Goal: Information Seeking & Learning: Check status

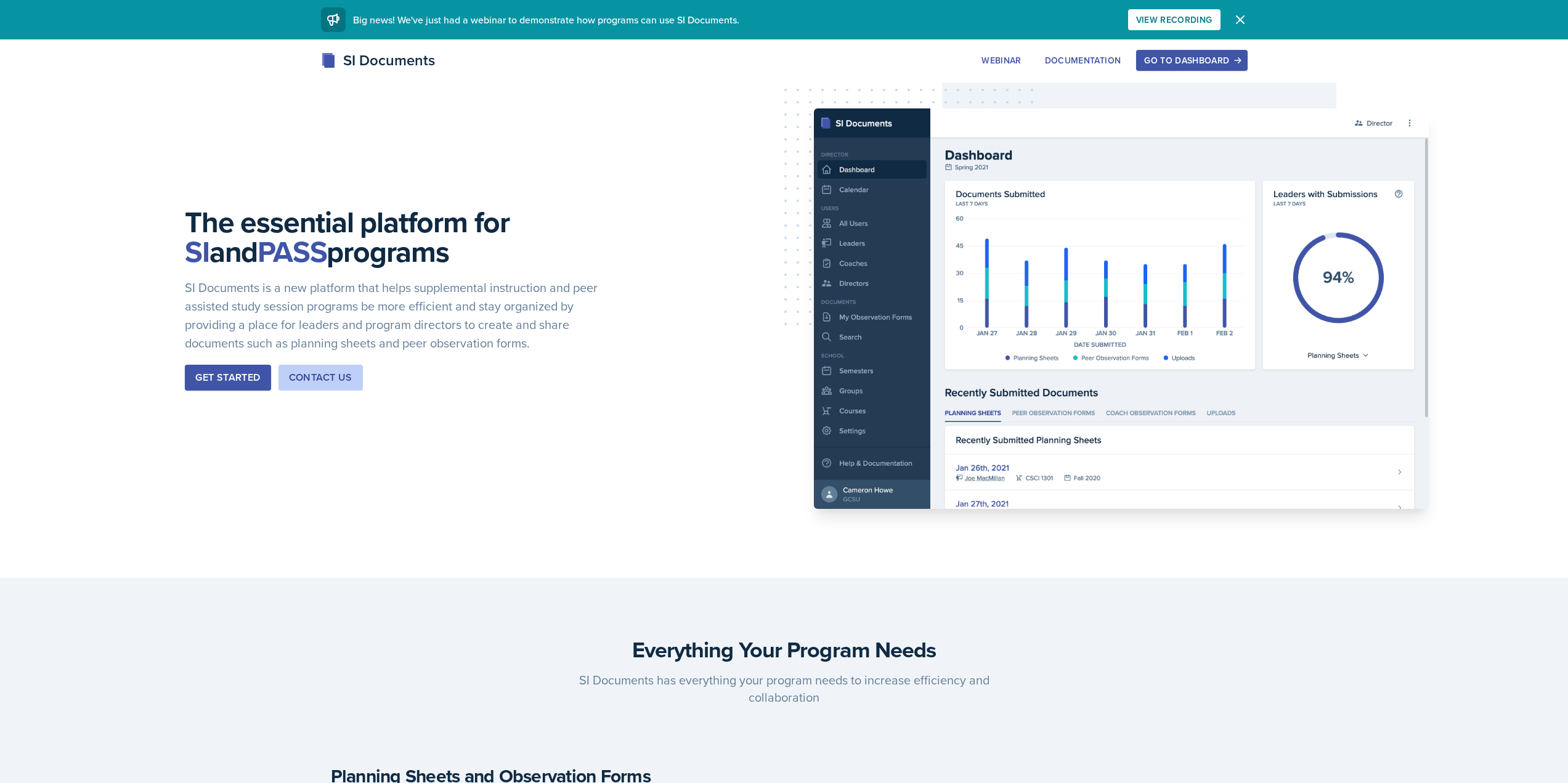
click at [1176, 68] on button "Go to Dashboard" at bounding box center [1191, 61] width 111 height 21
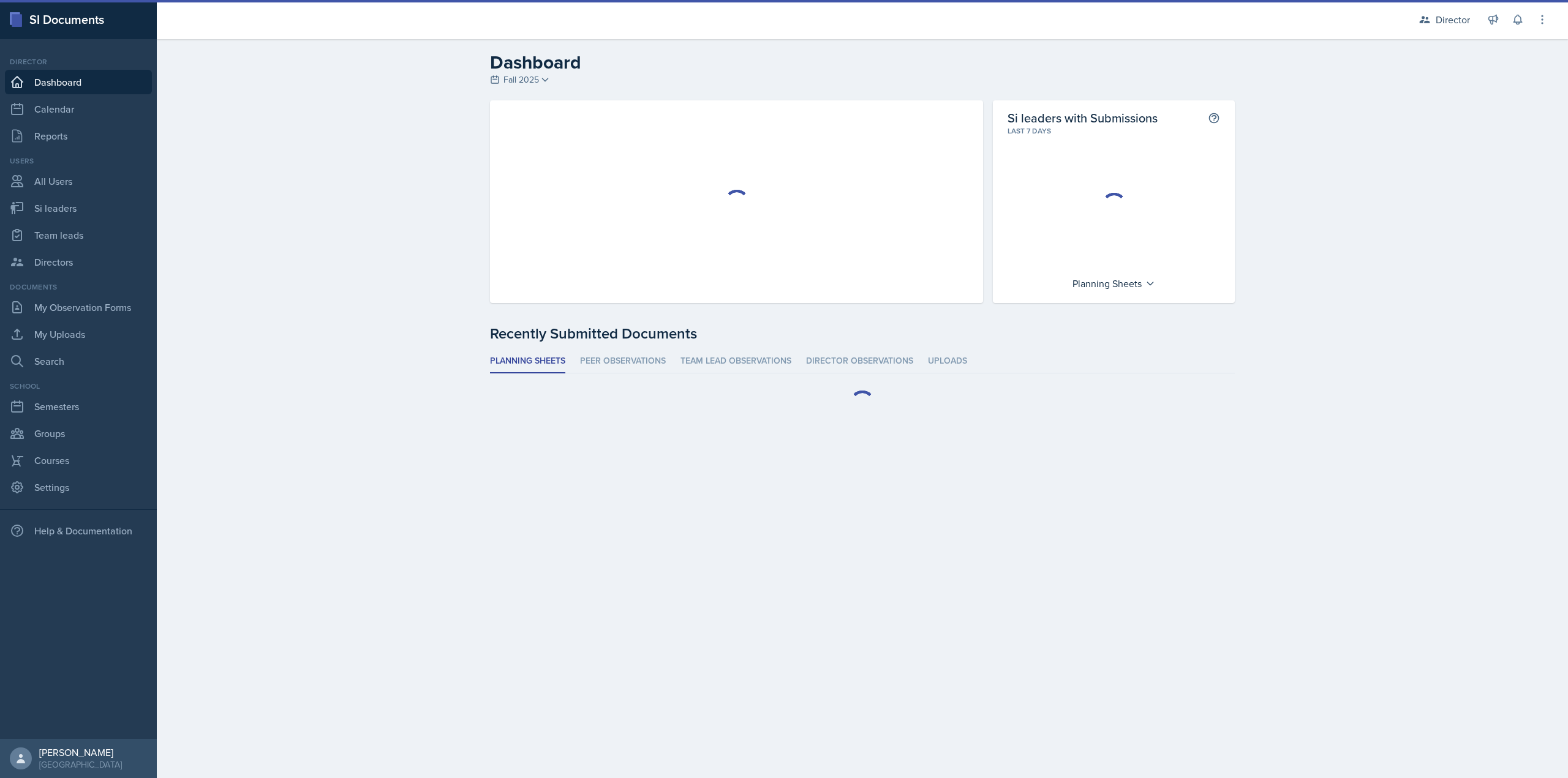
click at [536, 70] on h2 "Dashboard" at bounding box center [862, 62] width 745 height 22
click at [66, 213] on link "Si leaders" at bounding box center [79, 208] width 147 height 24
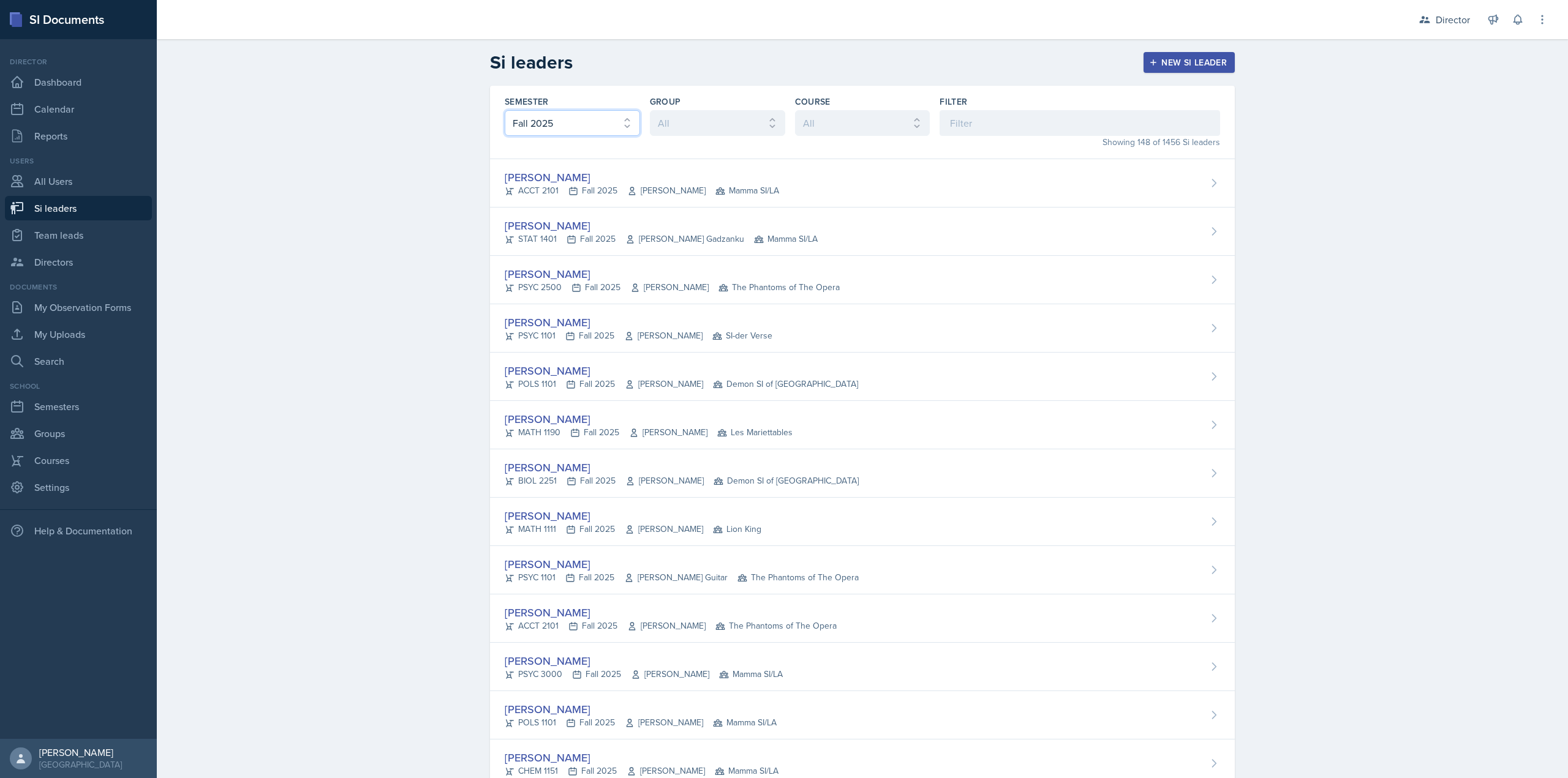
drag, startPoint x: 561, startPoint y: 127, endPoint x: 556, endPoint y: 132, distance: 7.1
click at [561, 127] on select "All Fall 2025 Summer 2025 Spring 2025 Fall 2024 Summer 2024 Spring 2024 Fall 20…" at bounding box center [572, 122] width 135 height 25
select select "e2039551-f485-4c1b-a525-5b9893bb04c4"
click at [505, 110] on select "All Fall 2025 Summer 2025 Spring 2025 Fall 2024 Summer 2024 Spring 2024 Fall 20…" at bounding box center [572, 122] width 135 height 25
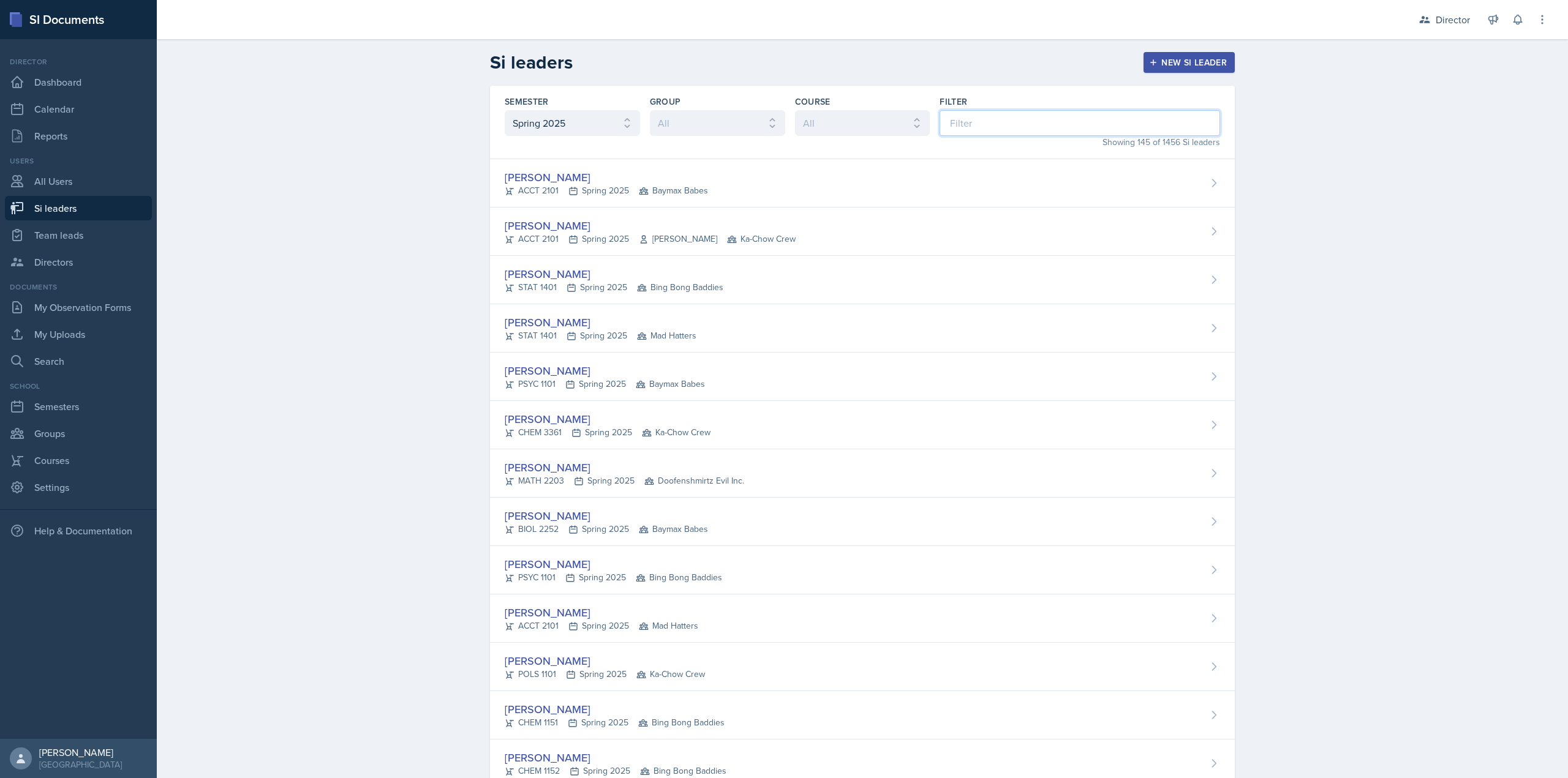
click at [1033, 114] on input at bounding box center [1080, 122] width 280 height 25
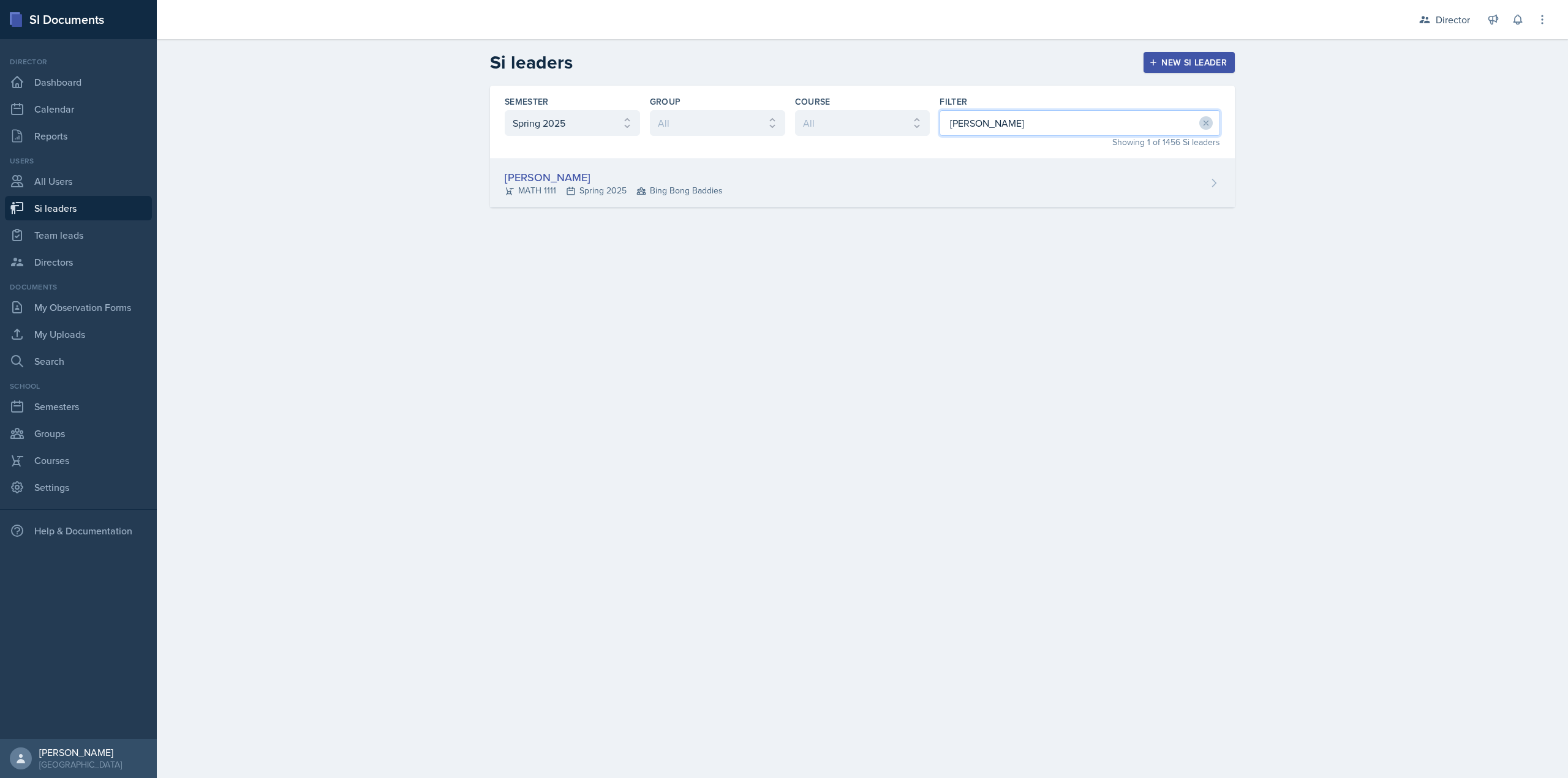
type input "kameelah"
click at [964, 199] on div "Kameelah Clark MATH 1111 Spring 2025 Bing Bong Baddies" at bounding box center [862, 182] width 745 height 48
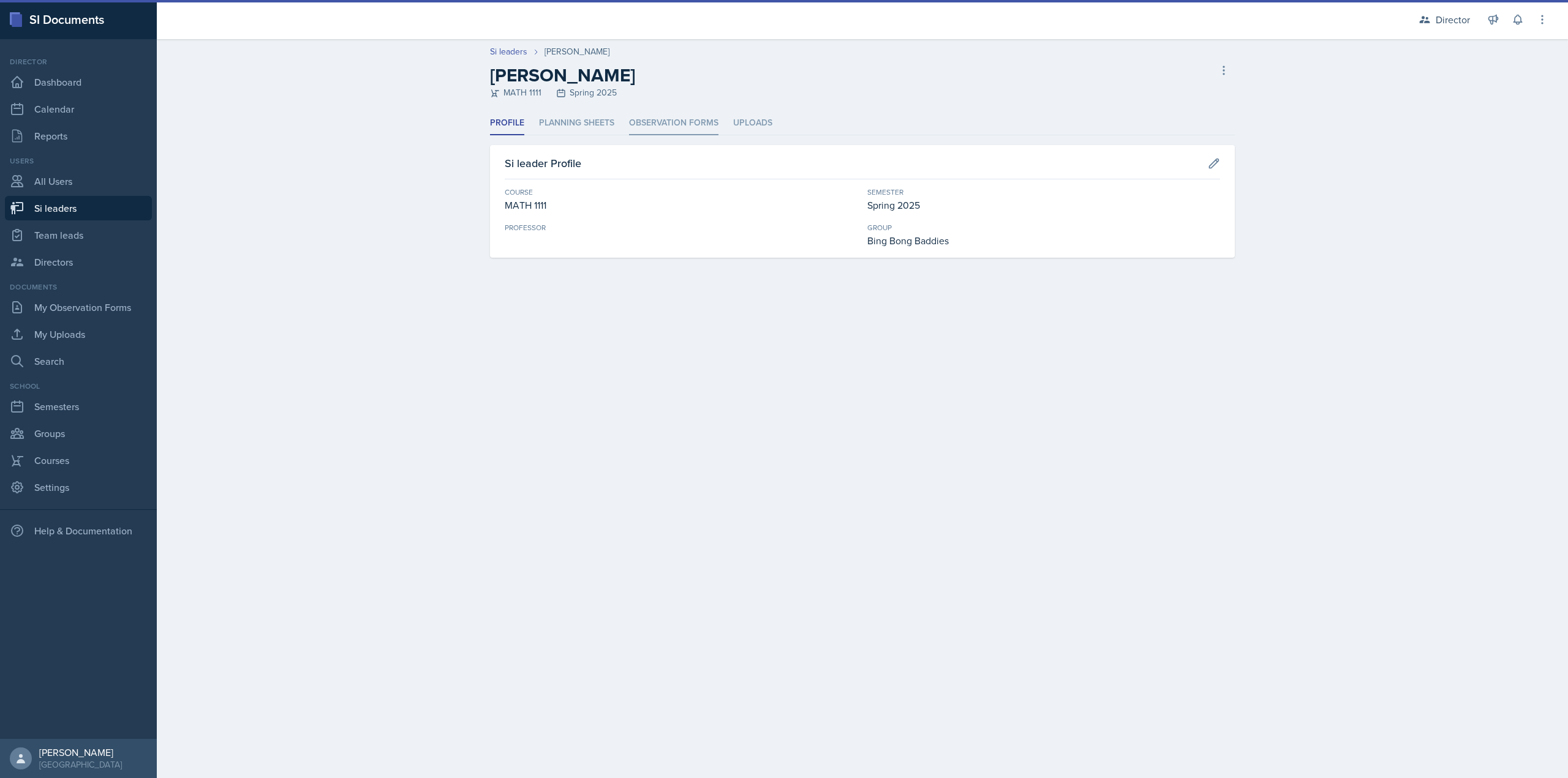
click at [640, 118] on li "Observation Forms" at bounding box center [673, 123] width 89 height 24
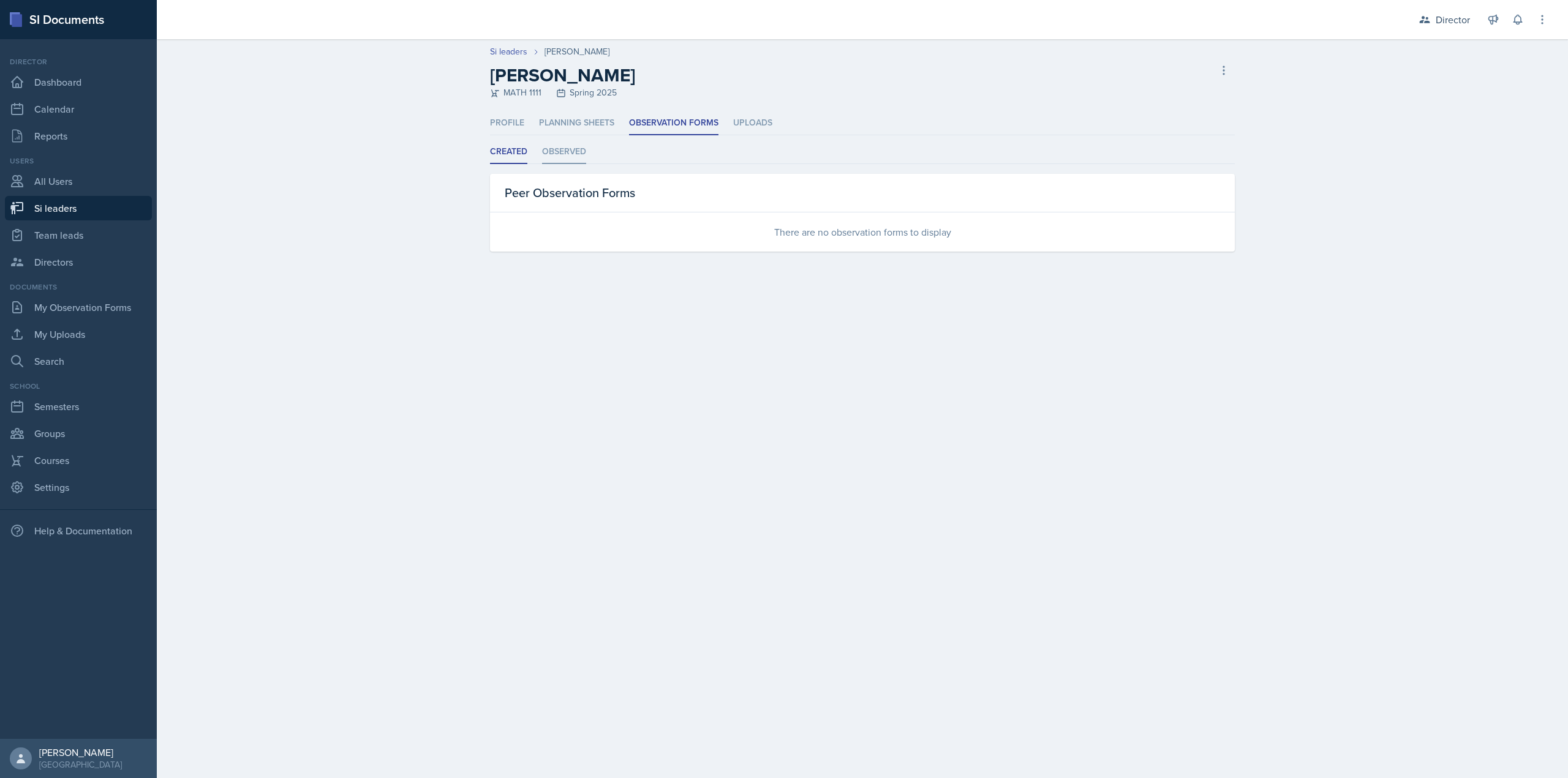
drag, startPoint x: 568, startPoint y: 165, endPoint x: 567, endPoint y: 148, distance: 17.0
click at [568, 164] on div "Created Observed Created Observed Peer Observation Forms There are no observati…" at bounding box center [862, 196] width 745 height 112
click at [567, 147] on li "Observed" at bounding box center [564, 152] width 44 height 24
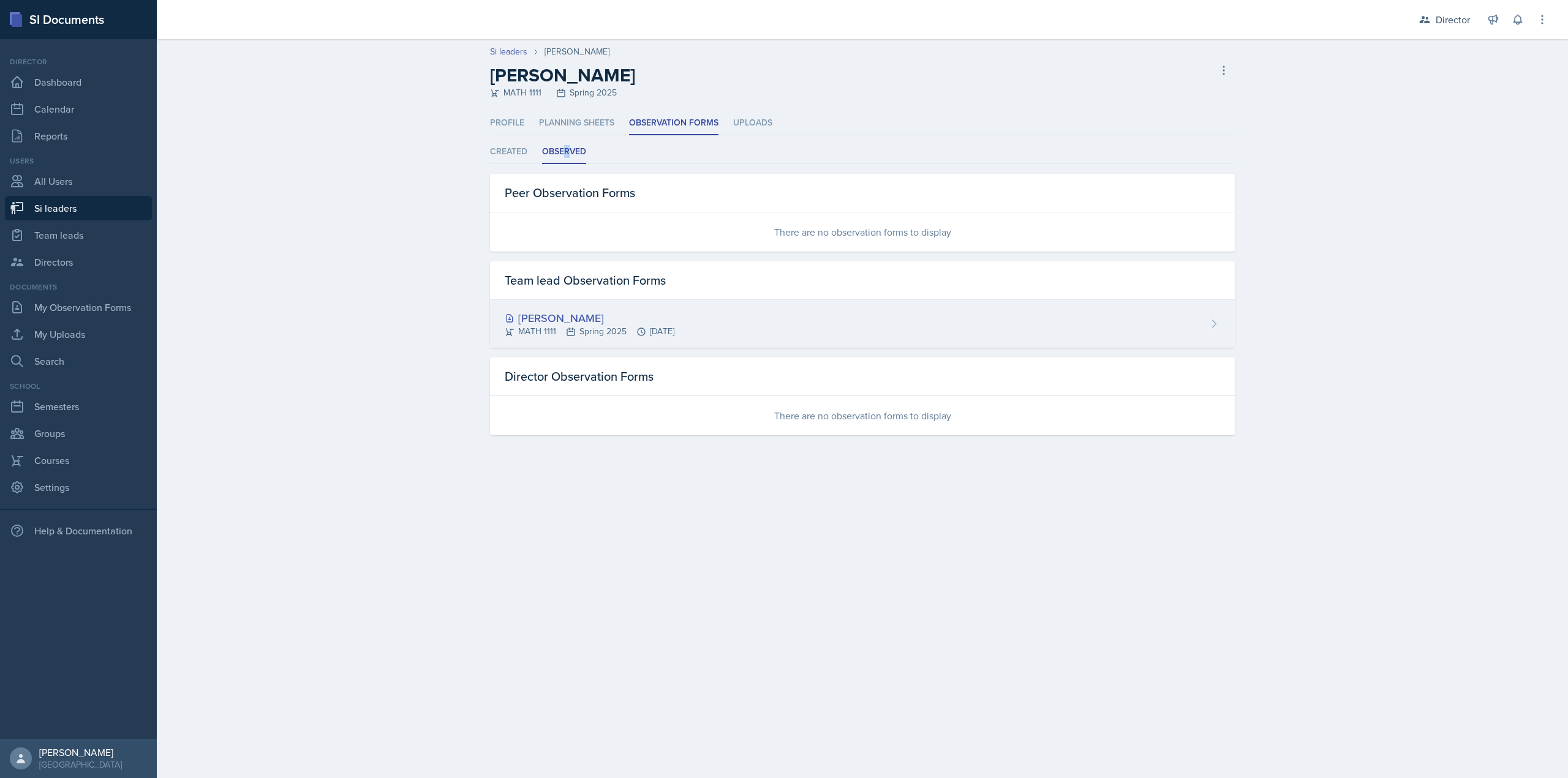
click at [590, 327] on div "MATH 1111 Spring 2025 Jan 28th, 2025" at bounding box center [590, 331] width 169 height 13
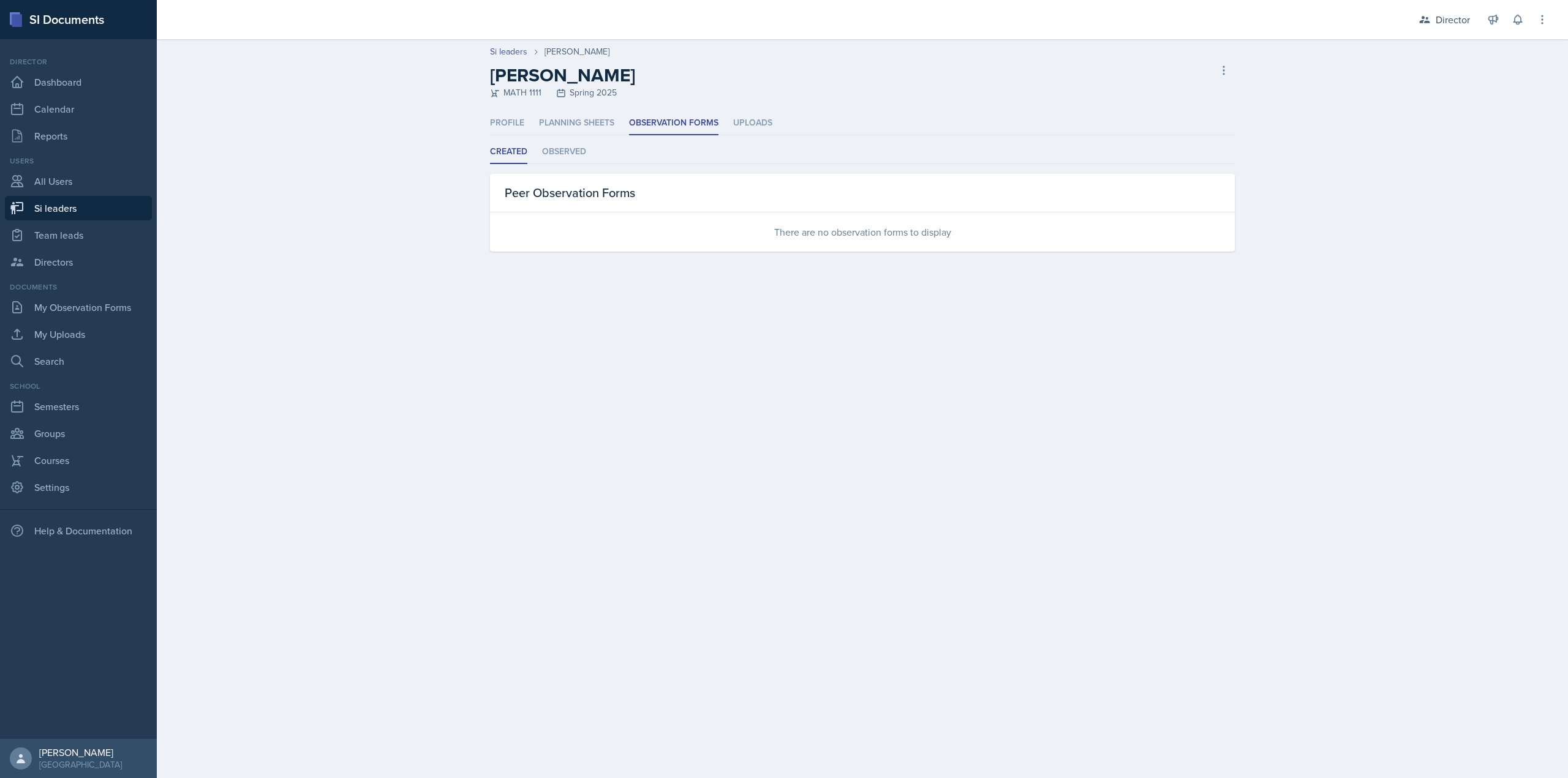
select select "e2039551-f485-4c1b-a525-5b9893bb04c4"
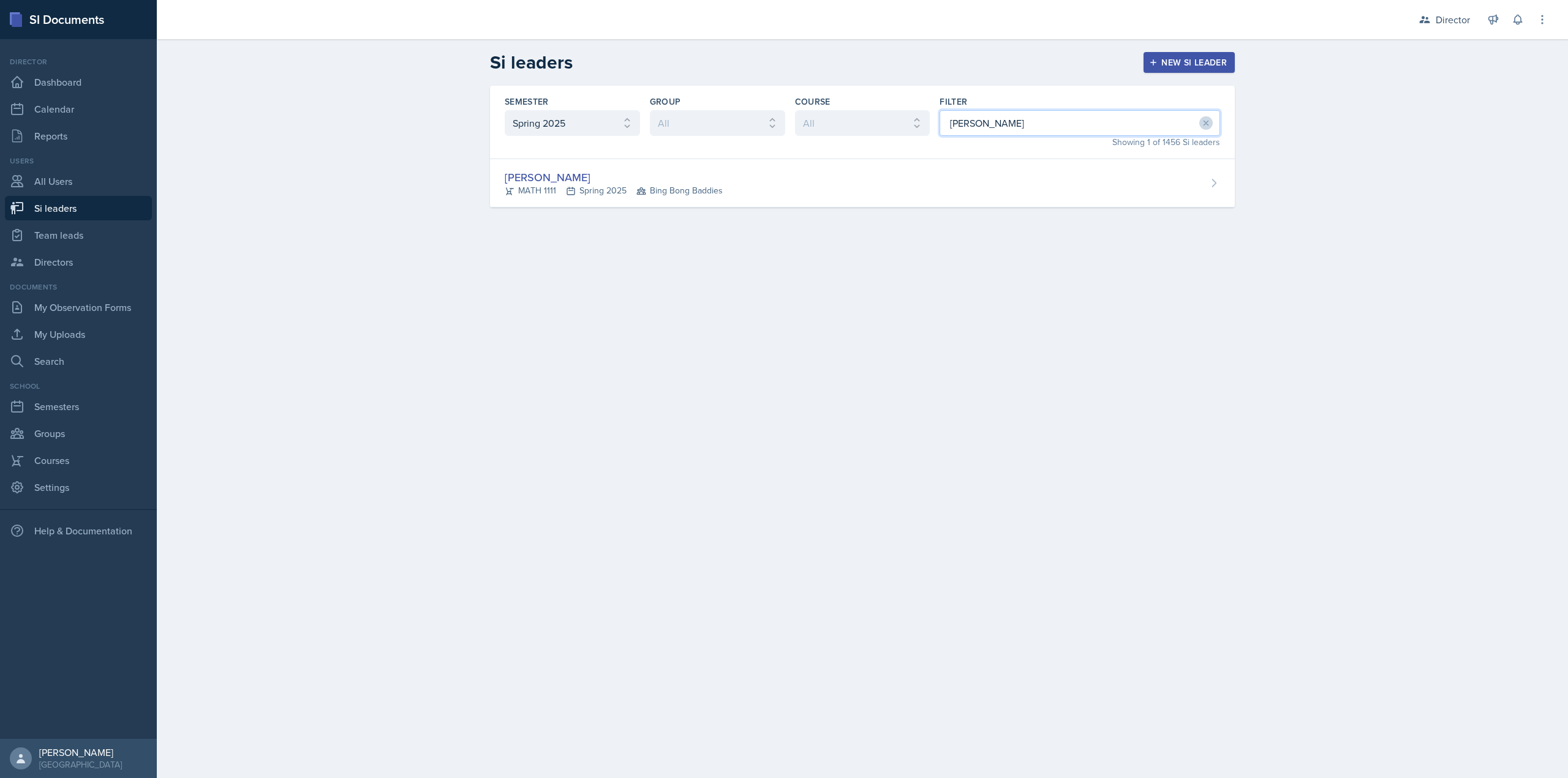
click at [1020, 122] on input "kameelah" at bounding box center [1080, 122] width 280 height 25
click at [1019, 122] on input "kameelah" at bounding box center [1080, 122] width 280 height 25
click at [971, 122] on input "derek" at bounding box center [1080, 122] width 280 height 25
click at [967, 122] on input "derek" at bounding box center [1080, 122] width 280 height 25
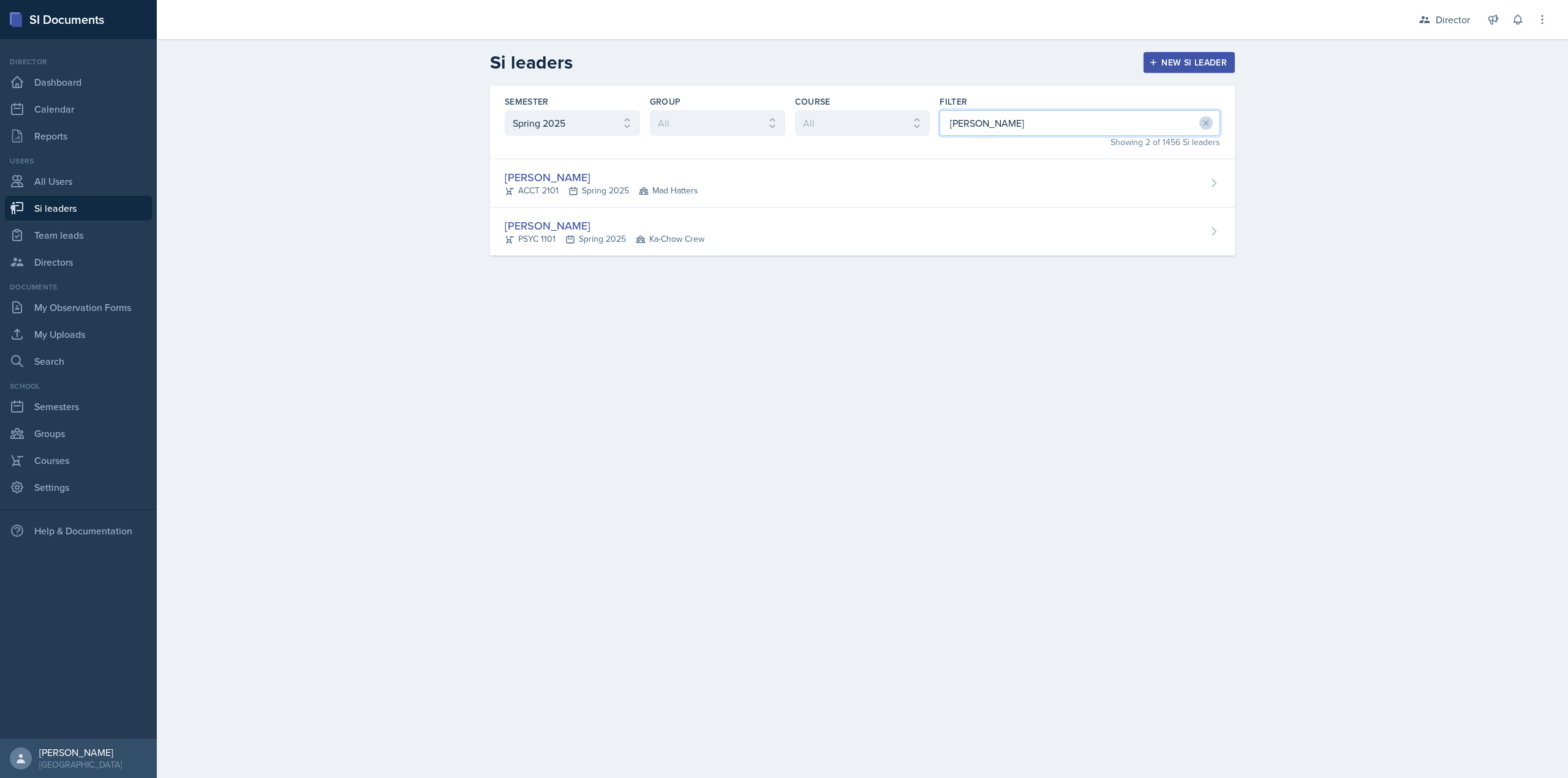
type input "jared"
click at [797, 272] on div "Semester All Fall 2025 Summer 2025 Spring 2025 Fall 2024 Summer 2024 Spring 202…" at bounding box center [863, 185] width 784 height 200
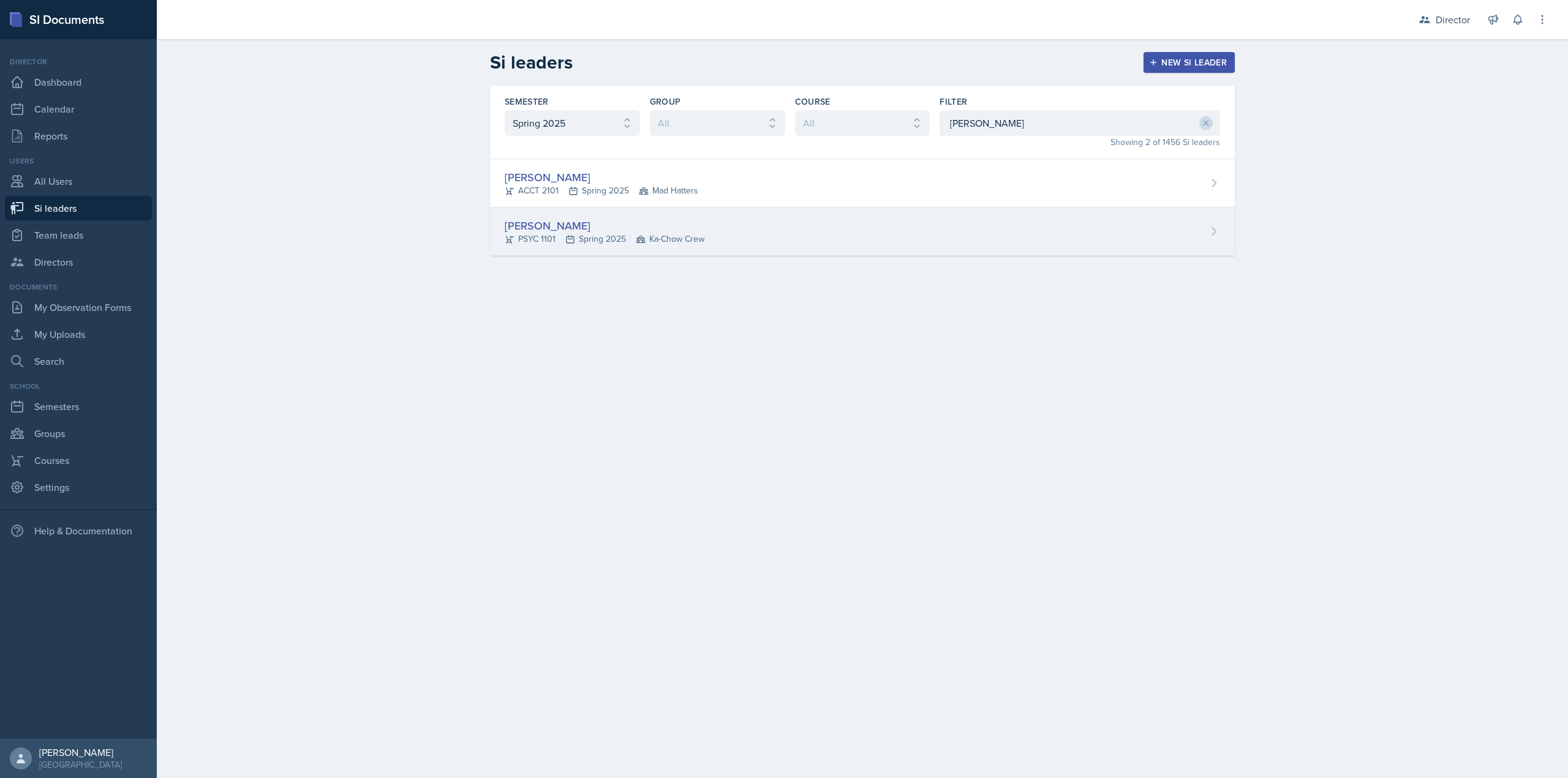
click at [798, 250] on div "Jared Stewart PSYC 1101 Spring 2025 Ka-Chow Crew" at bounding box center [862, 231] width 745 height 48
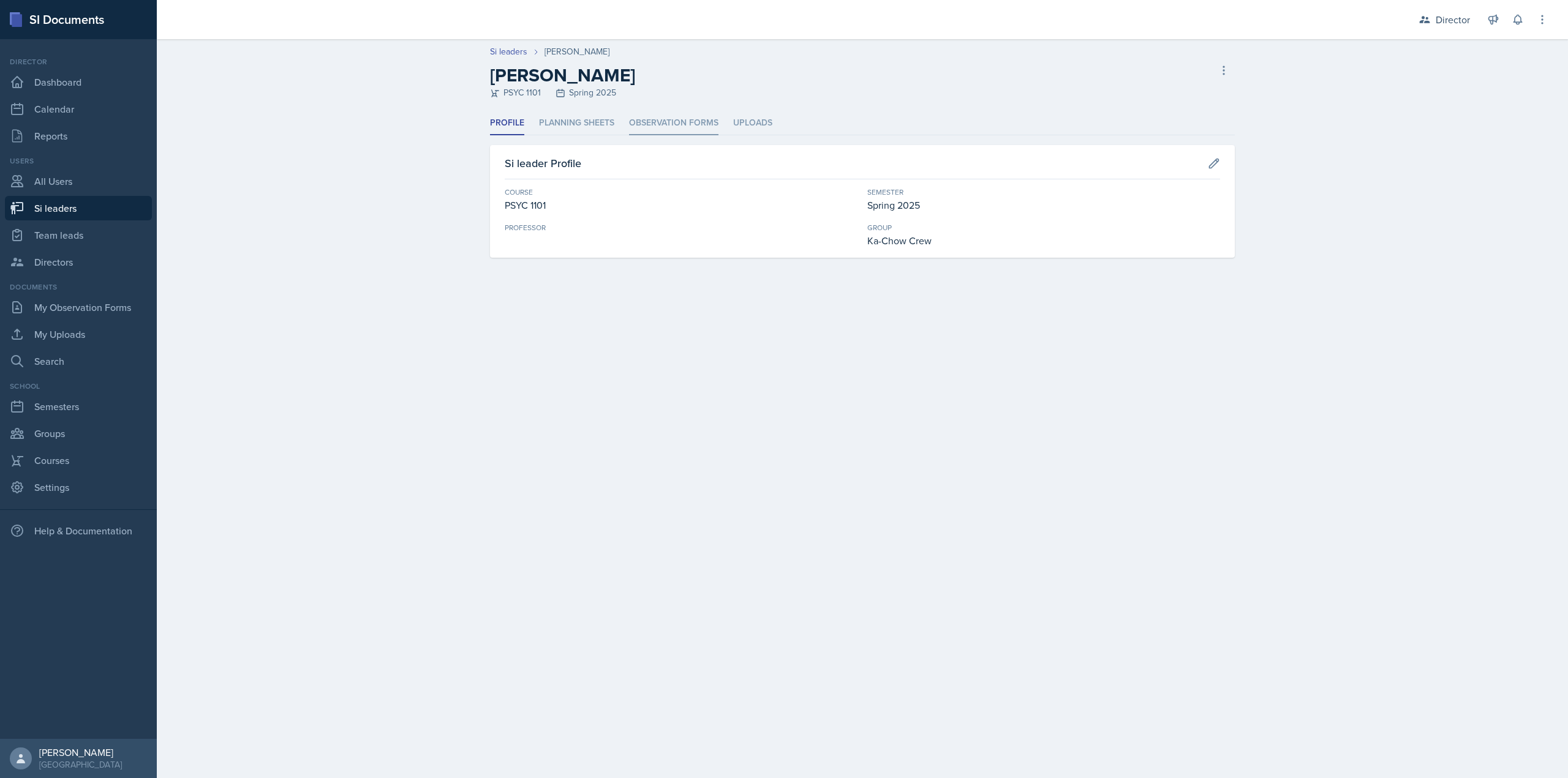
click at [700, 130] on li "Observation Forms" at bounding box center [673, 123] width 89 height 24
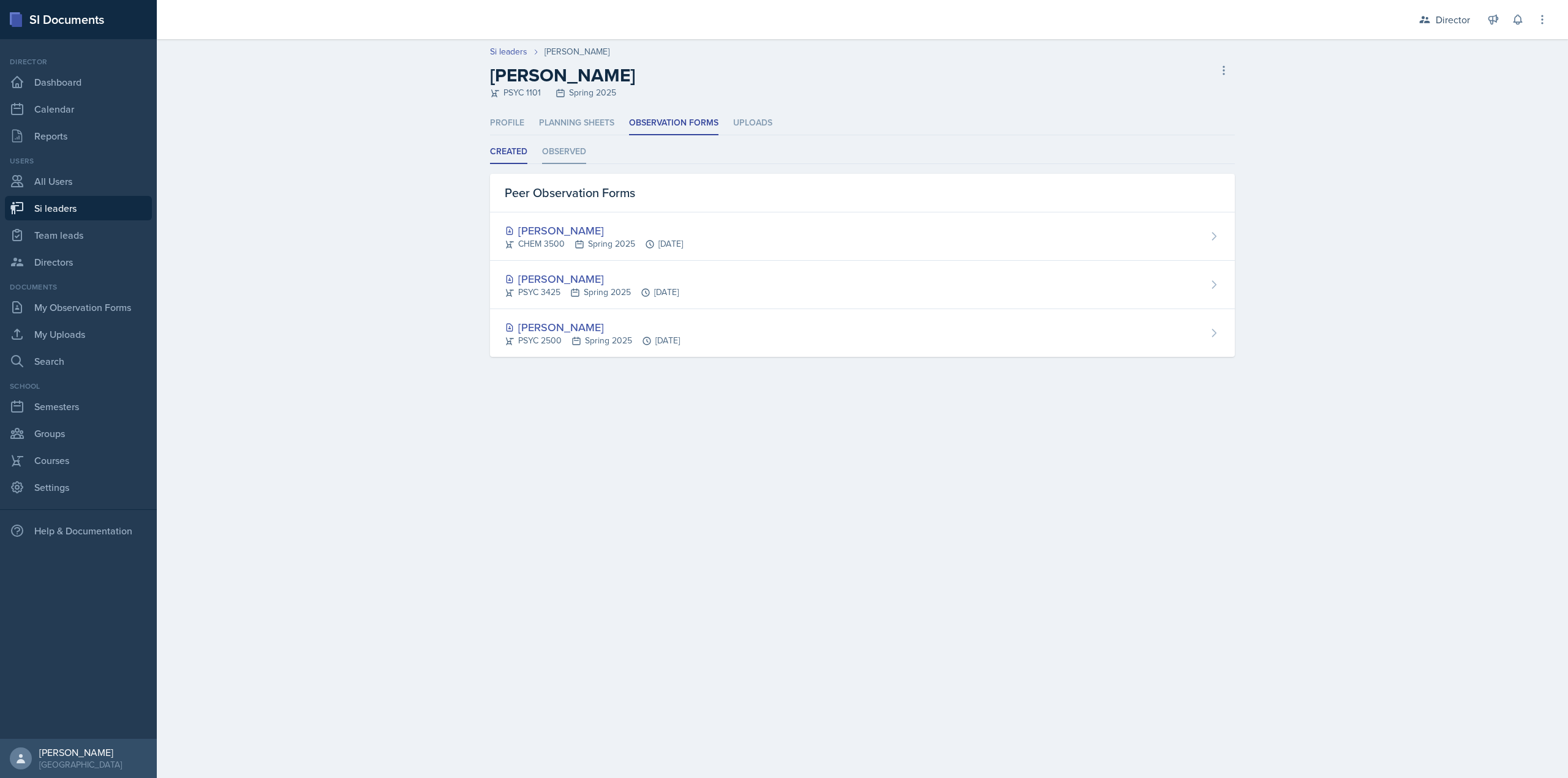
click at [577, 161] on li "Observed" at bounding box center [564, 152] width 44 height 24
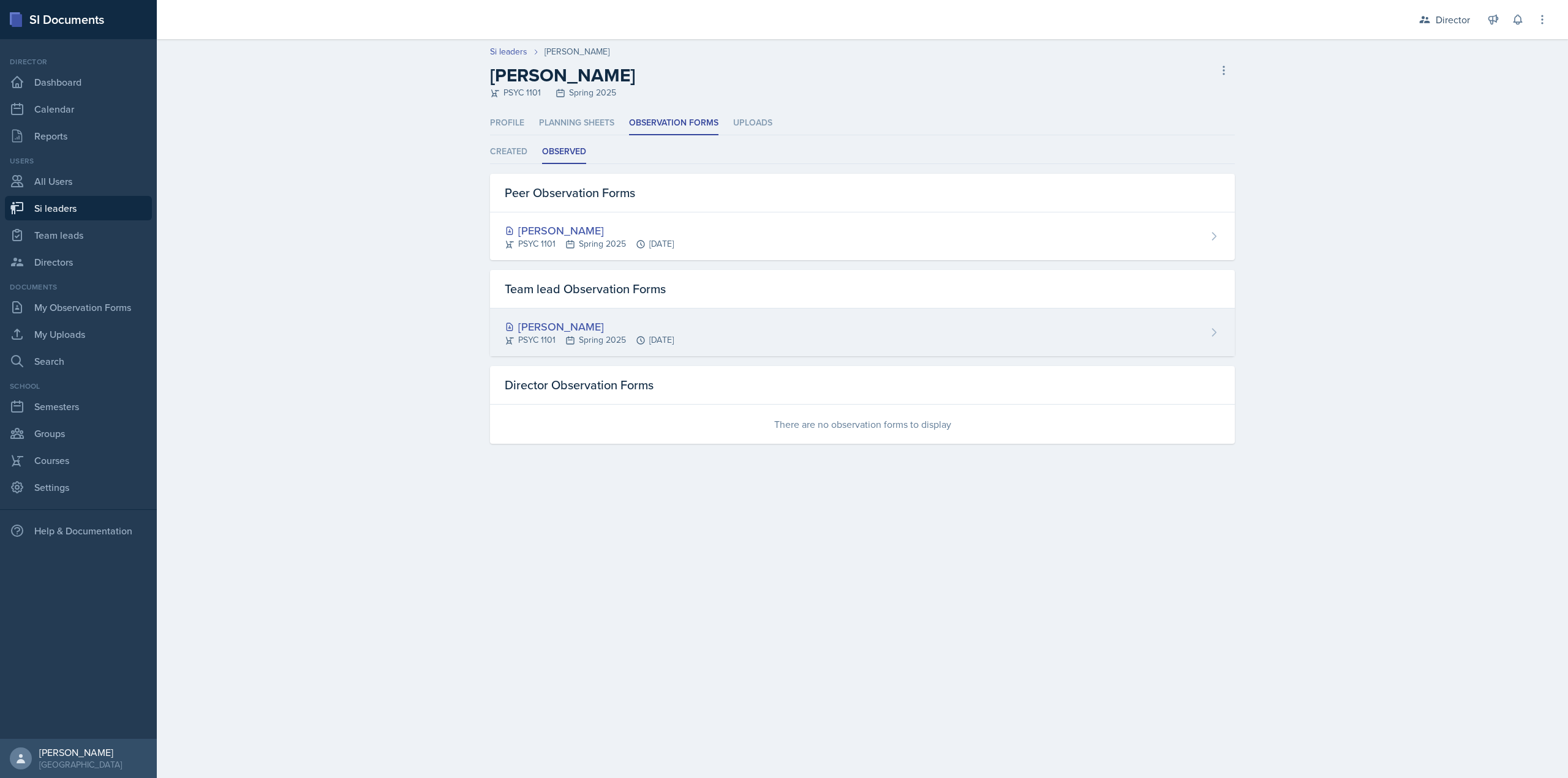
click at [592, 323] on div "[PERSON_NAME]" at bounding box center [590, 327] width 169 height 17
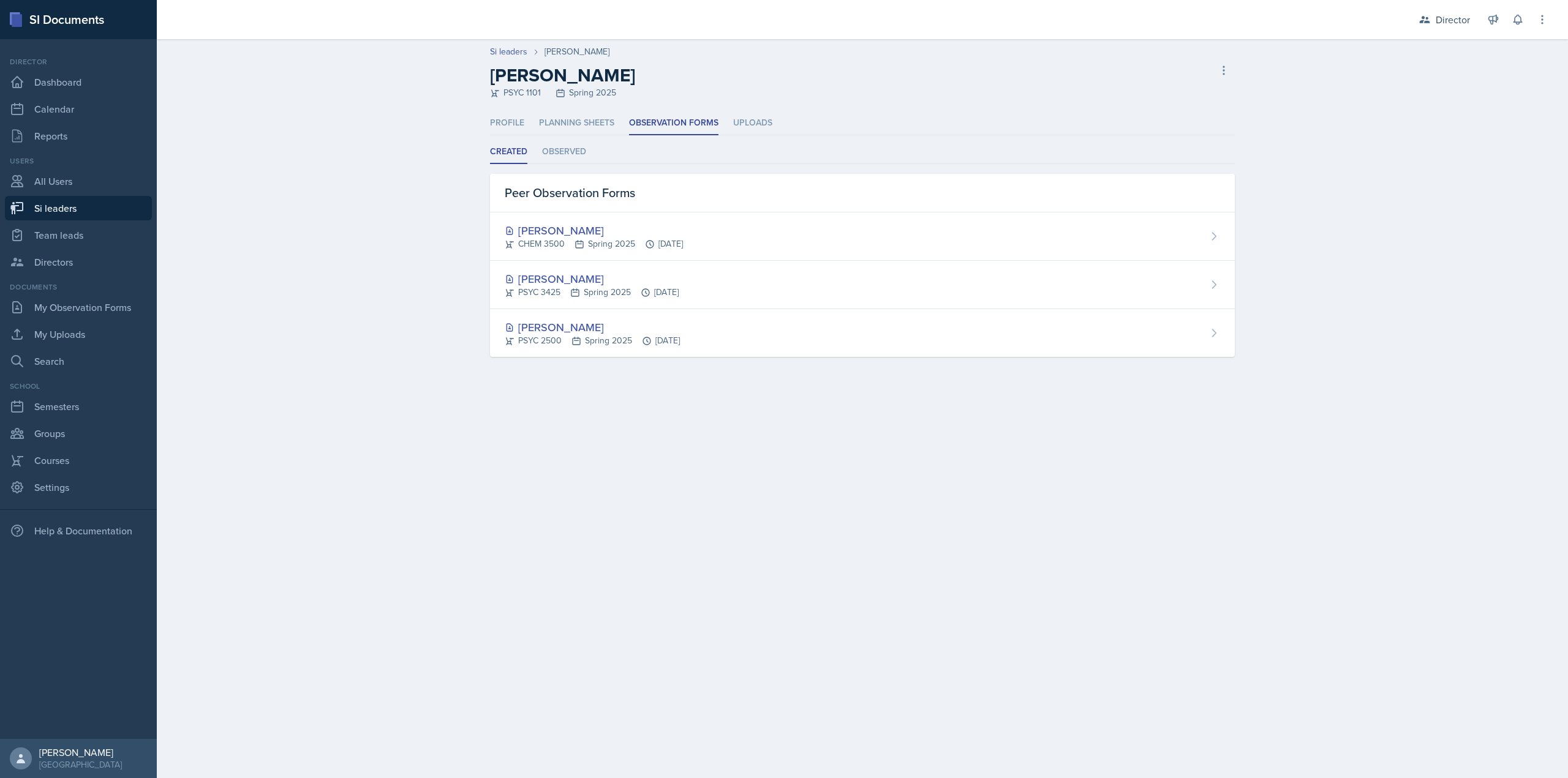
select select "e2039551-f485-4c1b-a525-5b9893bb04c4"
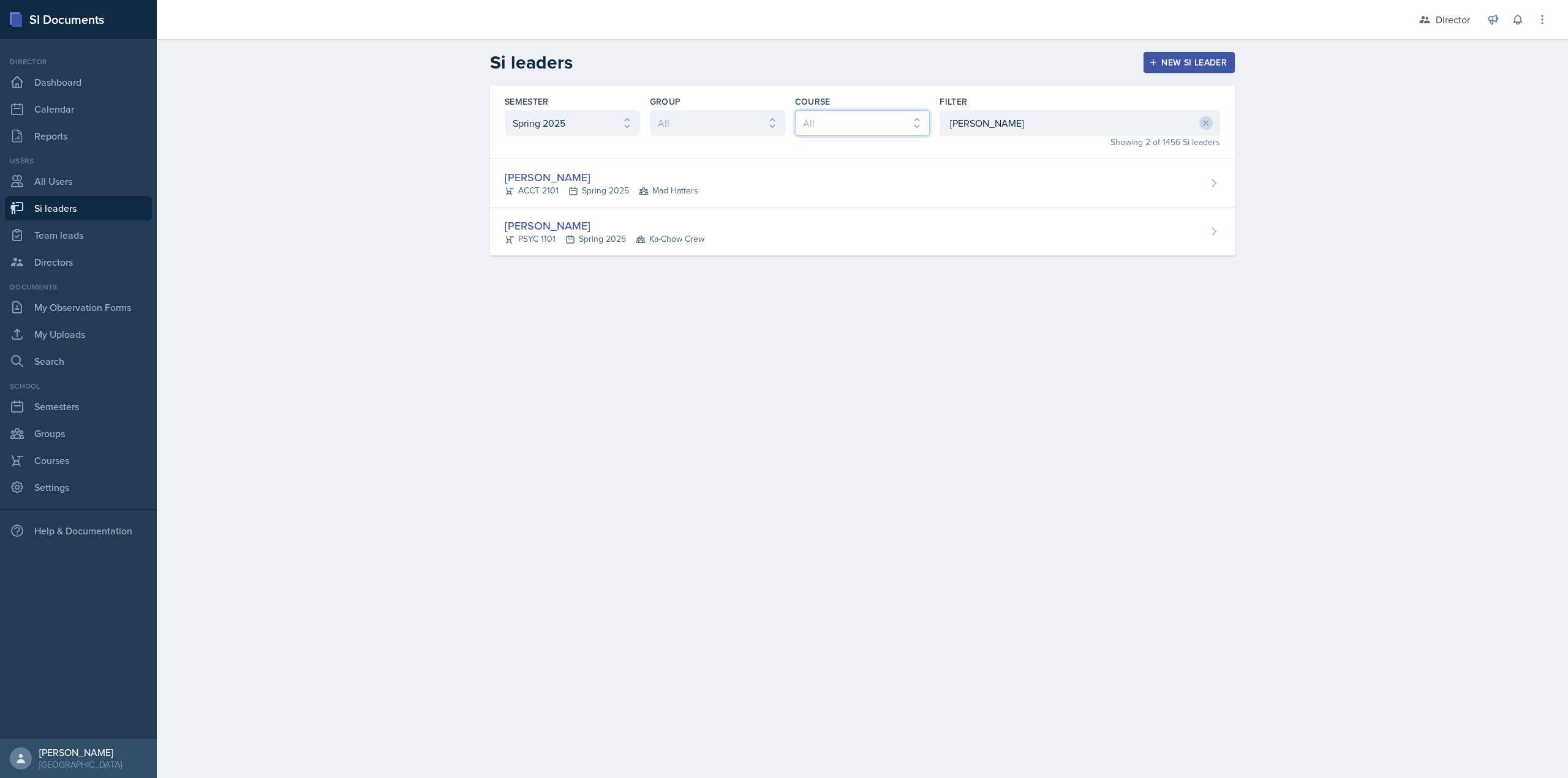
click at [896, 115] on select "All ACCT 2101 ACCT 2102 ACCT 4050 ANTH 1102 ANTH 3301 ARCH 1000 ARCH 1000 ARCH …" at bounding box center [862, 122] width 135 height 25
click at [938, 116] on div "Semester All Fall 2025 Summer 2025 Spring 2025 Fall 2024 Summer 2024 Spring 202…" at bounding box center [862, 122] width 745 height 73
click at [948, 116] on input "jared" at bounding box center [1080, 122] width 280 height 25
click at [946, 117] on input "jared" at bounding box center [1080, 122] width 280 height 25
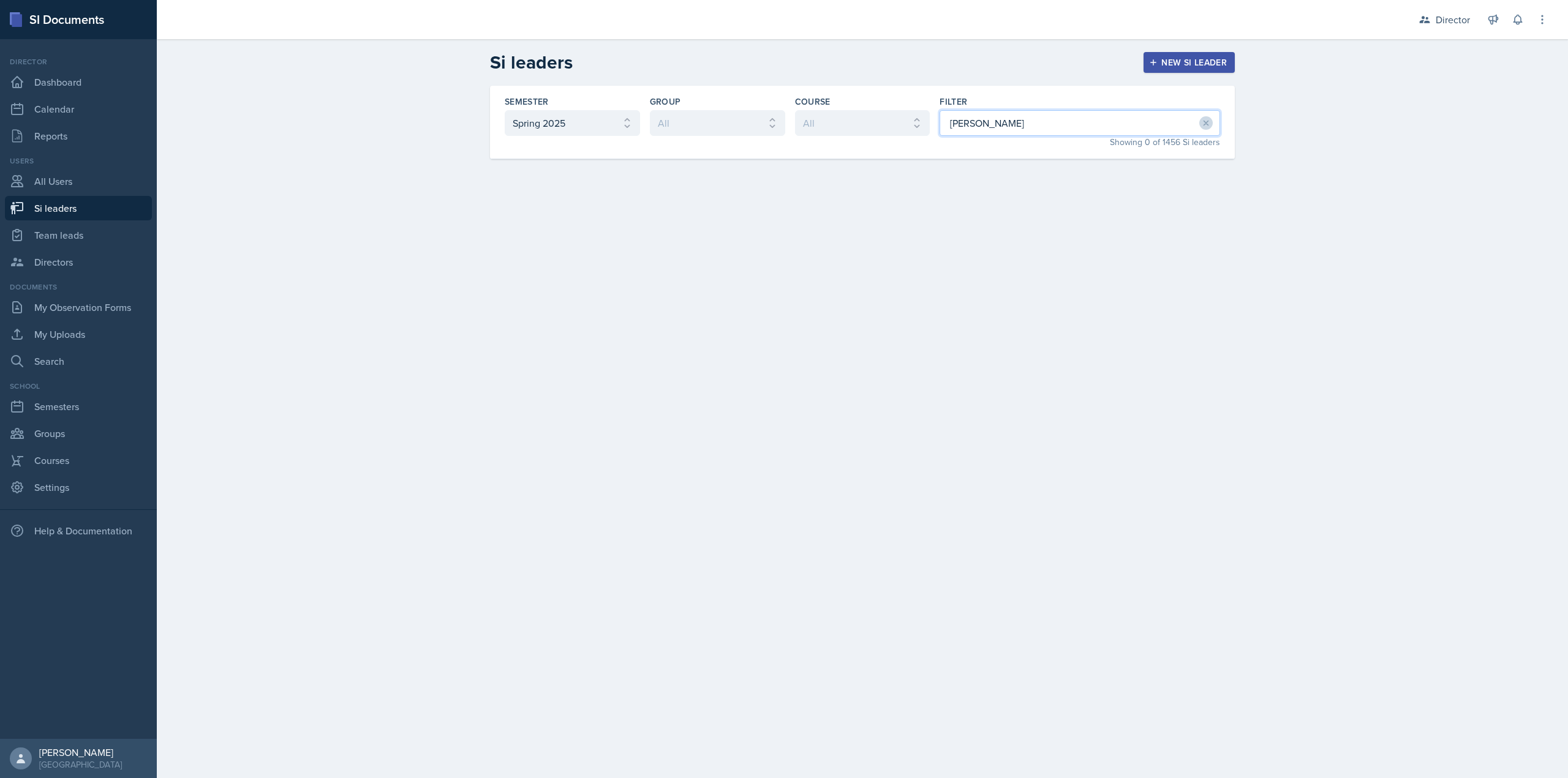
type input "artemas"
click at [923, 185] on div "Artemas Souder PSYC 1101 Spring 2025 Mad Hatters" at bounding box center [862, 182] width 745 height 48
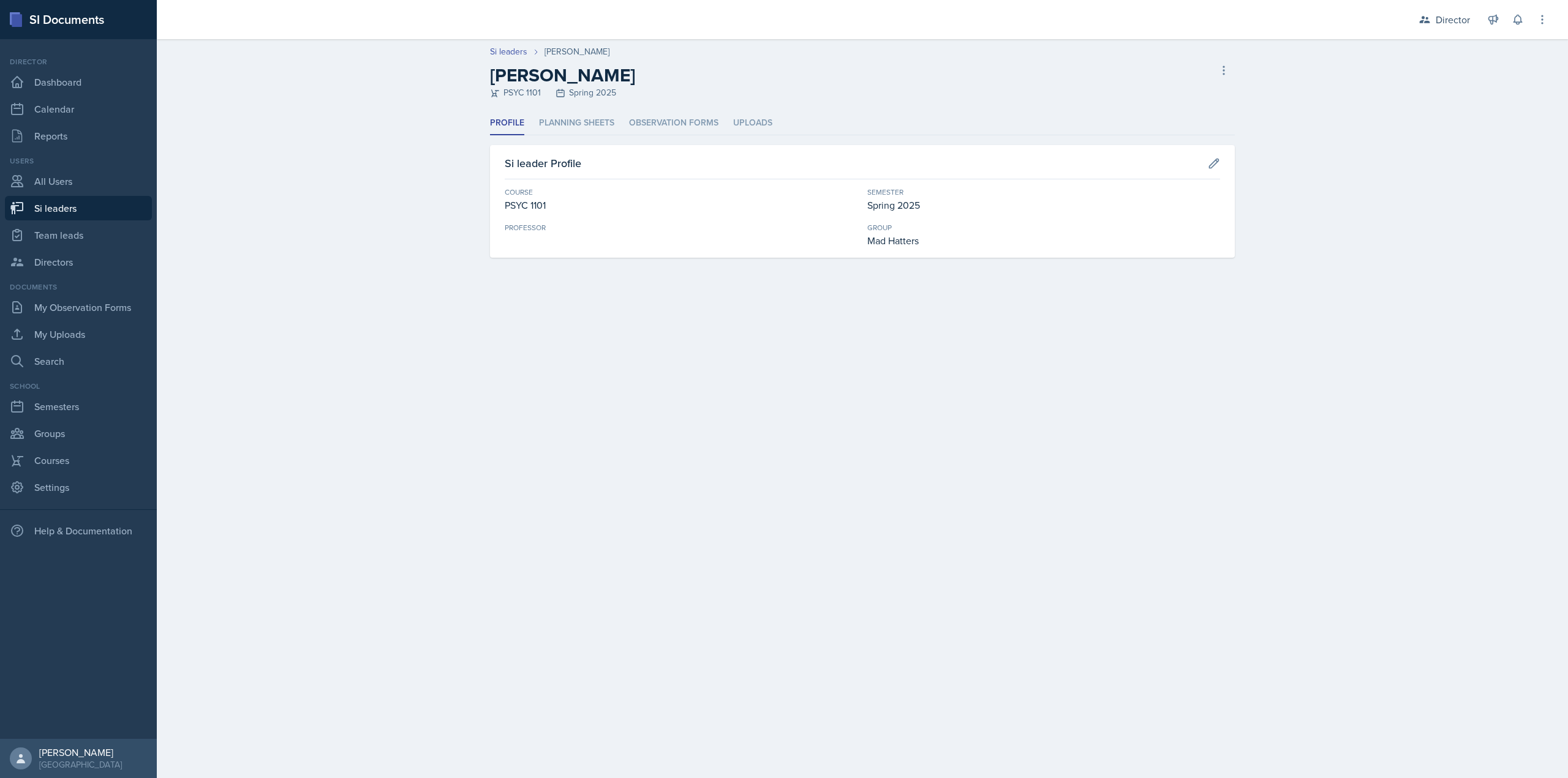
click at [684, 137] on div "Profile Planning Sheets Observation Forms Uploads Profile Planning Sheets Obser…" at bounding box center [862, 185] width 745 height 147
click at [682, 126] on li "Observation Forms" at bounding box center [673, 123] width 89 height 24
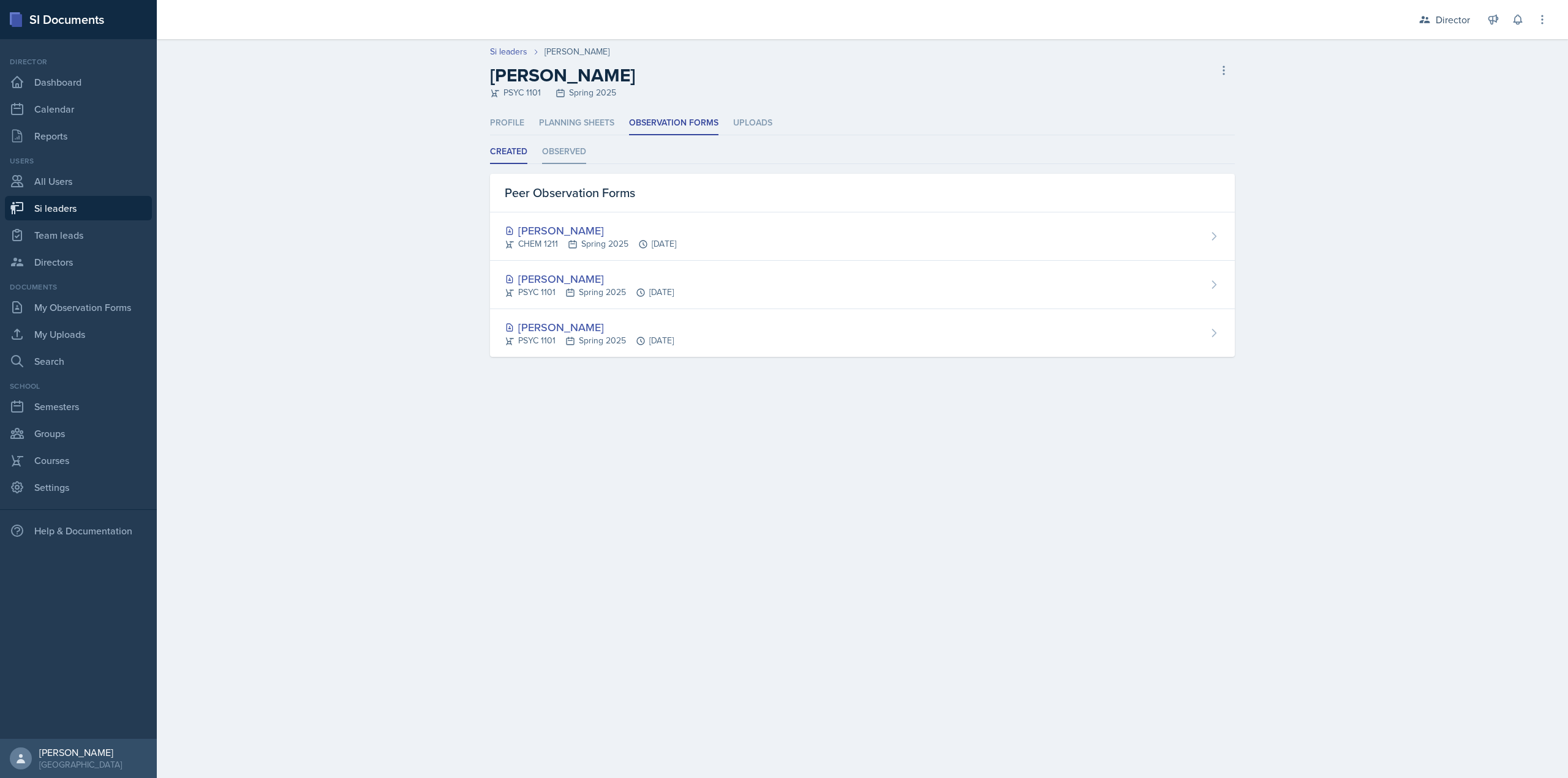
click at [539, 144] on ul "Created Observed" at bounding box center [862, 152] width 745 height 24
click at [553, 151] on li "Observed" at bounding box center [564, 152] width 44 height 24
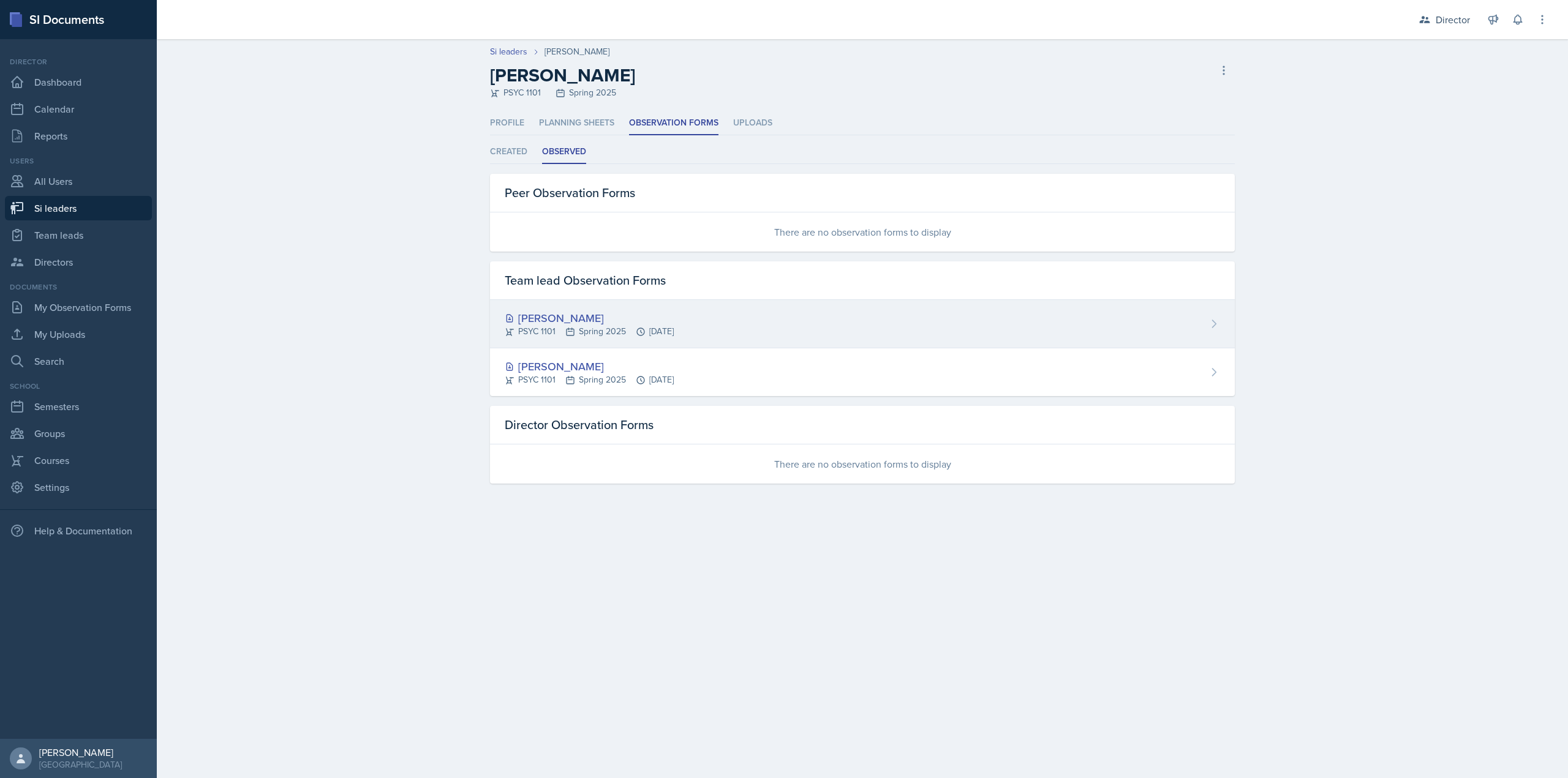
click at [573, 320] on div "[PERSON_NAME]" at bounding box center [590, 318] width 169 height 17
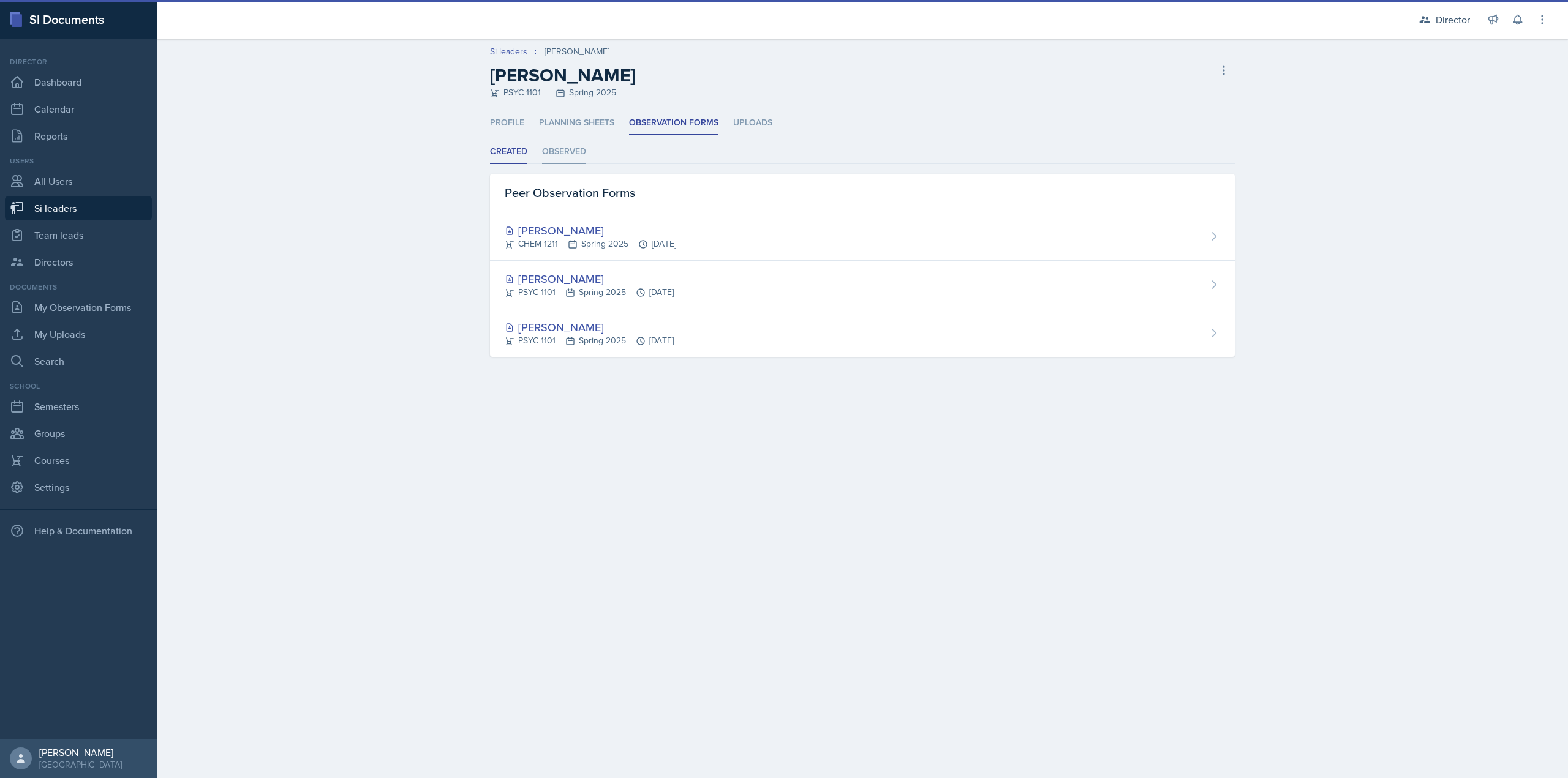
click at [550, 150] on li "Observed" at bounding box center [564, 152] width 44 height 24
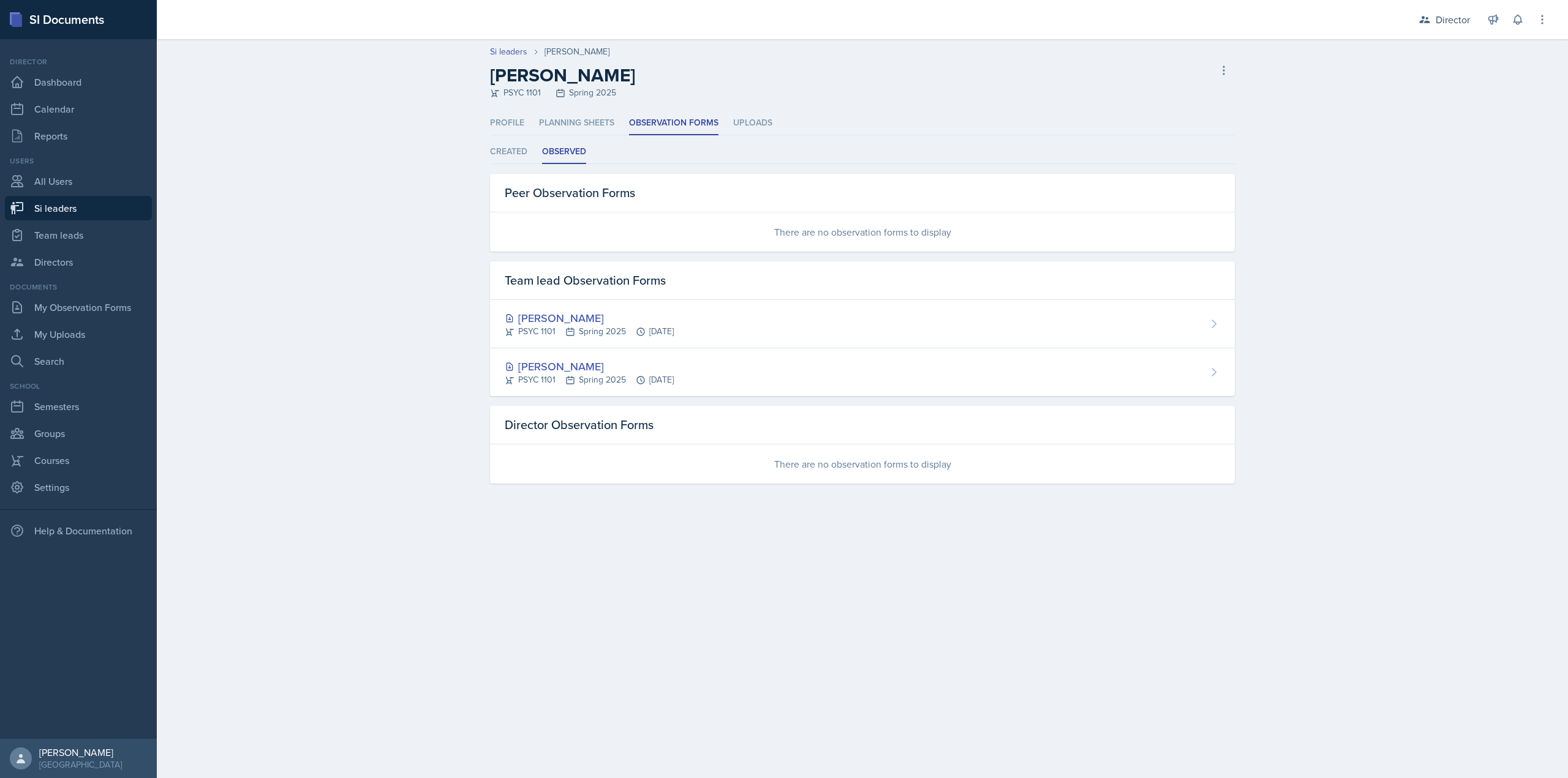
select select "e2039551-f485-4c1b-a525-5b9893bb04c4"
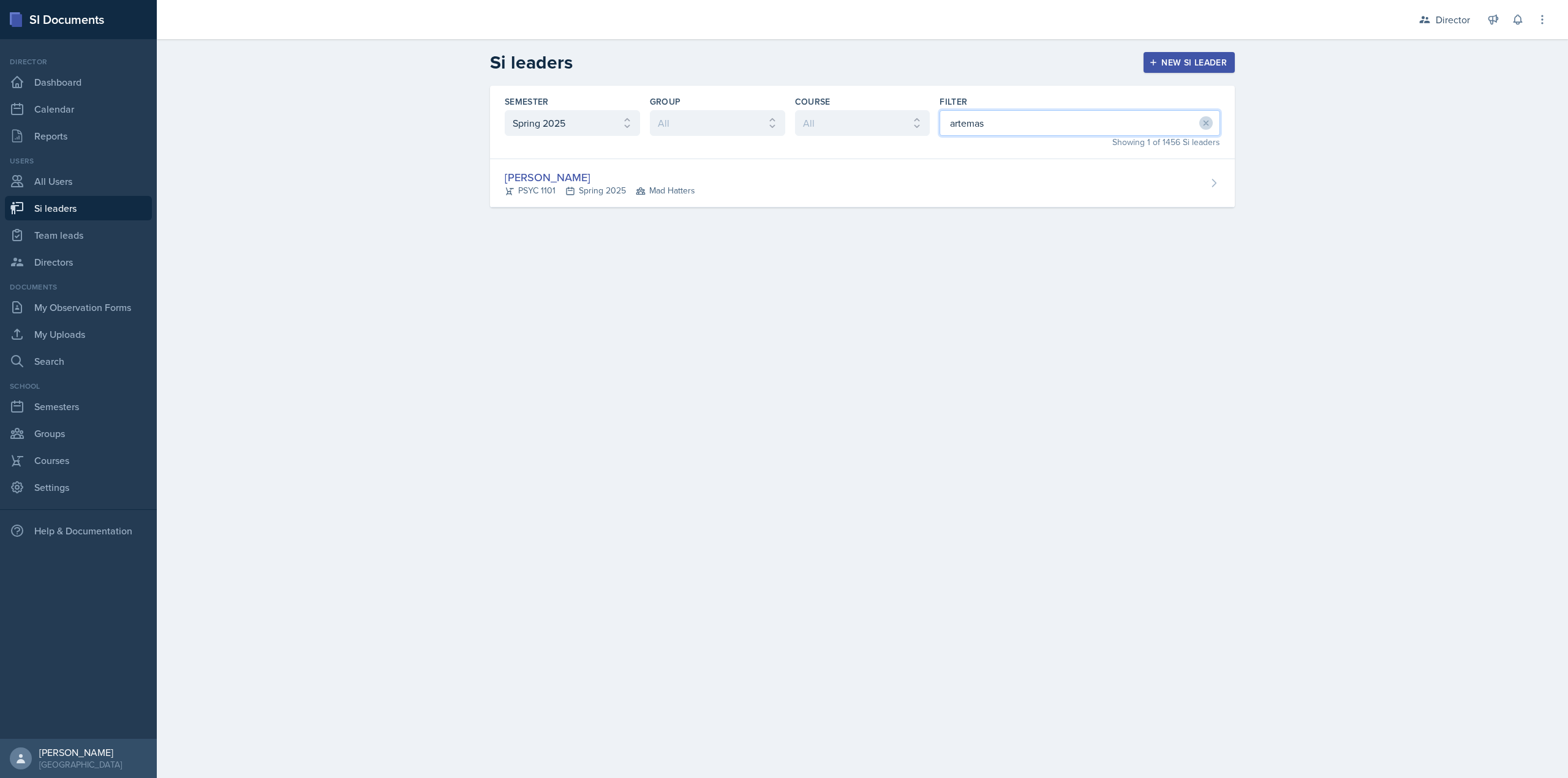
click at [1033, 123] on input "artemas" at bounding box center [1080, 122] width 280 height 25
click at [952, 134] on input "georgia" at bounding box center [1080, 122] width 280 height 25
click at [952, 133] on input "georgia" at bounding box center [1080, 122] width 280 height 25
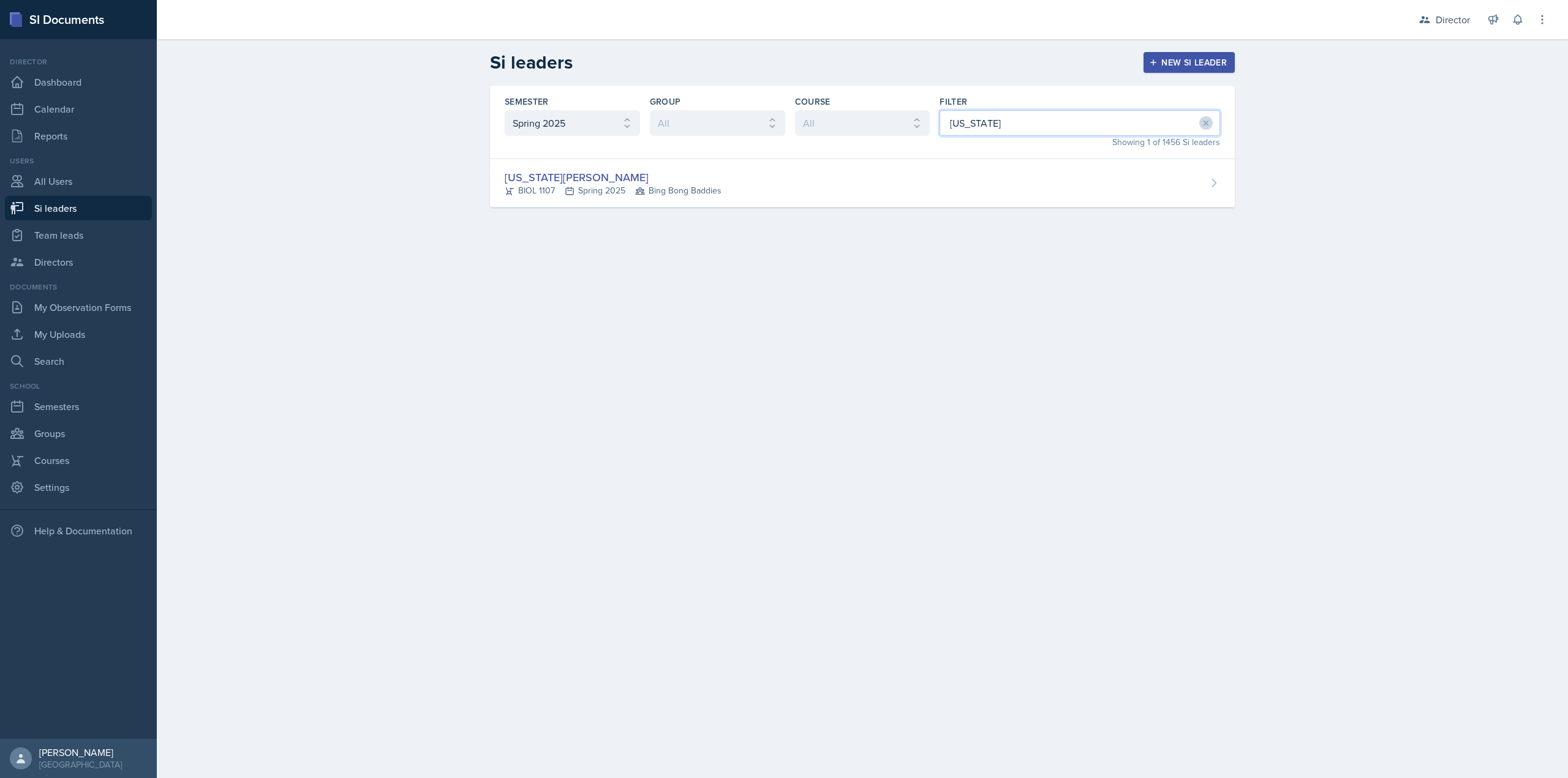
click at [951, 133] on input "georgia" at bounding box center [1080, 122] width 280 height 25
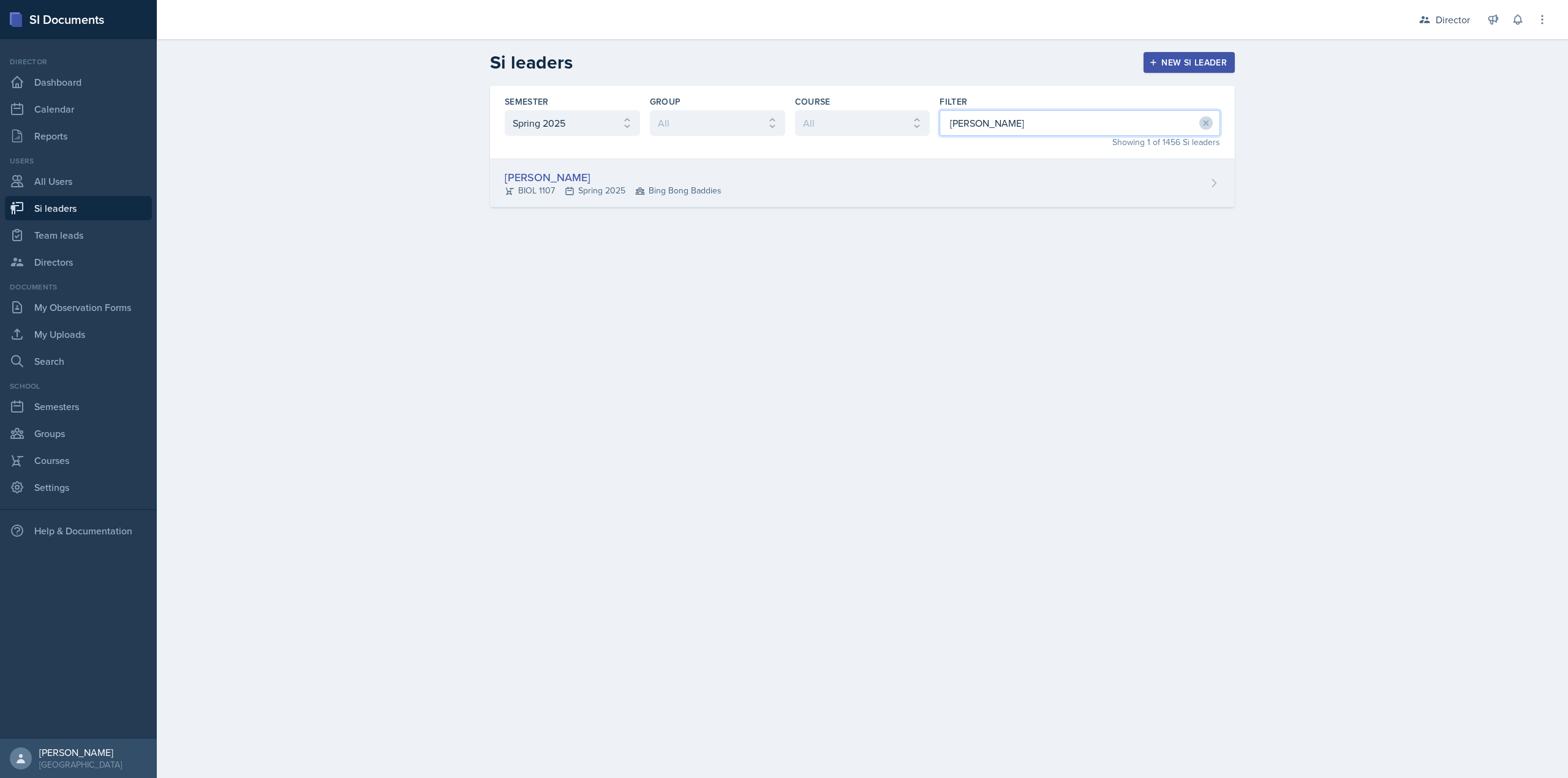
type input "nancy"
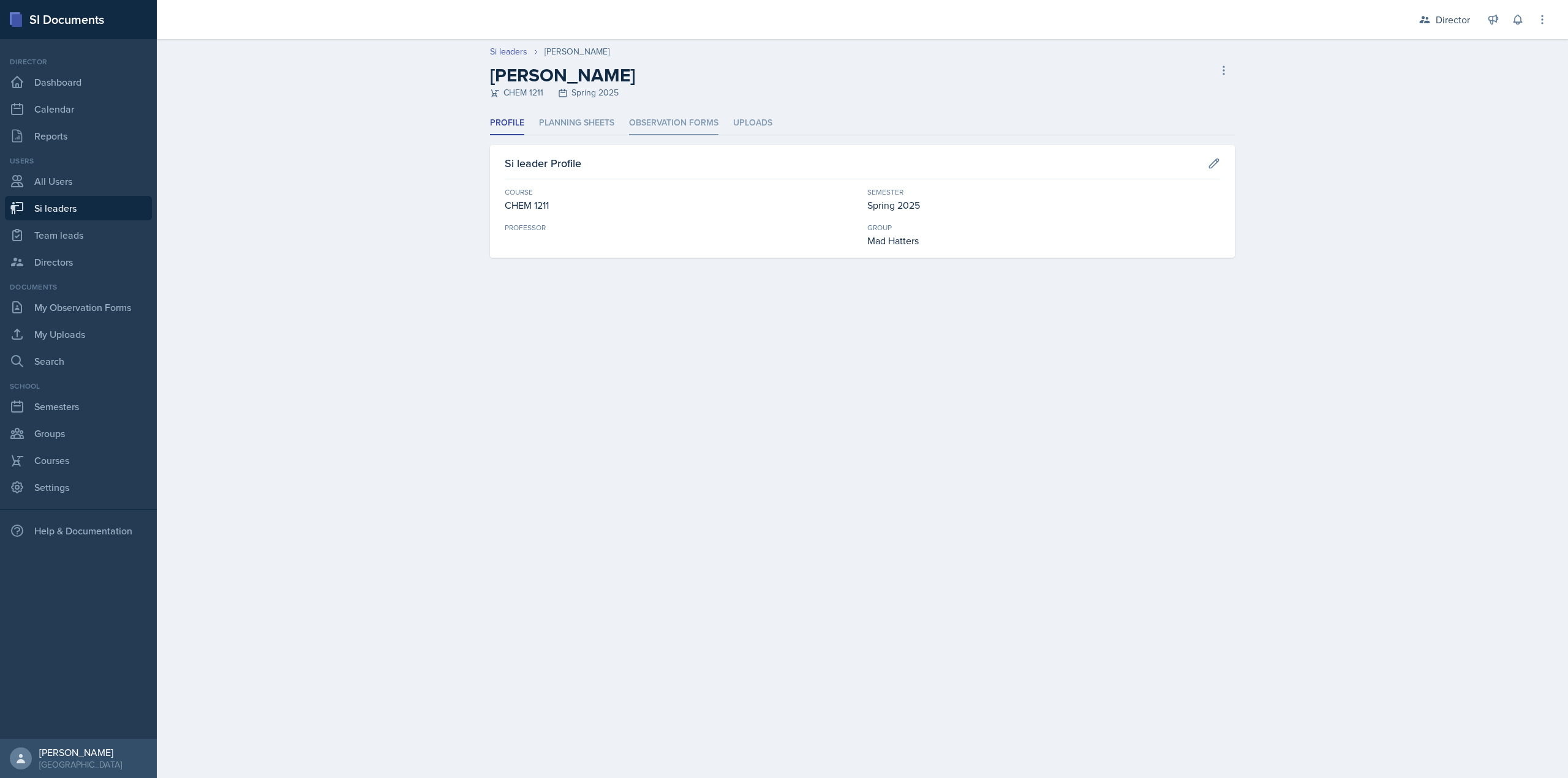
click at [639, 120] on li "Observation Forms" at bounding box center [673, 123] width 89 height 24
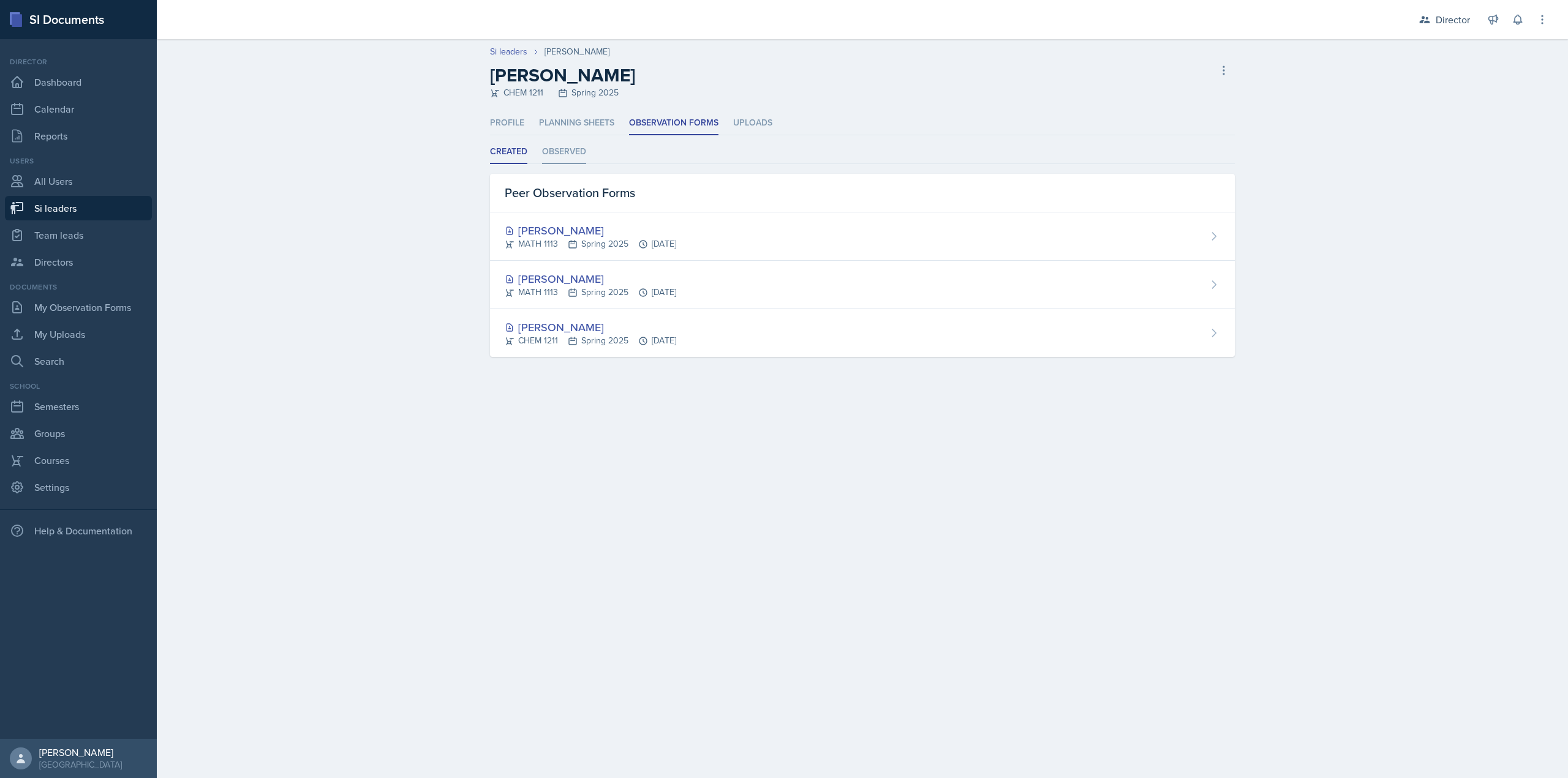
click at [565, 161] on li "Observed" at bounding box center [564, 152] width 44 height 24
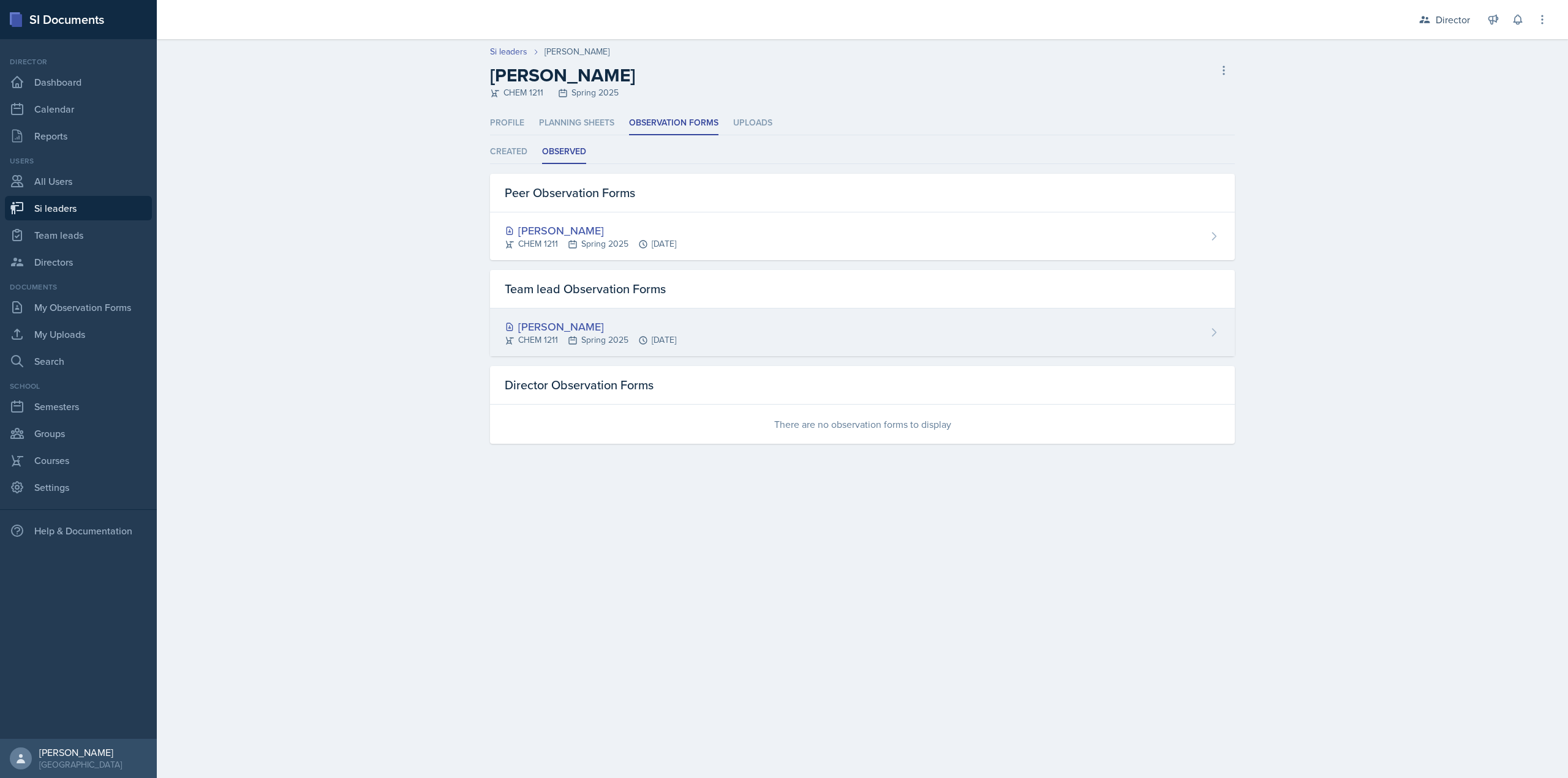
click at [575, 336] on icon at bounding box center [572, 340] width 10 height 10
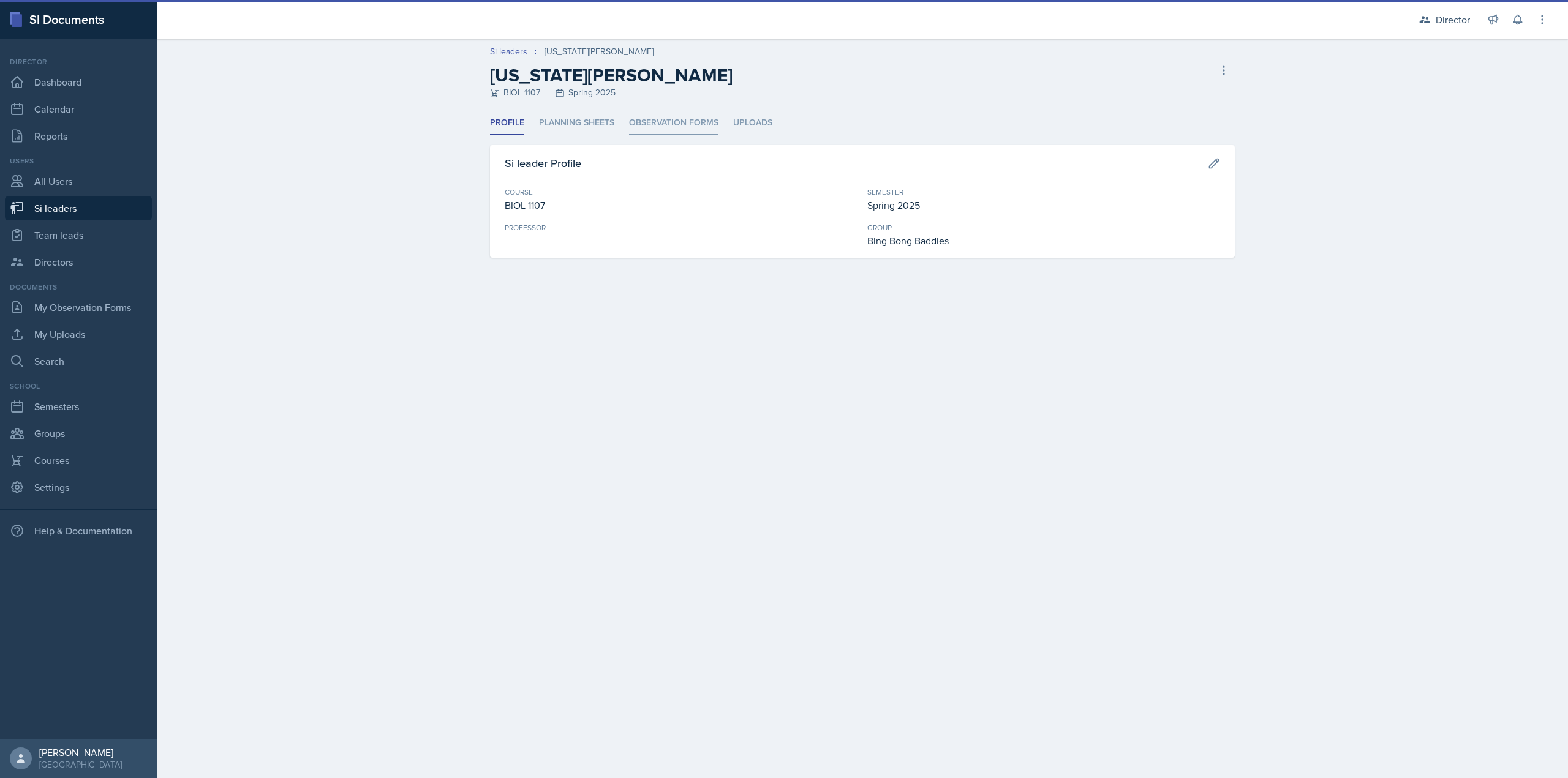
click at [690, 125] on li "Observation Forms" at bounding box center [673, 123] width 89 height 24
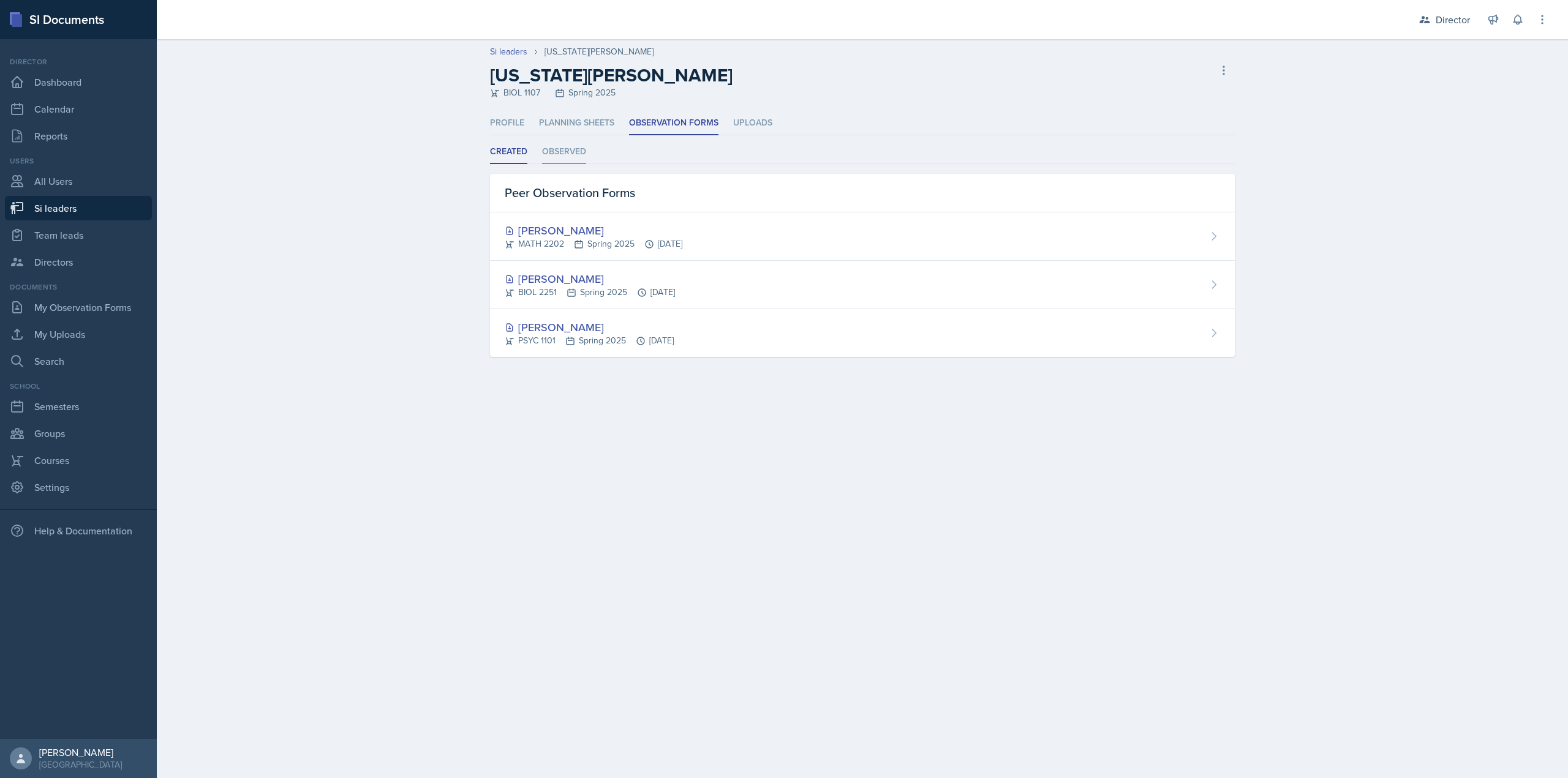
click at [567, 162] on li "Observed" at bounding box center [564, 152] width 44 height 24
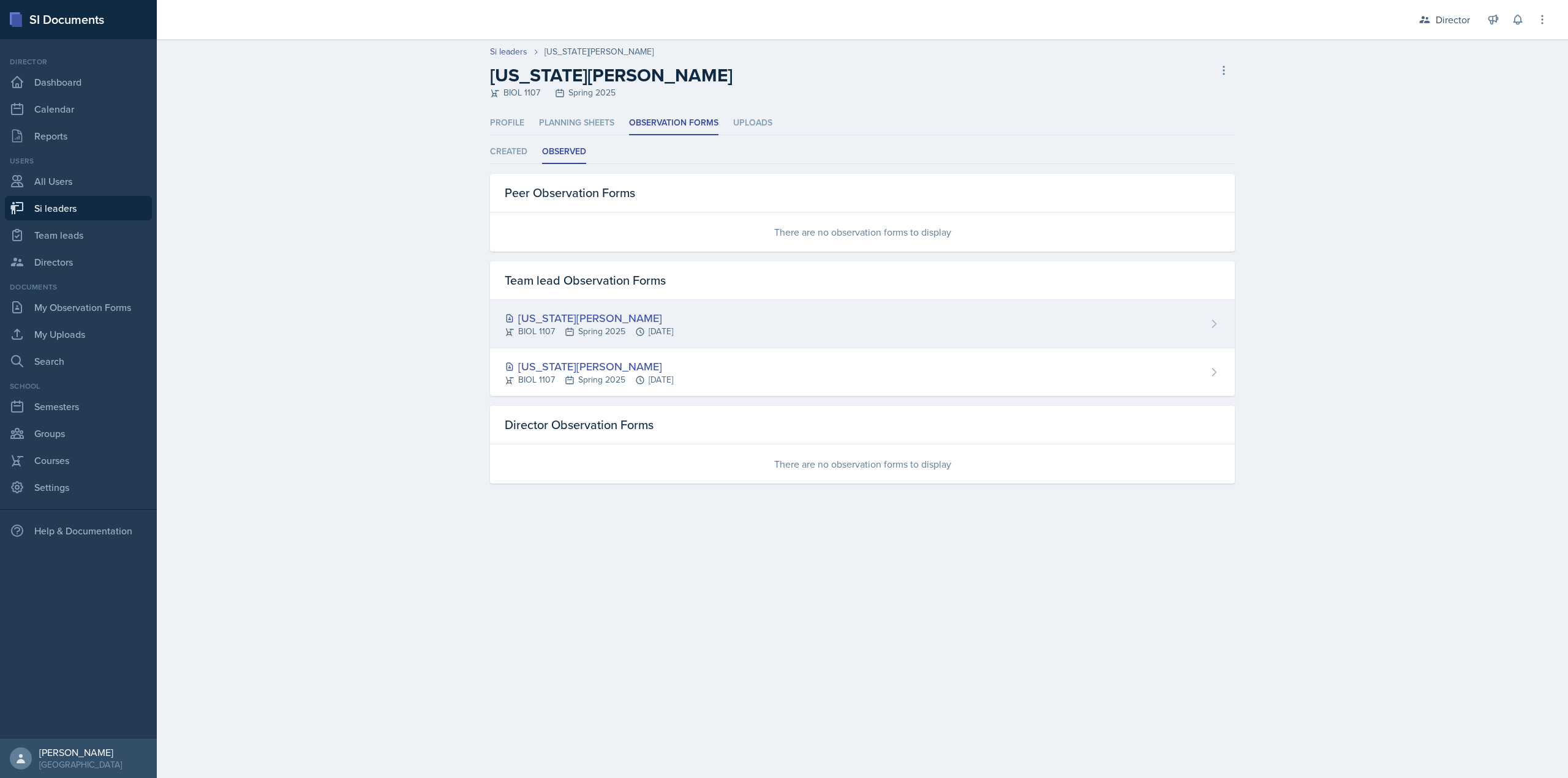
click at [639, 330] on icon at bounding box center [639, 331] width 10 height 10
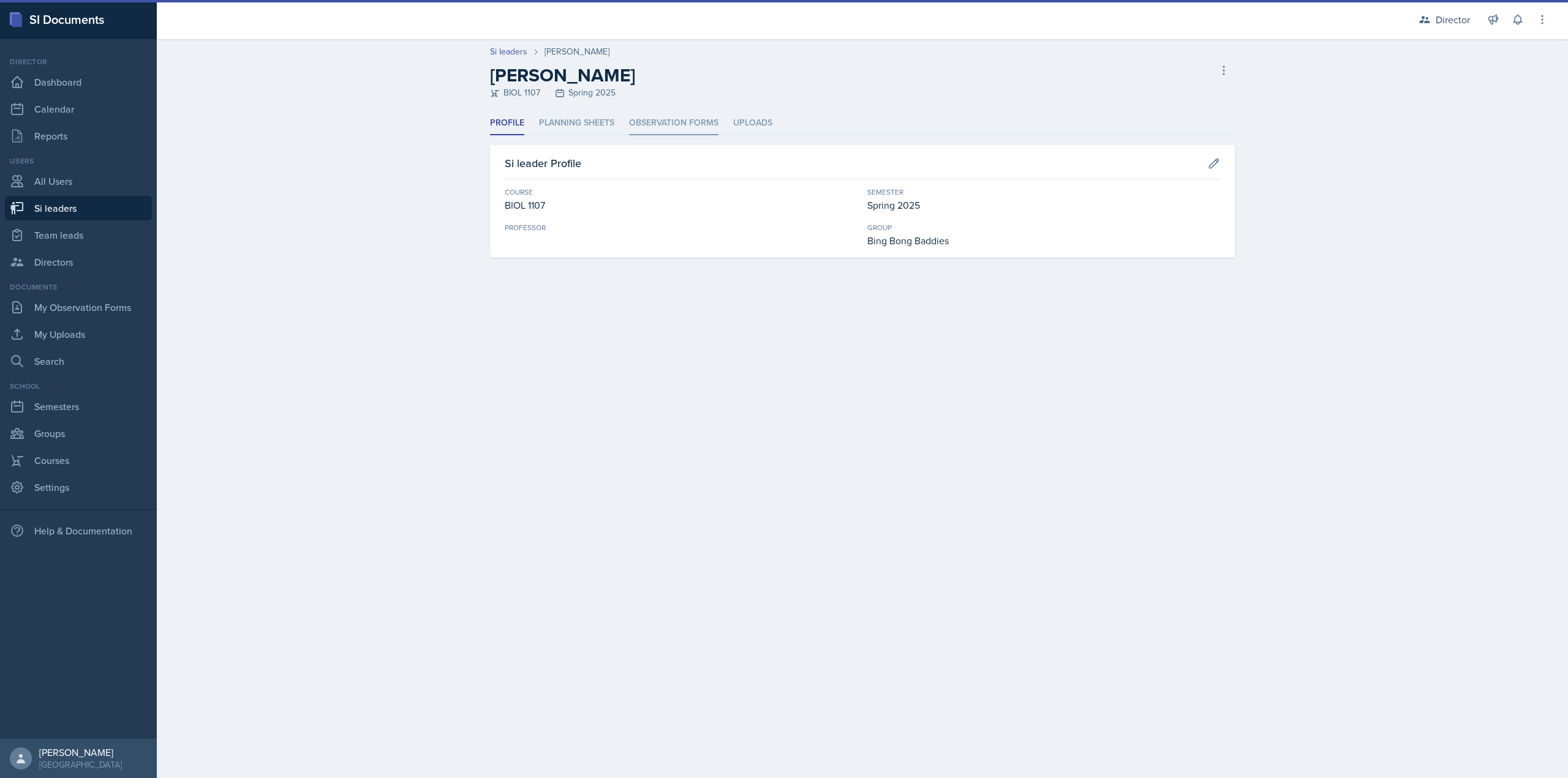
click at [639, 120] on li "Observation Forms" at bounding box center [673, 123] width 89 height 24
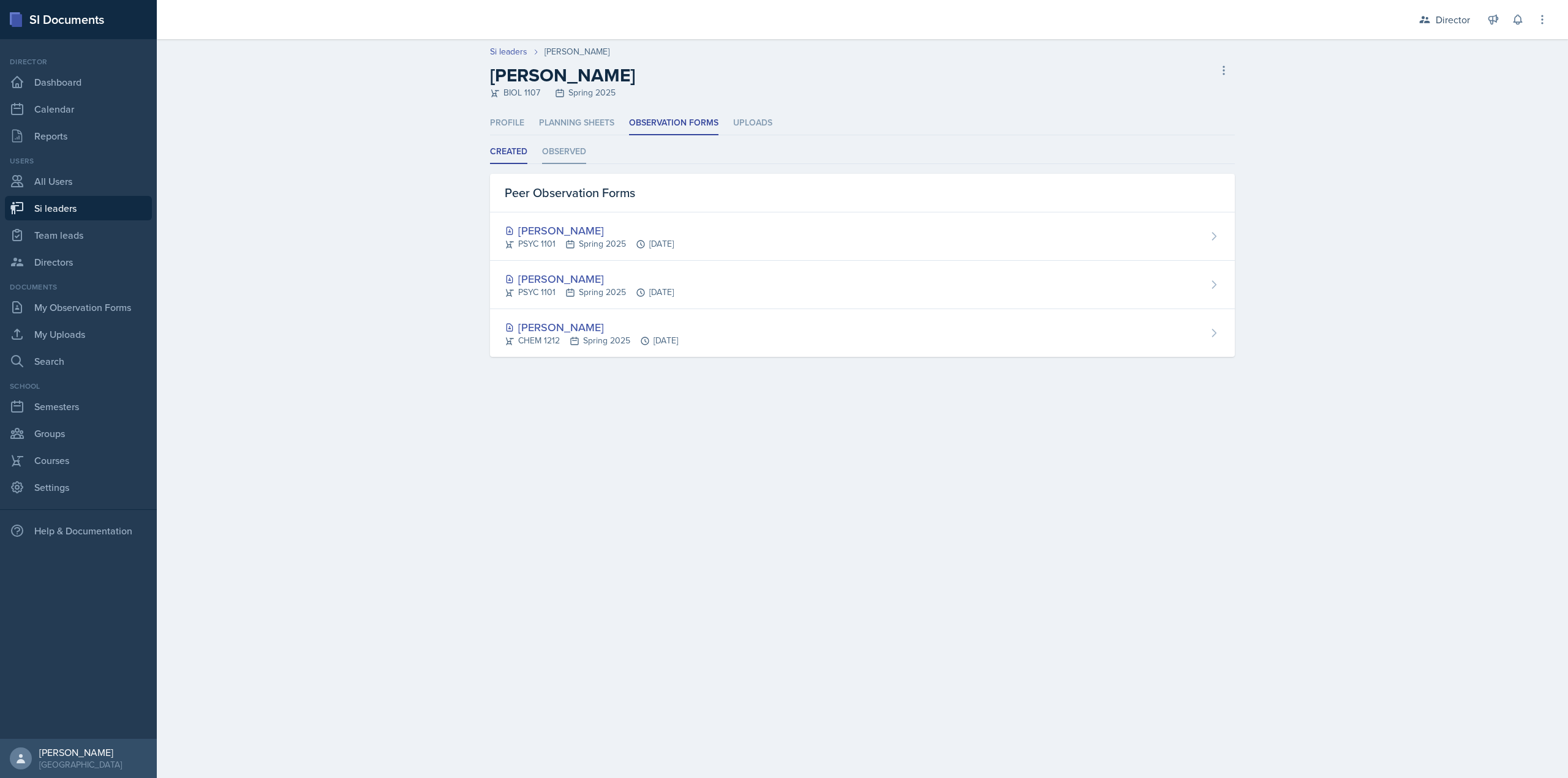
click at [556, 148] on li "Observed" at bounding box center [564, 152] width 44 height 24
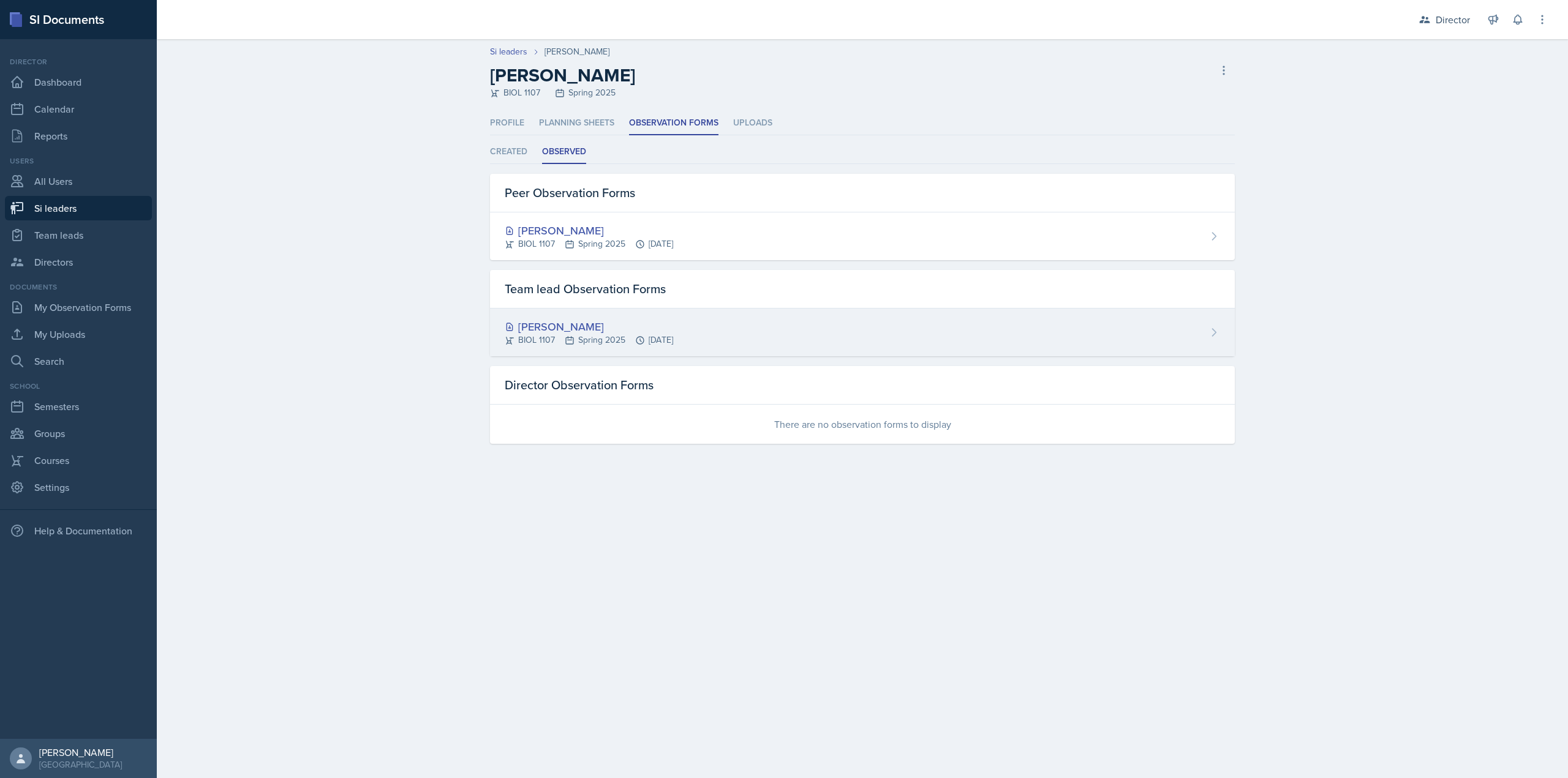
click at [578, 343] on div "BIOL 1107 Spring 2025 Feb 21st, 2025" at bounding box center [589, 340] width 169 height 13
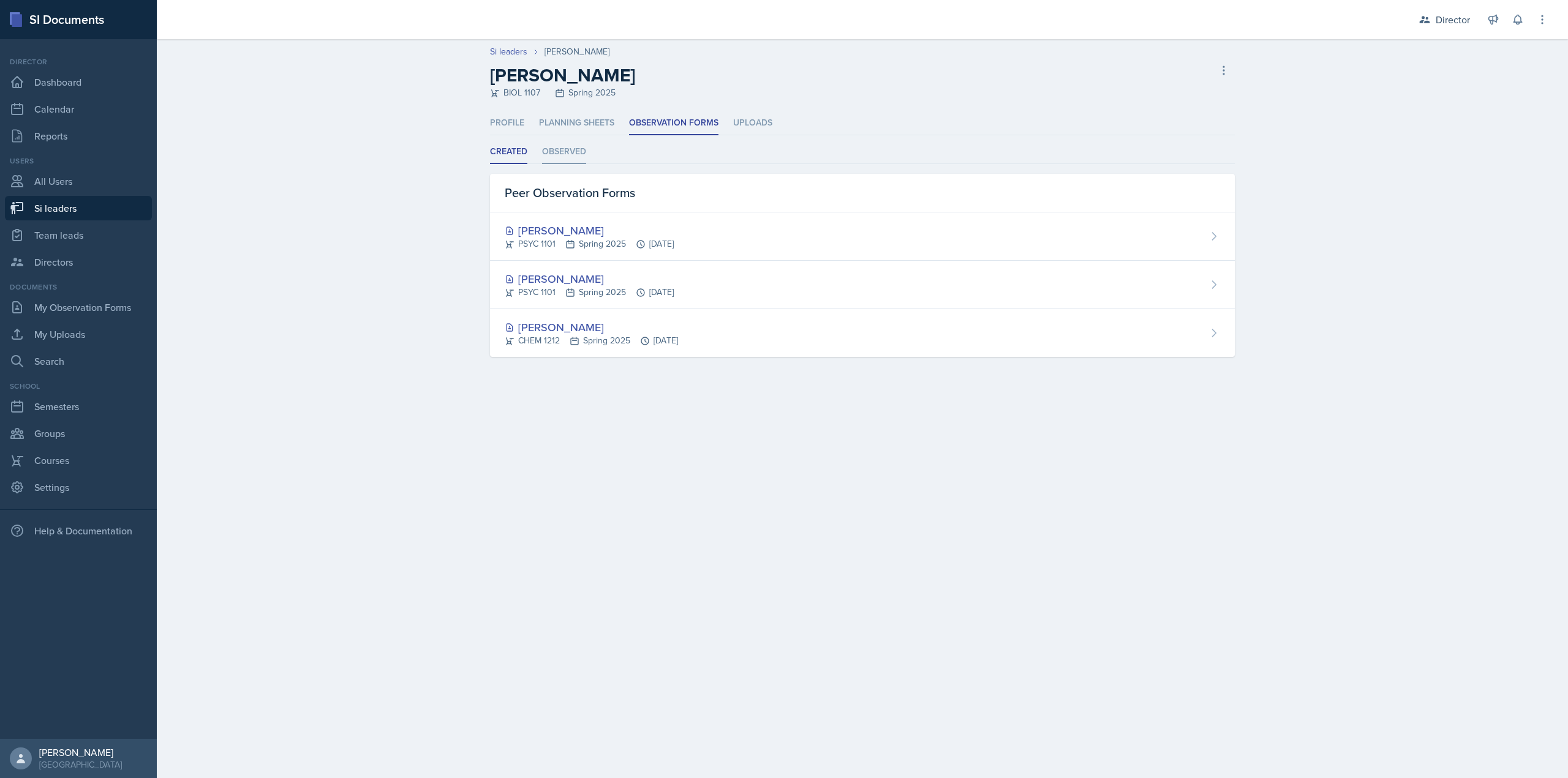
click at [572, 141] on li "Observed" at bounding box center [564, 152] width 44 height 24
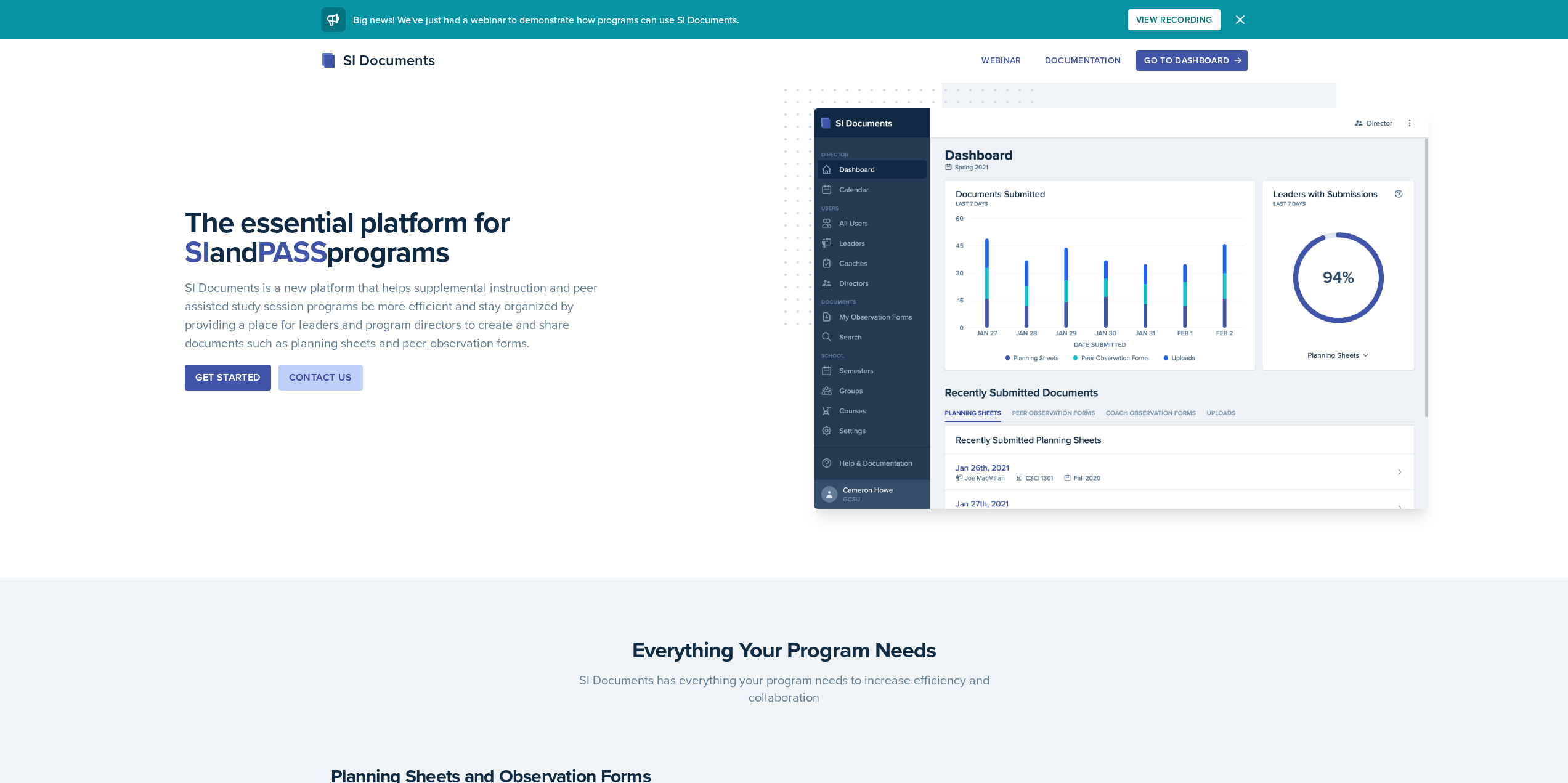
click at [1164, 67] on button "Go to Dashboard" at bounding box center [1191, 61] width 111 height 21
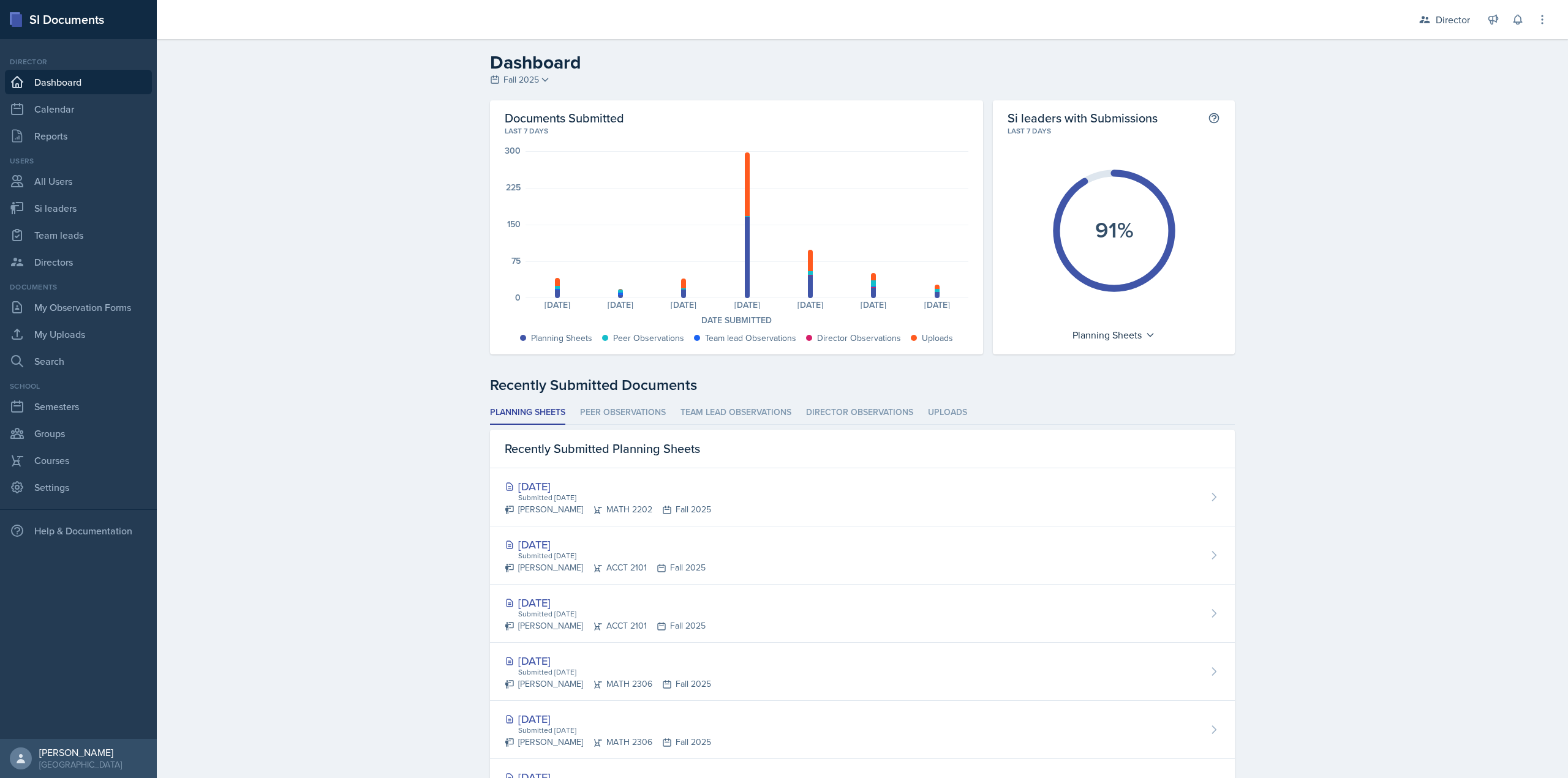
click at [333, 334] on div "Dashboard Fall 2025 Fall 2025 Summer 2025 Spring 2025 Fall 2024 Summer 2024 Spr…" at bounding box center [863, 559] width 1412 height 1040
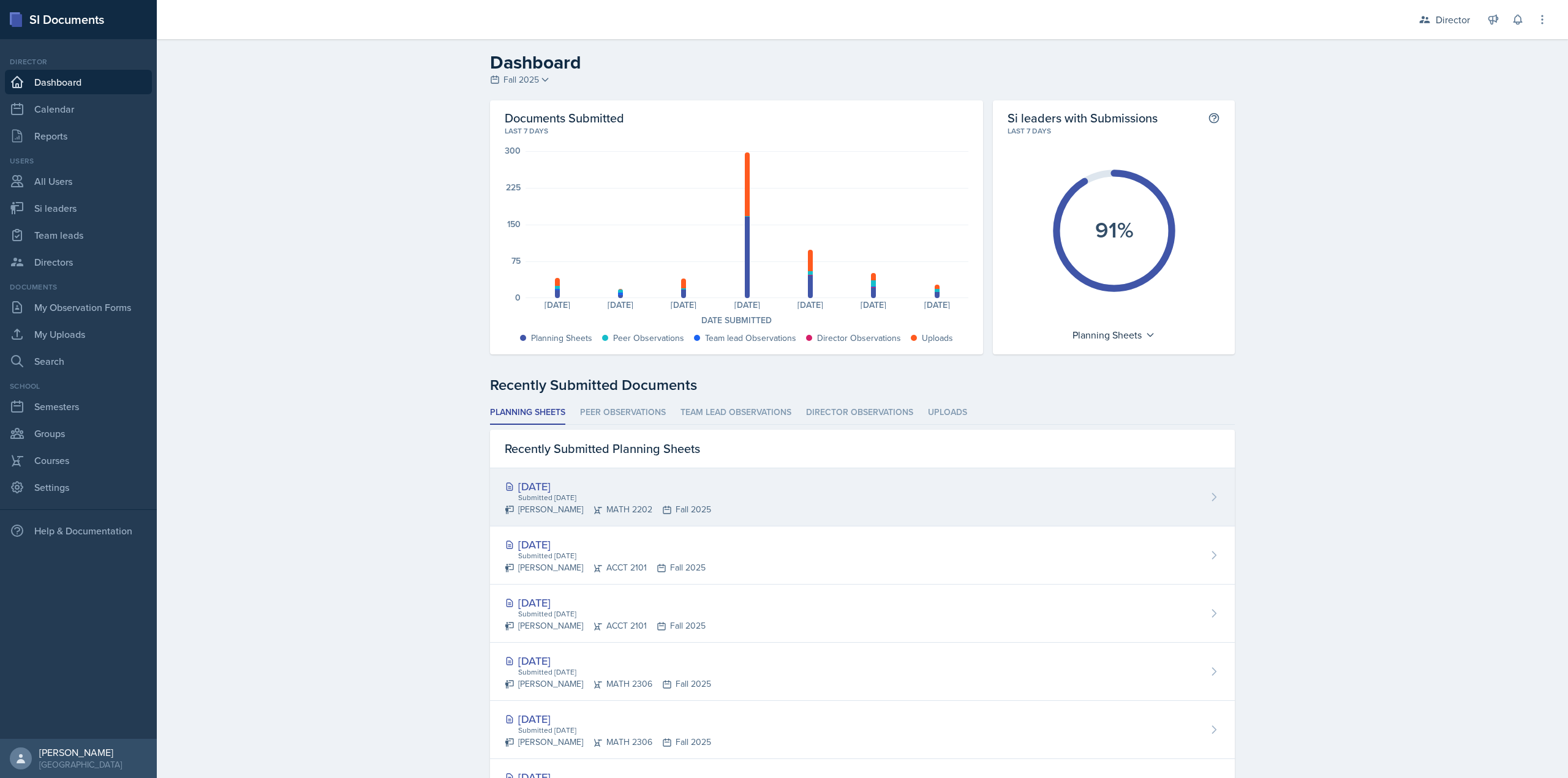
click at [648, 492] on div "Submitted Sep 17th, 2025" at bounding box center [614, 498] width 194 height 11
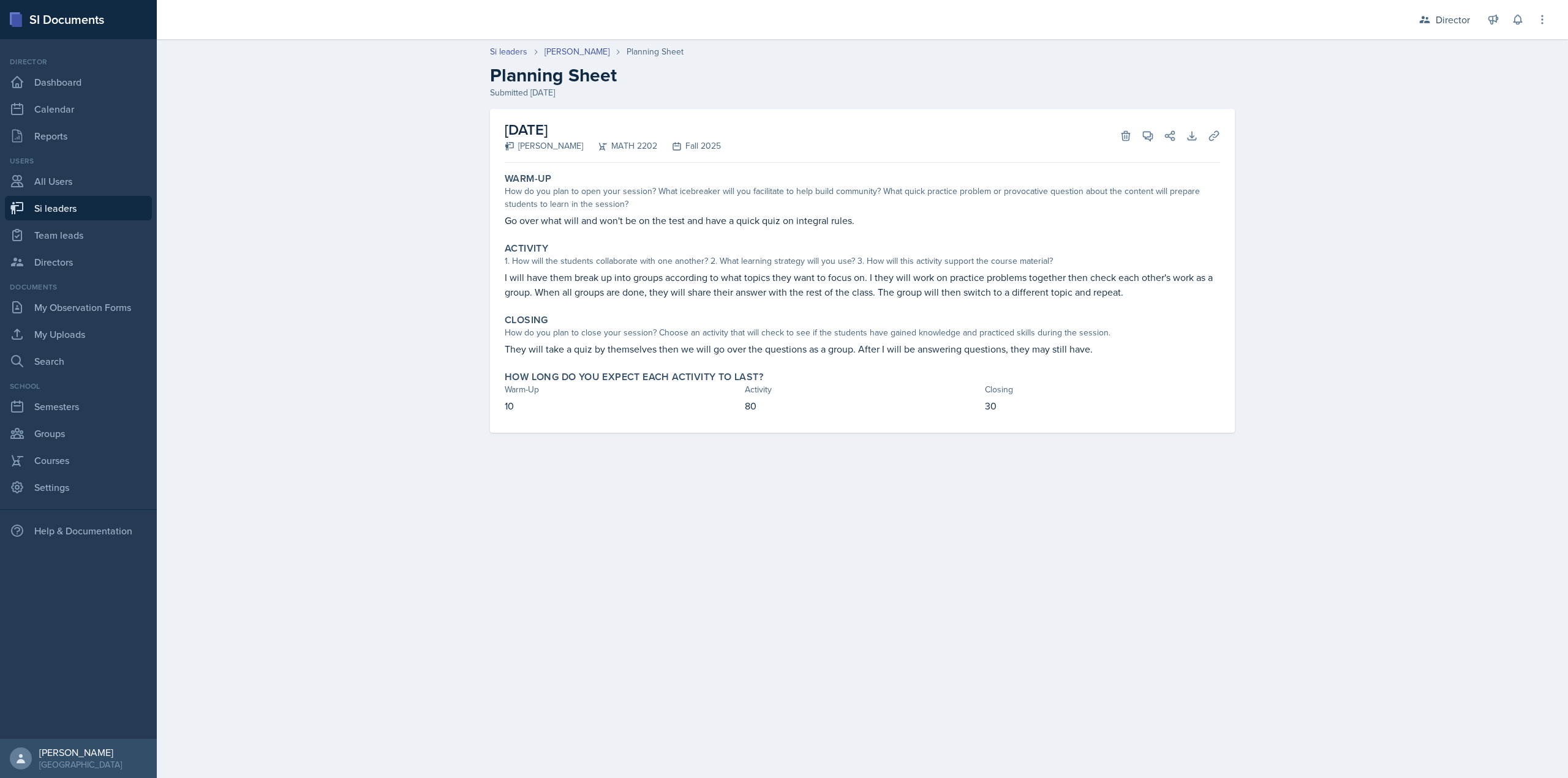
click at [124, 213] on link "Si leaders" at bounding box center [79, 208] width 147 height 24
select select "2bed604d-1099-4043-b1bc-2365e8740244"
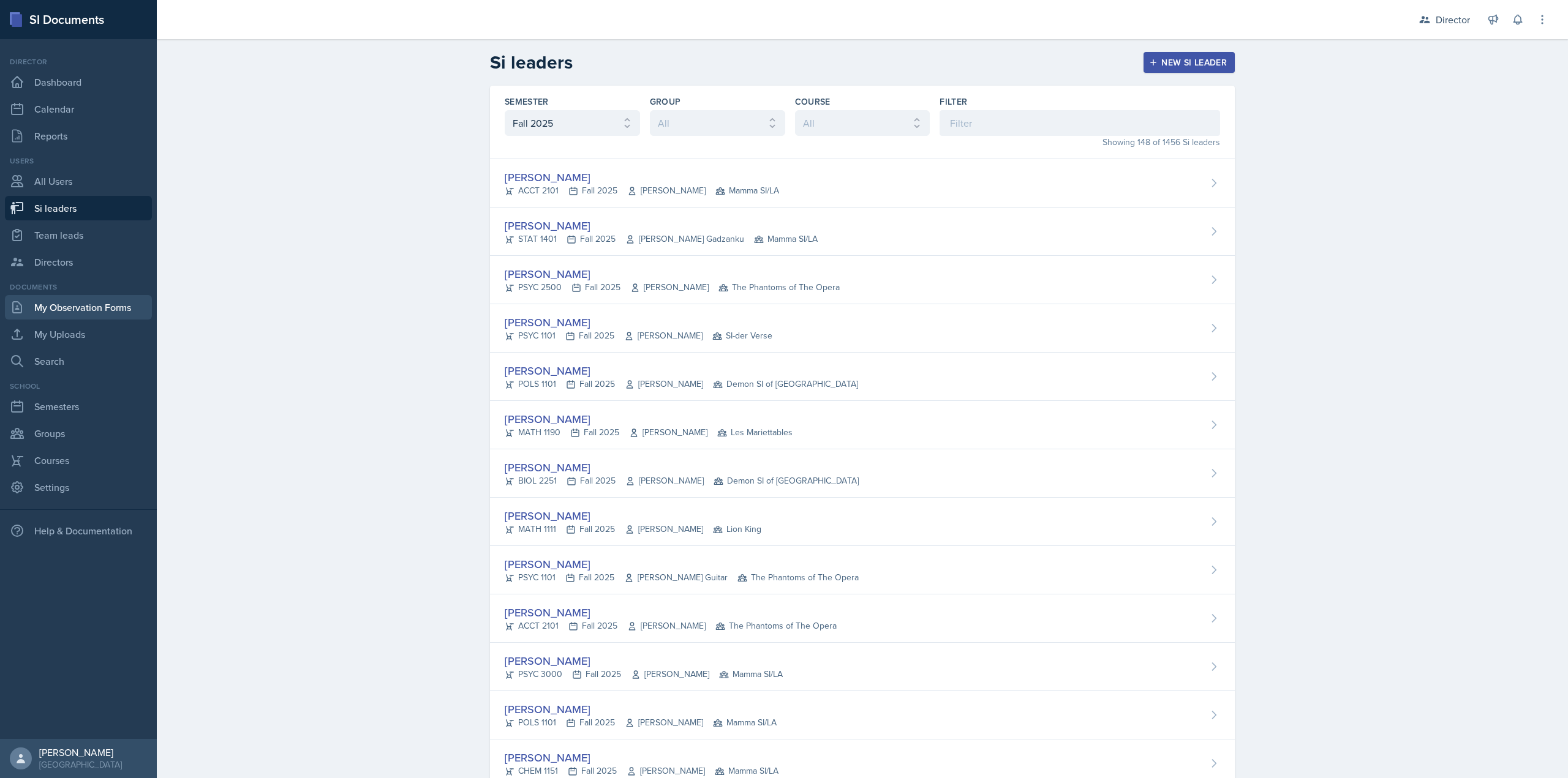
click at [102, 307] on link "My Observation Forms" at bounding box center [79, 307] width 147 height 24
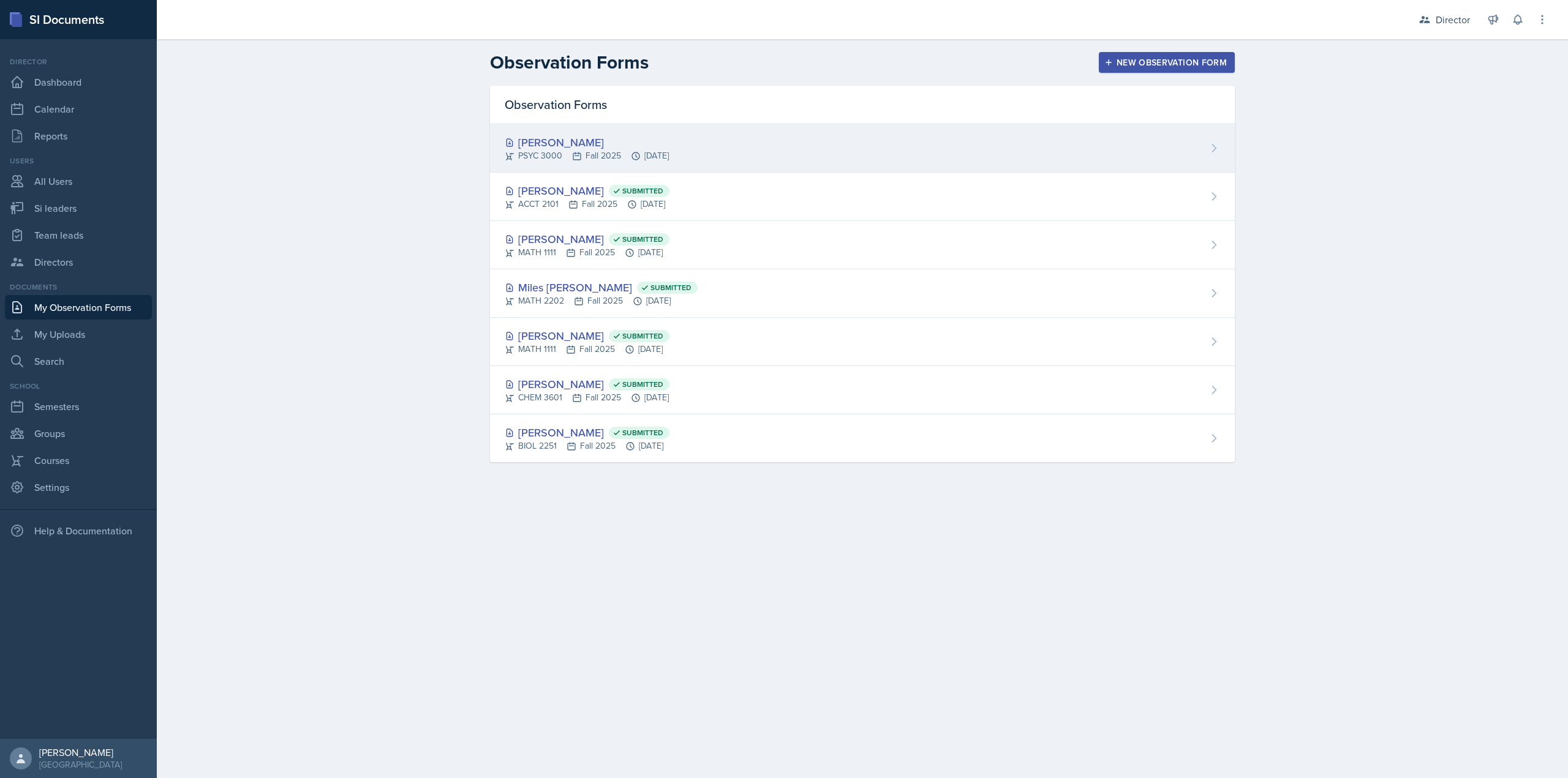
click at [701, 142] on div "Savannah Barnhart PSYC 3000 Fall 2025 Sep 16th, 2025" at bounding box center [862, 148] width 745 height 48
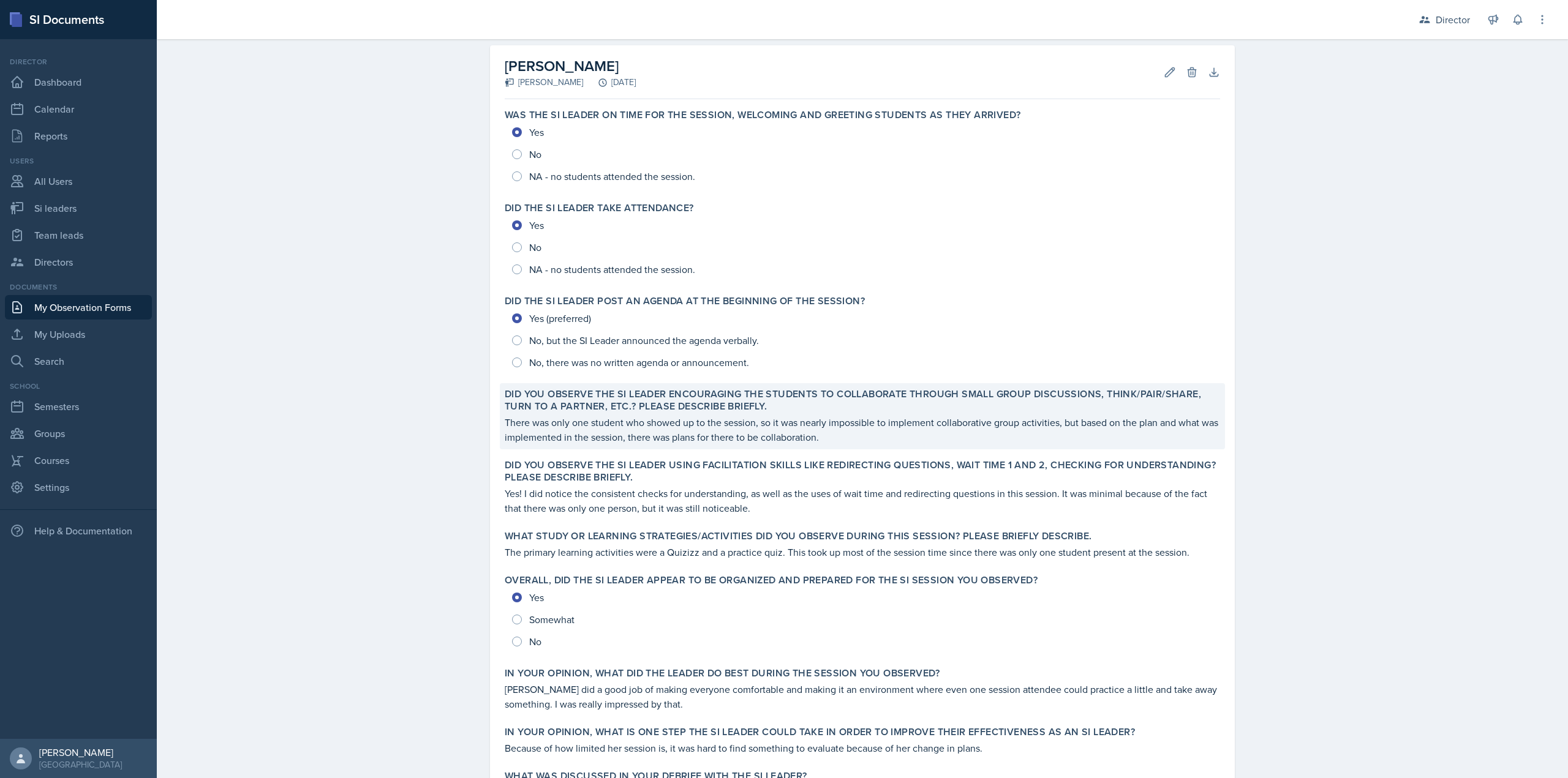
scroll to position [197, 0]
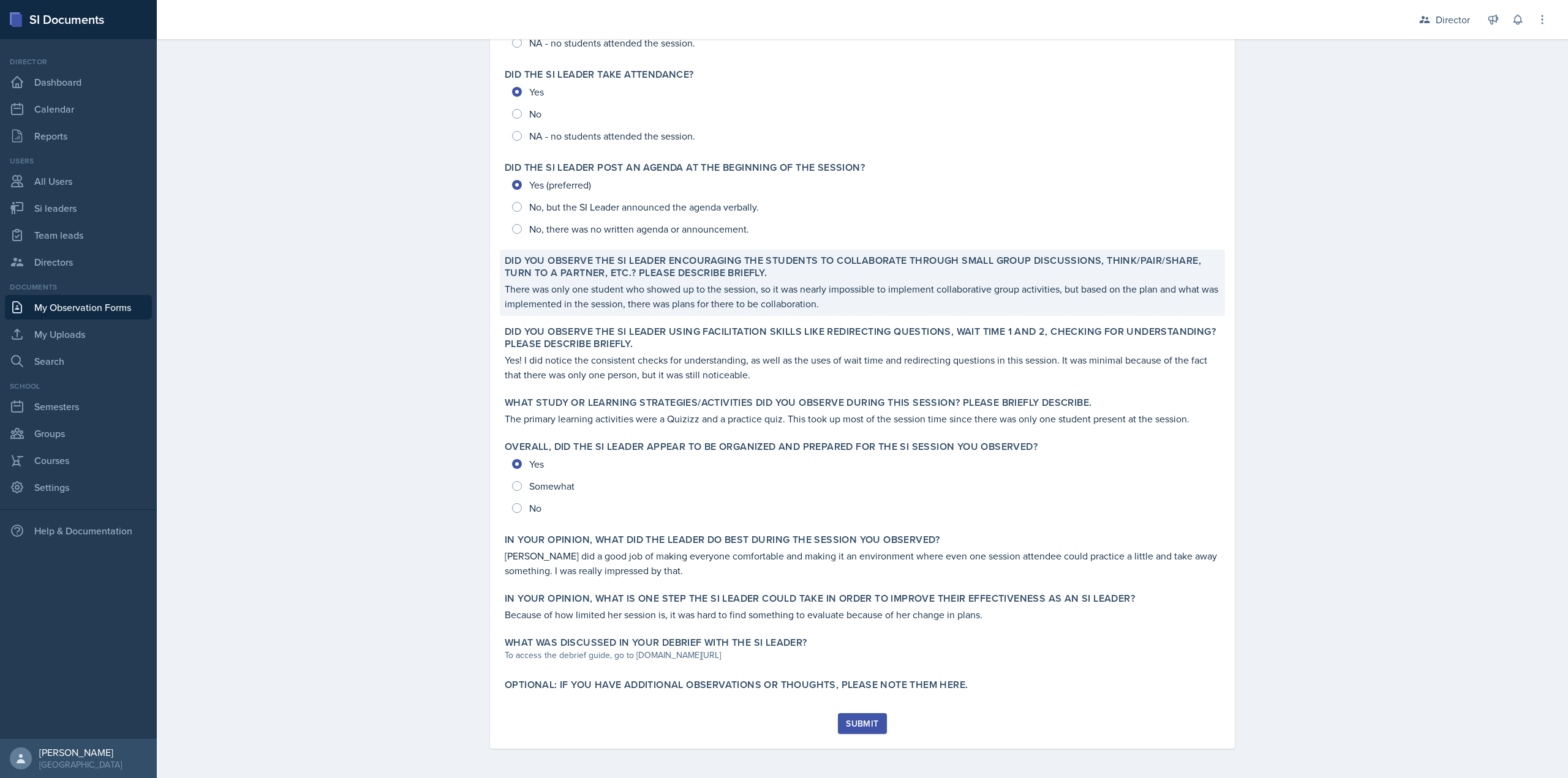
click at [715, 292] on p "There was only one student who showed up to the session, so it was nearly impos…" at bounding box center [862, 297] width 715 height 30
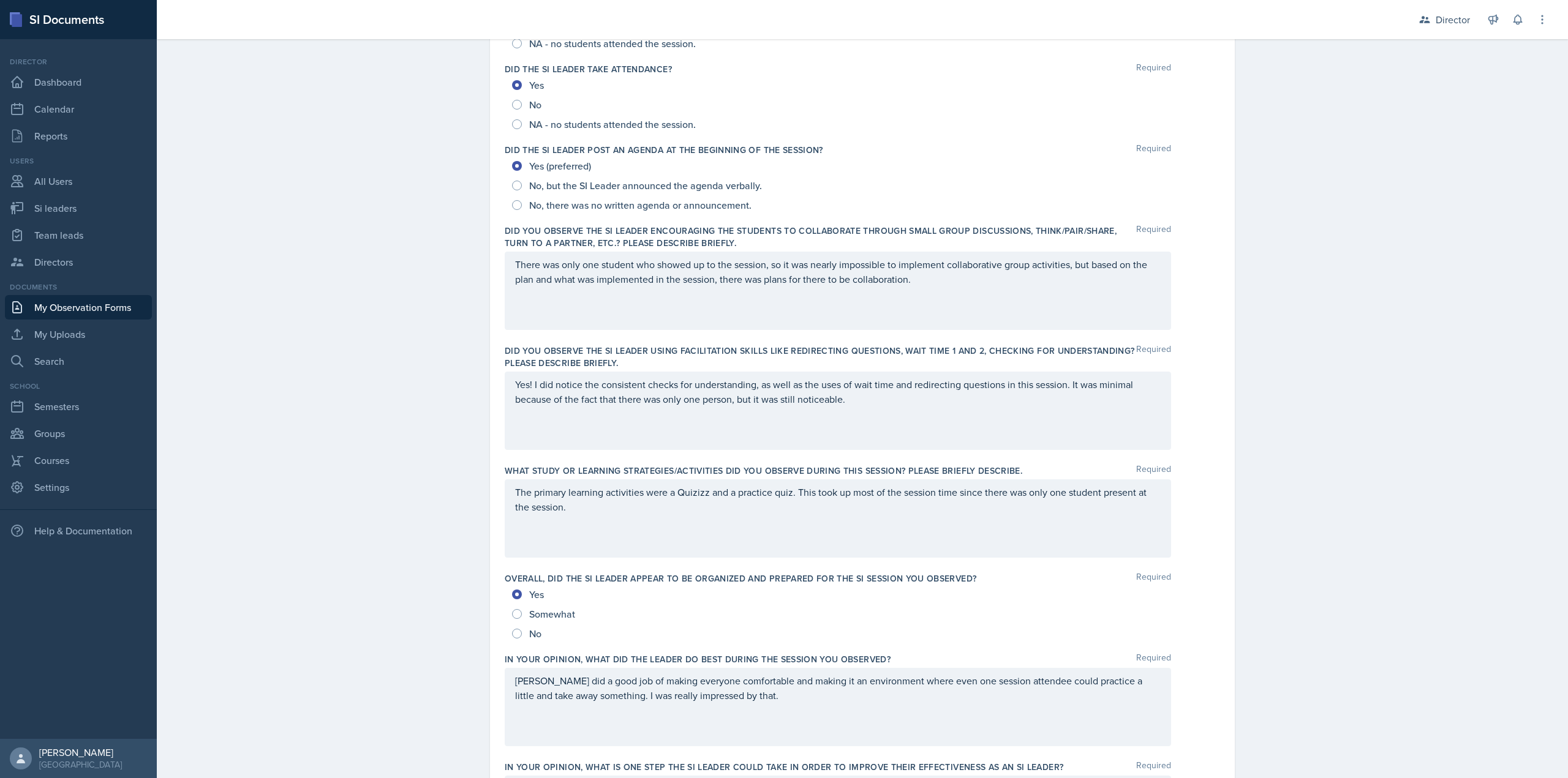
scroll to position [550, 0]
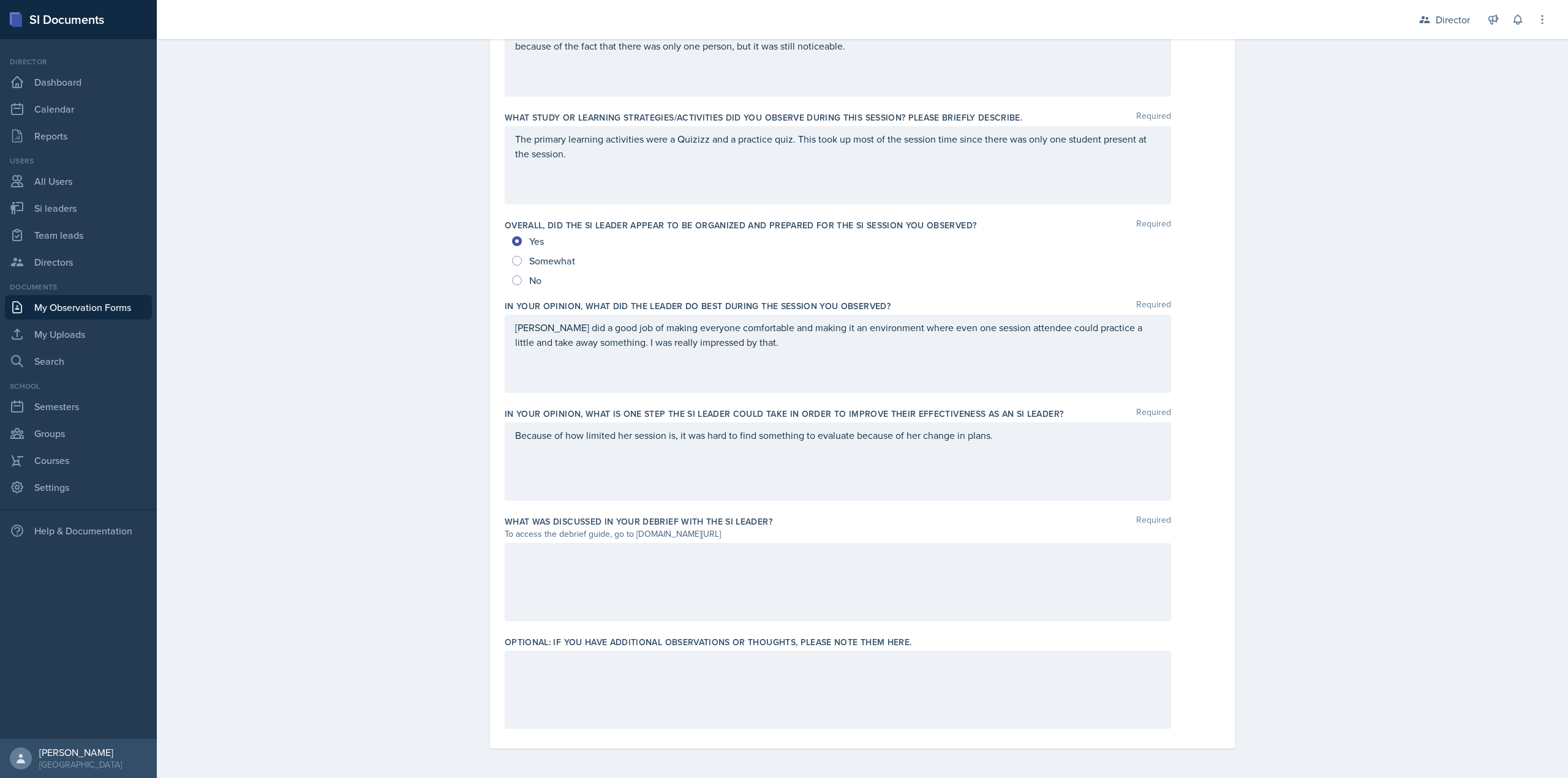
click at [1030, 438] on div "Because of how limited her session is, it was hard to find something to evaluat…" at bounding box center [838, 462] width 667 height 79
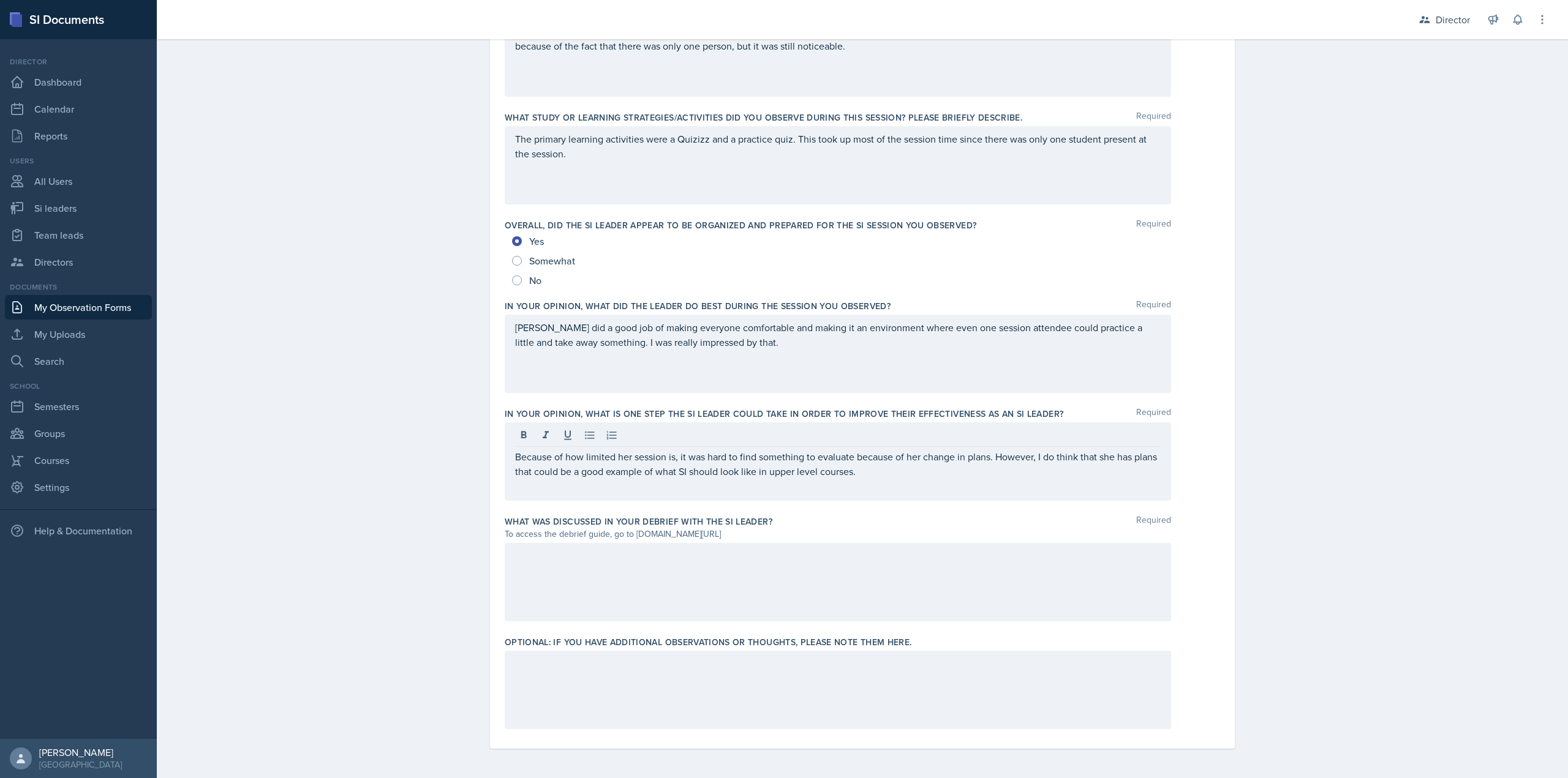
click at [863, 584] on div at bounding box center [838, 582] width 667 height 79
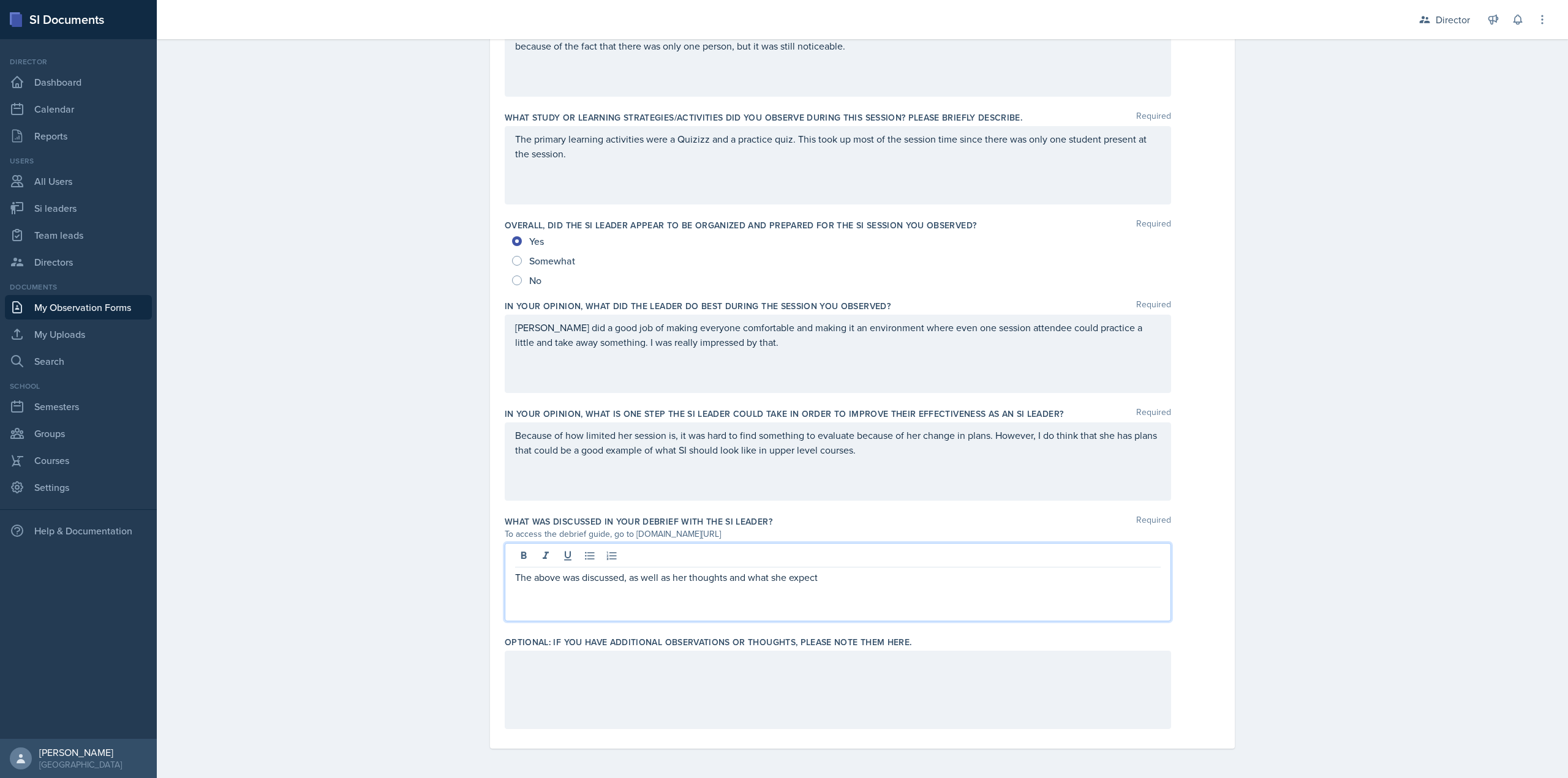
click at [841, 583] on p "The above was discussed, as well as her thoughts and what she expect" at bounding box center [838, 577] width 646 height 15
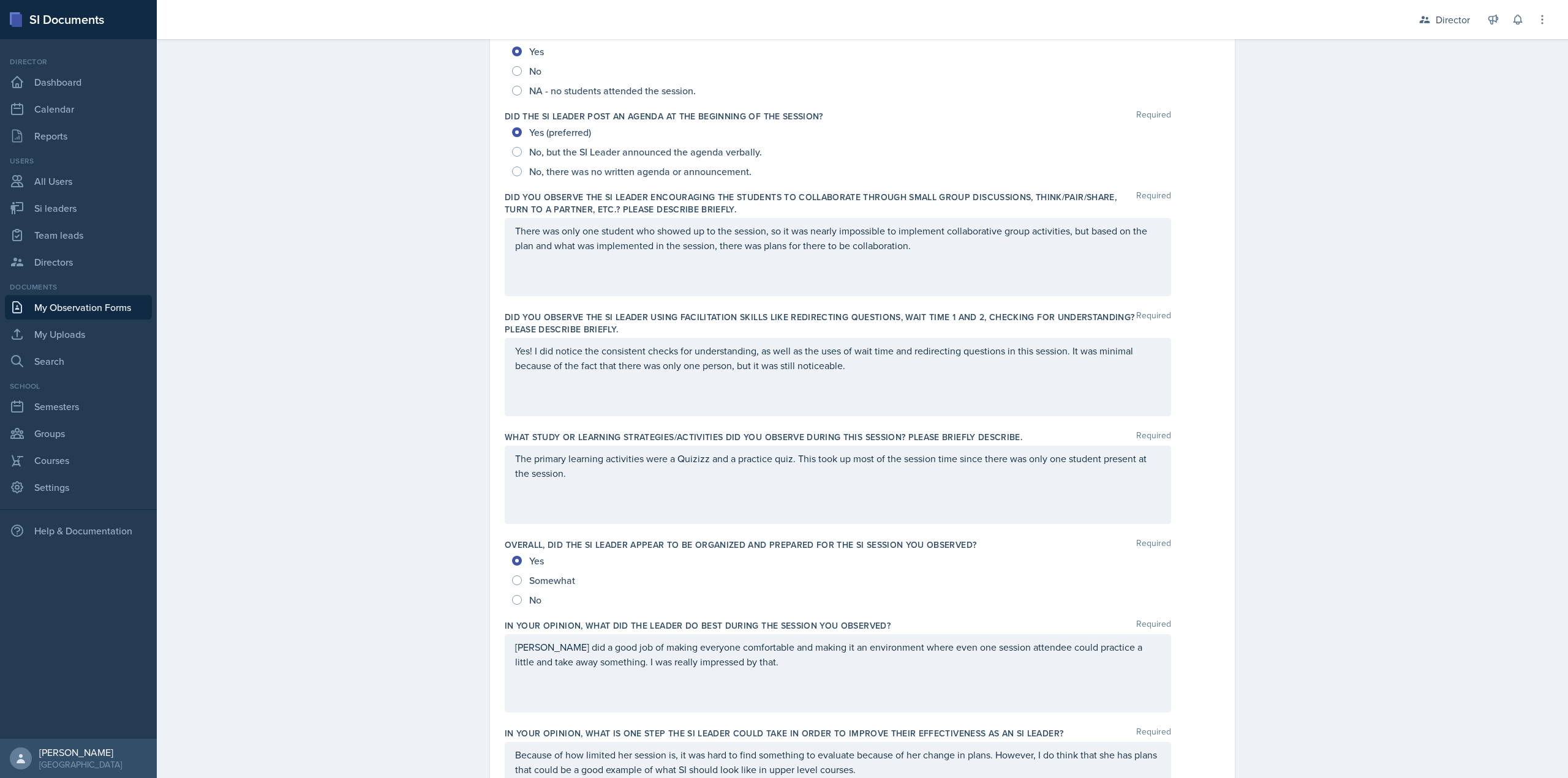
scroll to position [0, 0]
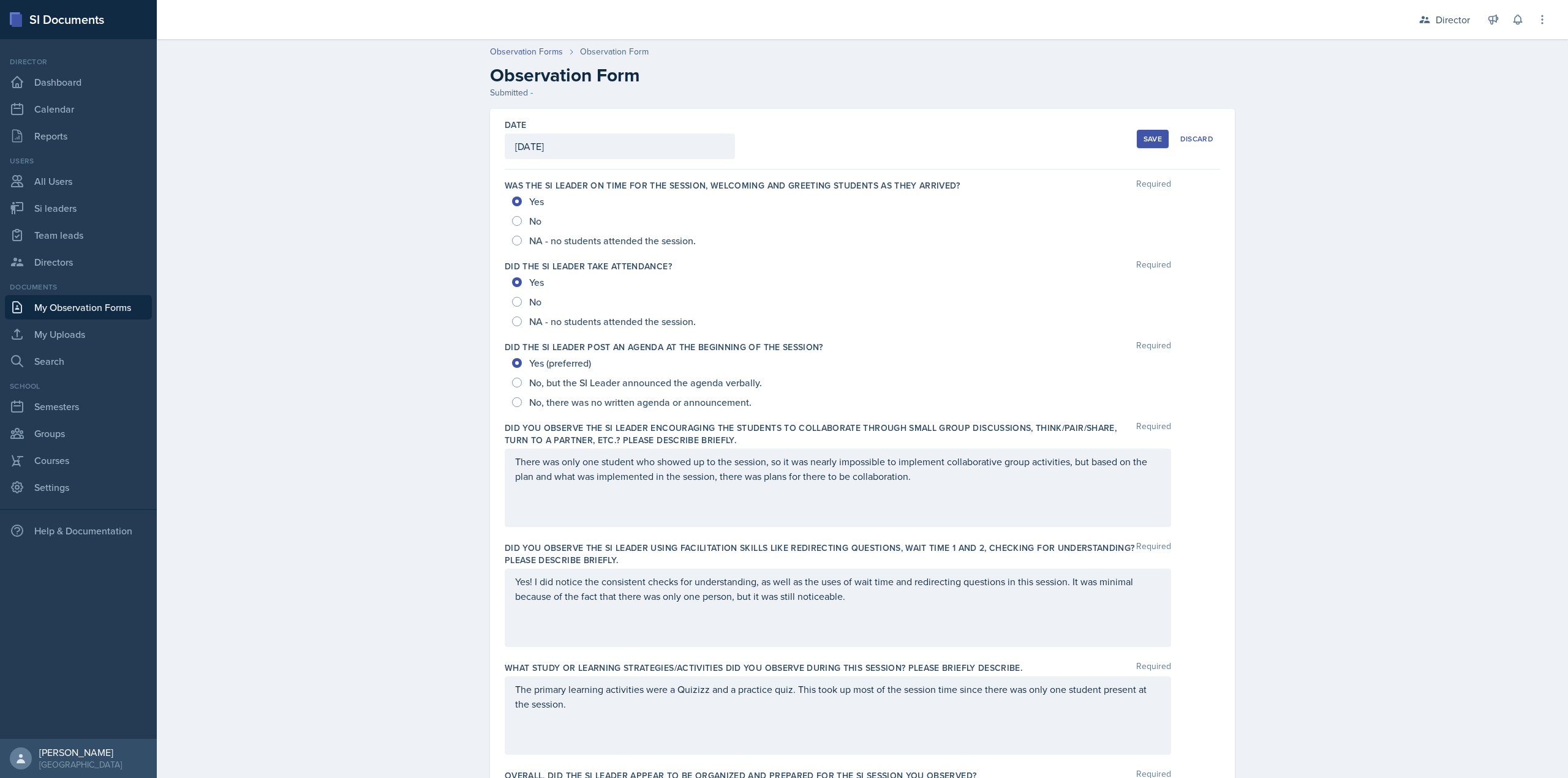
click at [1145, 138] on div "Save" at bounding box center [1152, 139] width 18 height 10
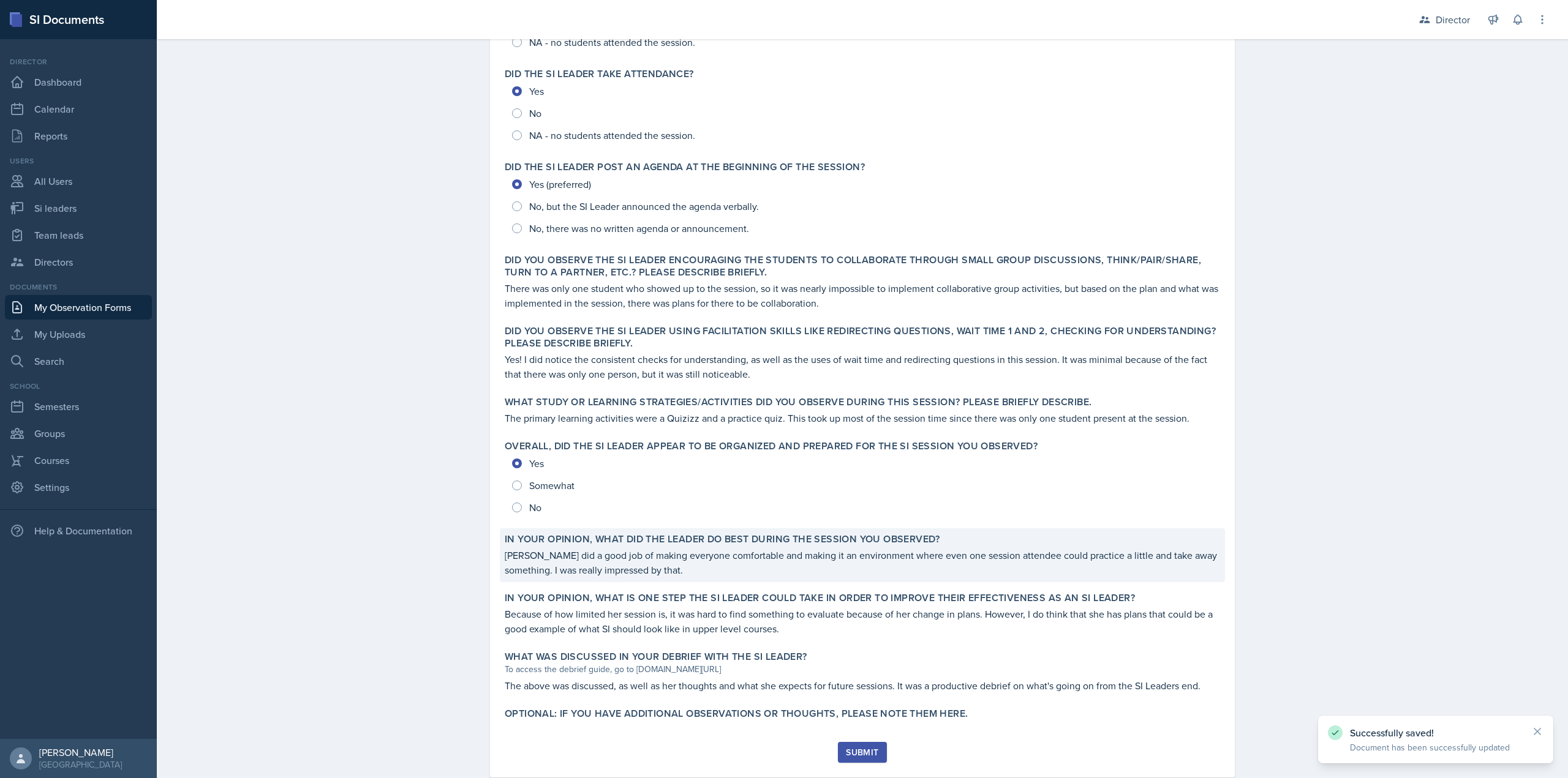
scroll to position [226, 0]
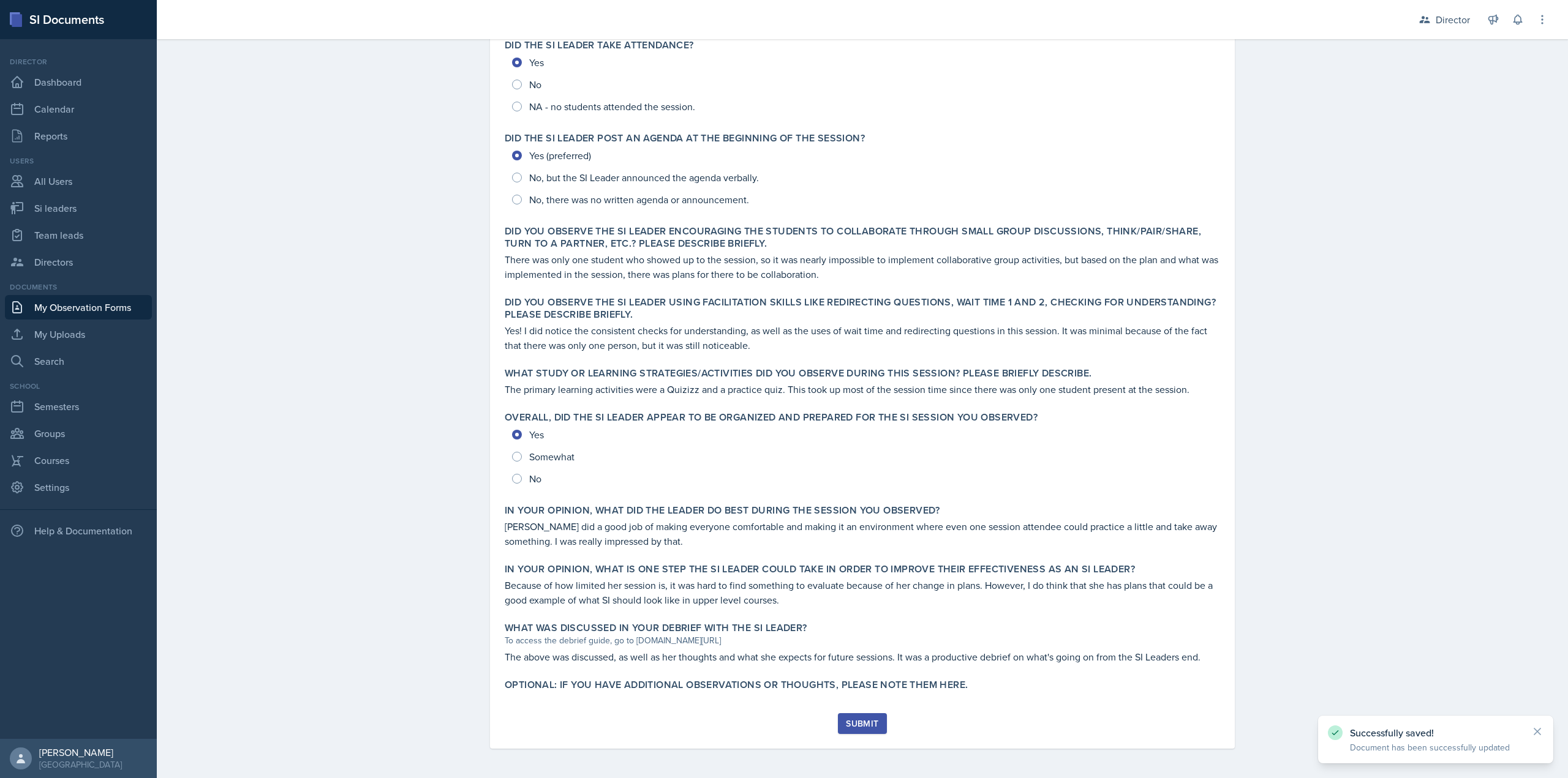
click at [849, 720] on div "Submit" at bounding box center [861, 723] width 32 height 10
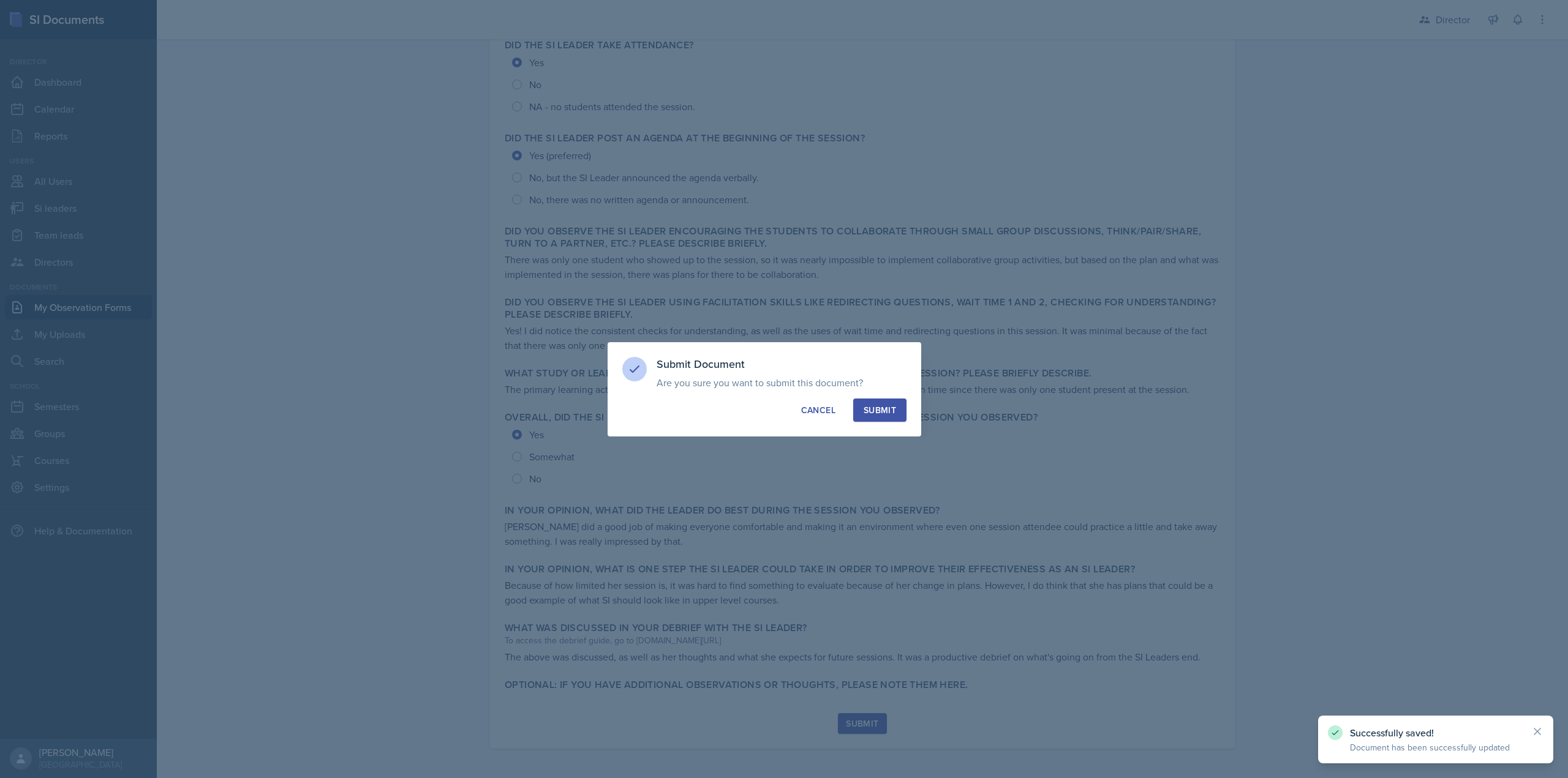
click at [888, 406] on div "Submit" at bounding box center [880, 410] width 32 height 12
radio input "true"
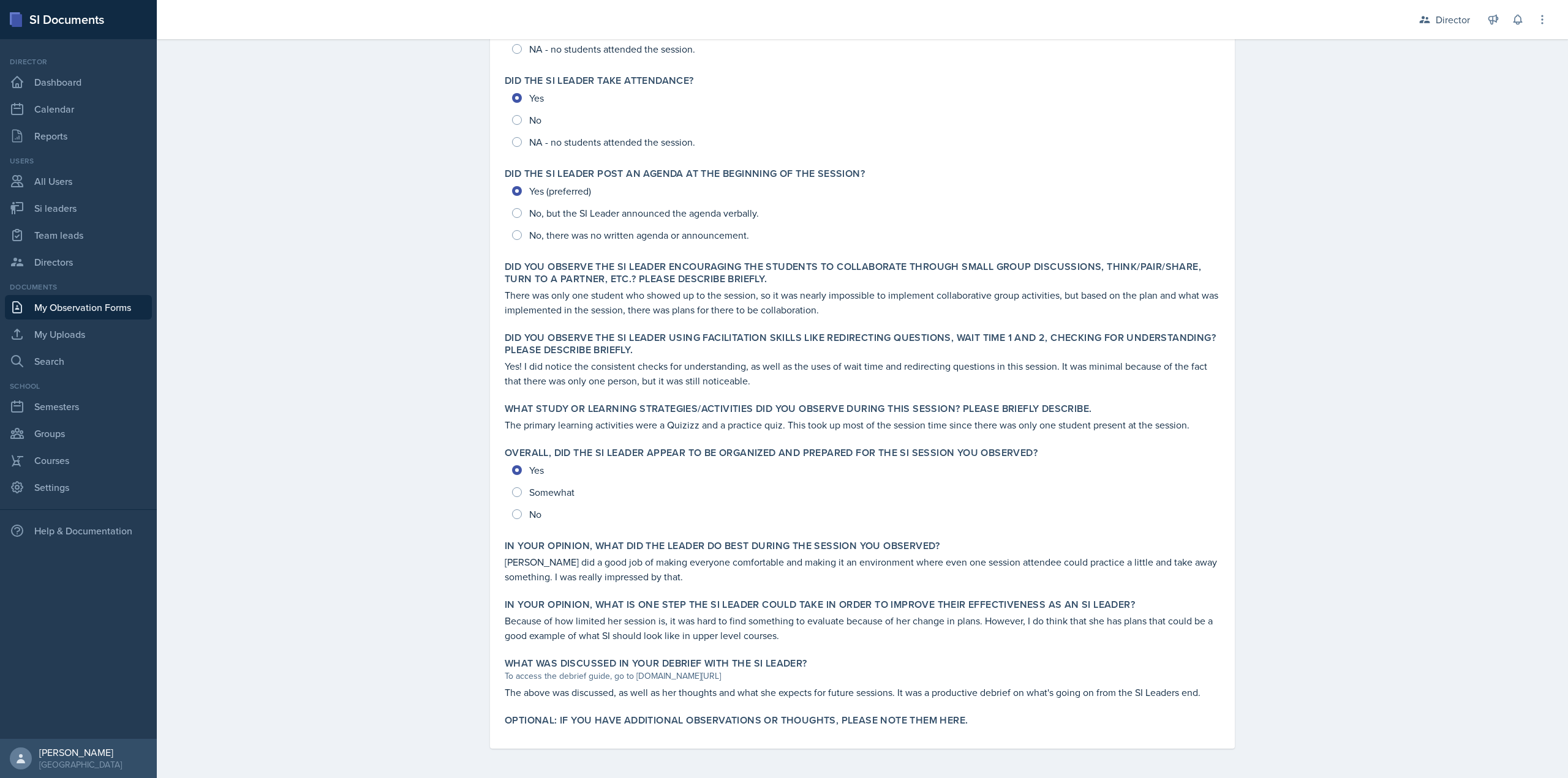
scroll to position [0, 0]
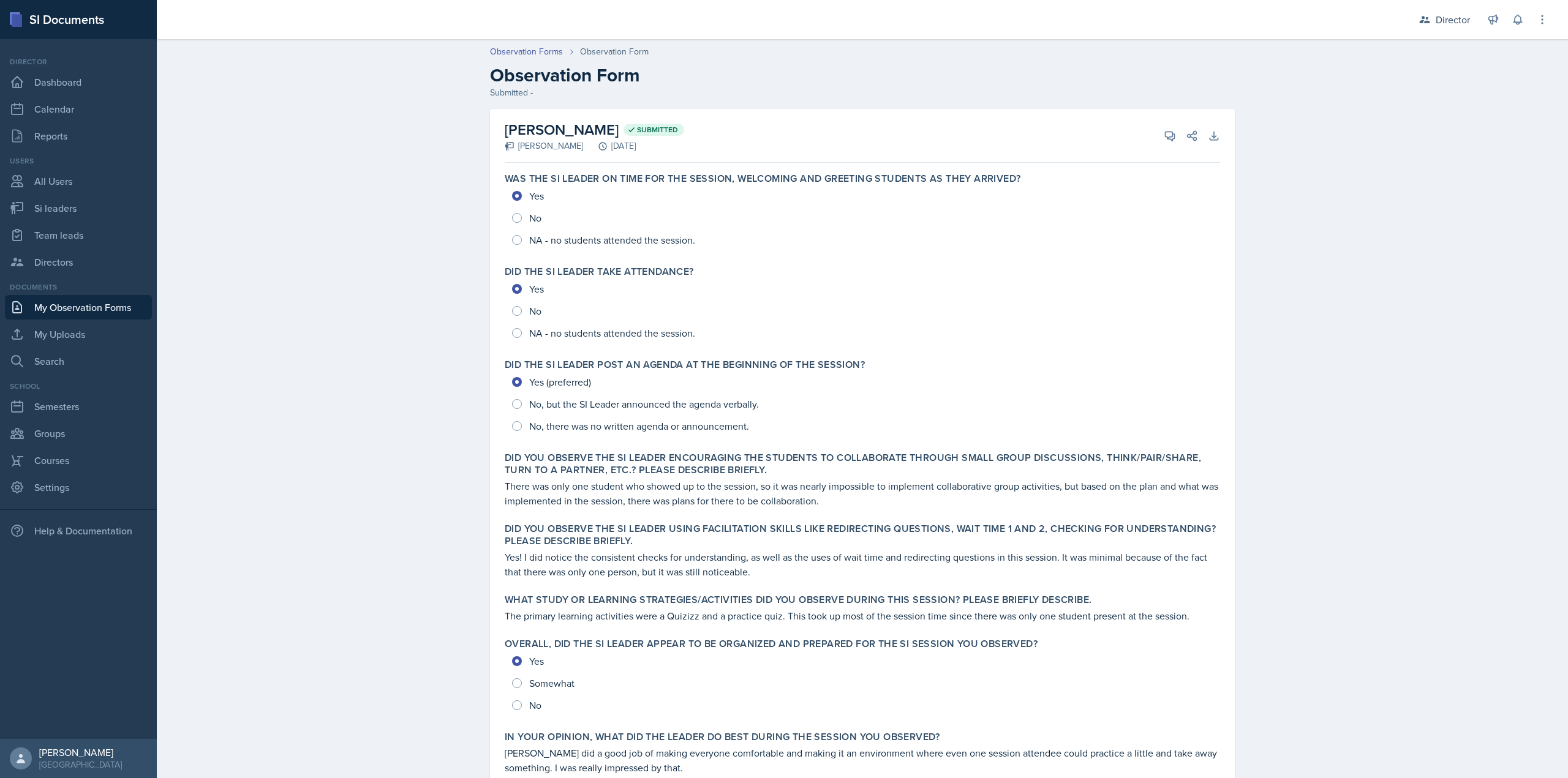
click at [87, 319] on link "My Observation Forms" at bounding box center [79, 307] width 147 height 24
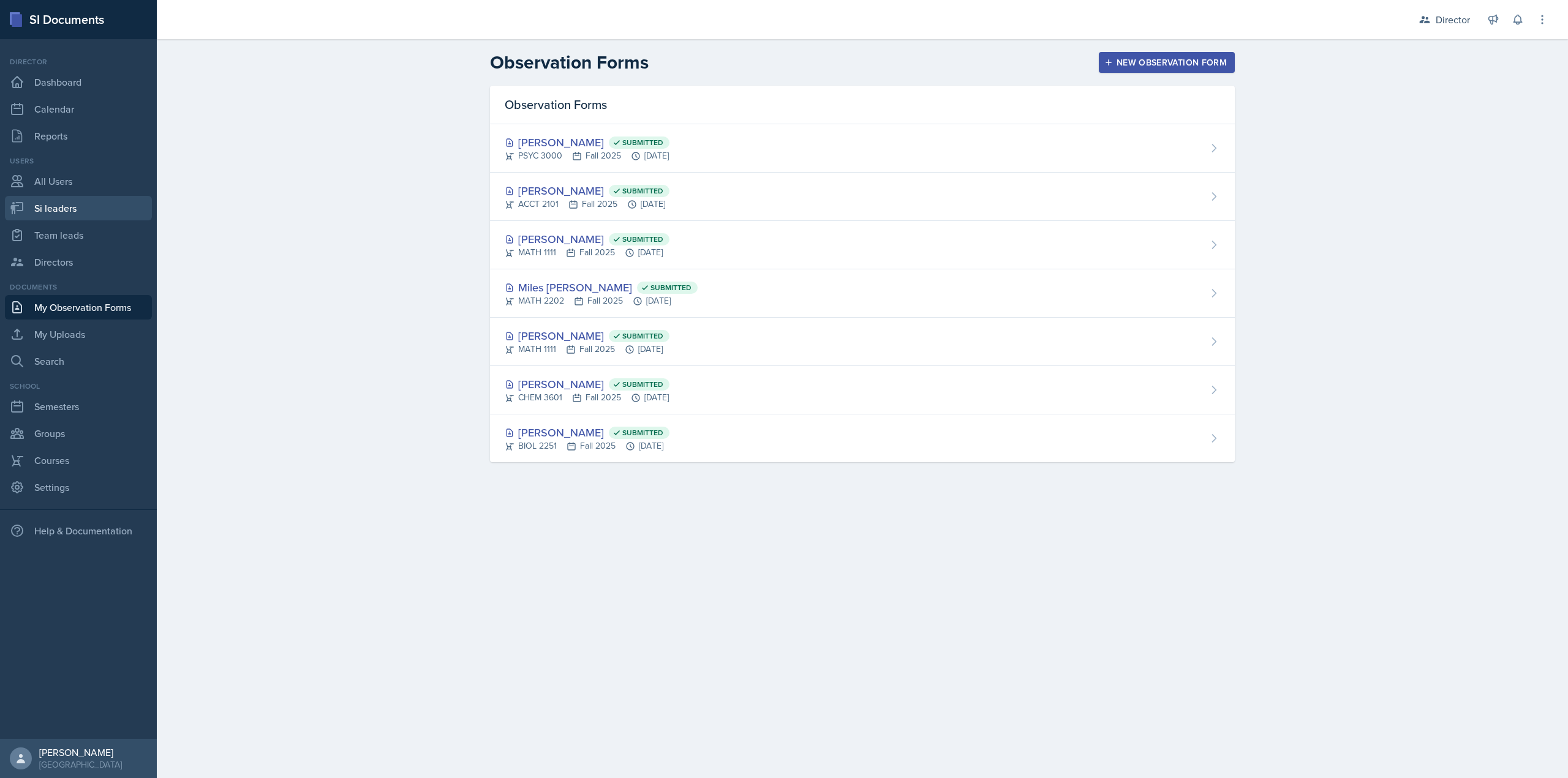
click at [51, 214] on link "Si leaders" at bounding box center [79, 208] width 147 height 24
select select "2bed604d-1099-4043-b1bc-2365e8740244"
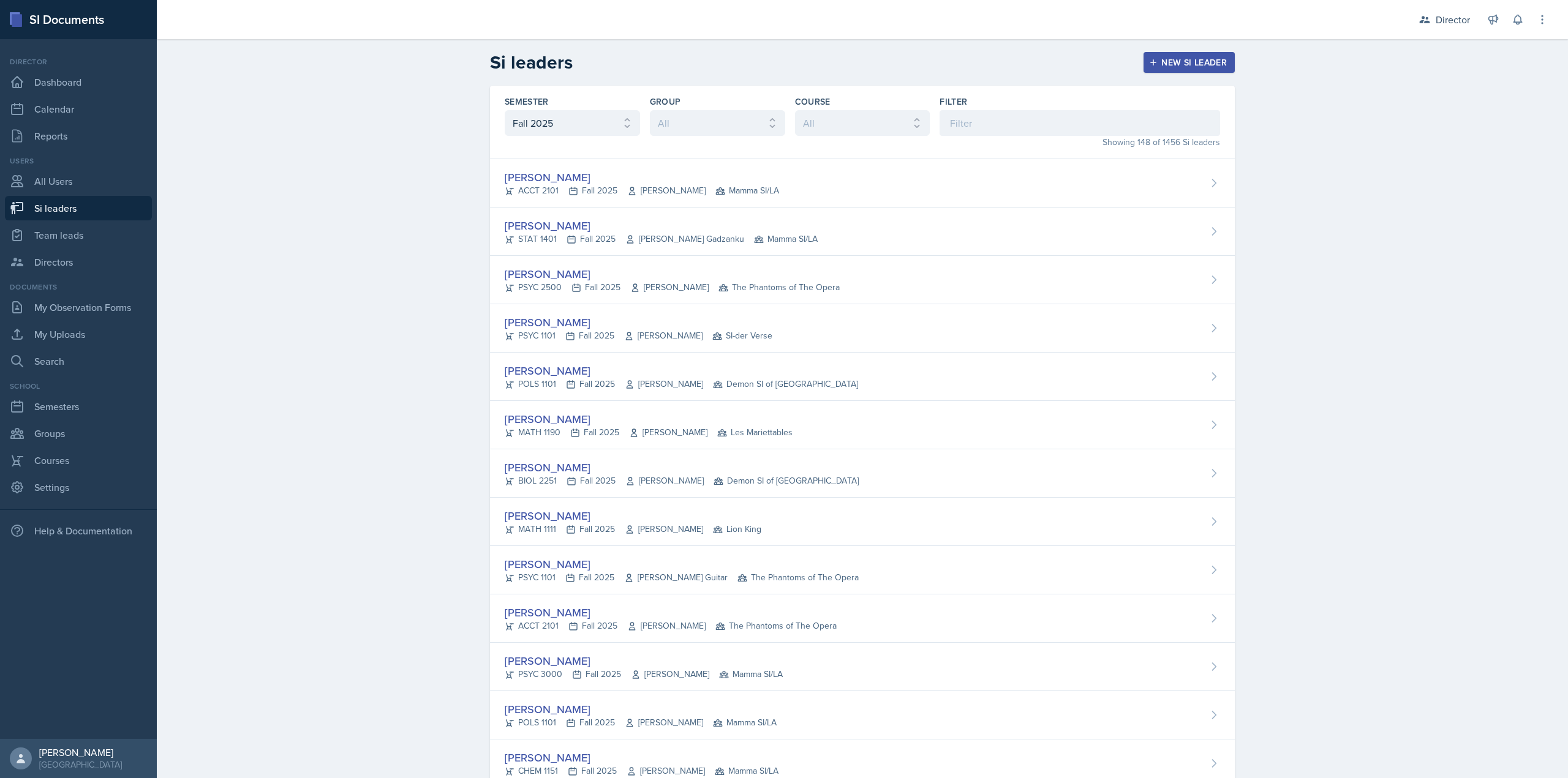
click at [957, 104] on label "Filter" at bounding box center [954, 101] width 28 height 12
click at [961, 117] on input at bounding box center [1080, 122] width 280 height 25
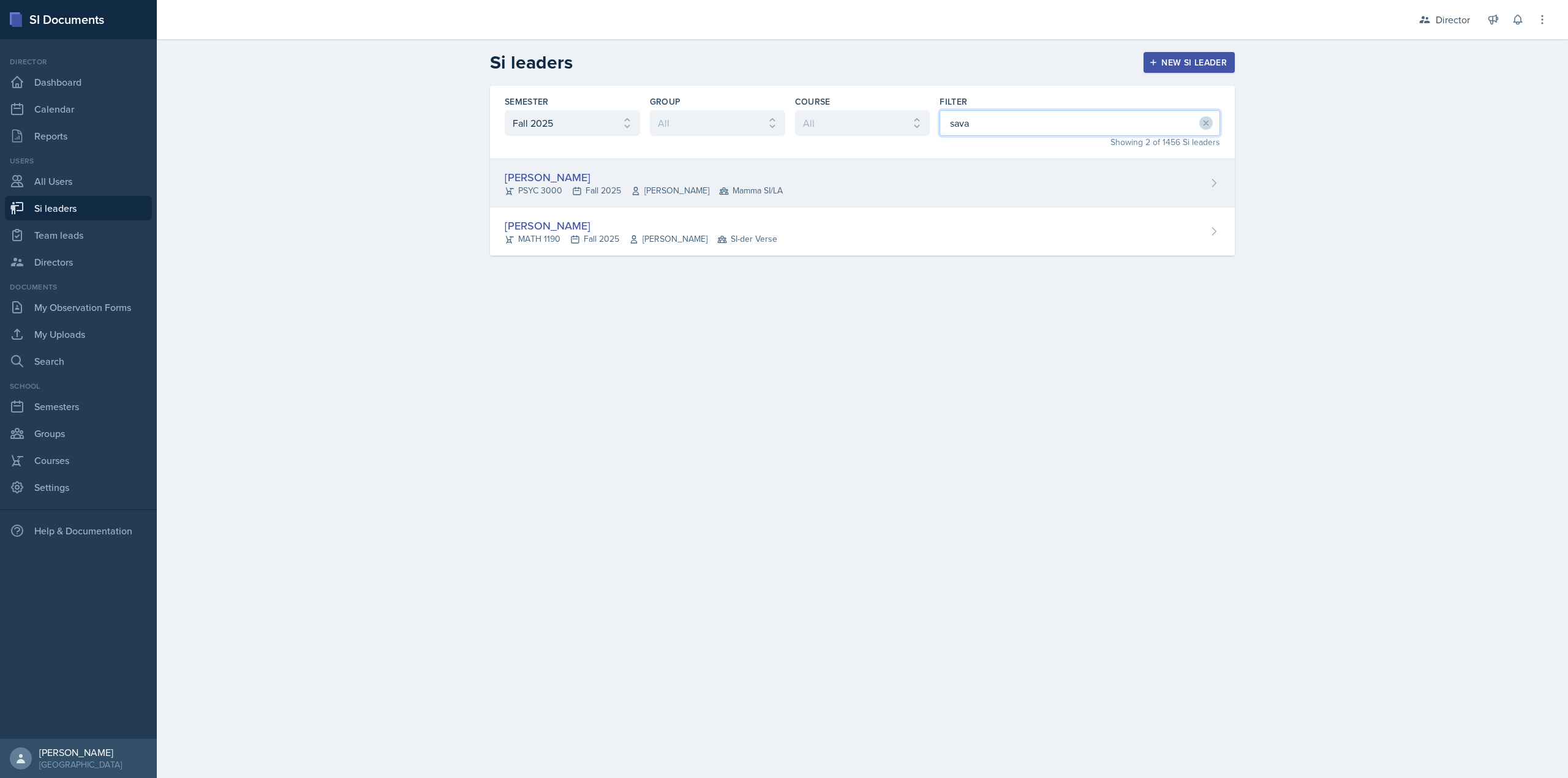
type input "sava"
click at [903, 188] on div "Savannah Barnhart PSYC 3000 Fall 2025 Hansol Rheem Mamma SI/LA" at bounding box center [862, 182] width 745 height 48
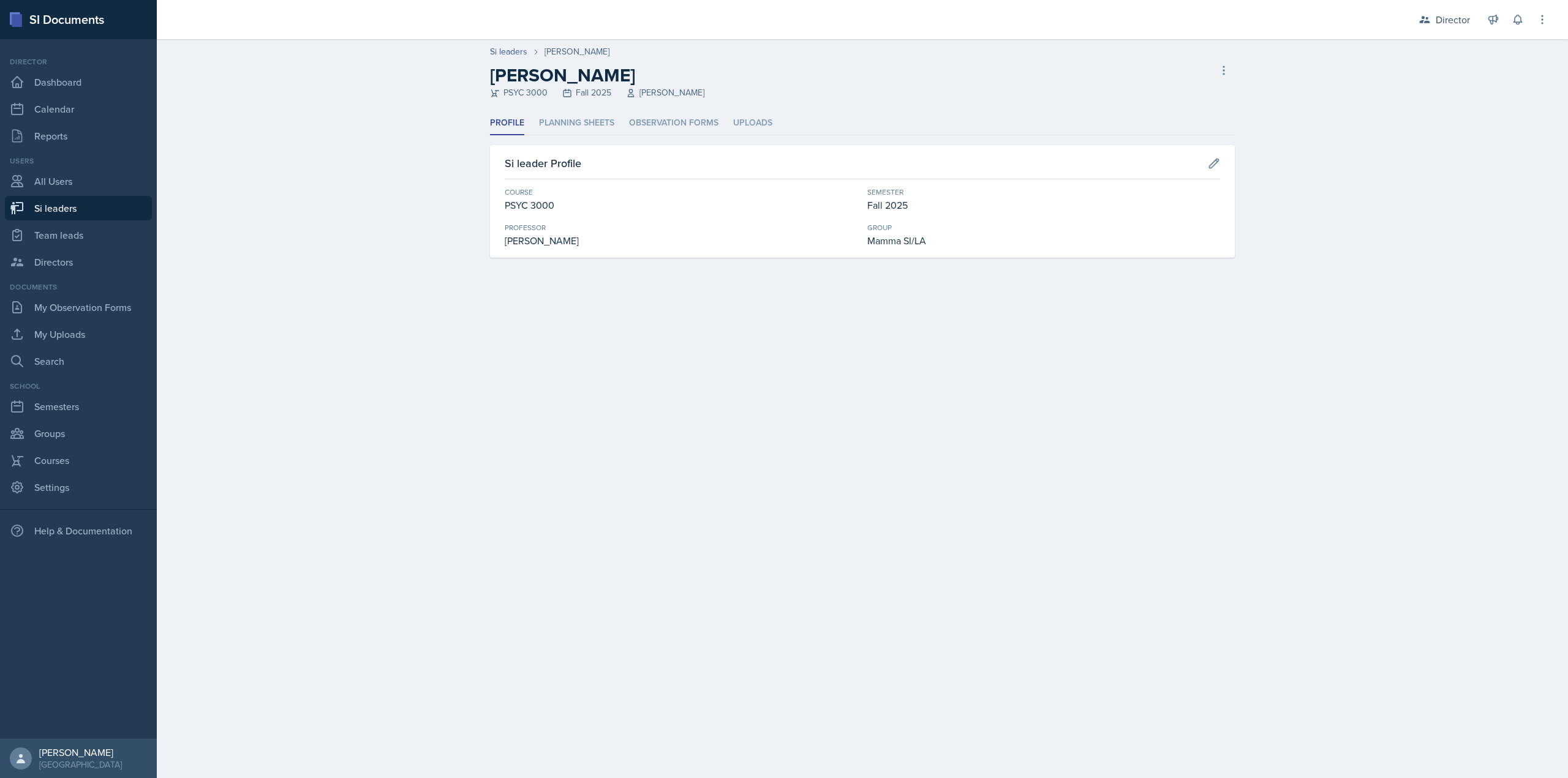
click at [625, 142] on div "Profile Planning Sheets Observation Forms Uploads Profile Planning Sheets Obser…" at bounding box center [862, 185] width 745 height 147
click at [651, 122] on li "Observation Forms" at bounding box center [673, 123] width 89 height 24
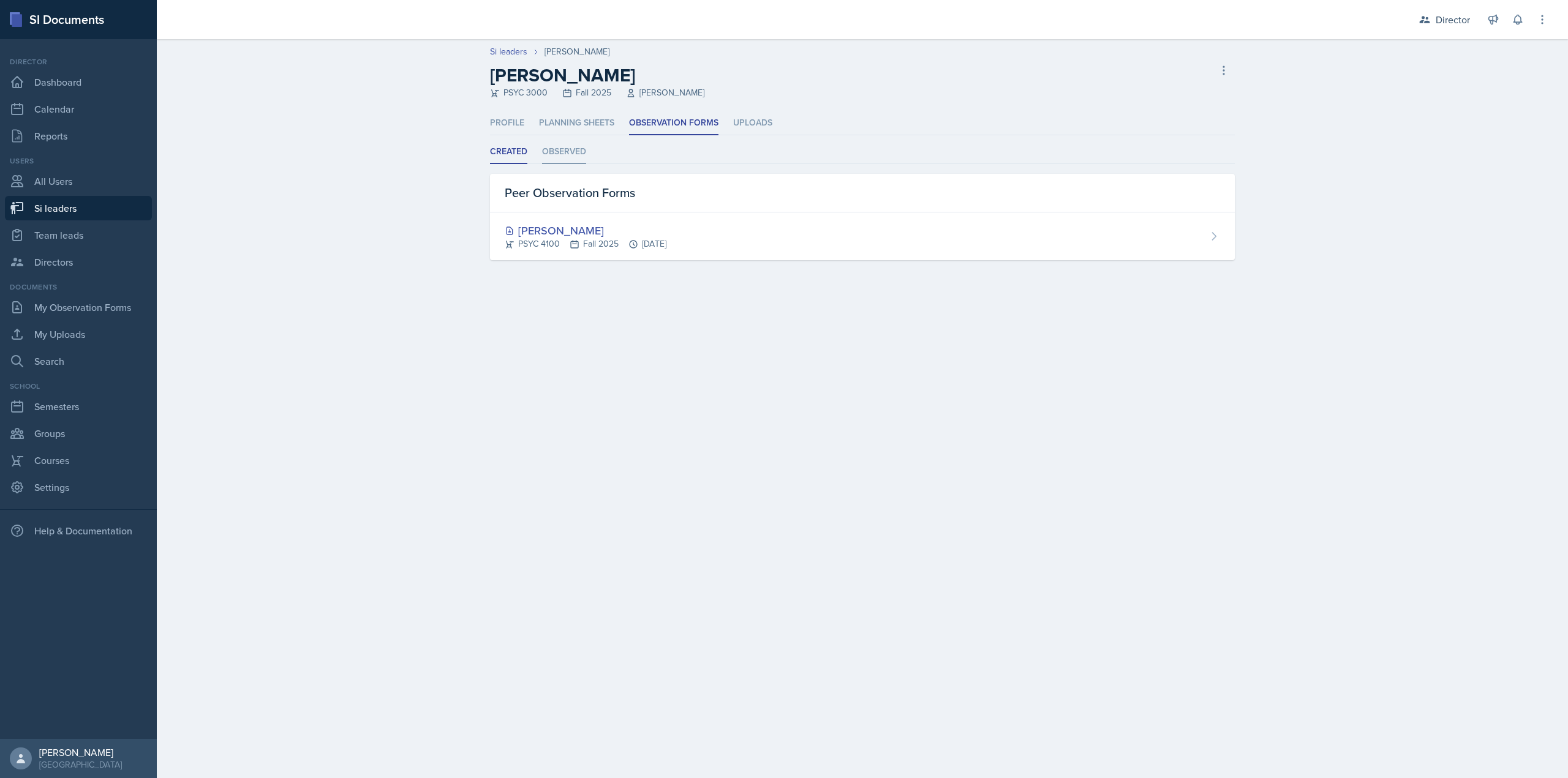
click at [575, 142] on li "Observed" at bounding box center [564, 152] width 44 height 24
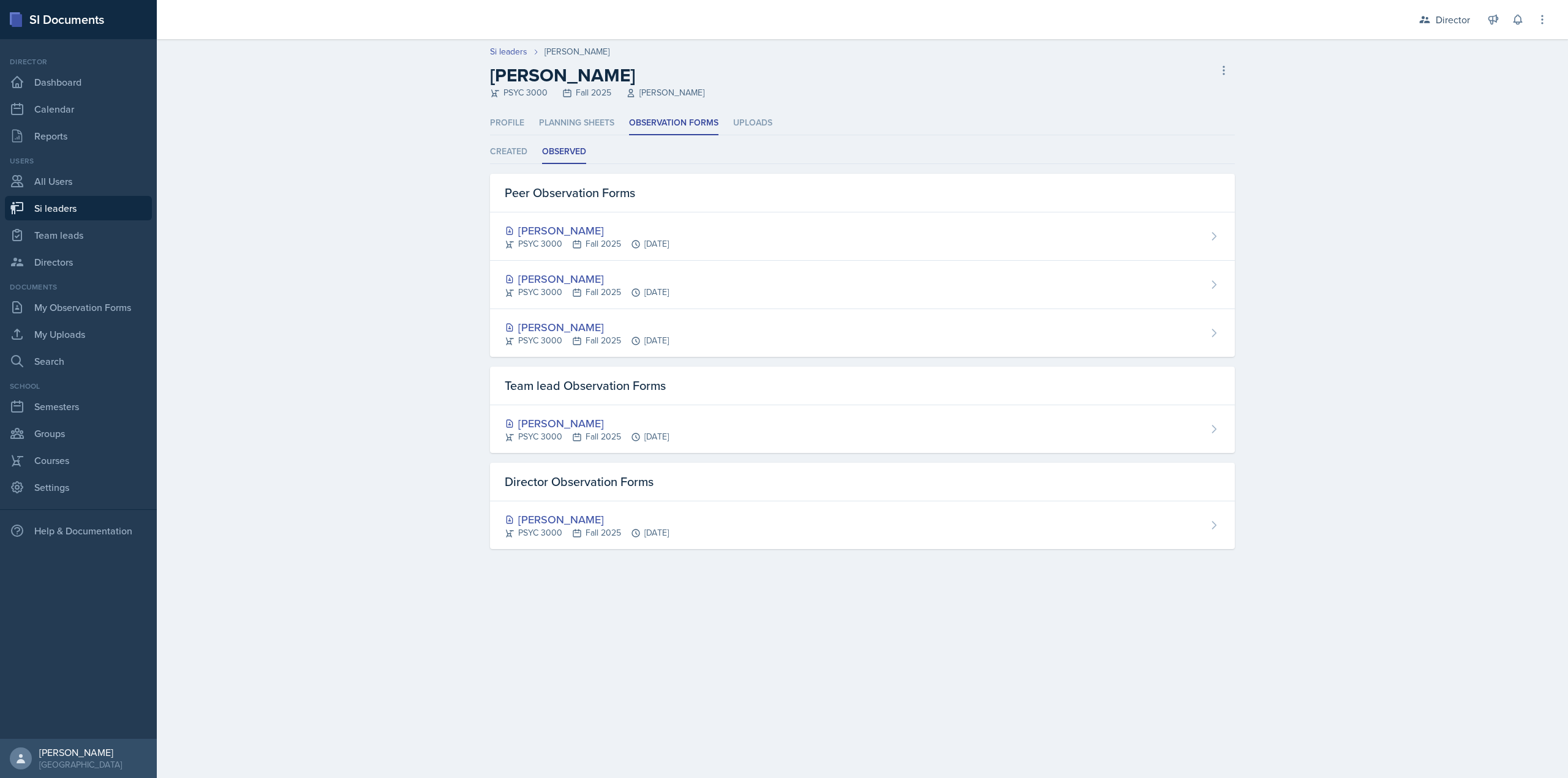
click at [509, 671] on main "Si leaders Savannah Barnhart Savannah Barnhart PSYC 3000 Fall 2025 Hansol Rheem…" at bounding box center [863, 409] width 1412 height 739
select select "2bed604d-1099-4043-b1bc-2365e8740244"
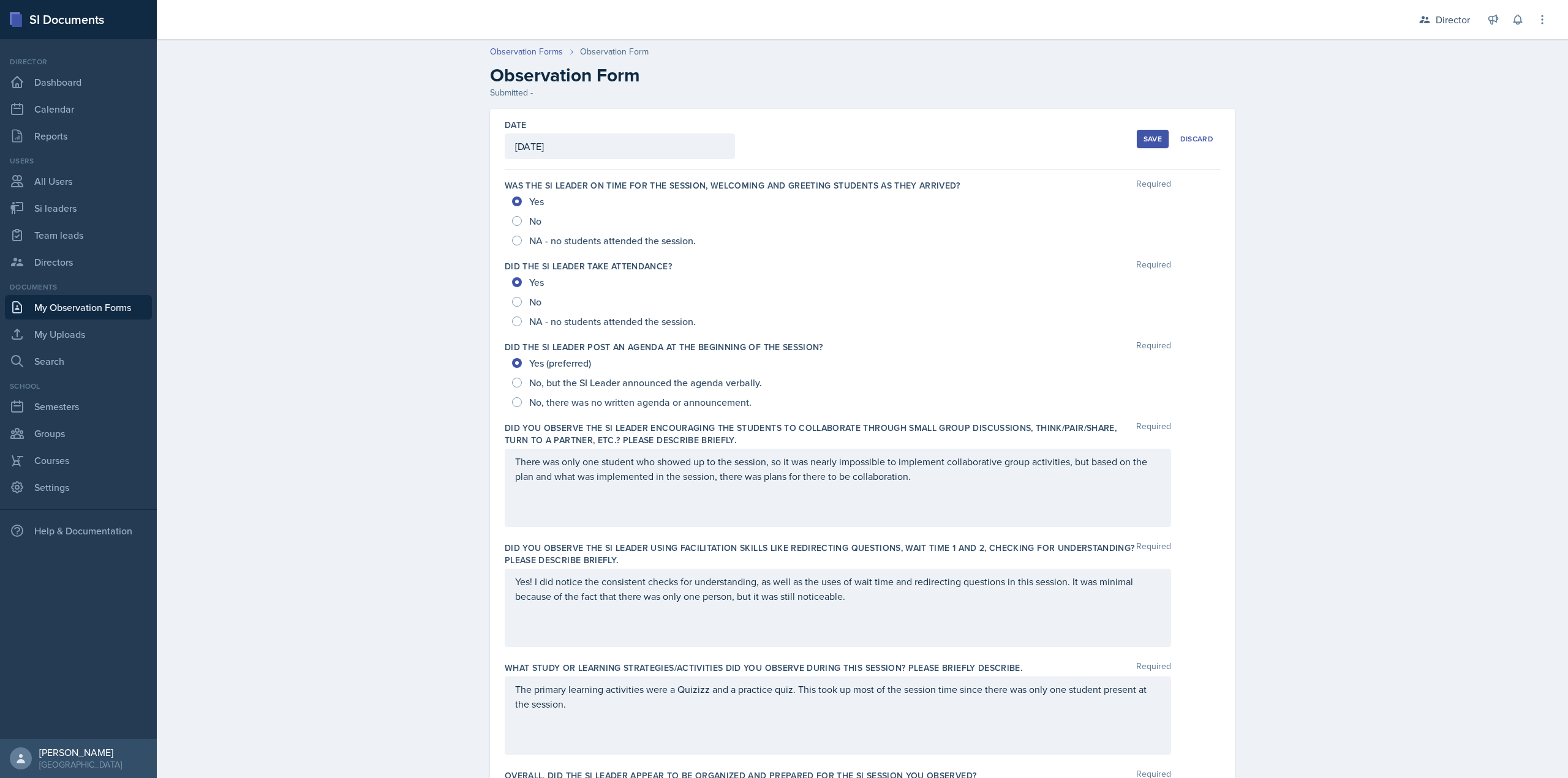
scroll to position [550, 0]
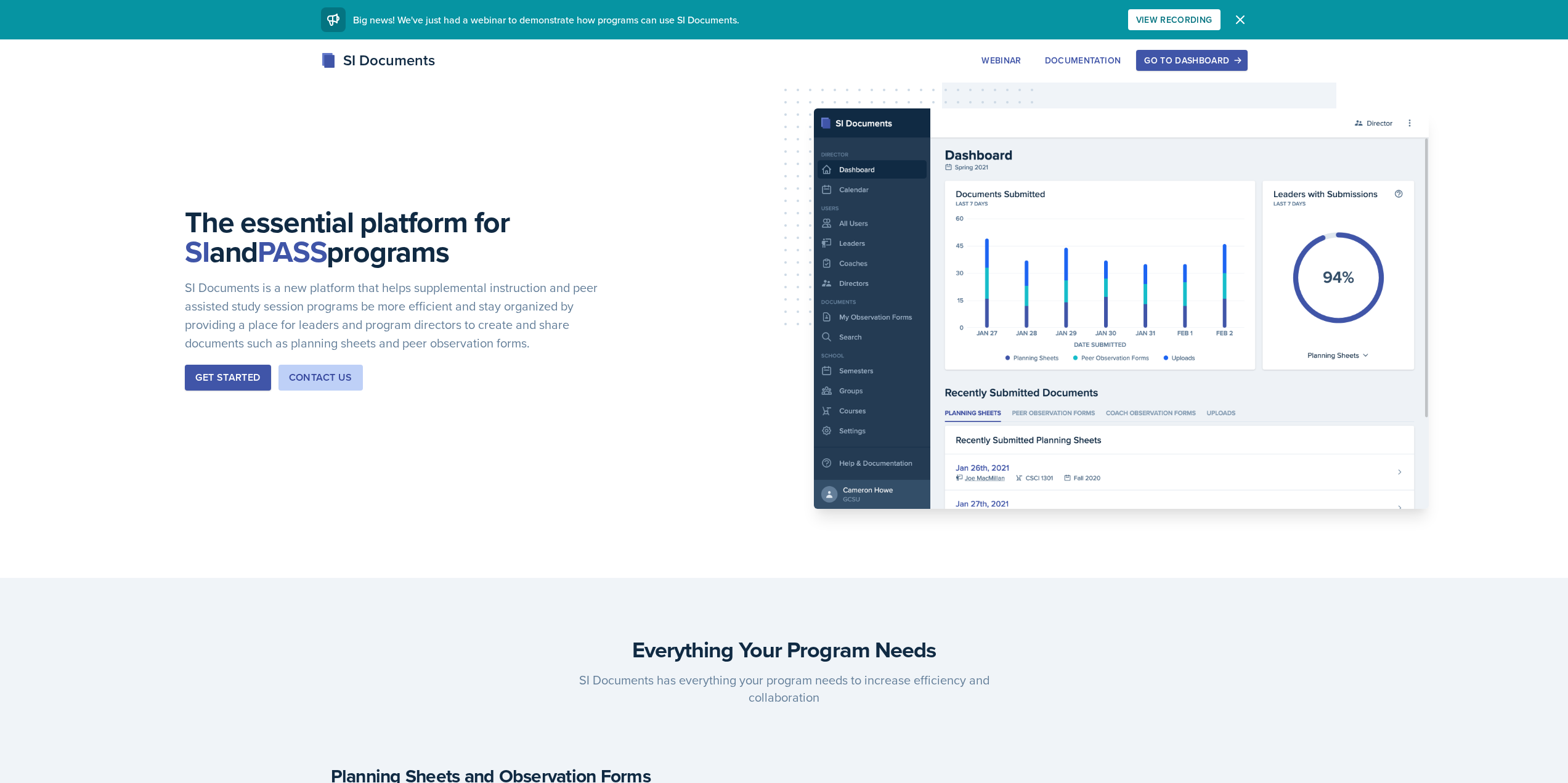
click at [1199, 57] on div "Go to Dashboard" at bounding box center [1191, 60] width 95 height 10
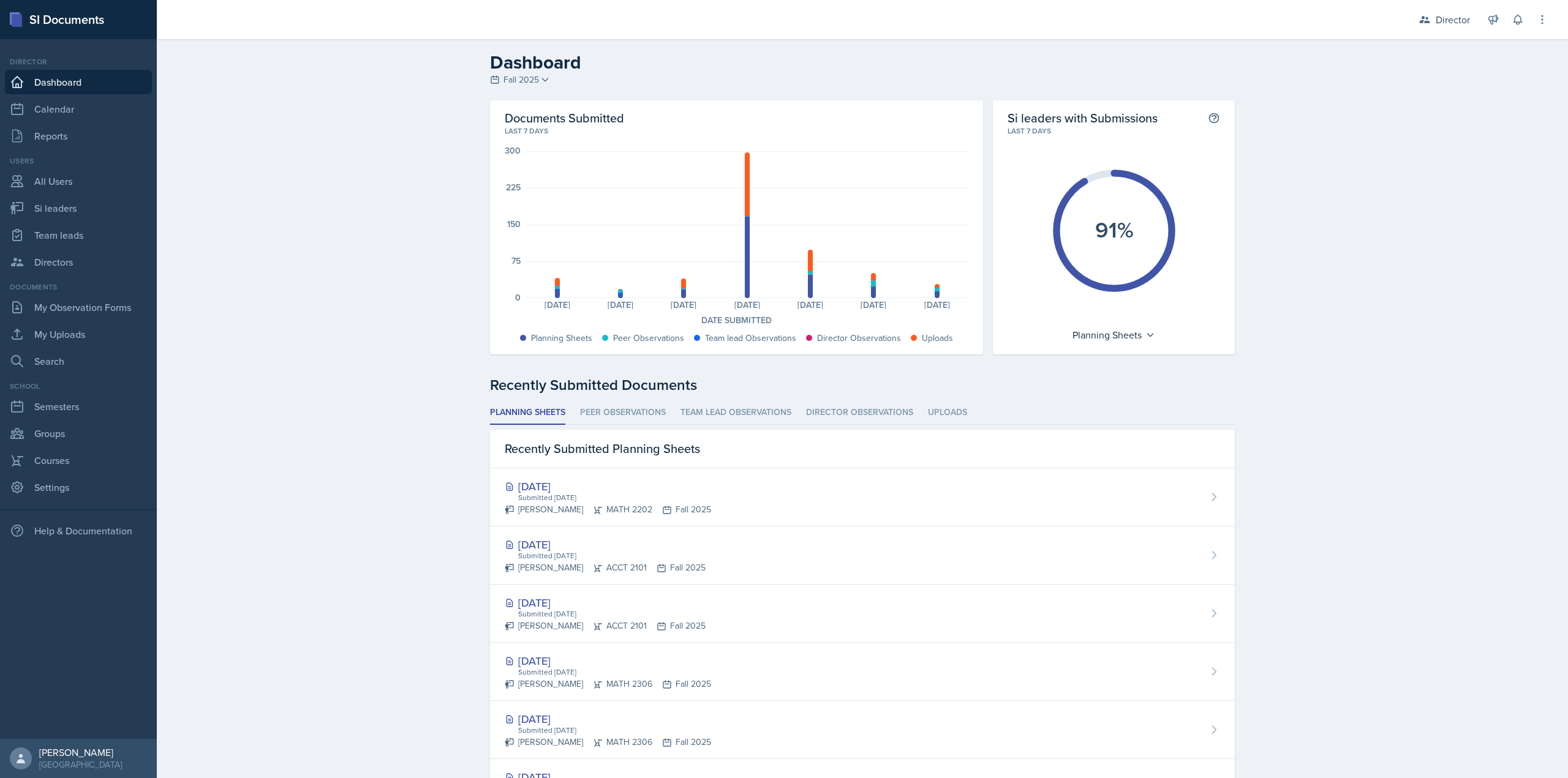
click at [1136, 322] on div "91%" at bounding box center [1113, 231] width 212 height 189
click at [1133, 343] on div "Planning Sheets" at bounding box center [1114, 334] width 95 height 19
click at [1110, 389] on div "Peer Observations" at bounding box center [1125, 389] width 118 height 24
drag, startPoint x: 1106, startPoint y: 337, endPoint x: 1106, endPoint y: 349, distance: 12.0
click at [1106, 337] on div "Peer Observations" at bounding box center [1114, 334] width 104 height 19
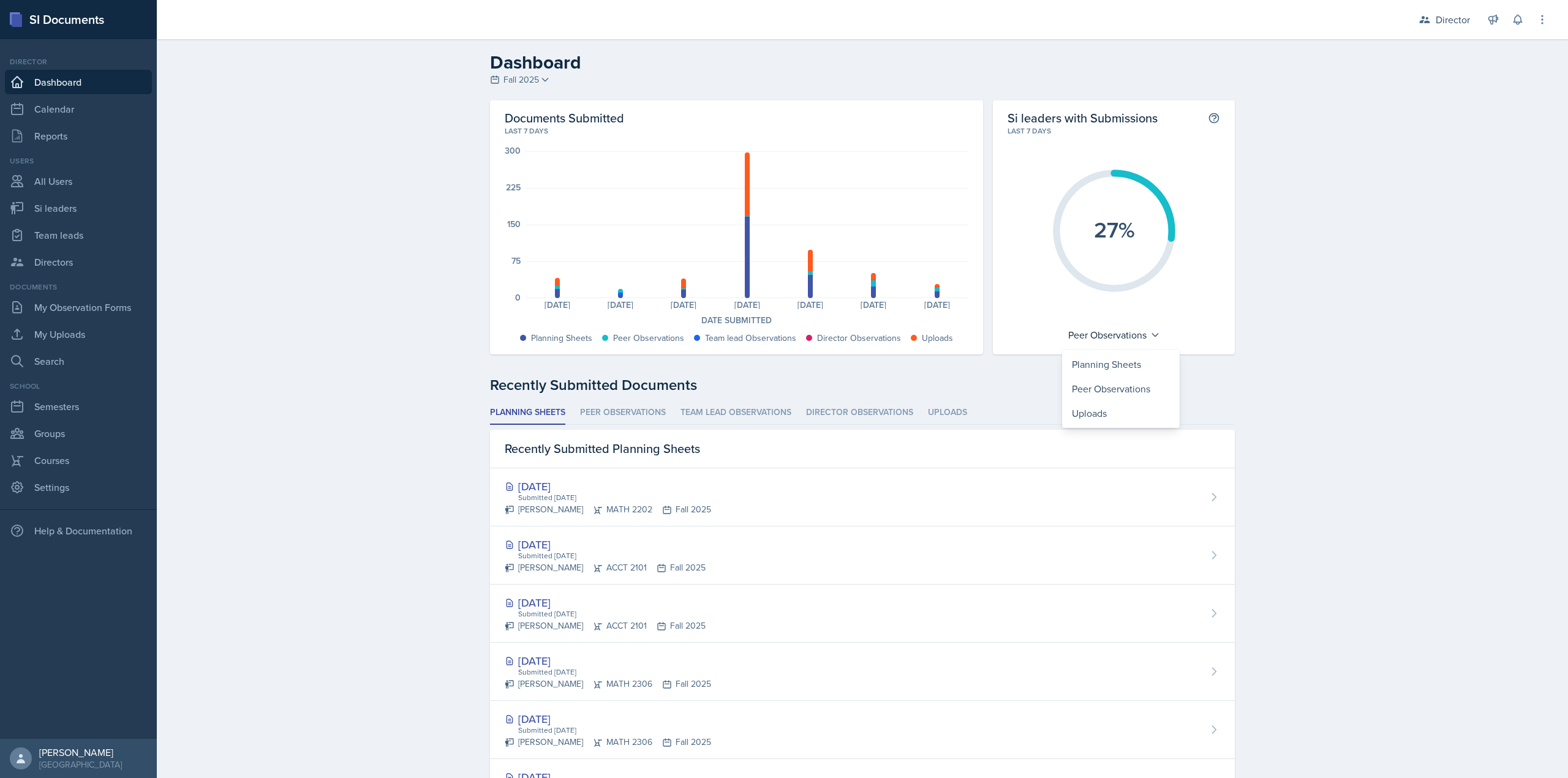
click at [1085, 430] on div "Planning Sheets Peer Observations Team lead Observations Director Observations …" at bounding box center [862, 725] width 745 height 649
click at [1091, 413] on ul "Planning Sheets Peer Observations Team lead Observations Director Observations …" at bounding box center [862, 412] width 745 height 24
click at [1110, 306] on div "27%" at bounding box center [1113, 231] width 212 height 189
click at [1109, 337] on div "Peer Observations" at bounding box center [1114, 334] width 104 height 19
click at [1099, 417] on div "Uploads" at bounding box center [1121, 413] width 118 height 24
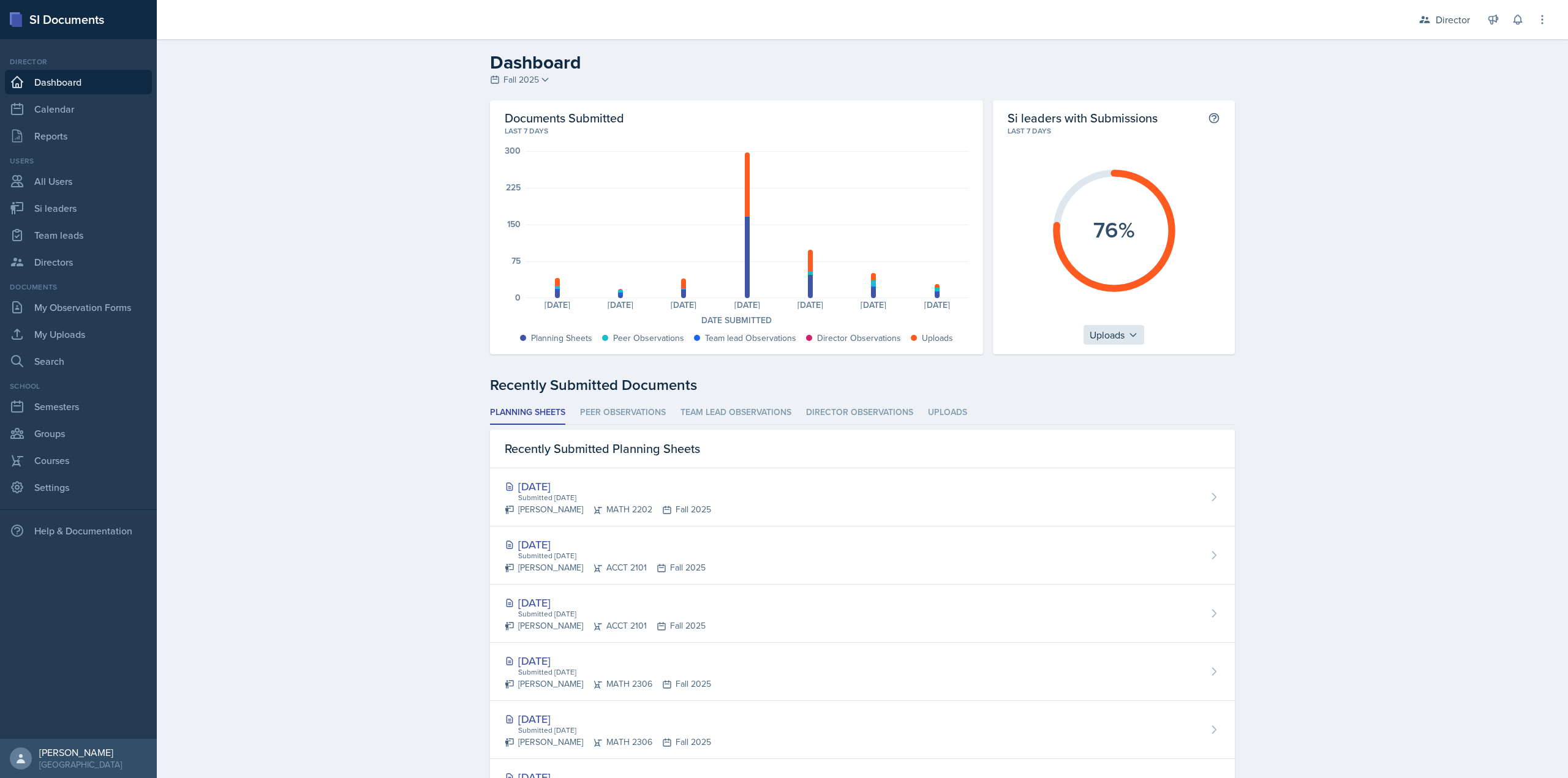
click at [1105, 324] on div "76%" at bounding box center [1113, 231] width 212 height 189
click at [1108, 341] on div "Uploads" at bounding box center [1113, 334] width 60 height 19
click at [1115, 361] on div "Planning Sheets" at bounding box center [1142, 364] width 118 height 24
click at [84, 189] on link "All Users" at bounding box center [79, 182] width 147 height 24
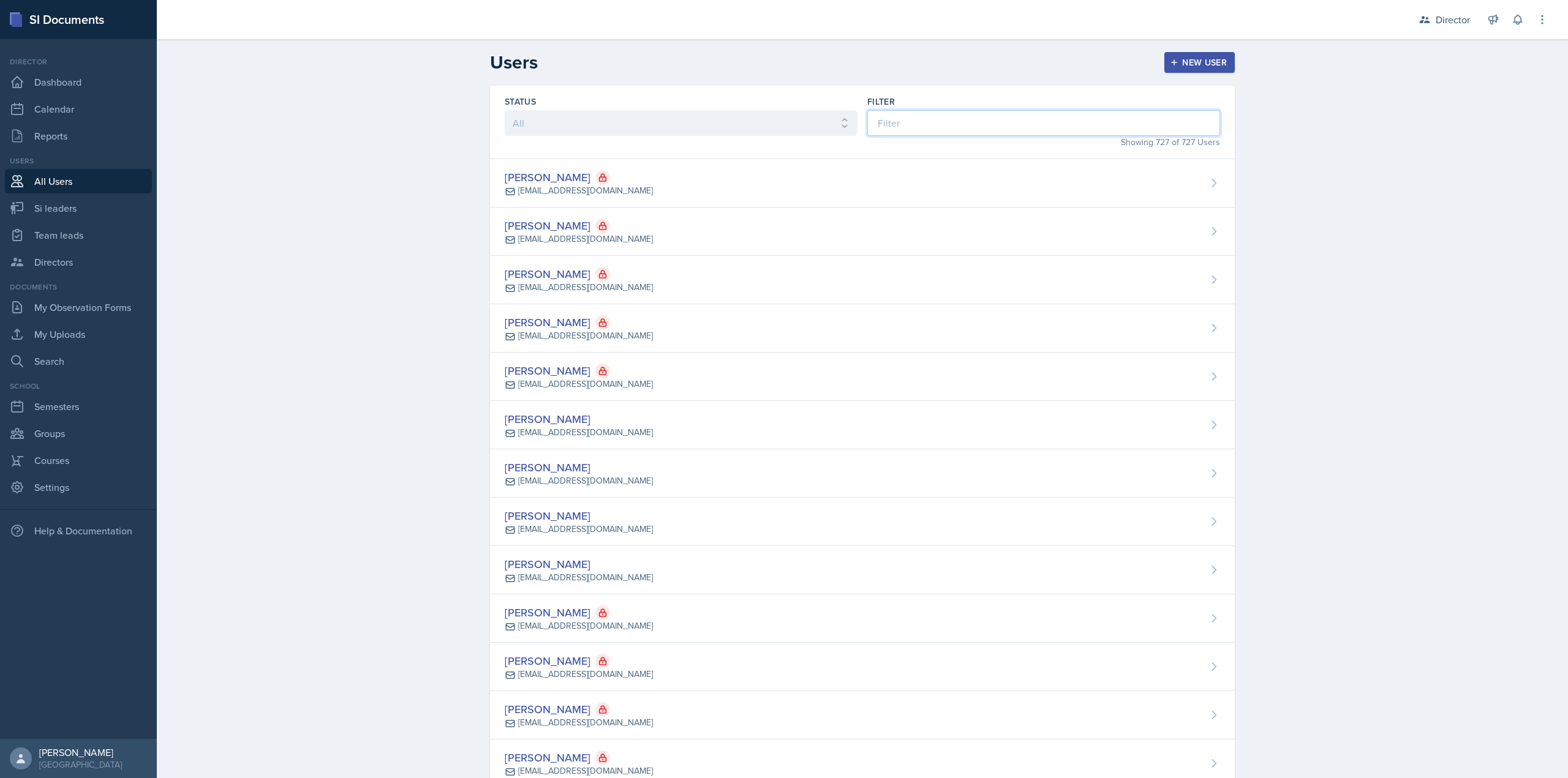
click at [942, 126] on input at bounding box center [1044, 122] width 353 height 25
click at [66, 204] on link "Si leaders" at bounding box center [79, 208] width 147 height 24
select select "2bed604d-1099-4043-b1bc-2365e8740244"
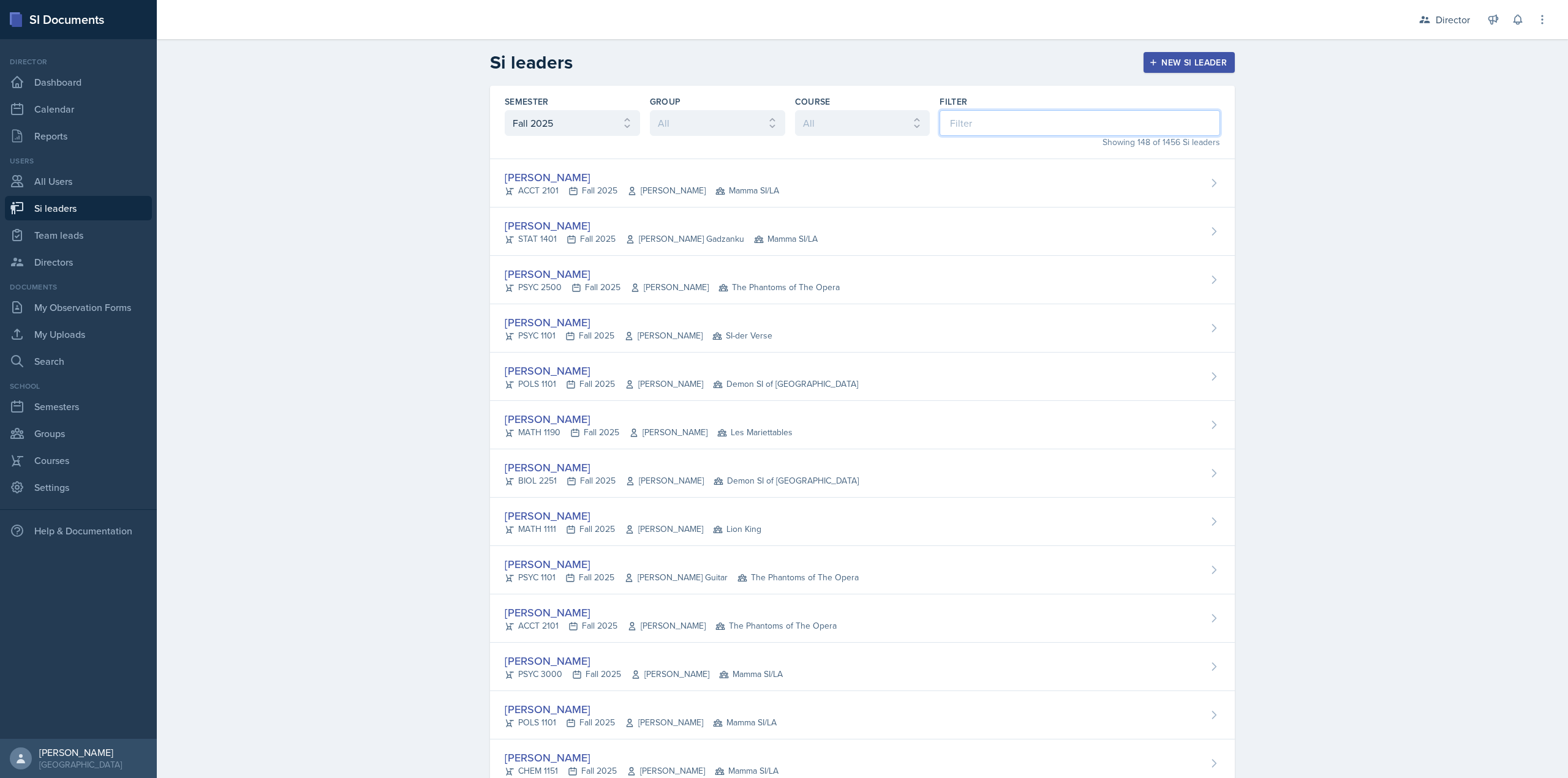
click at [963, 121] on input at bounding box center [1080, 122] width 280 height 25
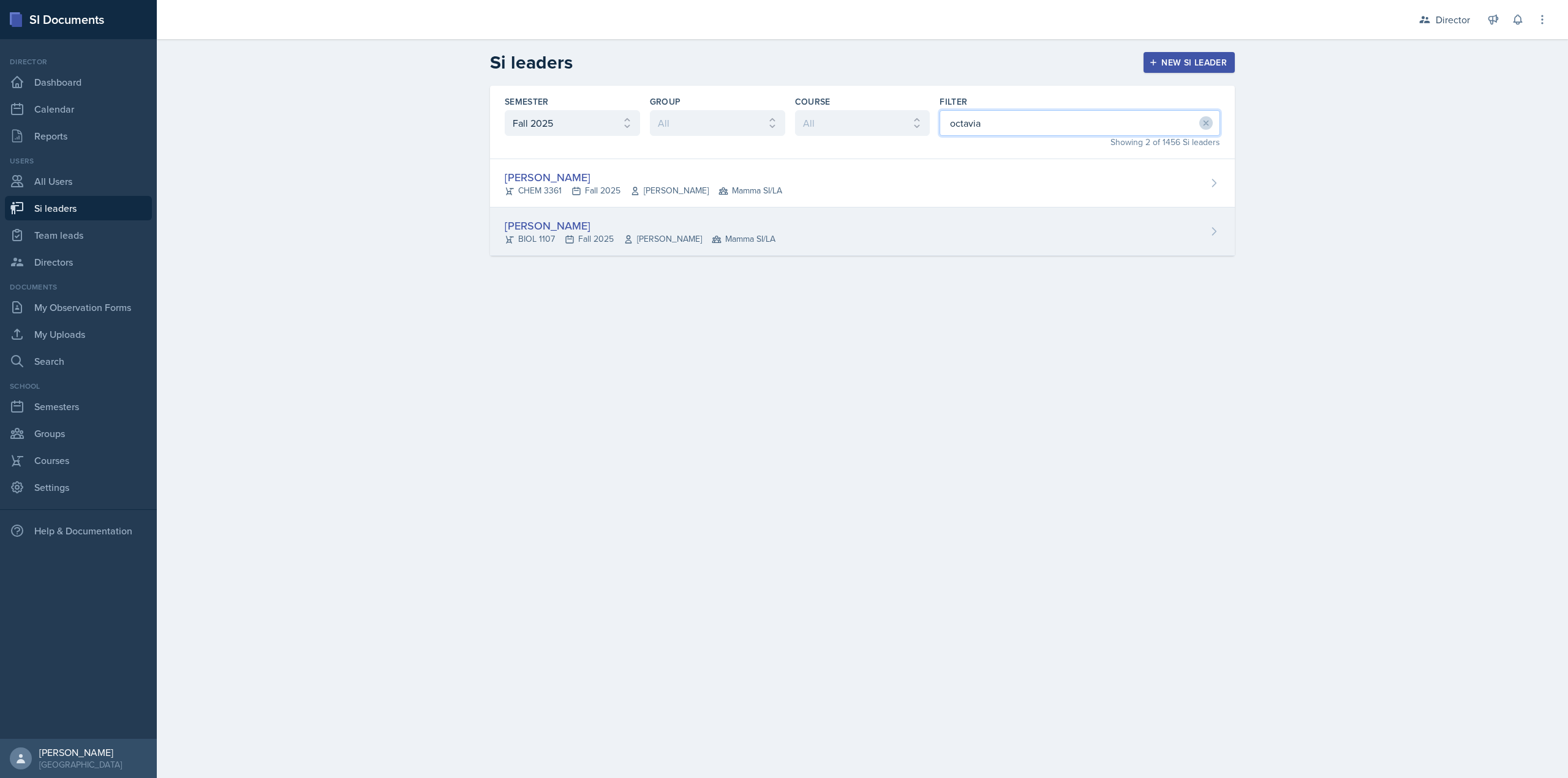
type input "octavia"
click at [713, 223] on div "[PERSON_NAME]" at bounding box center [640, 225] width 271 height 17
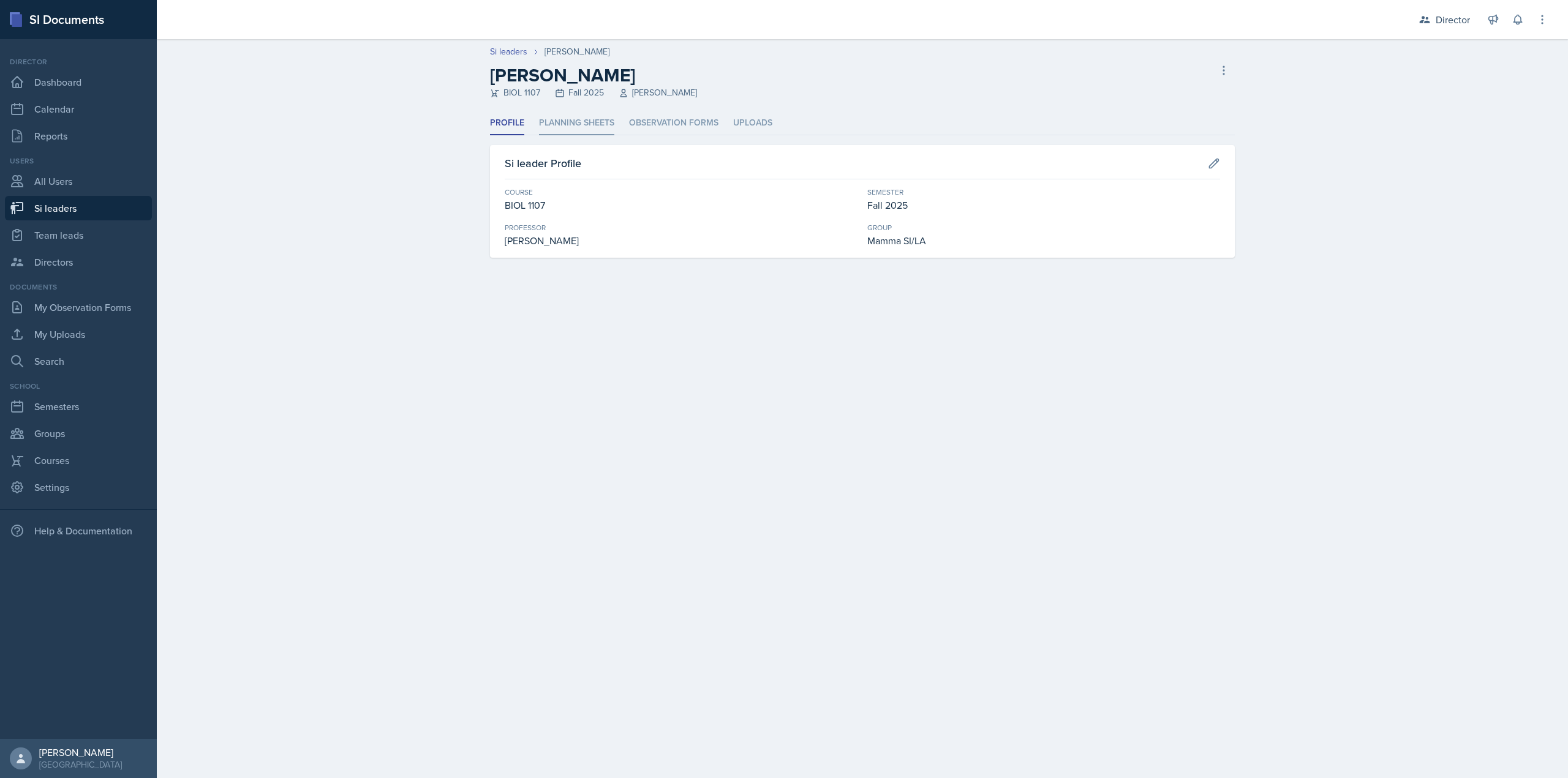
click at [556, 111] on div "Si leaders Octavia Kaham Octavia Kaham BIOL 1107 Fall 2025 Farnaz Shoja-Taheri …" at bounding box center [863, 163] width 1412 height 248
click at [563, 116] on li "Planning Sheets" at bounding box center [577, 123] width 75 height 24
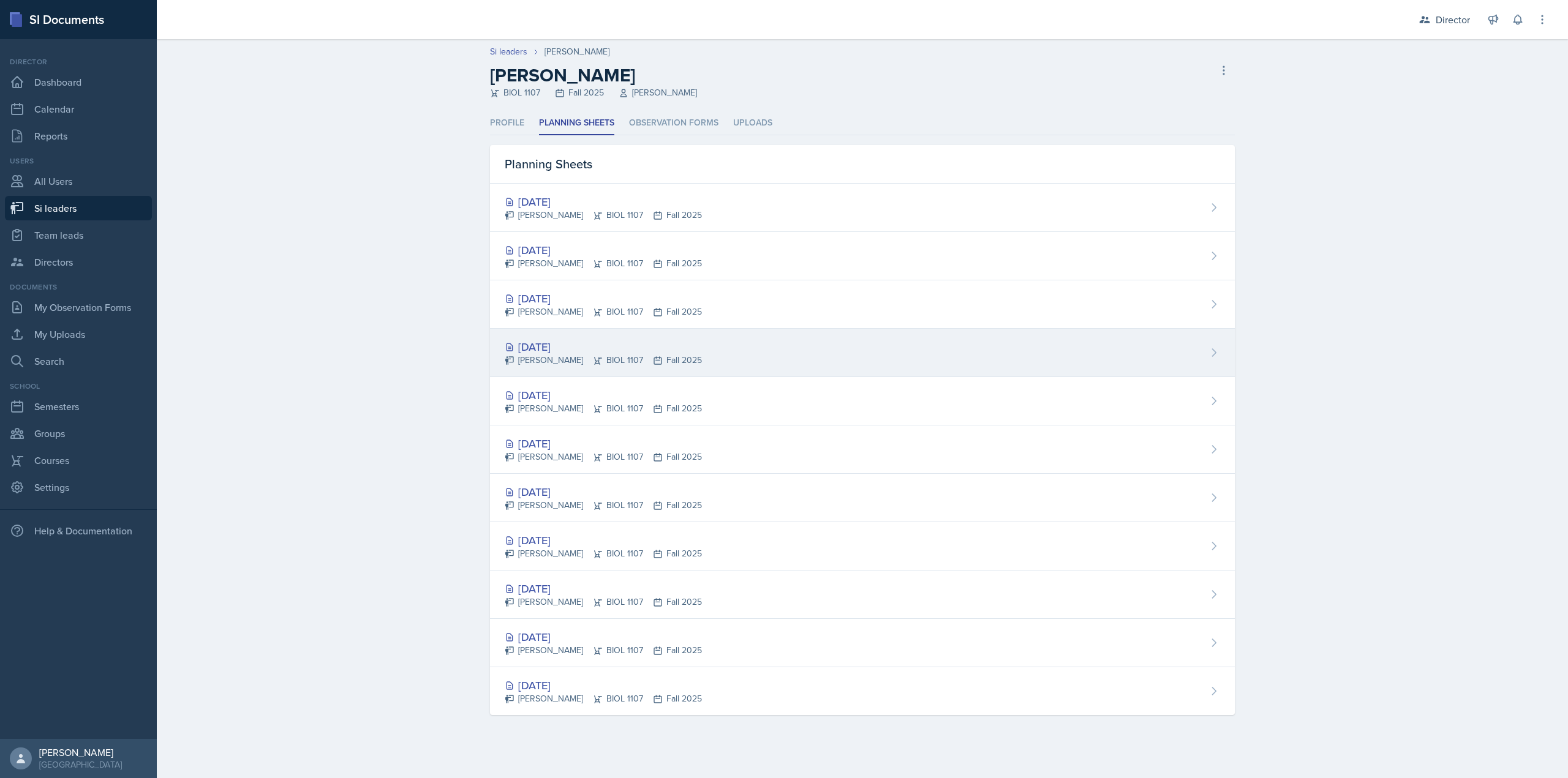
click at [607, 343] on div "[DATE]" at bounding box center [604, 347] width 197 height 17
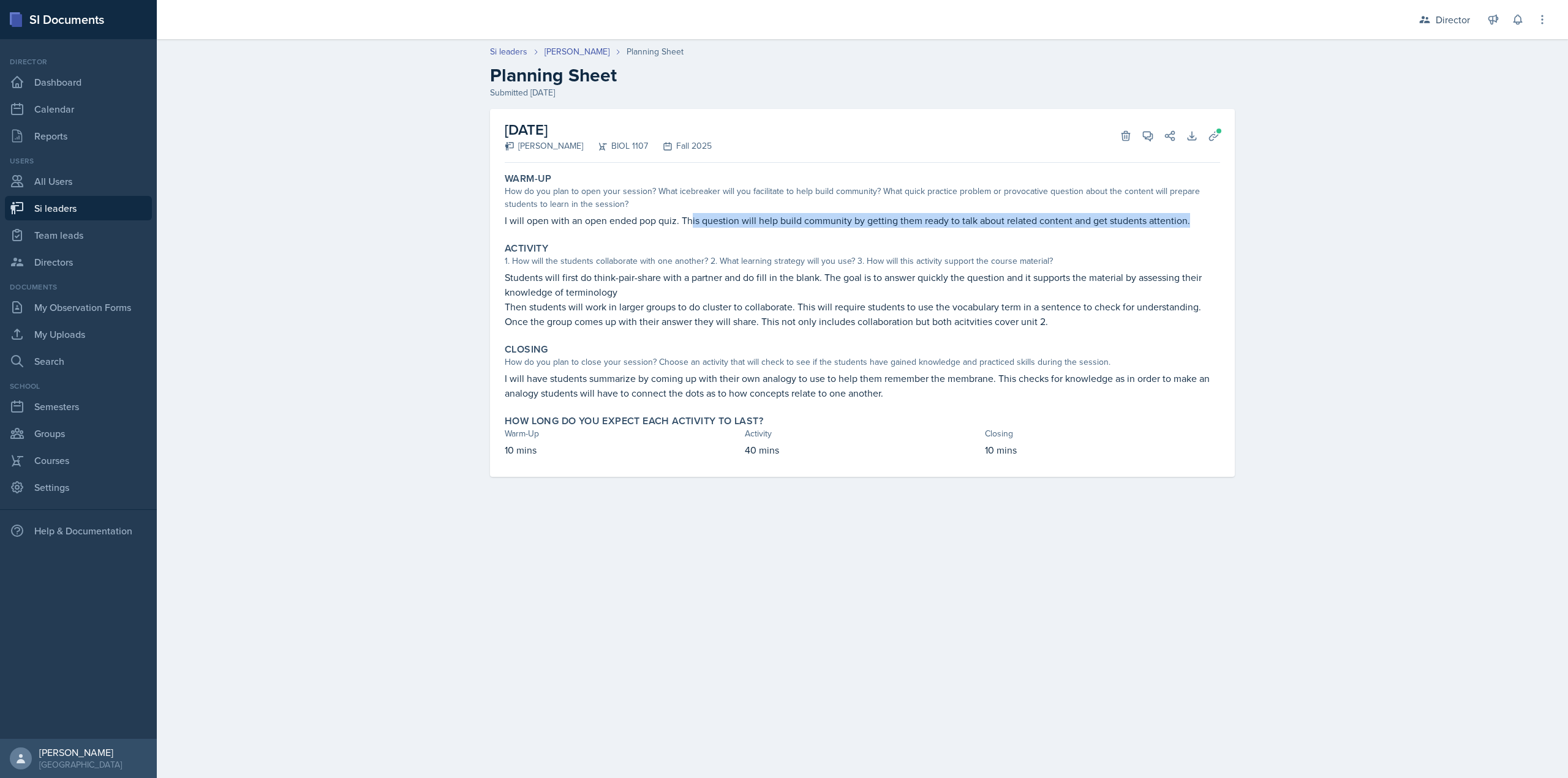
drag, startPoint x: 693, startPoint y: 223, endPoint x: 867, endPoint y: 240, distance: 174.8
click at [1194, 226] on p "I will open with an open ended pop quiz. This question will help build communit…" at bounding box center [862, 220] width 715 height 15
click at [480, 262] on div "September 16th, 2025 Octavia Kaham BIOL 1107 Fall 2025 Delete View Comments Com…" at bounding box center [863, 307] width 784 height 397
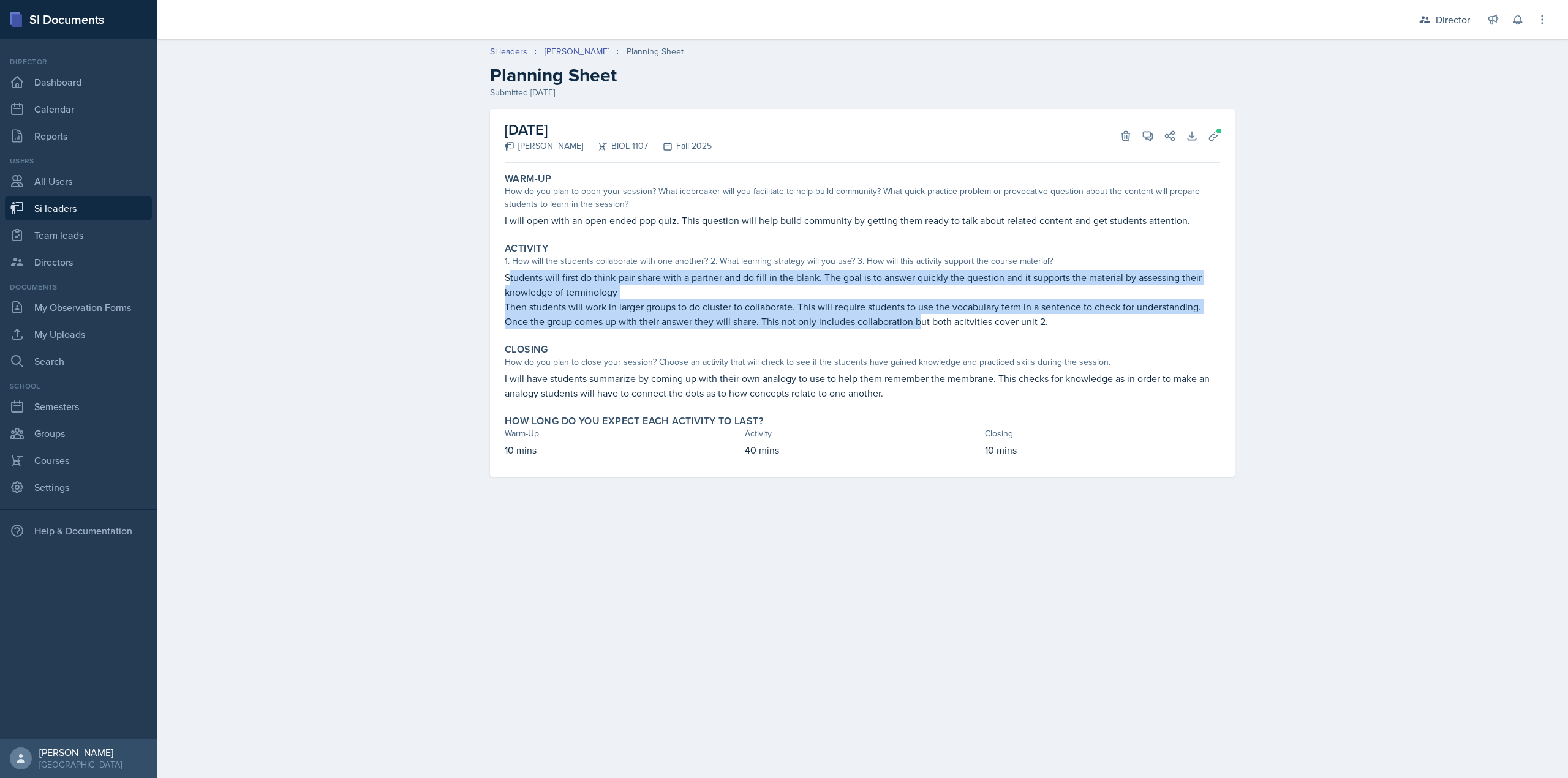
drag, startPoint x: 508, startPoint y: 280, endPoint x: 920, endPoint y: 327, distance: 414.7
click at [920, 327] on div "Students will first do think-pair-share with a partner and do fill in the blank…" at bounding box center [862, 299] width 715 height 59
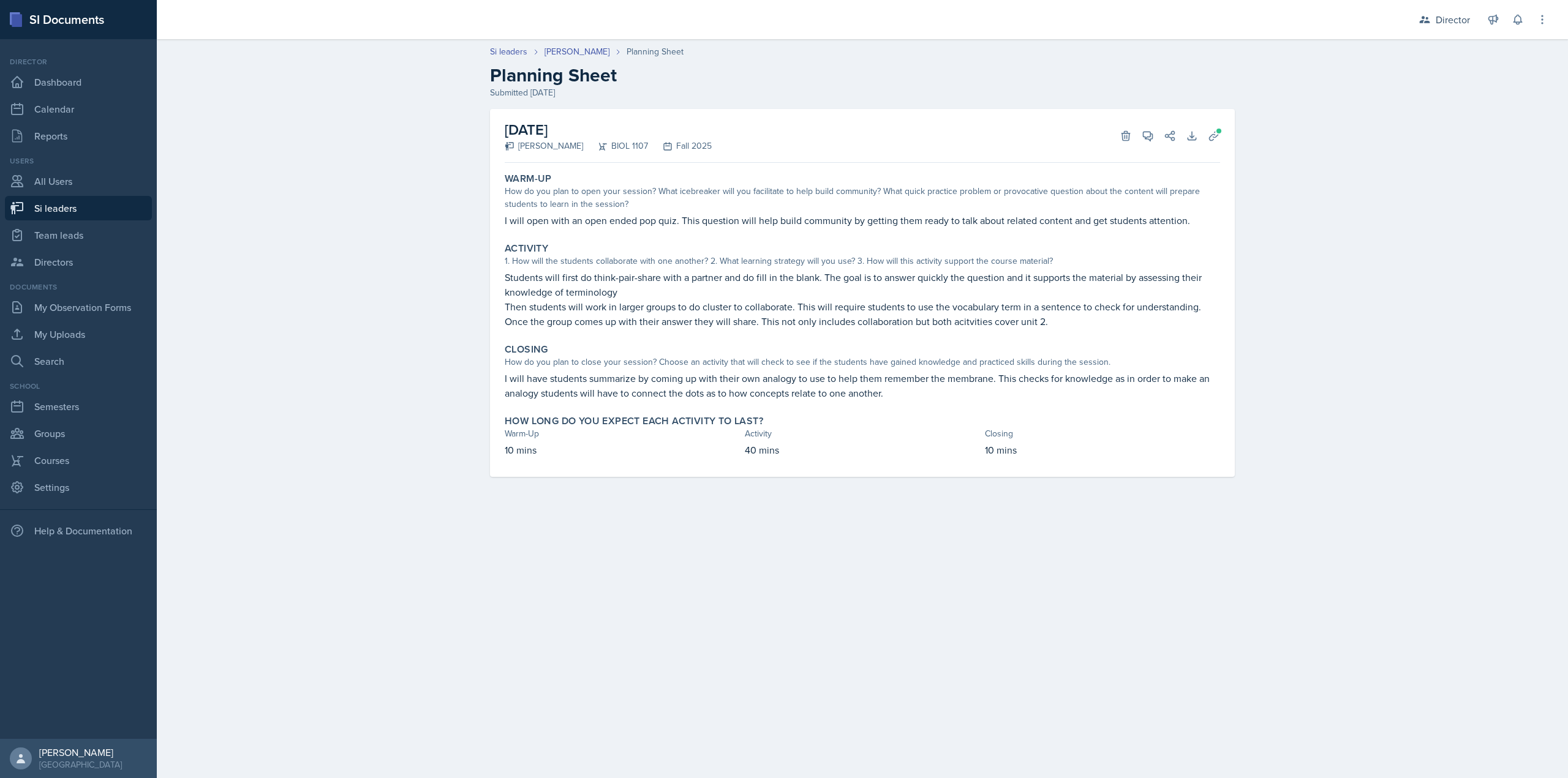
click at [944, 327] on p "Then students will work in larger groups to do cluster to collaborate. This wil…" at bounding box center [862, 314] width 715 height 30
click at [1218, 133] on span at bounding box center [1219, 131] width 7 height 7
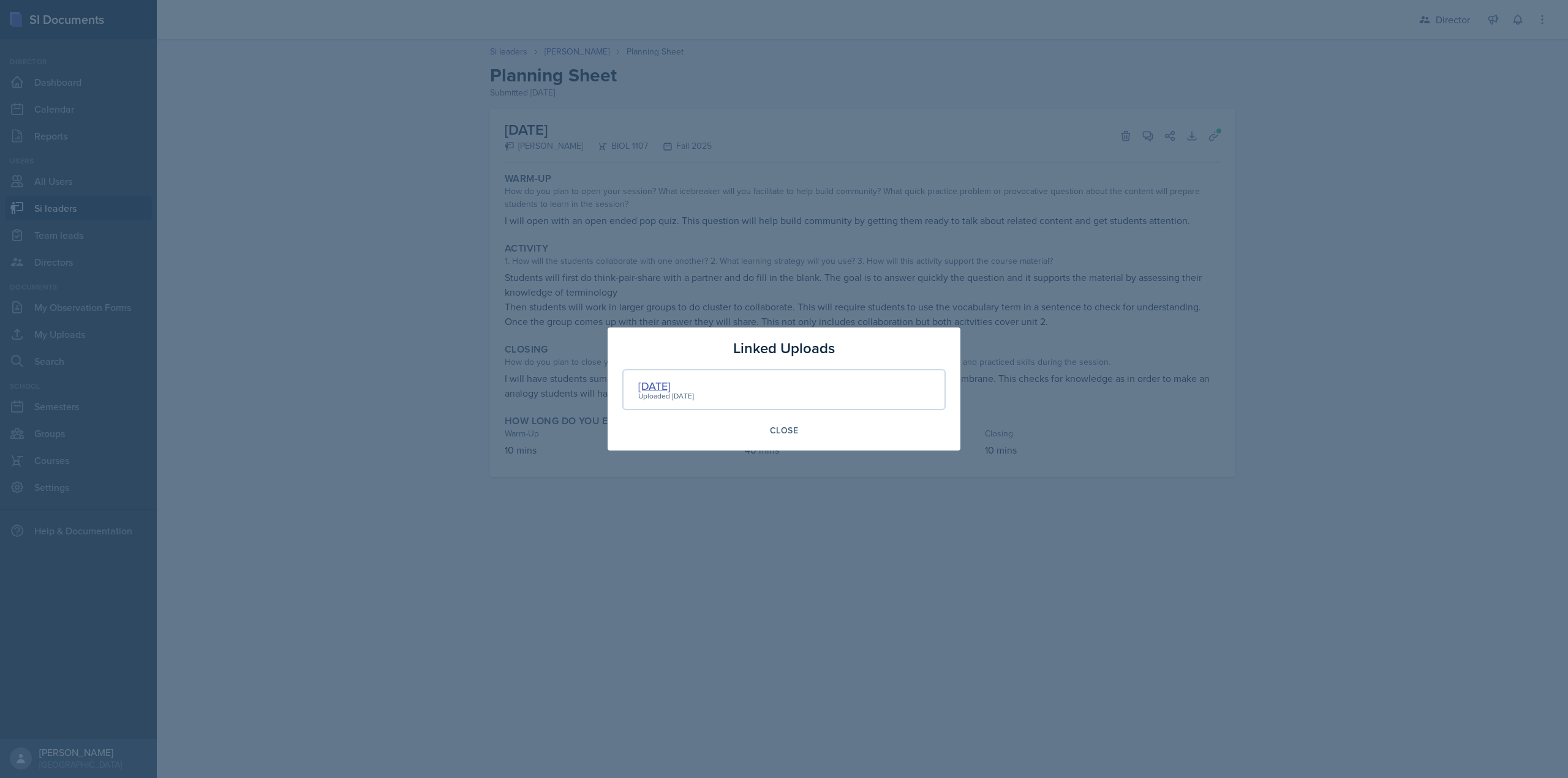
click at [686, 385] on div "Sep 16th" at bounding box center [667, 386] width 56 height 17
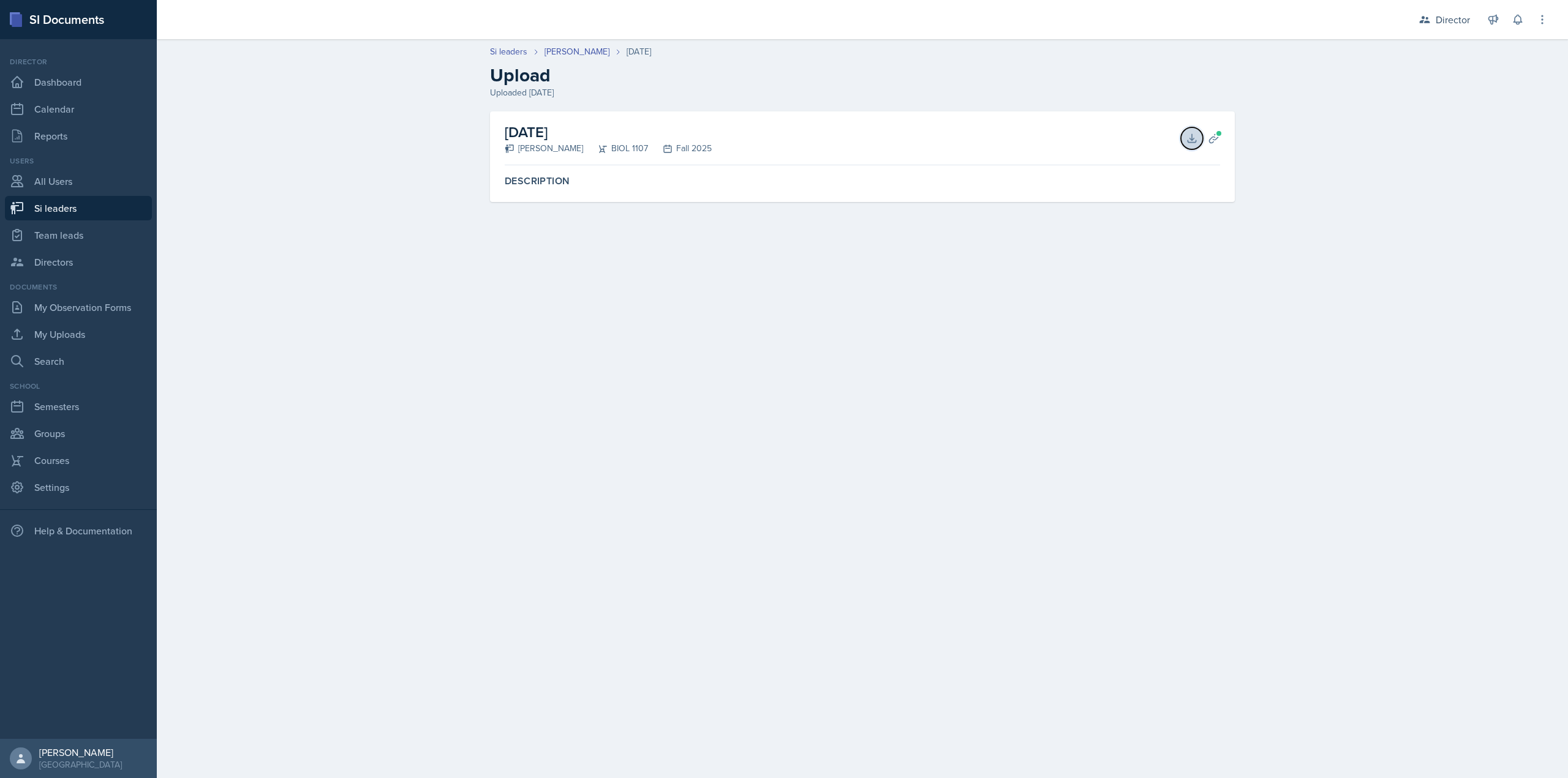
click at [1185, 136] on button "Download" at bounding box center [1192, 138] width 22 height 22
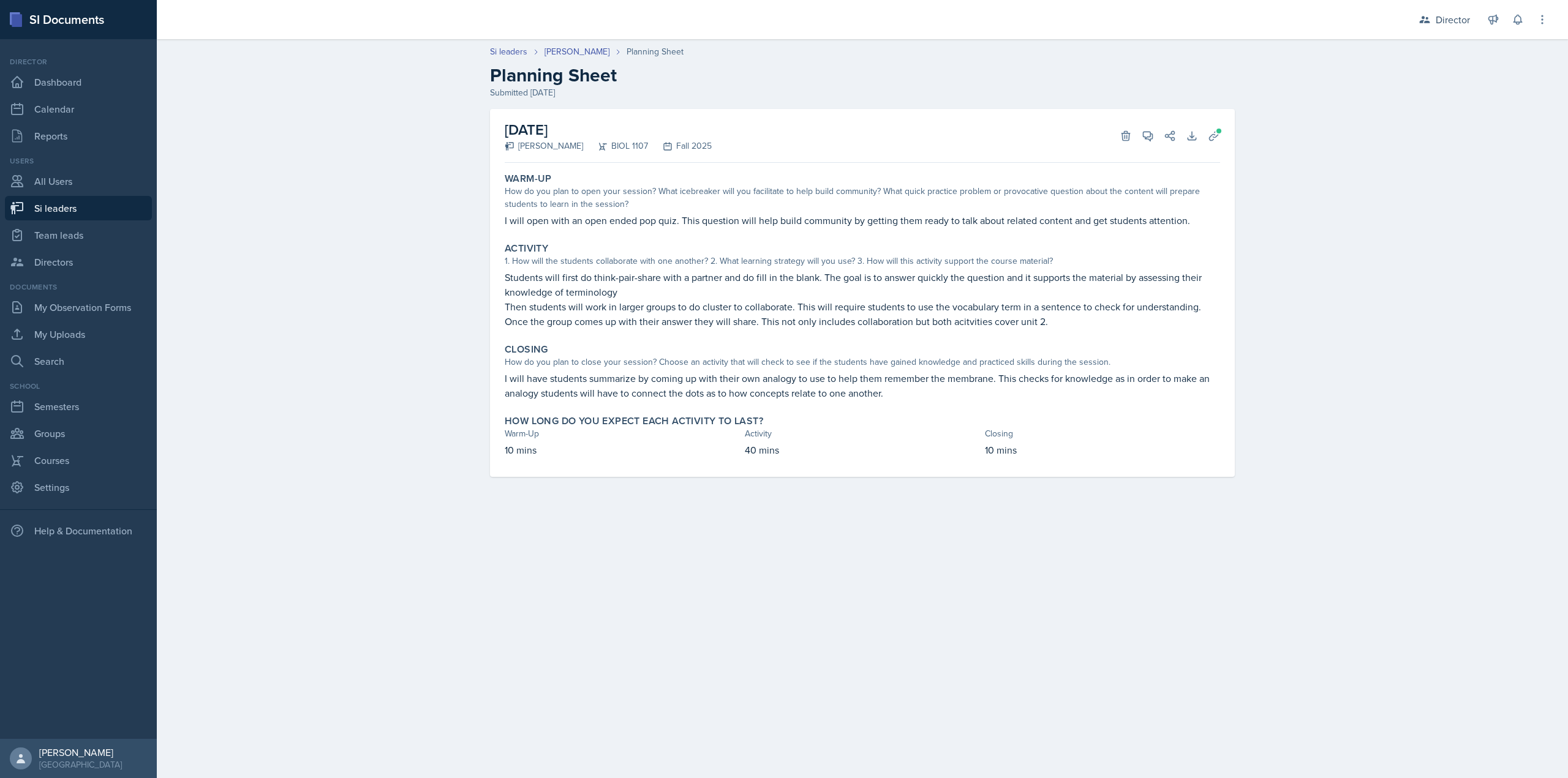
click at [686, 315] on p "Then students will work in larger groups to do cluster to collaborate. This wil…" at bounding box center [862, 314] width 715 height 30
drag, startPoint x: 555, startPoint y: 376, endPoint x: 663, endPoint y: 378, distance: 108.0
click at [643, 377] on p "I will have students summarize by coming up with their own analogy to use to he…" at bounding box center [862, 386] width 715 height 30
click at [678, 378] on p "I will have students summarize by coming up with their own analogy to use to he…" at bounding box center [862, 386] width 715 height 30
click at [1149, 133] on span at bounding box center [1151, 131] width 6 height 6
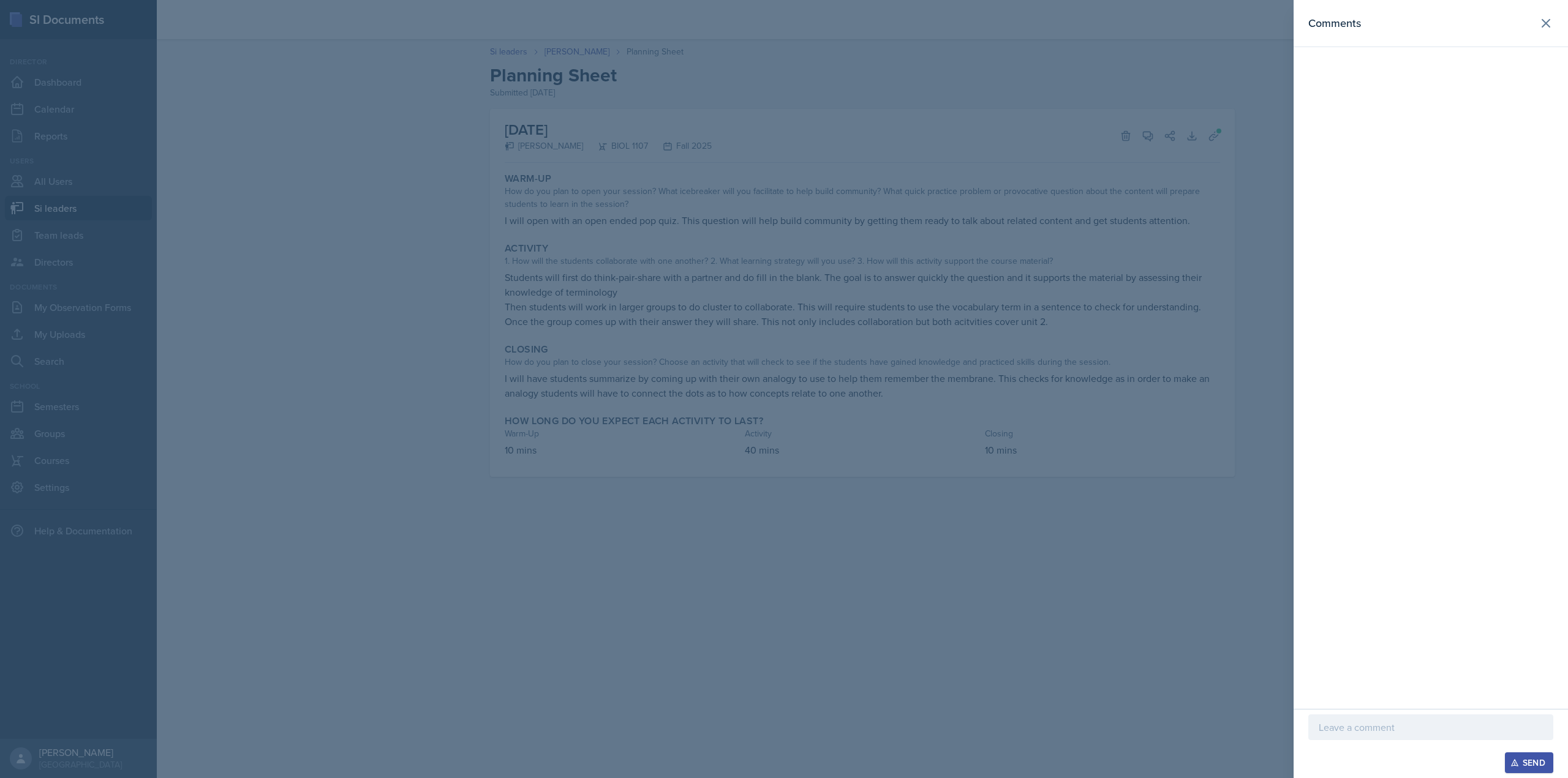
click at [1311, 702] on div "Comments" at bounding box center [1431, 355] width 274 height 709
click at [1328, 733] on p at bounding box center [1431, 727] width 224 height 15
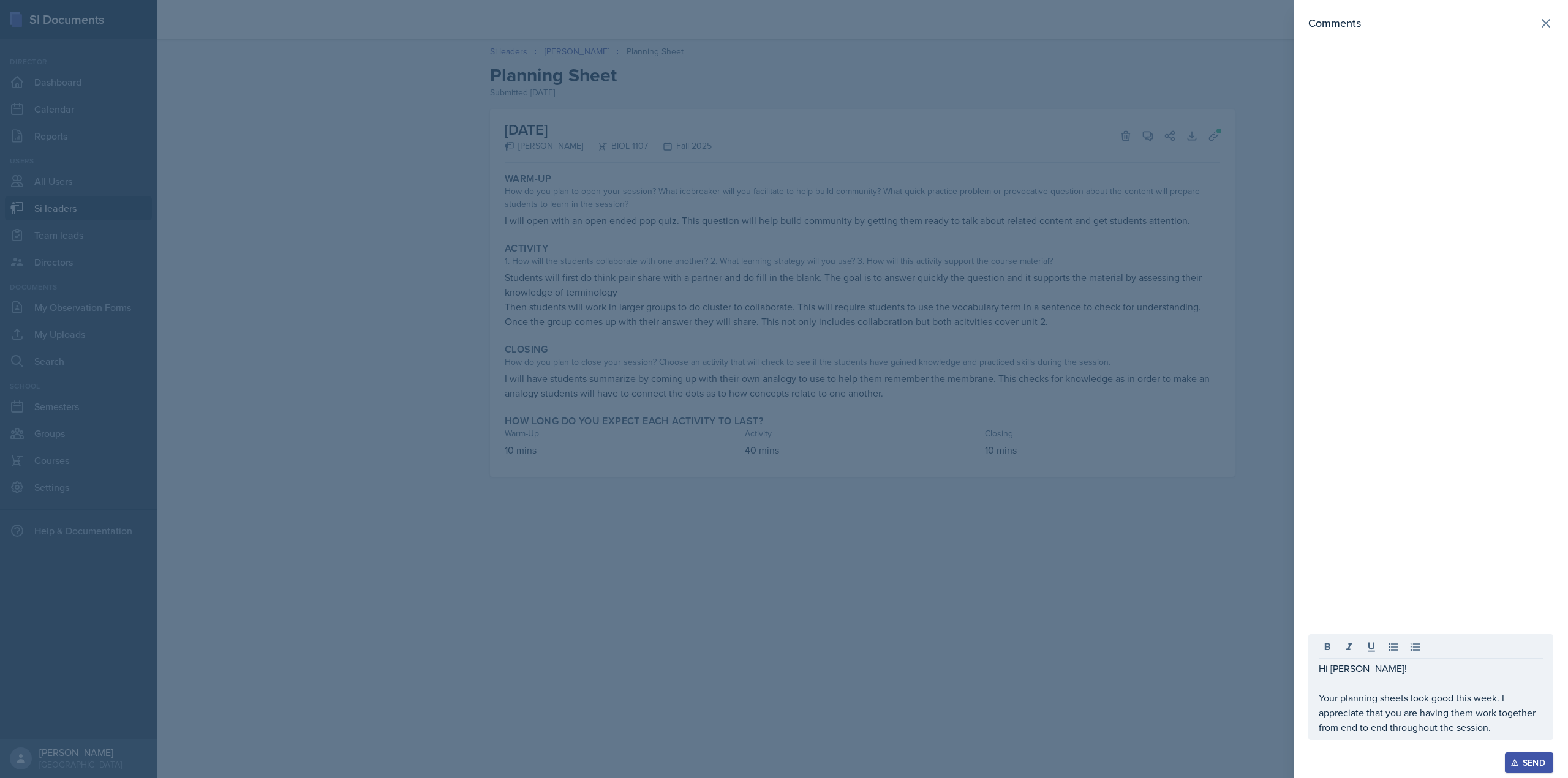
click at [1494, 732] on p "Your planning sheets look good this week. I appreciate that you are having them…" at bounding box center [1431, 713] width 224 height 44
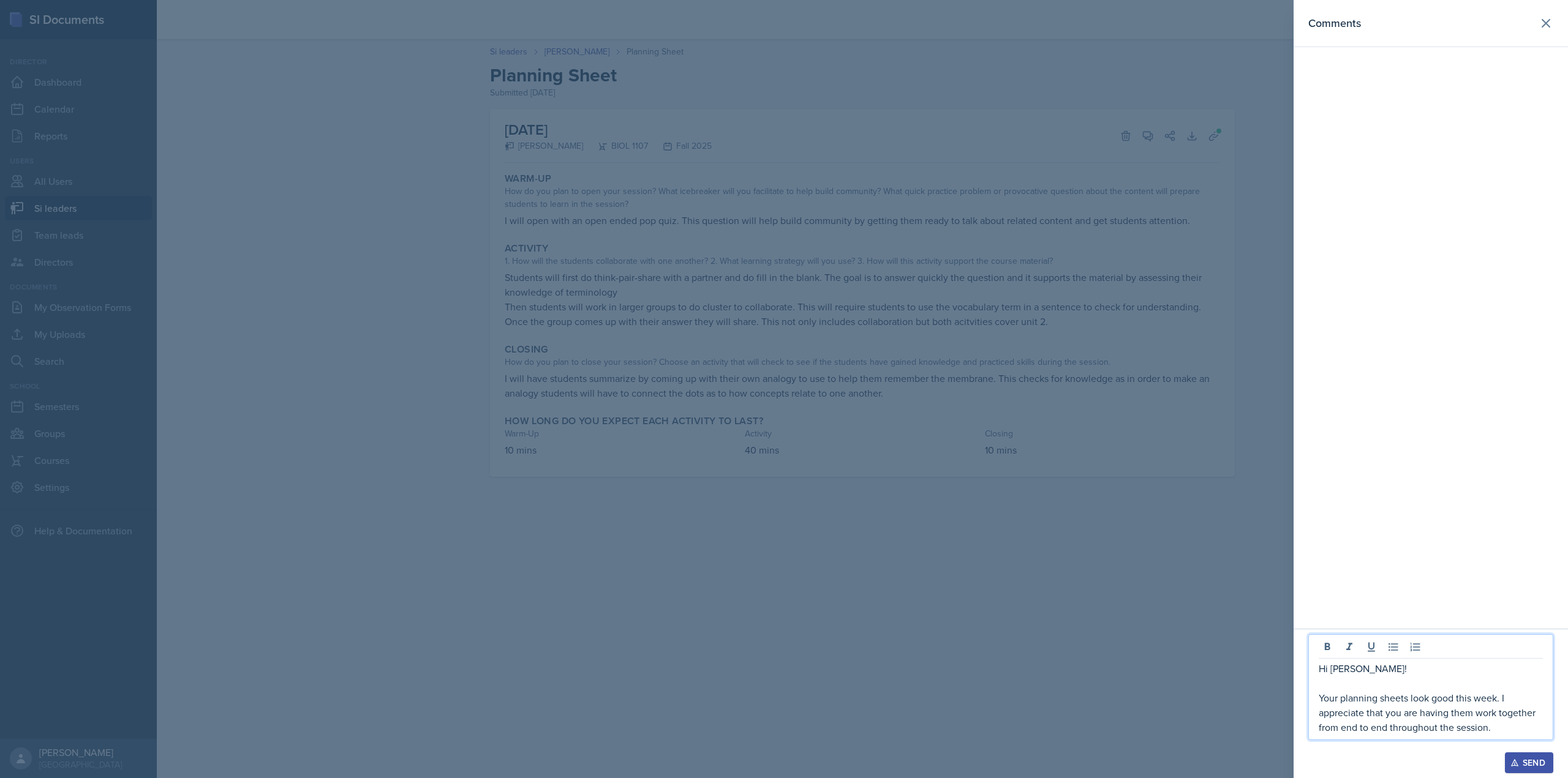
drag, startPoint x: 1498, startPoint y: 731, endPoint x: 1308, endPoint y: 701, distance: 192.4
click at [1308, 701] on div "Hi Octavia! Your planning sheets look good this week. I appreciate that you are…" at bounding box center [1431, 703] width 274 height 149
click at [1524, 766] on div "Send" at bounding box center [1529, 762] width 32 height 10
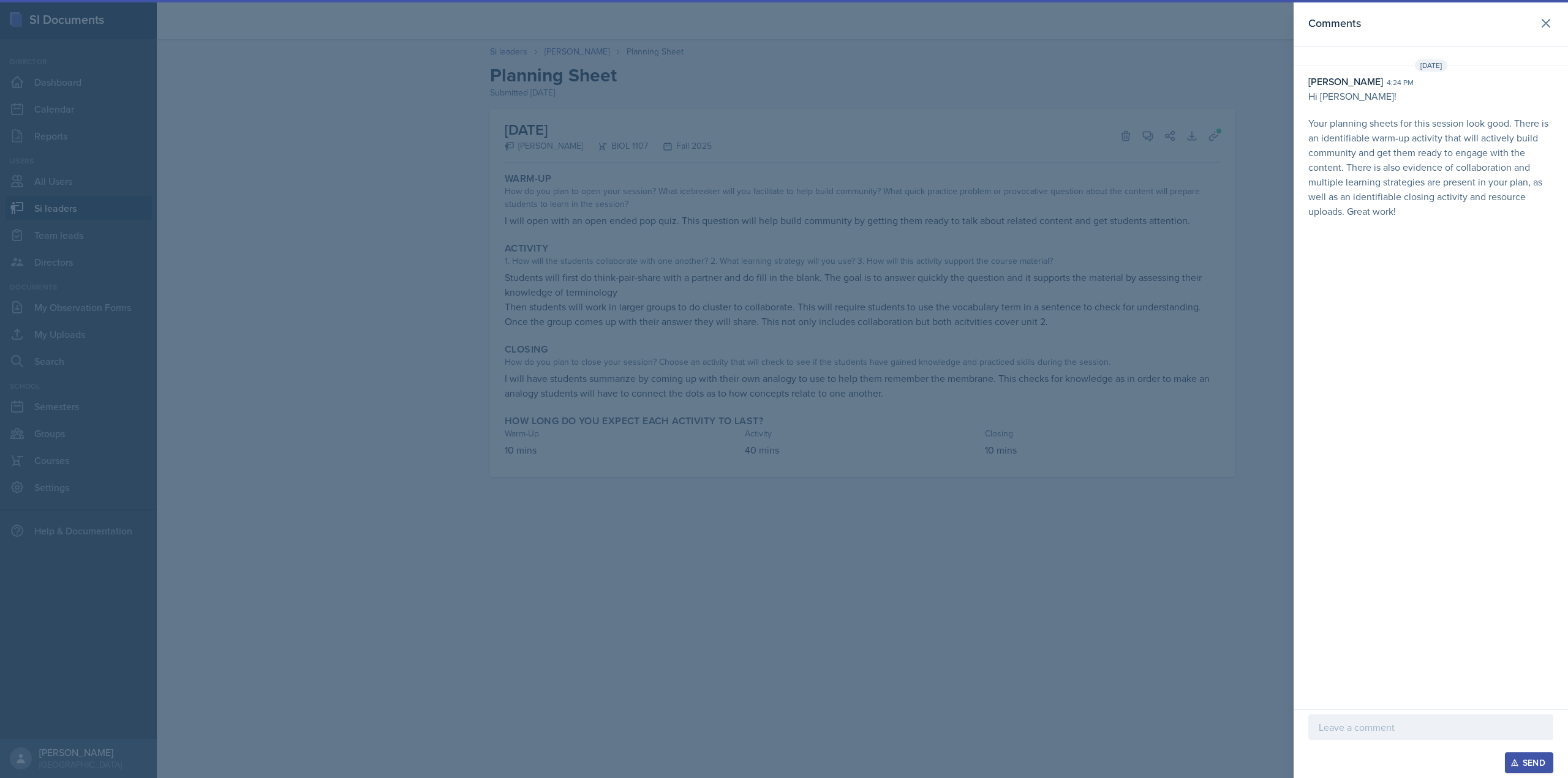
click at [1052, 265] on div at bounding box center [784, 389] width 1568 height 778
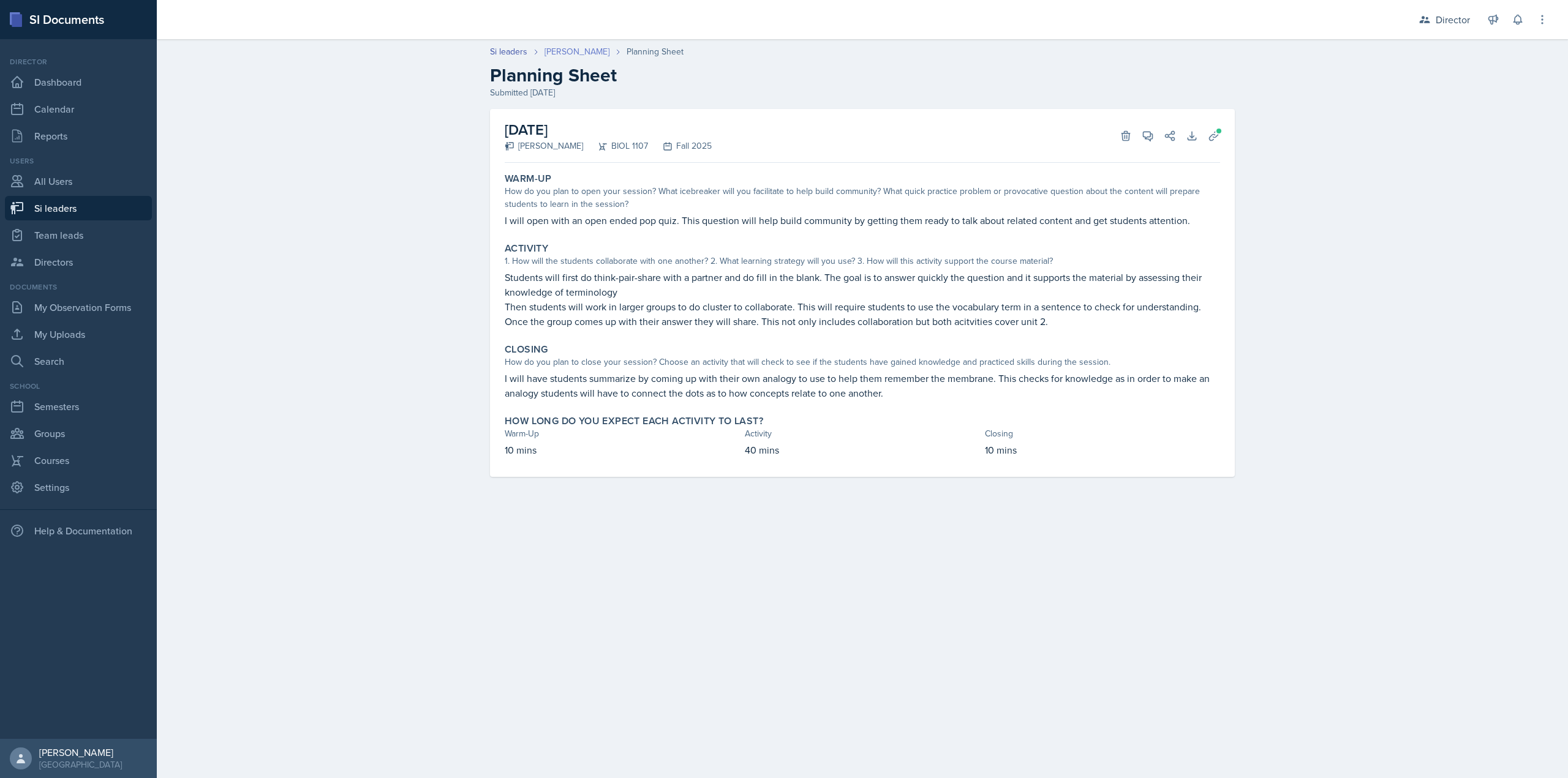
click at [591, 50] on link "Octavia Kaham" at bounding box center [577, 52] width 65 height 13
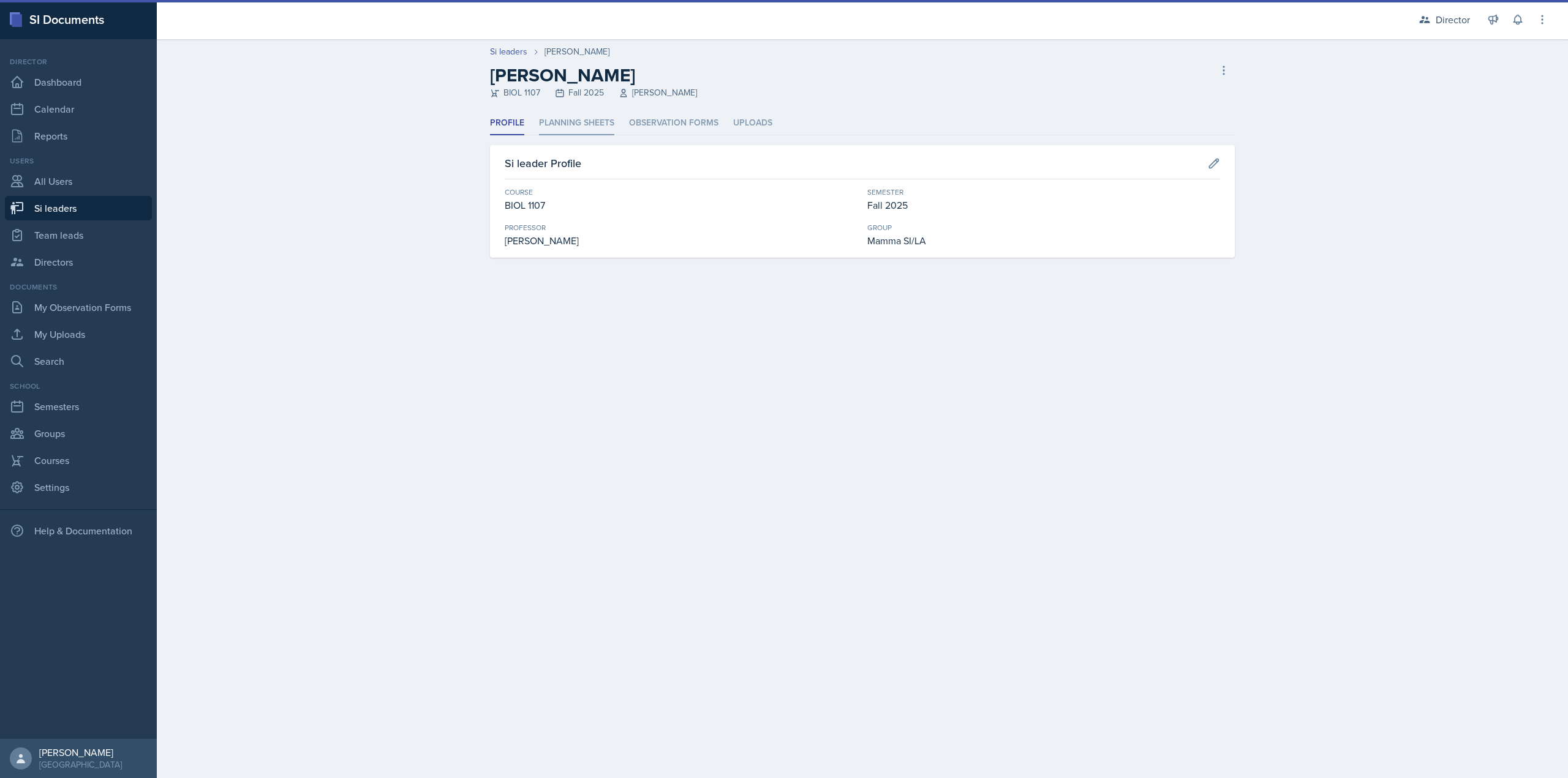
click at [571, 124] on li "Planning Sheets" at bounding box center [577, 123] width 75 height 24
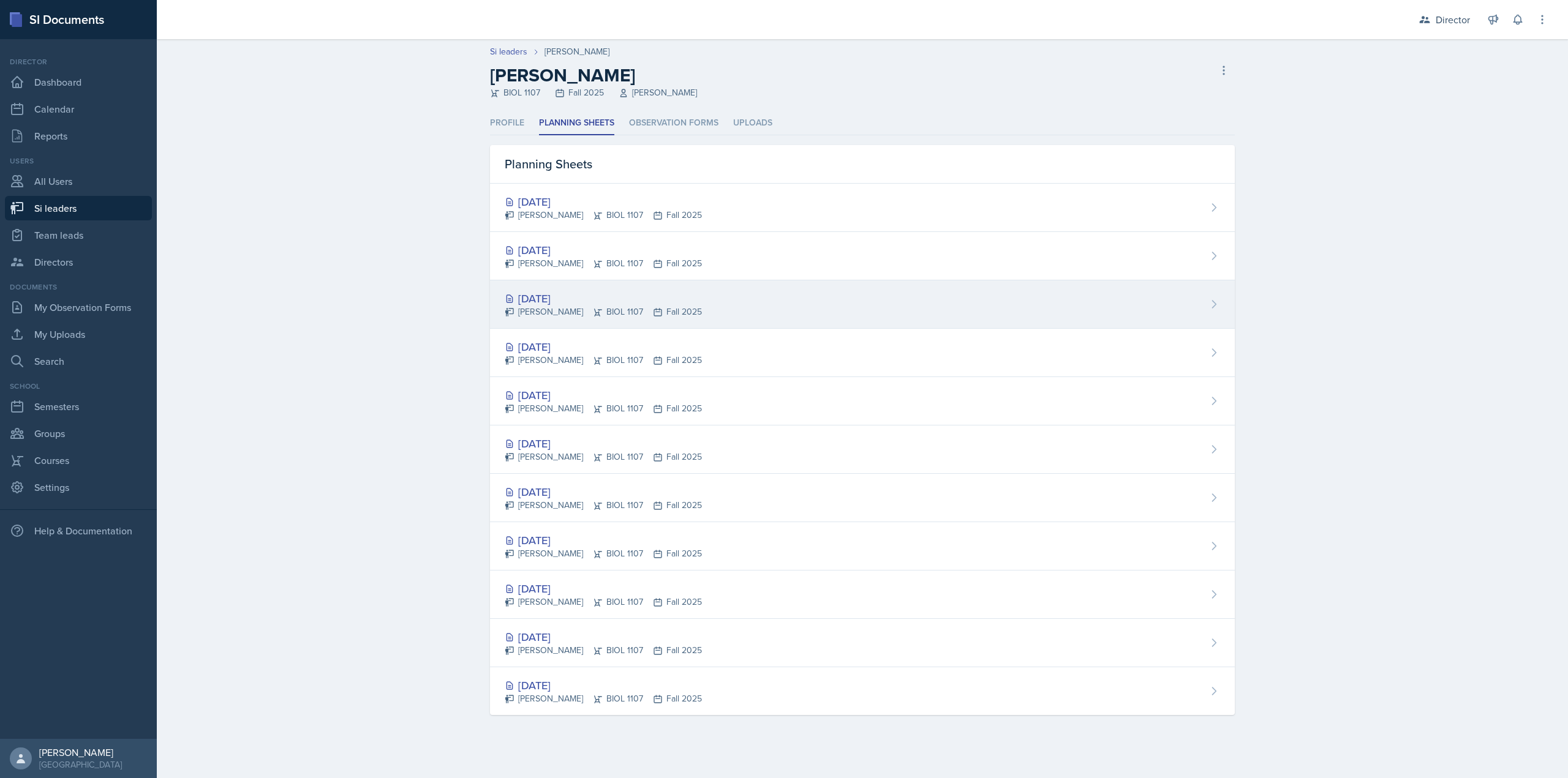
click at [590, 298] on div "Sep 18th, 2025" at bounding box center [604, 298] width 197 height 17
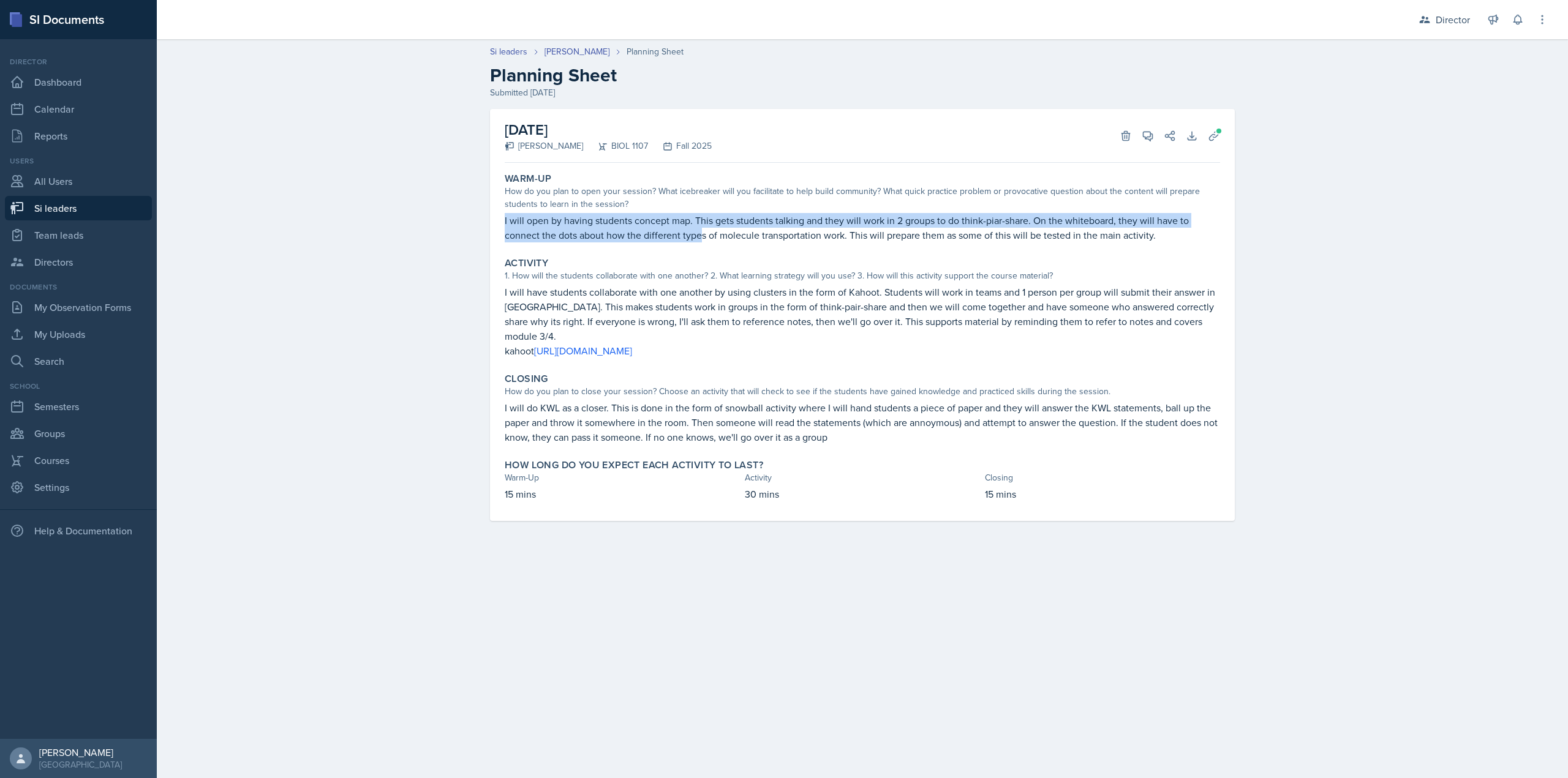
drag, startPoint x: 501, startPoint y: 220, endPoint x: 701, endPoint y: 238, distance: 200.8
click at [701, 238] on div "Warm-Up How do you plan to open your session? What icebreaker will you facilita…" at bounding box center [862, 207] width 725 height 79
click at [702, 238] on p "I will open by having students concept map. This gets students talking and they…" at bounding box center [862, 228] width 715 height 30
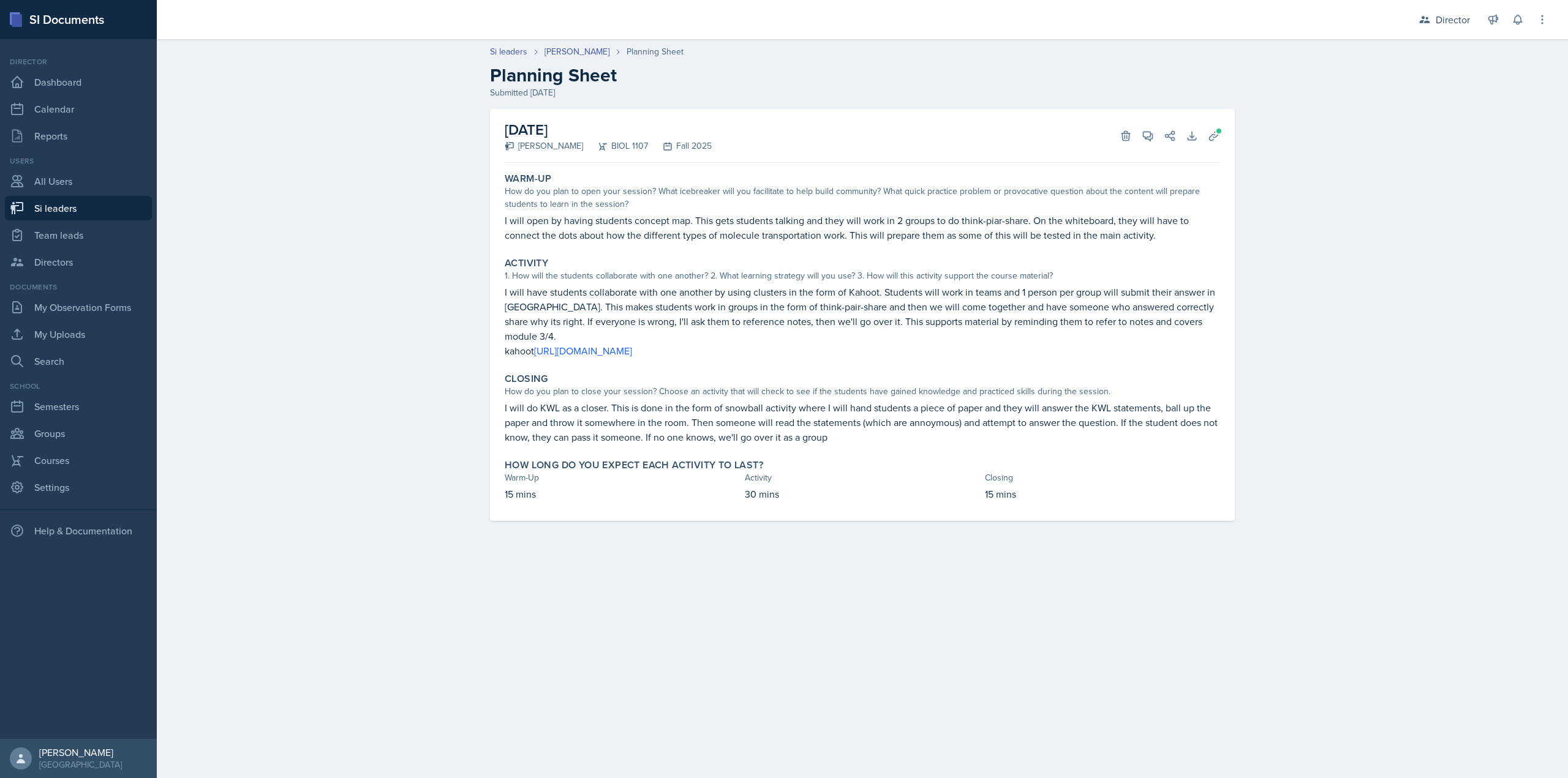
click at [1141, 126] on div "September 18th, 2025 Octavia Kaham BIOL 1107 Fall 2025 Delete View Comments Com…" at bounding box center [862, 136] width 715 height 54
click at [1143, 132] on icon at bounding box center [1148, 136] width 10 height 10
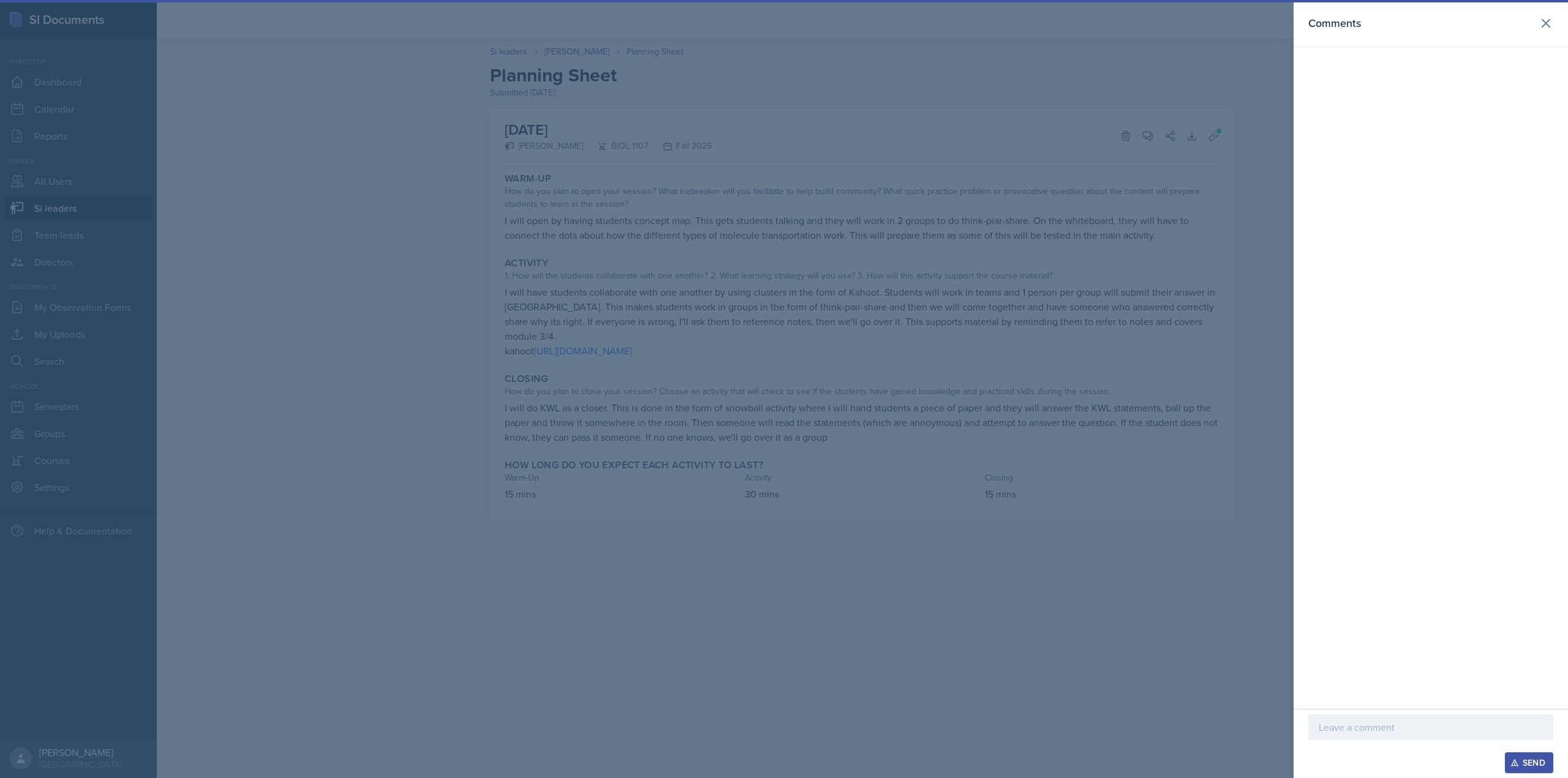
click at [1396, 723] on p at bounding box center [1431, 727] width 224 height 15
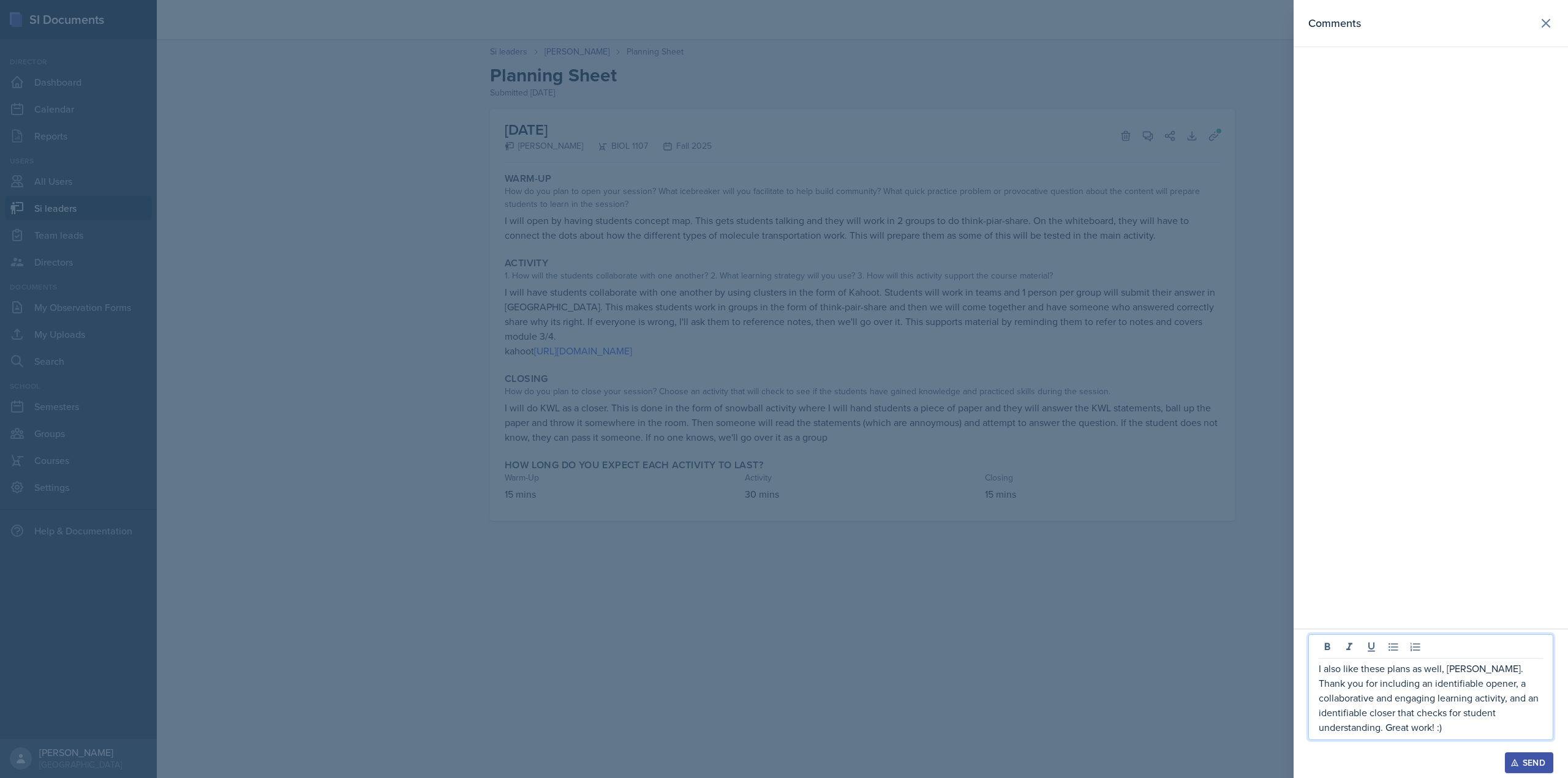
click at [1537, 764] on div "Send" at bounding box center [1529, 762] width 32 height 10
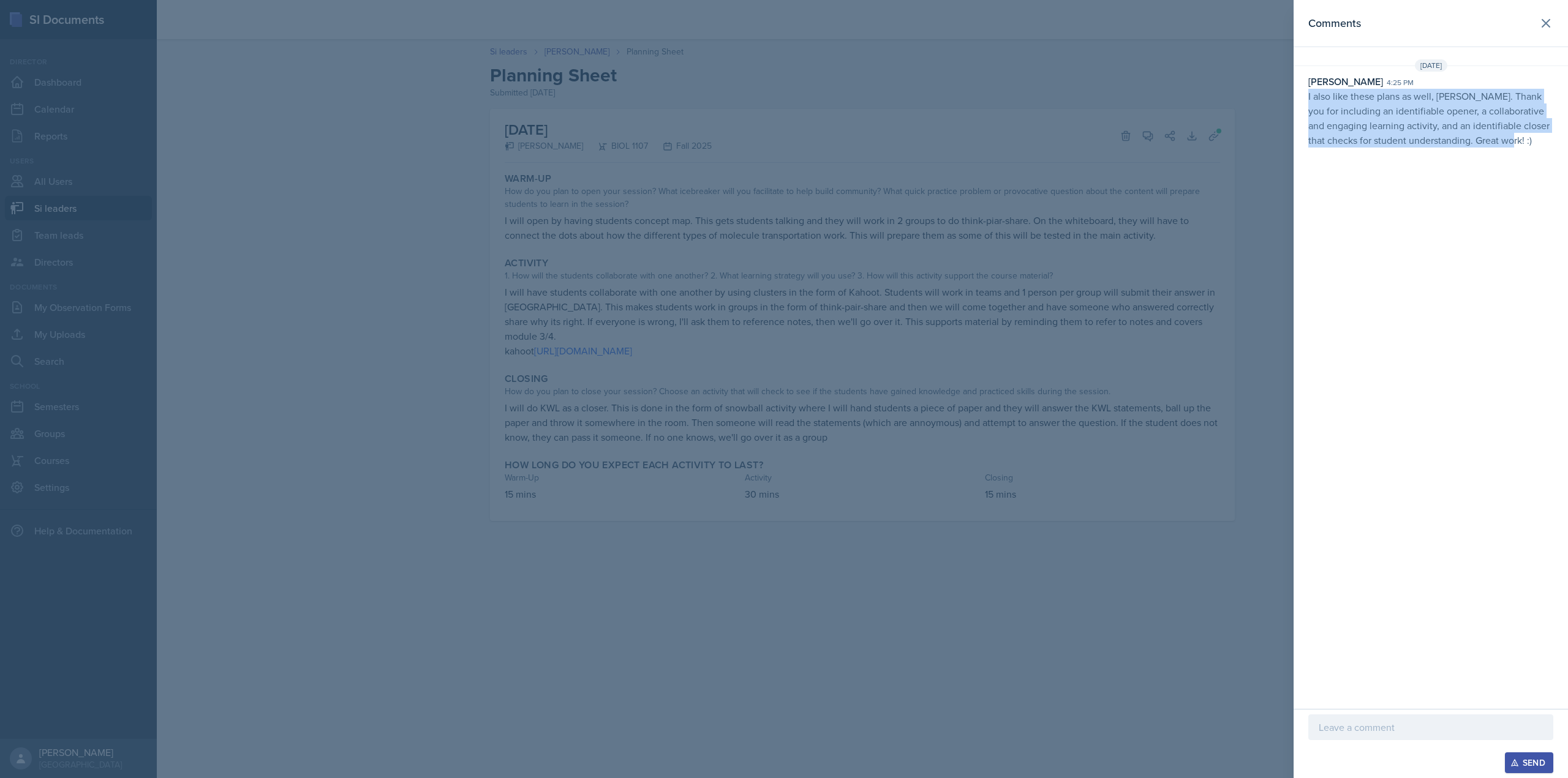
drag, startPoint x: 1513, startPoint y: 144, endPoint x: 1307, endPoint y: 96, distance: 211.5
click at [1307, 96] on div "Christian Wiggins 4:25 pm I also like these plans as well, Octavia. Thank you f…" at bounding box center [1431, 111] width 274 height 73
copy p "I also like these plans as well, Octavia. Thank you for including an identifiab…"
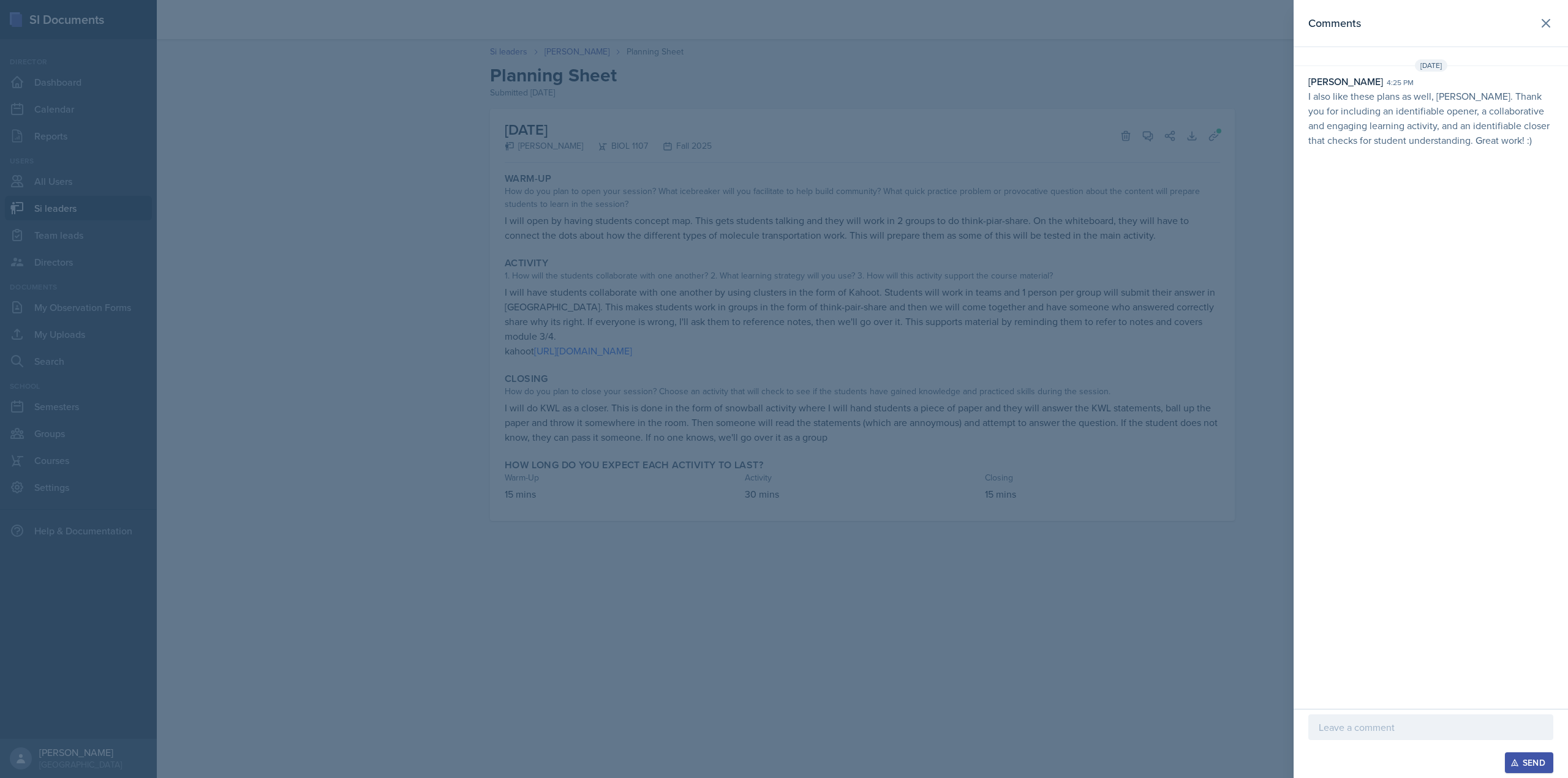
click at [891, 335] on div at bounding box center [784, 389] width 1568 height 778
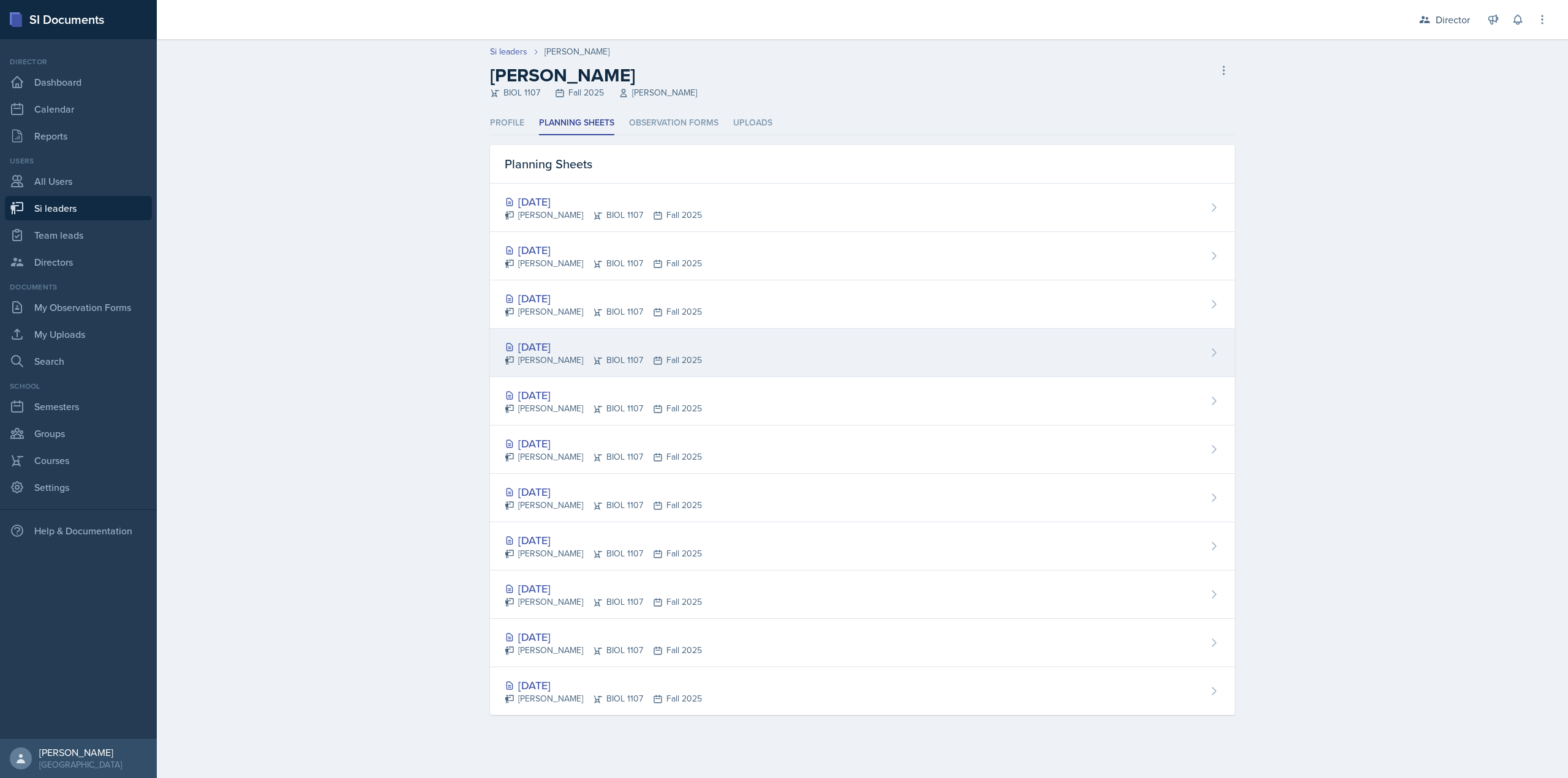
click at [602, 358] on div "Octavia Kaham BIOL 1107 Fall 2025" at bounding box center [604, 360] width 197 height 13
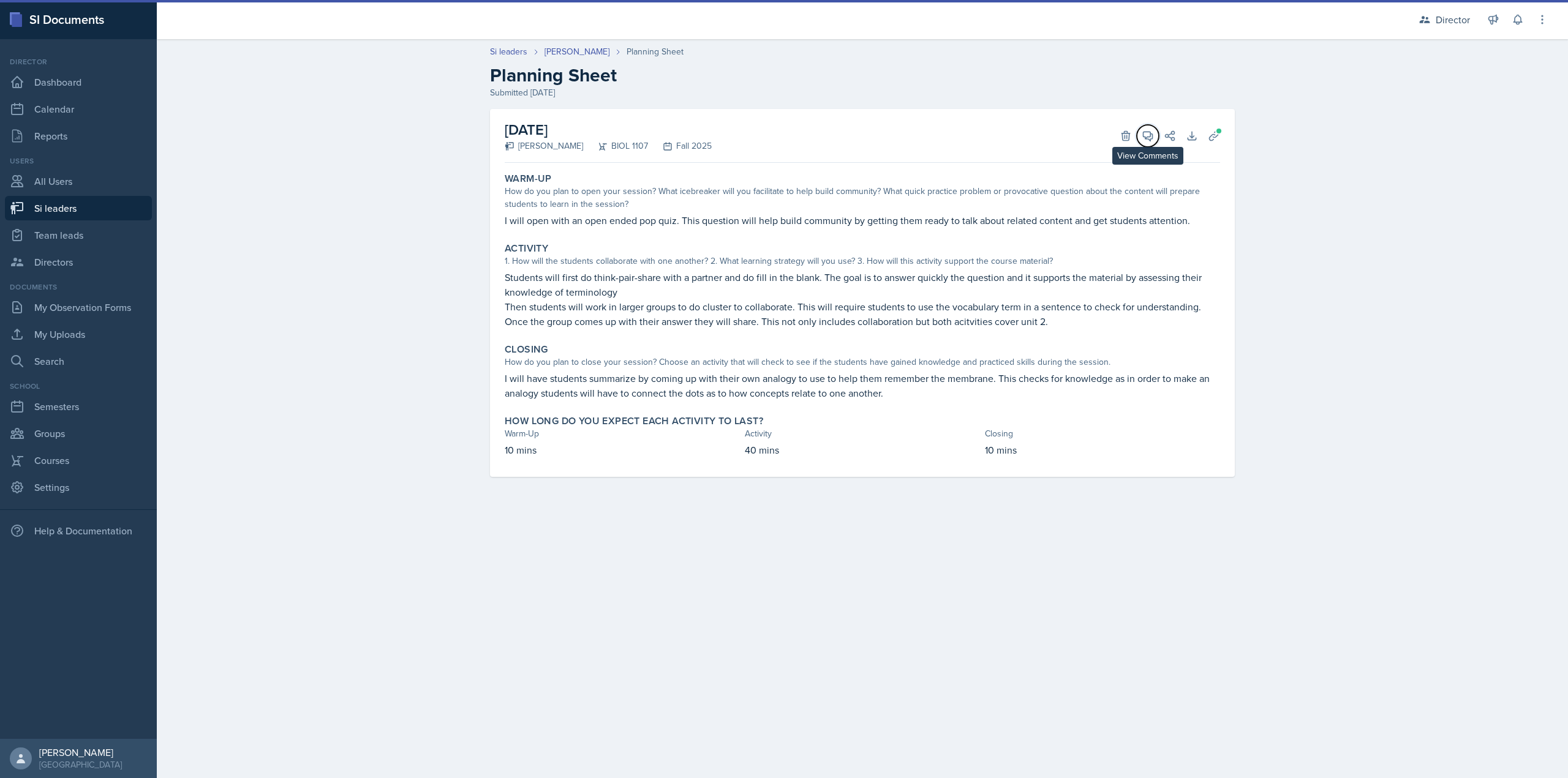
click at [1146, 134] on icon at bounding box center [1148, 136] width 12 height 12
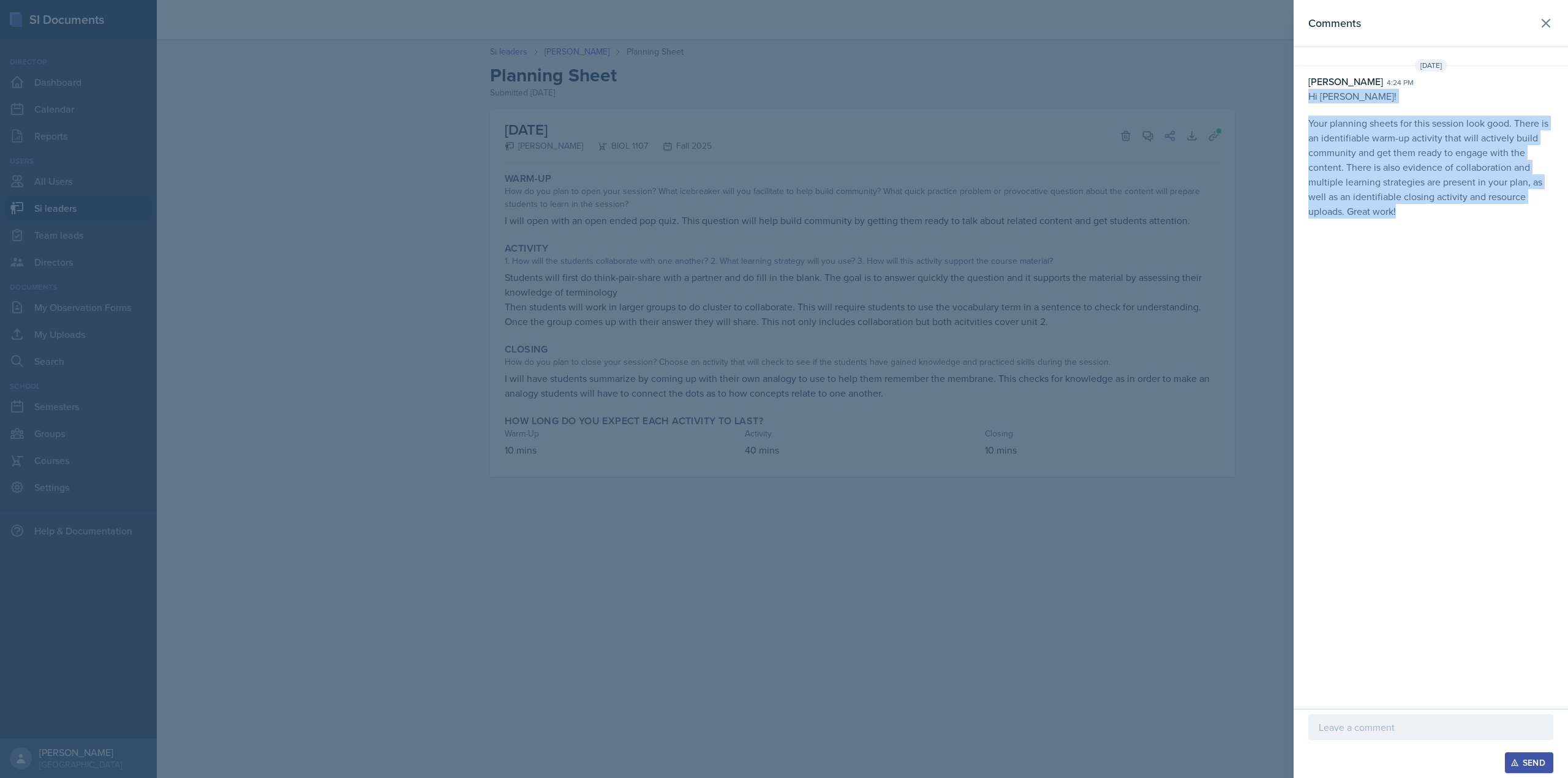
drag, startPoint x: 1399, startPoint y: 211, endPoint x: 1303, endPoint y: 92, distance: 152.9
click at [1303, 92] on div "Christian Wiggins 4:24 pm Hi Octavia! Your planning sheets for this session loo…" at bounding box center [1431, 146] width 274 height 144
click at [742, 427] on div at bounding box center [784, 389] width 1568 height 778
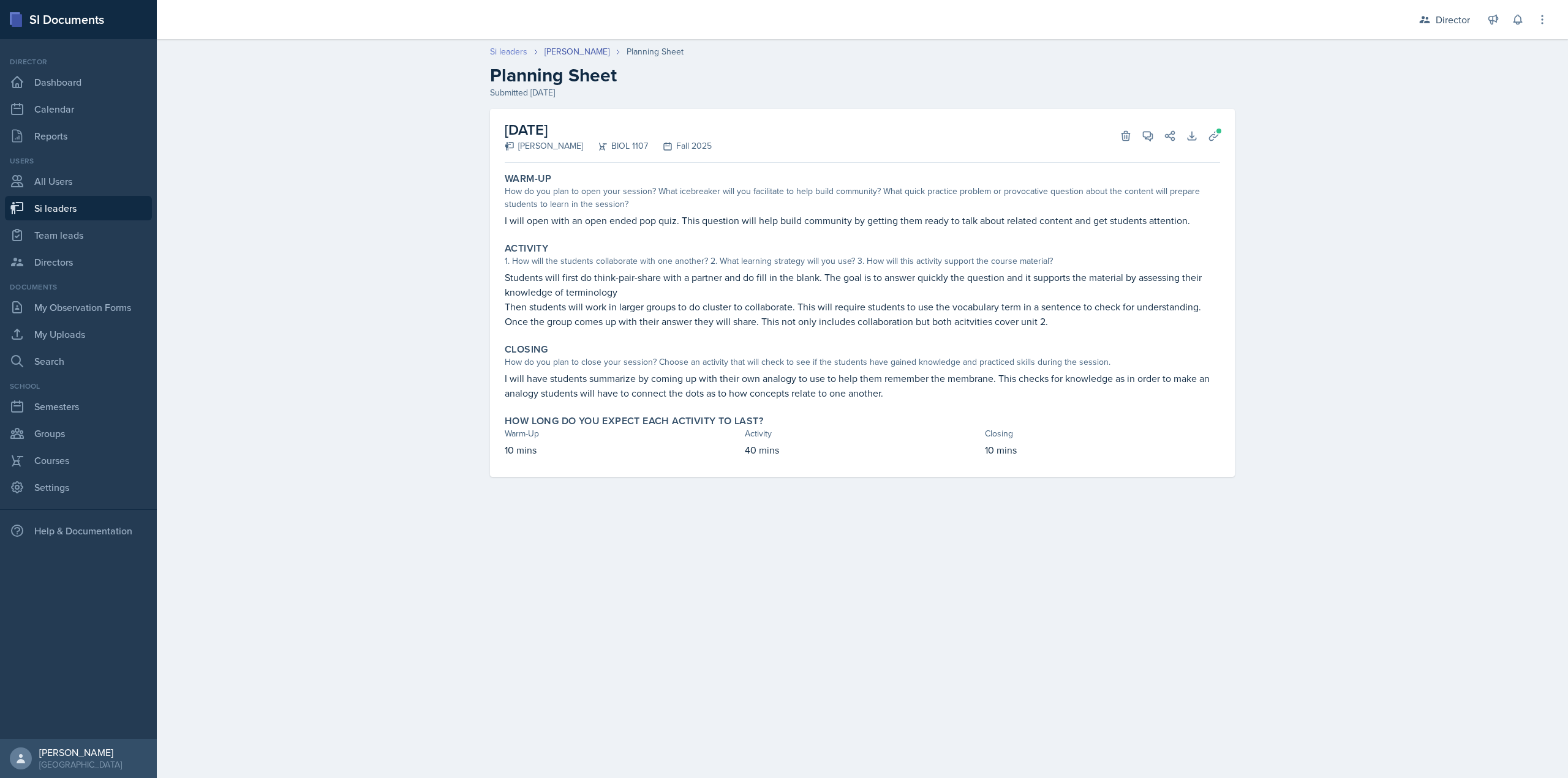
click at [509, 53] on link "Si leaders" at bounding box center [508, 52] width 38 height 13
select select "2bed604d-1099-4043-b1bc-2365e8740244"
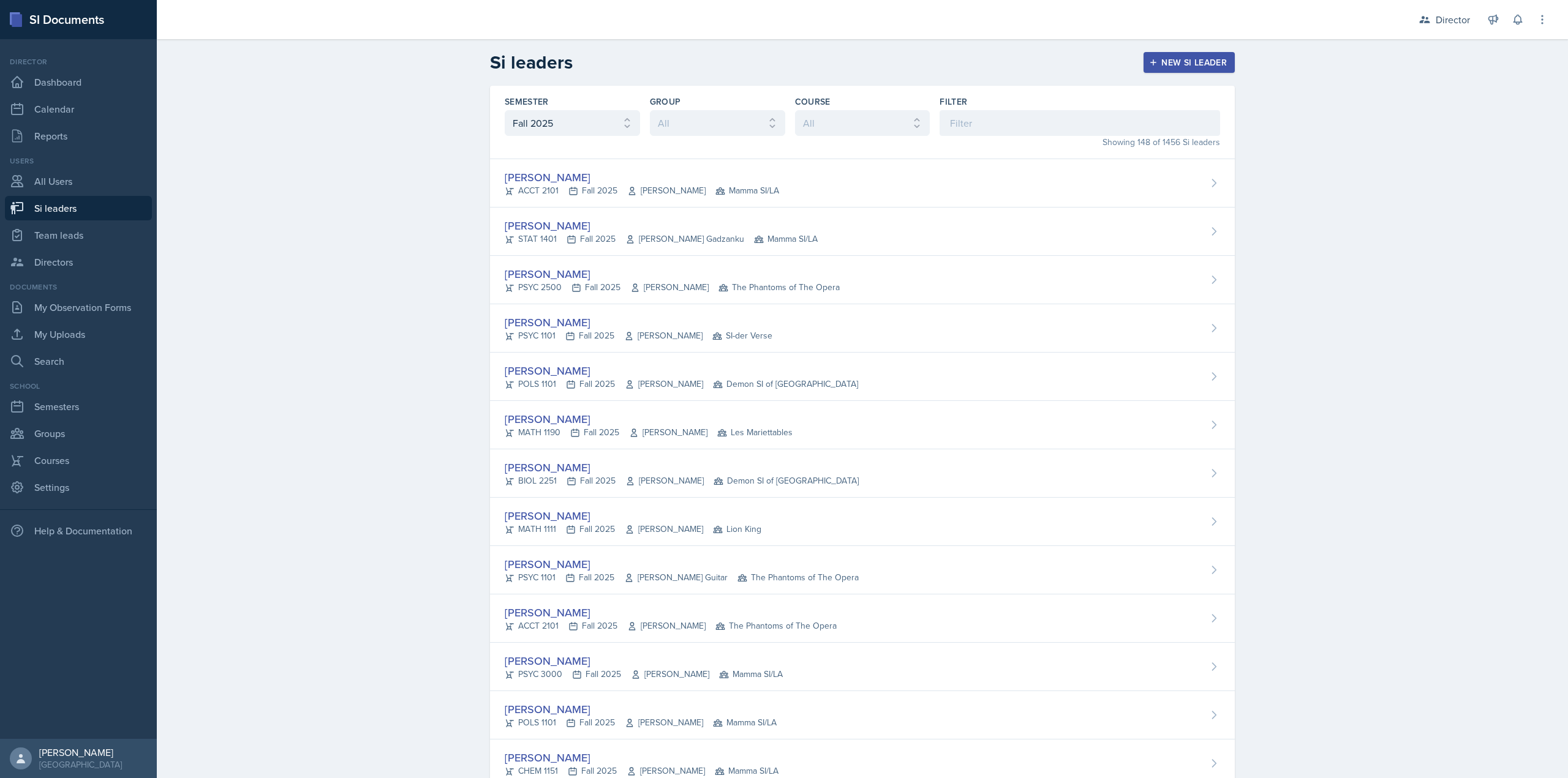
click at [512, 52] on h2 "Si leaders" at bounding box center [531, 62] width 83 height 22
click at [924, 130] on select "All ACCT 2101 ACCT 2102 ACCT 4050 ANTH 1102 ANTH 3301 ARCH 1000 ARCH 1000 ARCH …" at bounding box center [862, 122] width 135 height 25
click at [950, 122] on input at bounding box center [1080, 122] width 280 height 25
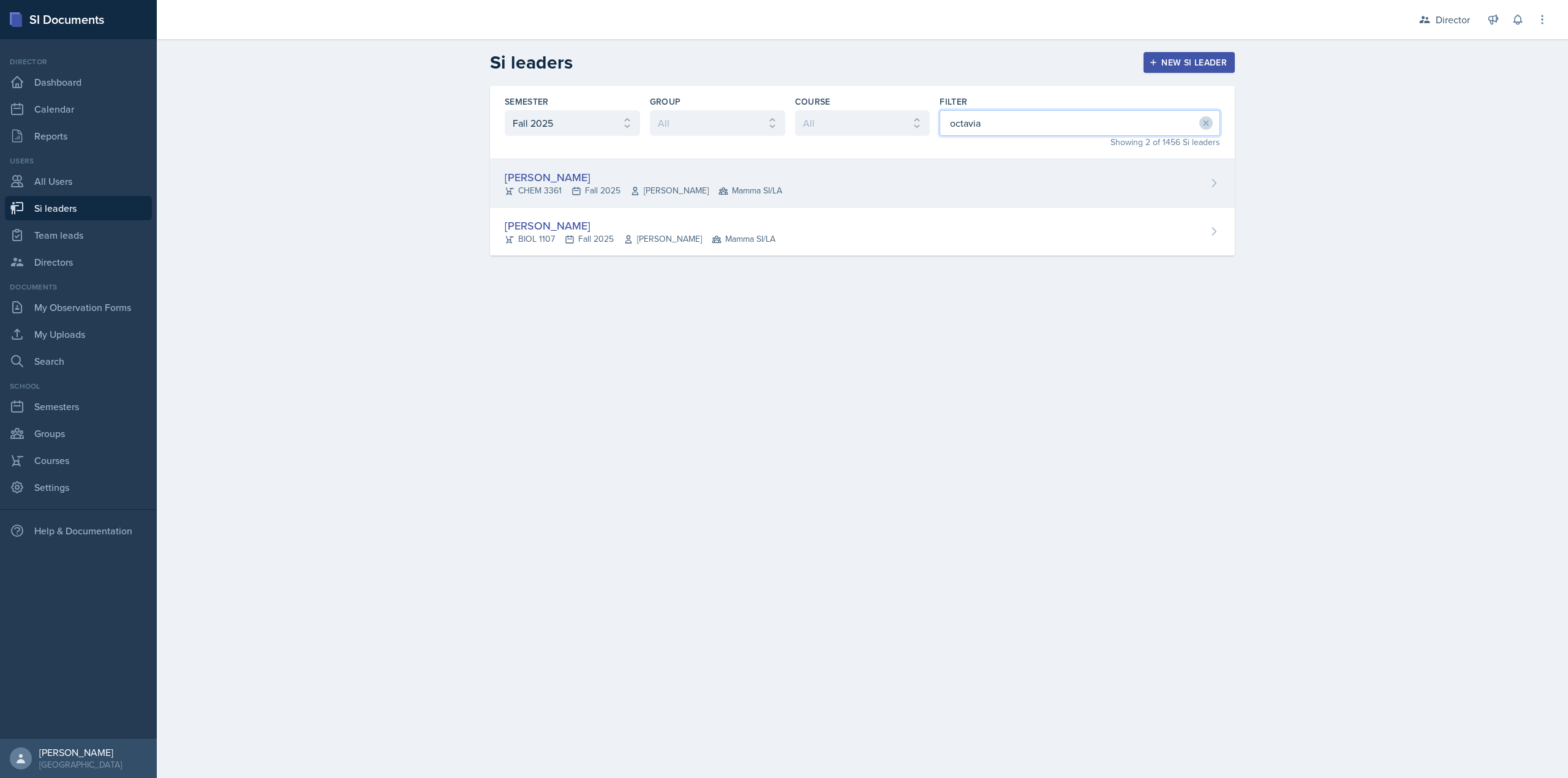
type input "octavia"
click at [580, 179] on div "Octavia Kaham" at bounding box center [644, 177] width 278 height 17
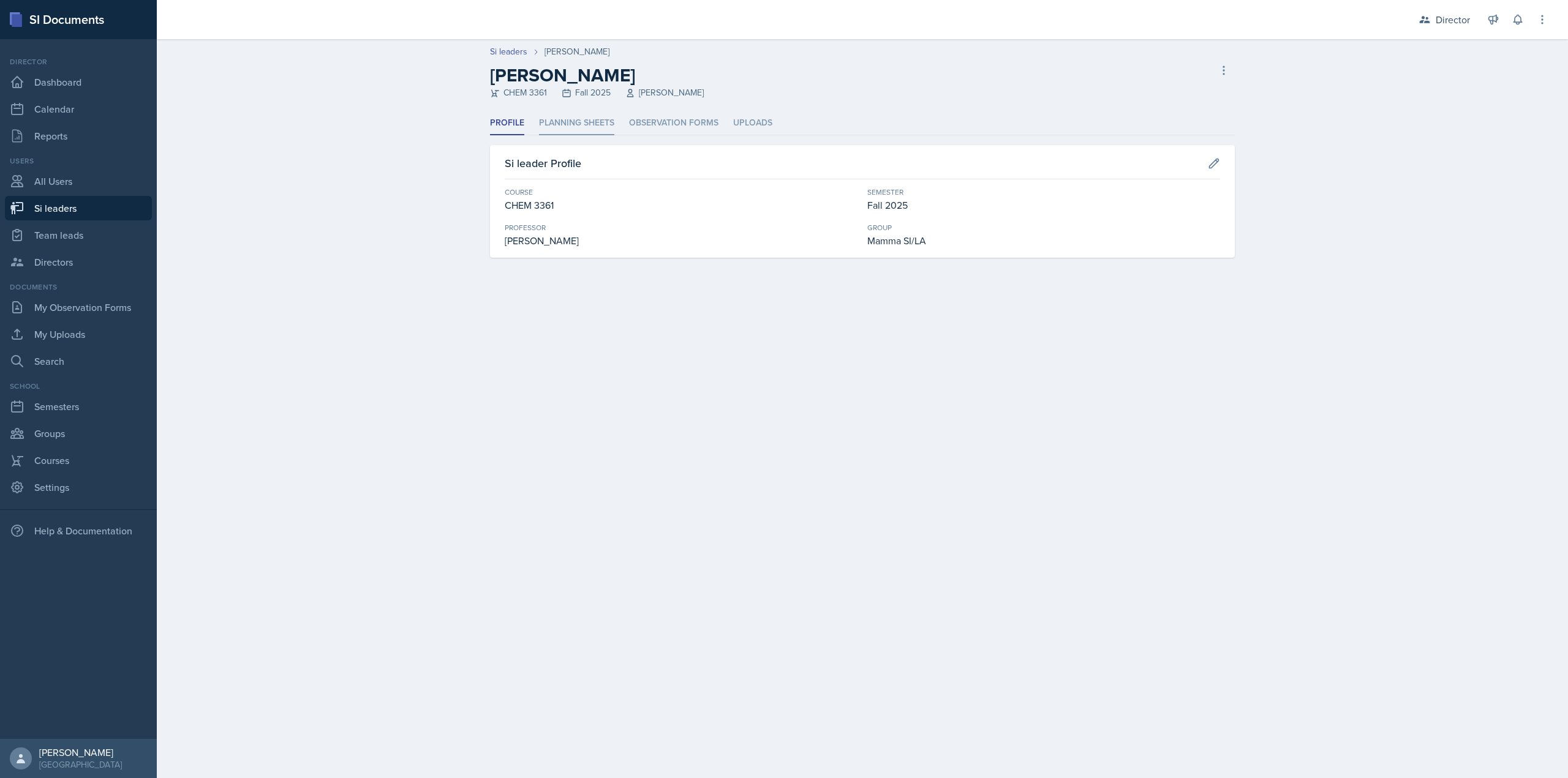
click at [578, 127] on li "Planning Sheets" at bounding box center [577, 123] width 75 height 24
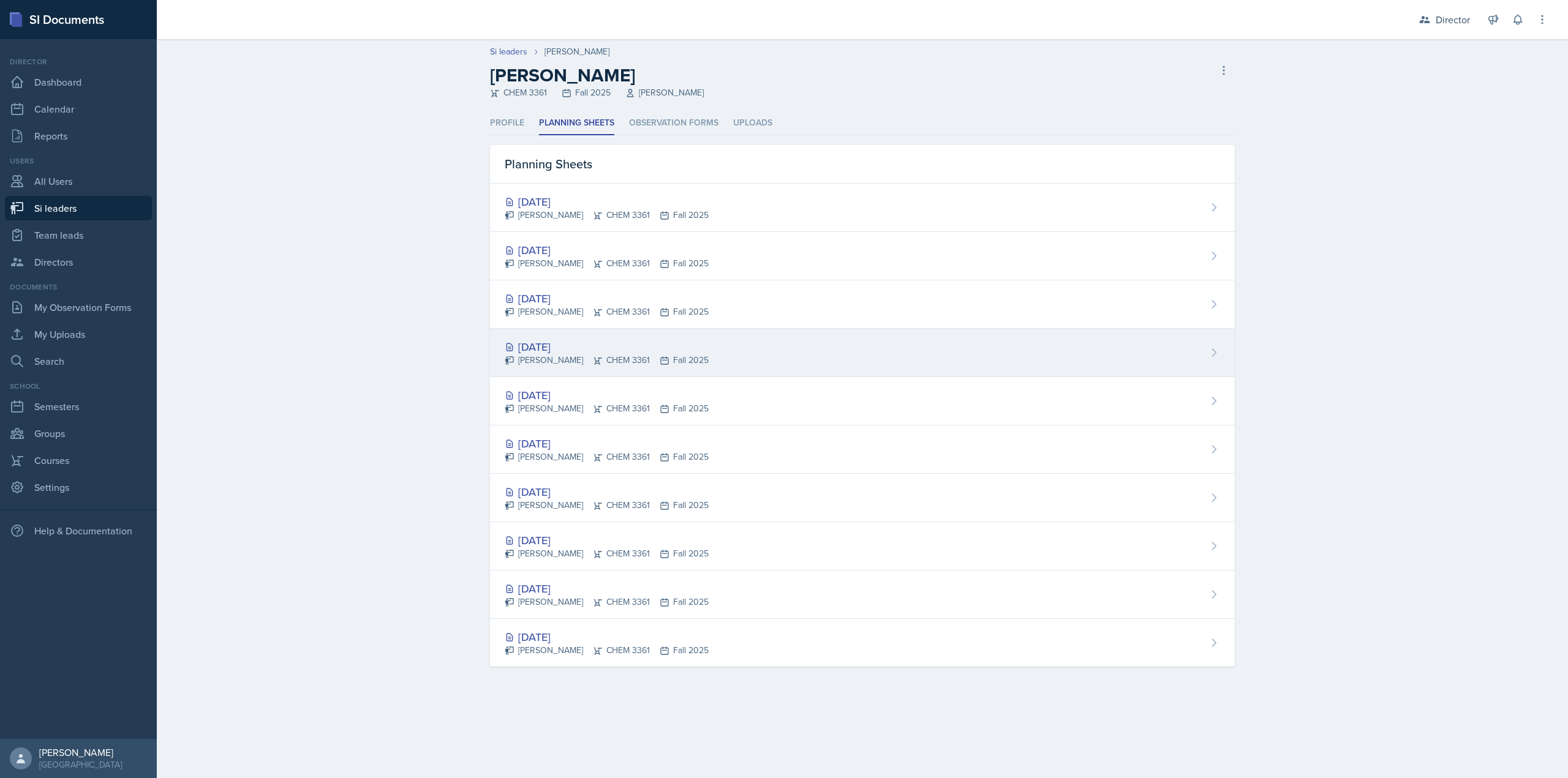
click at [581, 360] on div "Octavia Kaham CHEM 3361 Fall 2025" at bounding box center [607, 360] width 204 height 13
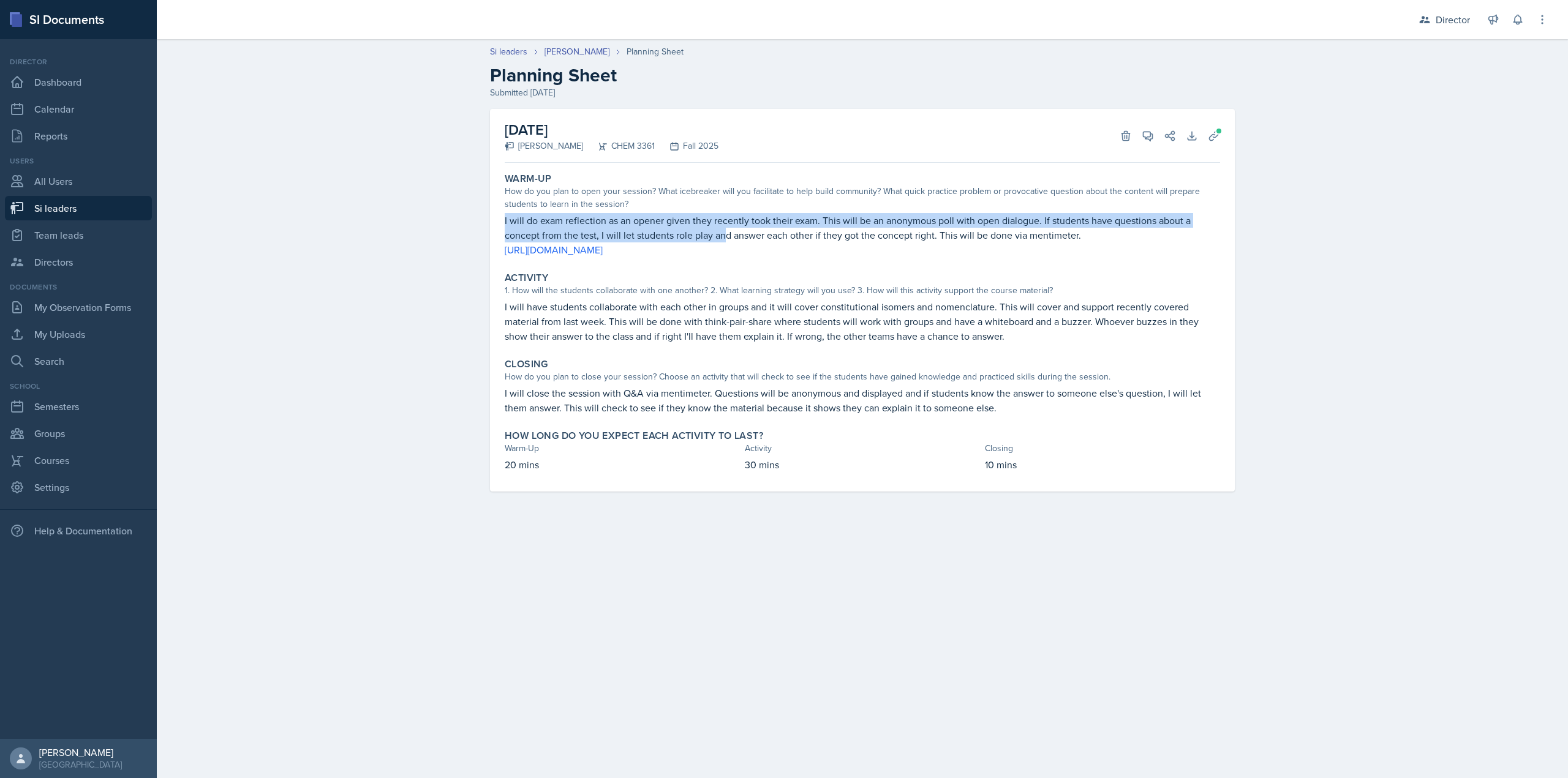
drag, startPoint x: 506, startPoint y: 220, endPoint x: 724, endPoint y: 231, distance: 218.3
click at [724, 231] on p "I will do exam reflection as an opener given they recently took their exam. Thi…" at bounding box center [862, 228] width 715 height 30
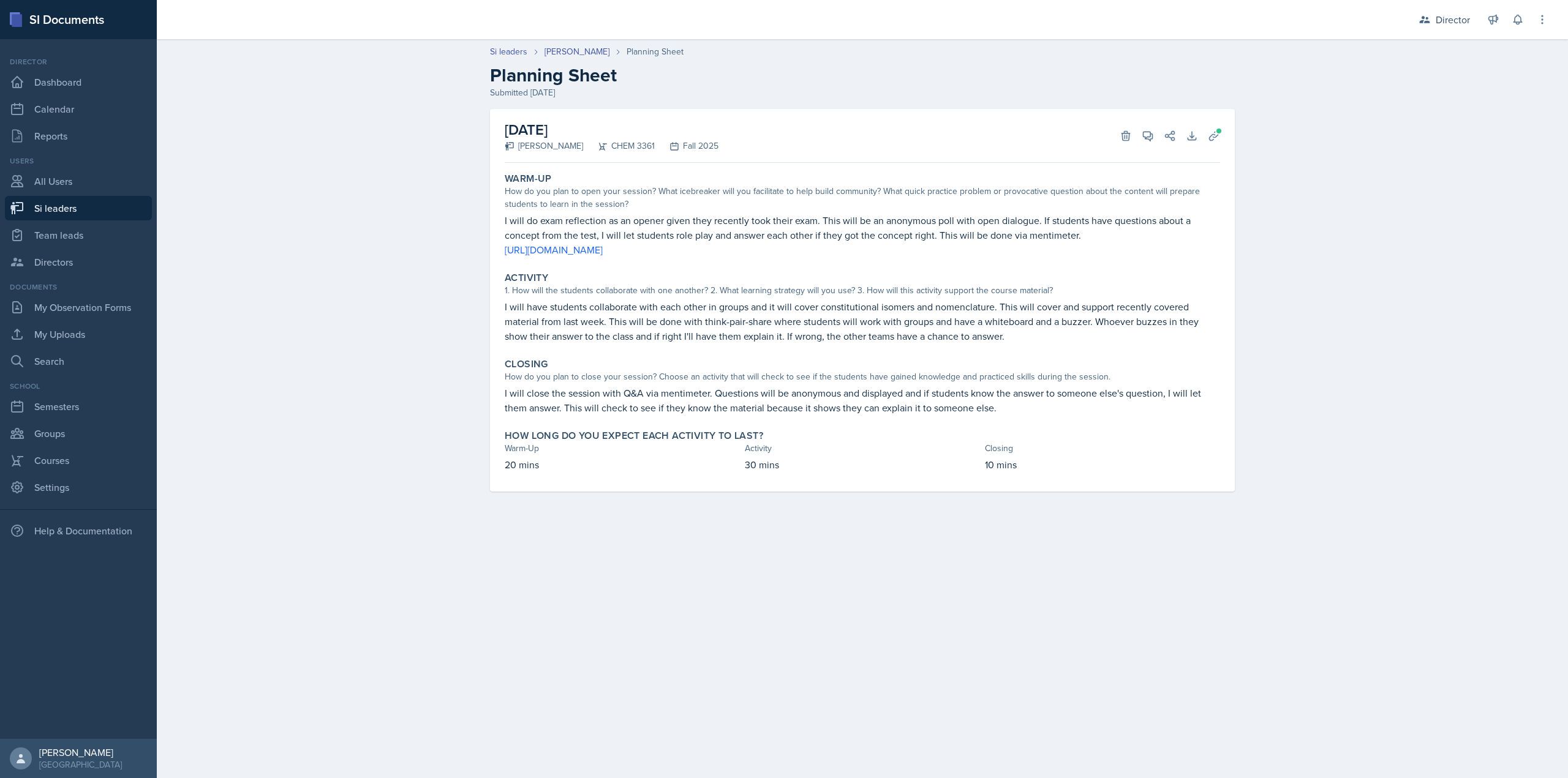
click at [714, 224] on p "I will do exam reflection as an opener given they recently took their exam. Thi…" at bounding box center [862, 228] width 715 height 30
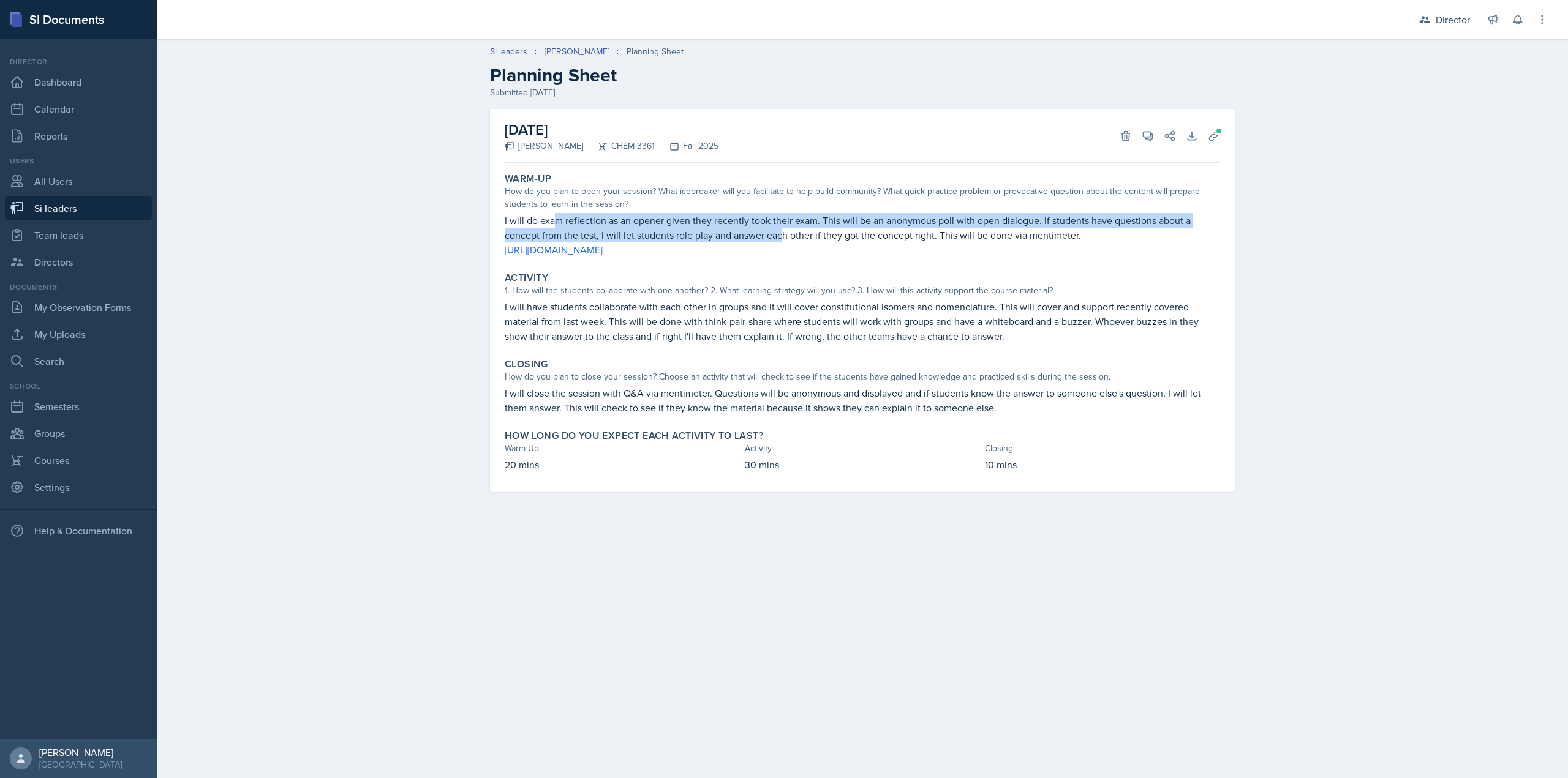
drag, startPoint x: 555, startPoint y: 227, endPoint x: 784, endPoint y: 231, distance: 229.0
click at [784, 231] on p "I will do exam reflection as an opener given they recently took their exam. Thi…" at bounding box center [862, 228] width 715 height 30
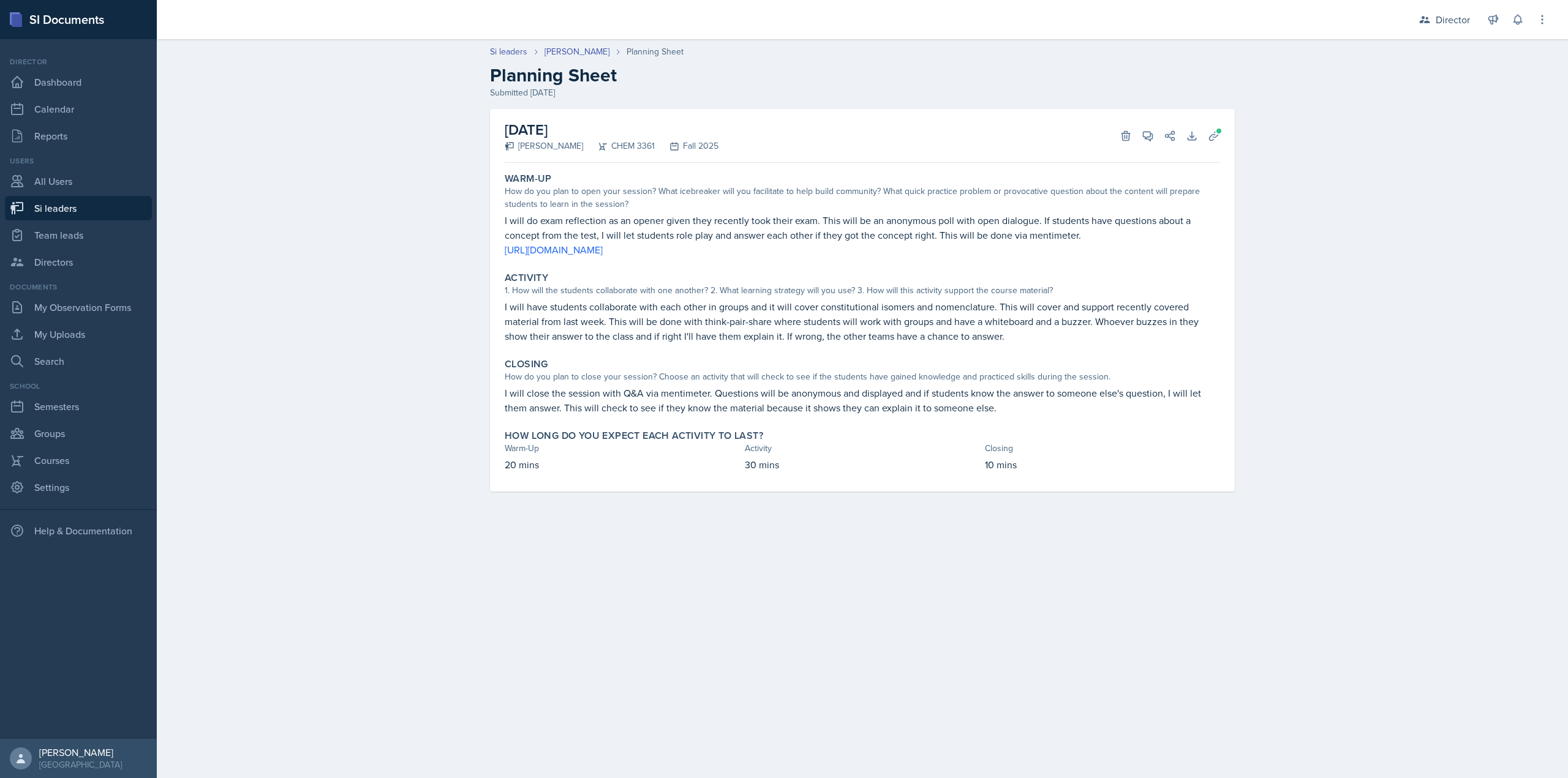
drag, startPoint x: 800, startPoint y: 229, endPoint x: 906, endPoint y: 229, distance: 106.0
click at [802, 229] on p "I will do exam reflection as an opener given they recently took their exam. Thi…" at bounding box center [862, 228] width 715 height 30
drag, startPoint x: 906, startPoint y: 229, endPoint x: 679, endPoint y: 229, distance: 227.0
click at [708, 231] on p "I will do exam reflection as an opener given they recently took their exam. Thi…" at bounding box center [862, 228] width 715 height 30
click at [657, 227] on p "I will do exam reflection as an opener given they recently took their exam. Thi…" at bounding box center [862, 228] width 715 height 30
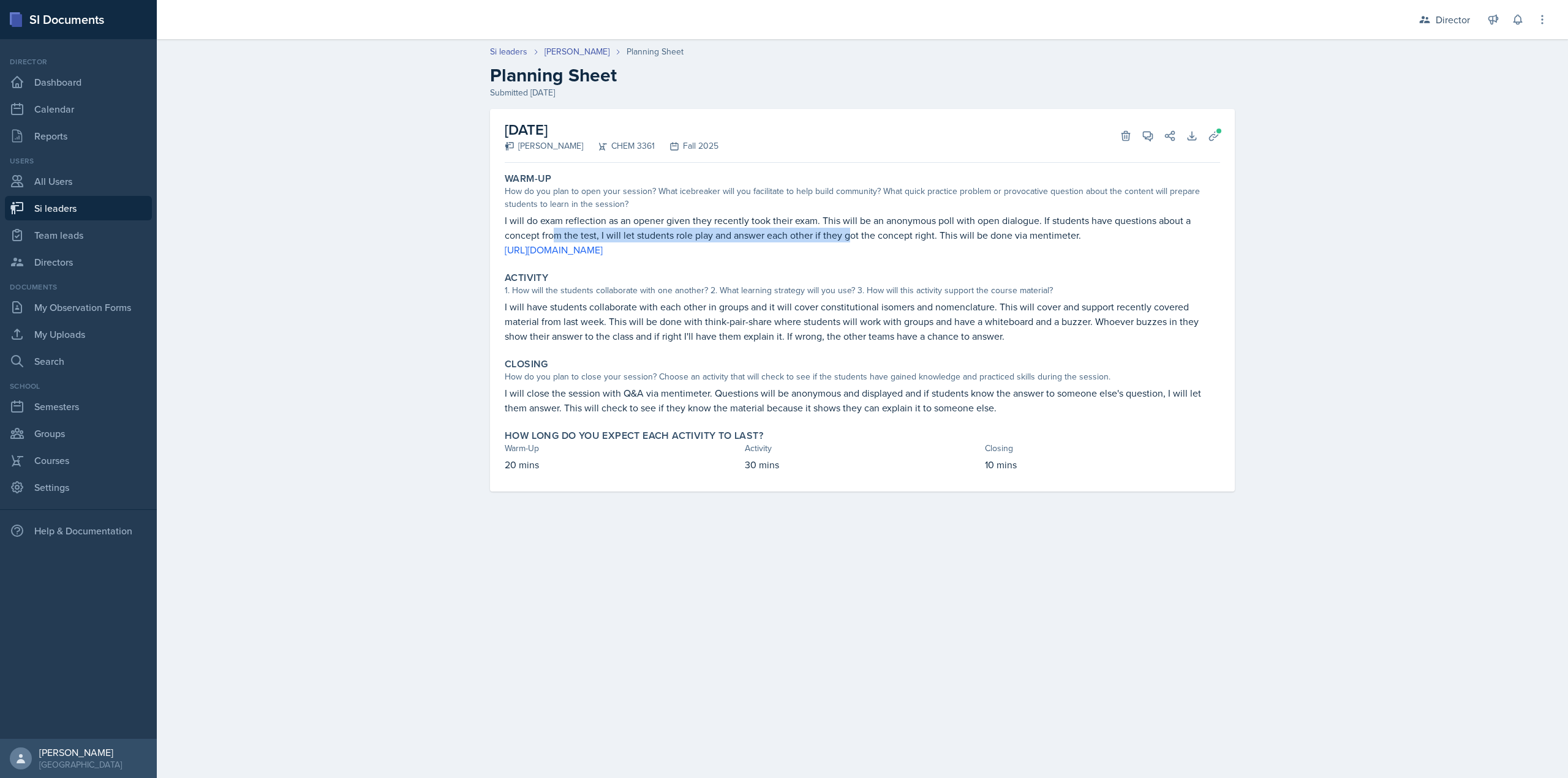
drag, startPoint x: 557, startPoint y: 235, endPoint x: 888, endPoint y: 236, distance: 331.0
click at [847, 237] on p "I will do exam reflection as an opener given they recently took their exam. Thi…" at bounding box center [862, 228] width 715 height 30
click at [888, 236] on p "I will do exam reflection as an opener given they recently took their exam. Thi…" at bounding box center [862, 228] width 715 height 30
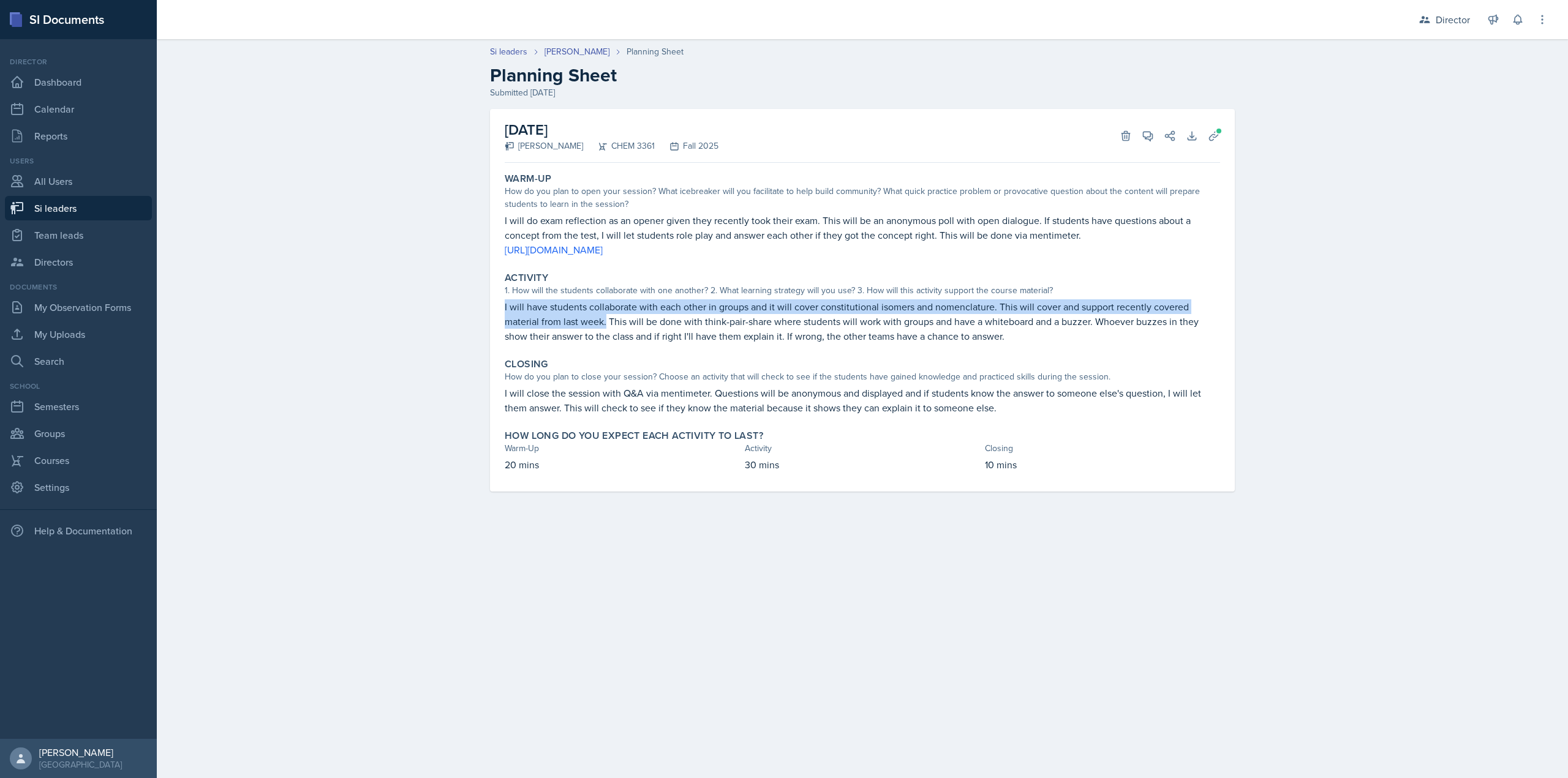
drag, startPoint x: 506, startPoint y: 306, endPoint x: 608, endPoint y: 327, distance: 104.1
click at [608, 327] on p "I will have students collaborate with each other in groups and it will cover co…" at bounding box center [862, 321] width 715 height 44
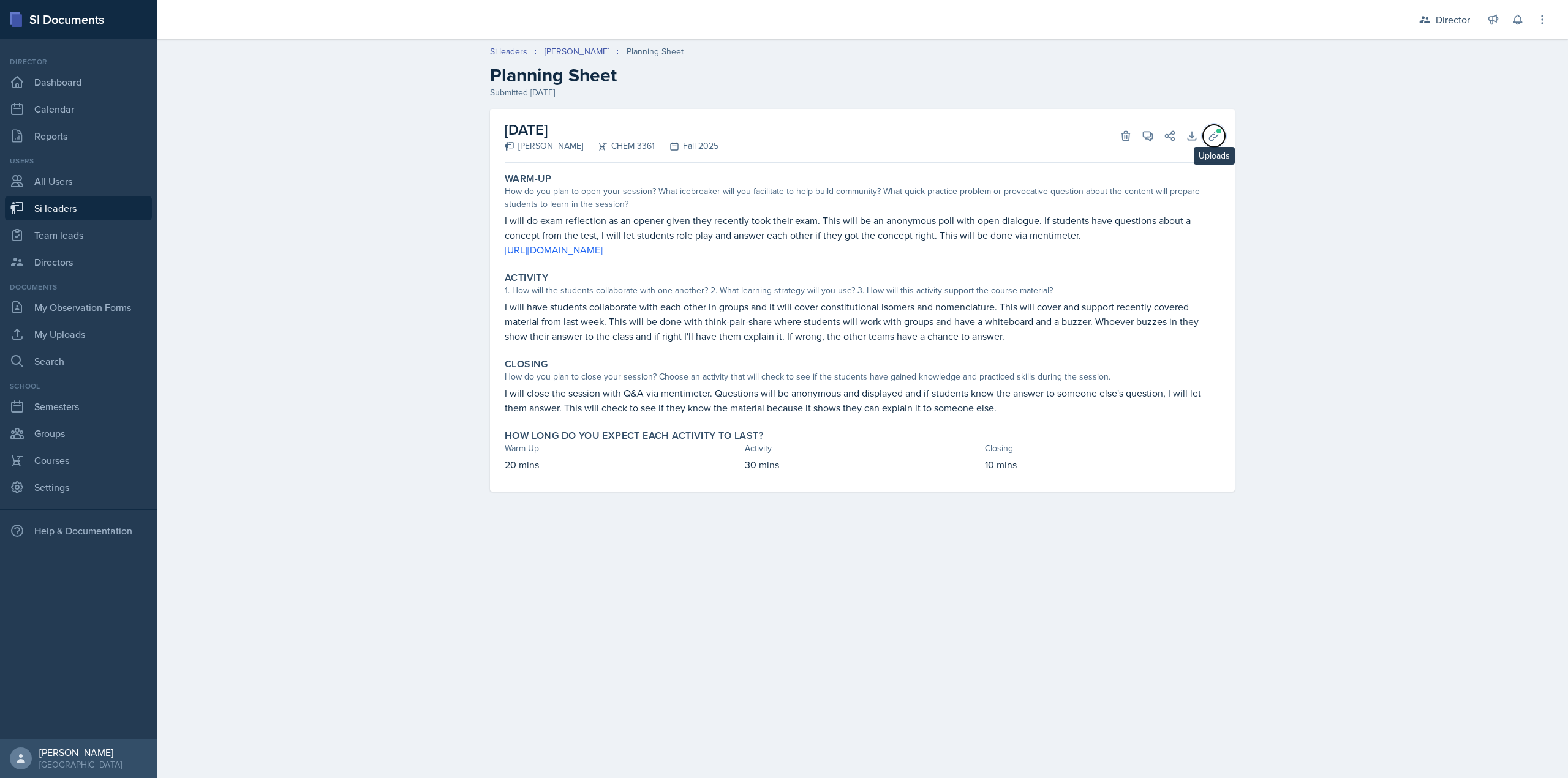
click at [1211, 132] on icon at bounding box center [1214, 136] width 12 height 12
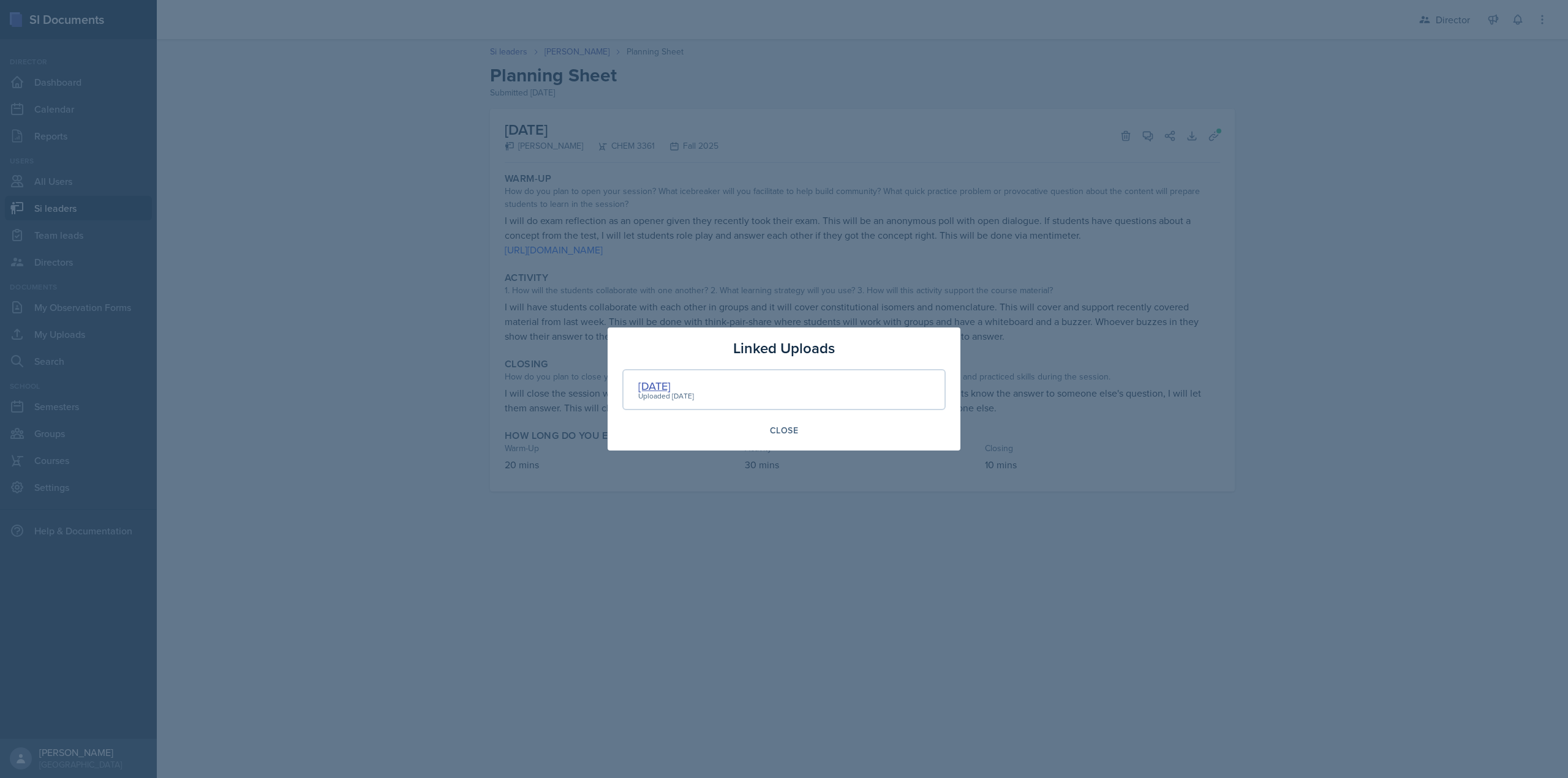
click at [680, 384] on div "Sep 17th" at bounding box center [667, 386] width 56 height 17
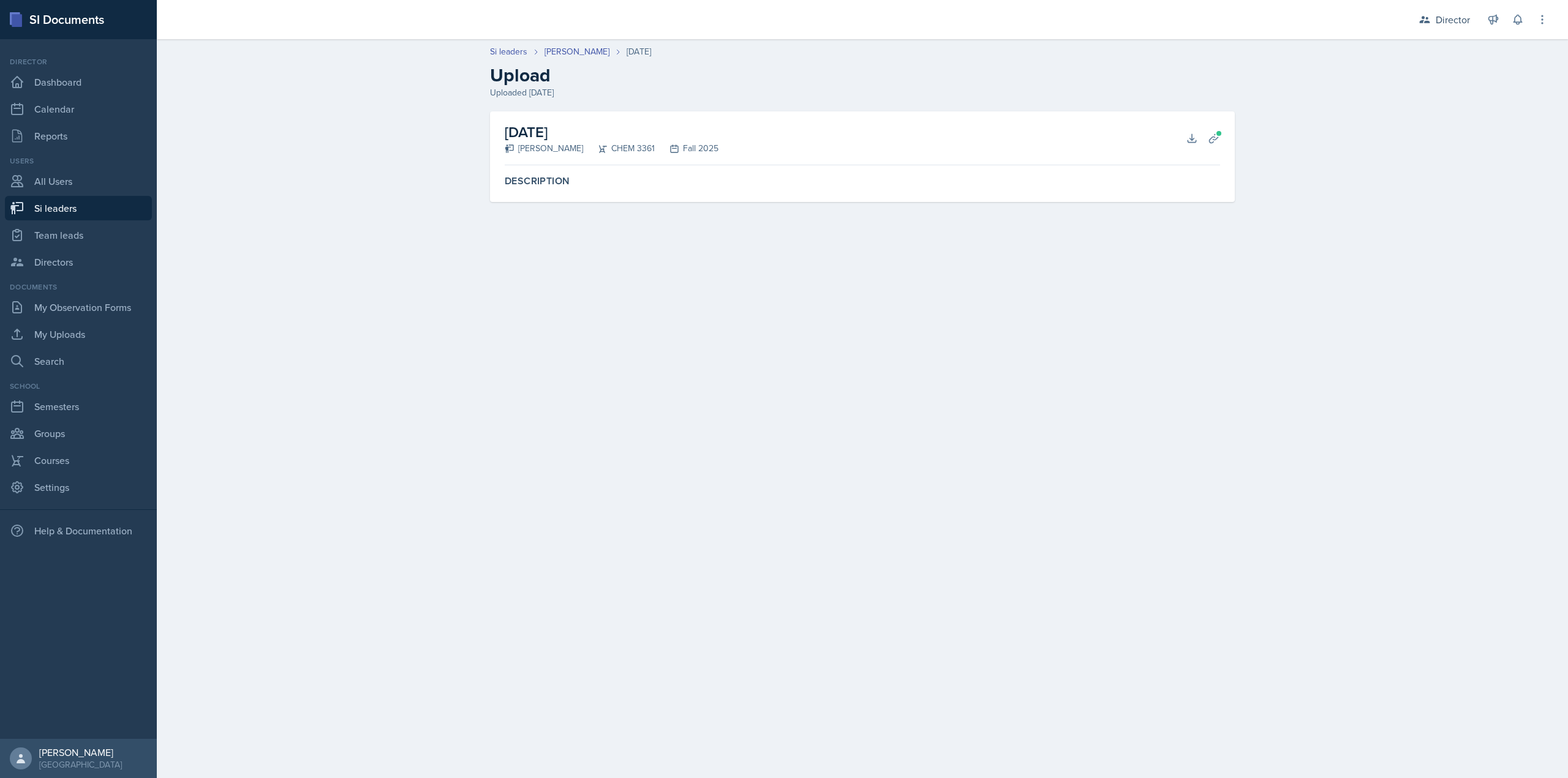
click at [1176, 138] on div "Sep 17th Octavia Kaham CHEM 3361 Fall 2025 Download Planning Sheets" at bounding box center [862, 139] width 715 height 54
click at [1182, 138] on button "Download" at bounding box center [1192, 138] width 22 height 22
click at [1225, 140] on button "Planning Sheets" at bounding box center [1213, 138] width 22 height 22
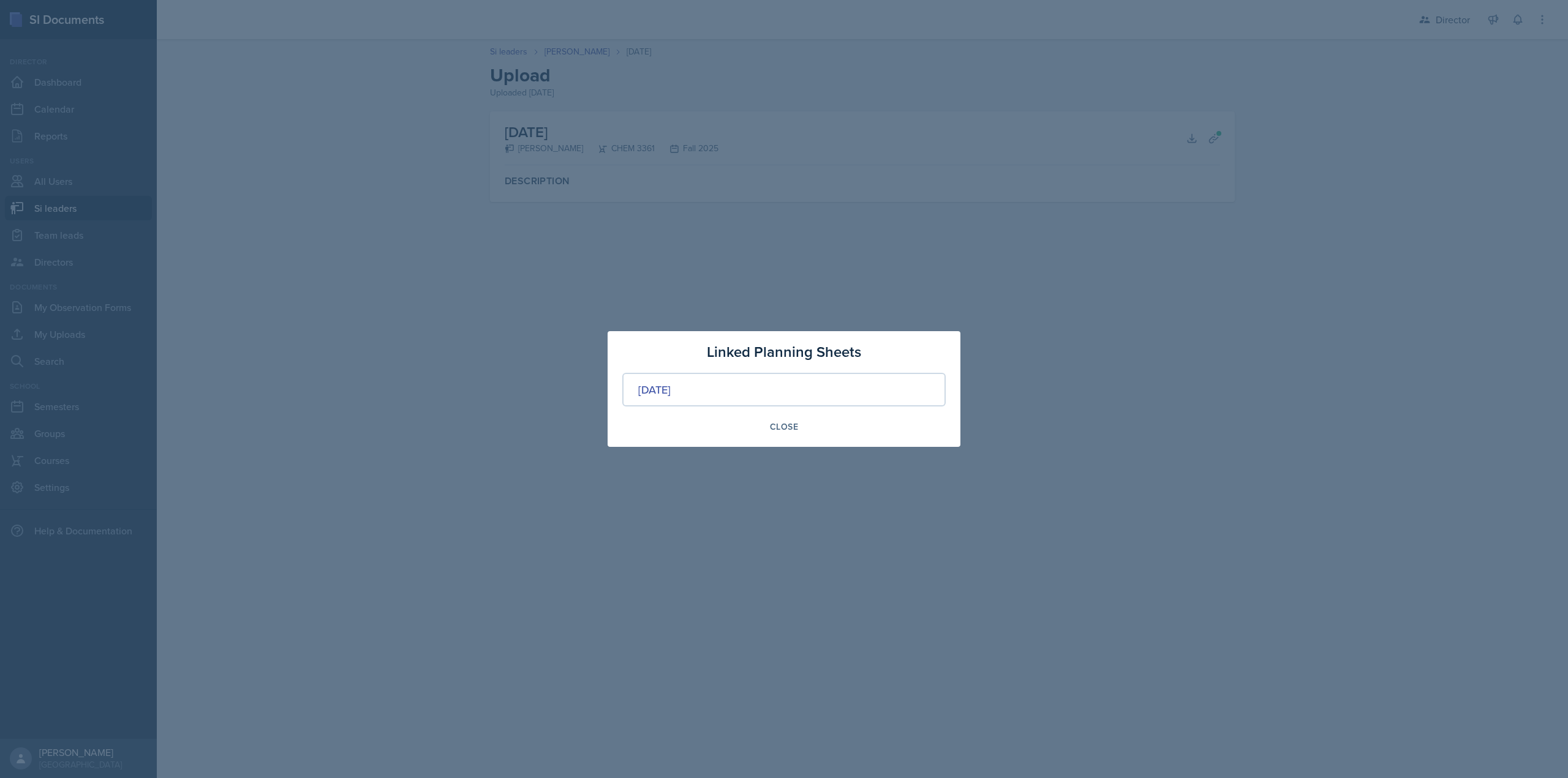
click at [686, 398] on div "[DATE]" at bounding box center [784, 389] width 323 height 34
click at [671, 392] on div "[DATE]" at bounding box center [654, 389] width 32 height 17
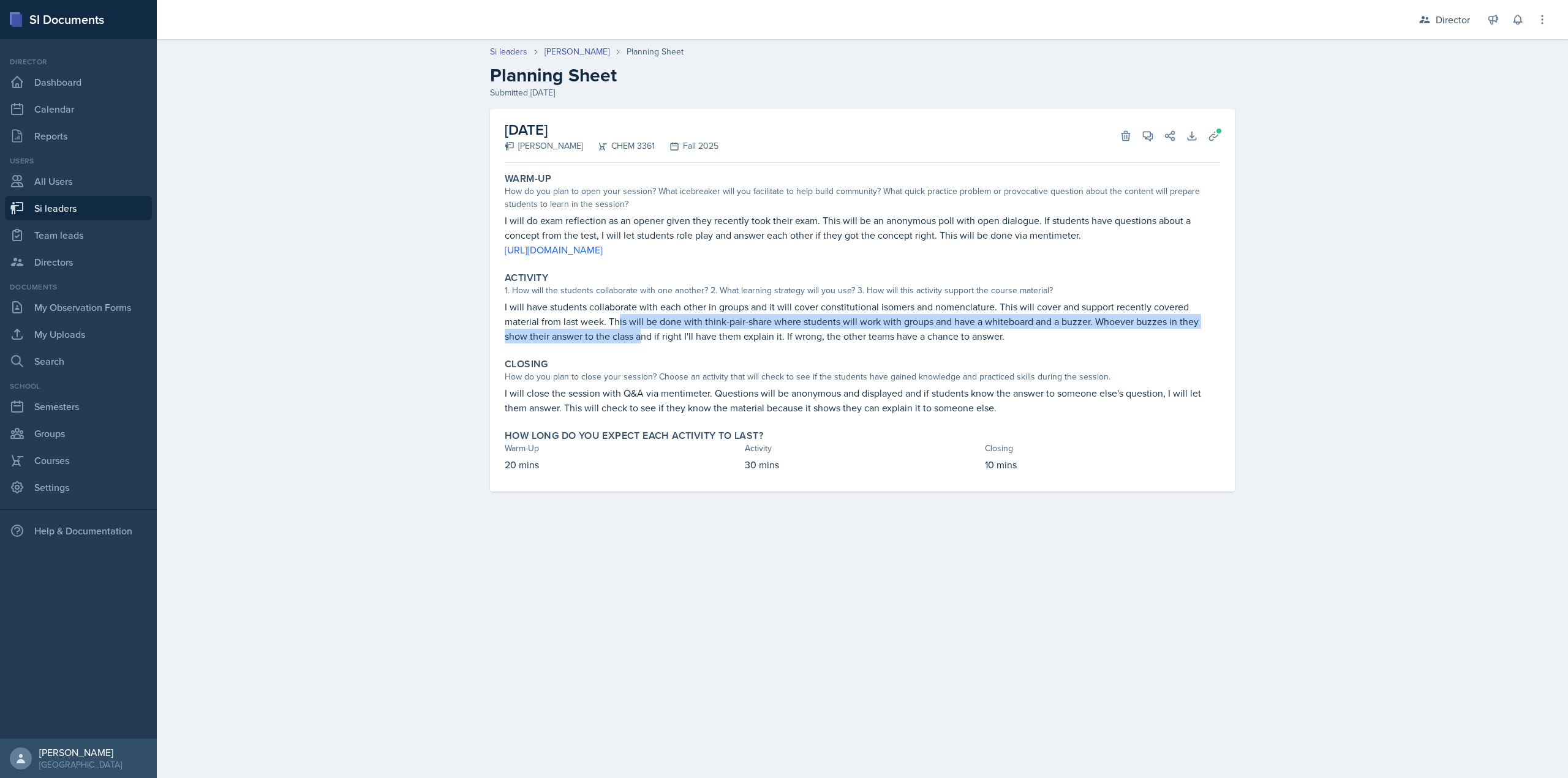
drag, startPoint x: 620, startPoint y: 321, endPoint x: 645, endPoint y: 347, distance: 36.1
click at [645, 347] on div "Activity 1. How will the students collaborate with one another? 2. What learnin…" at bounding box center [862, 307] width 725 height 81
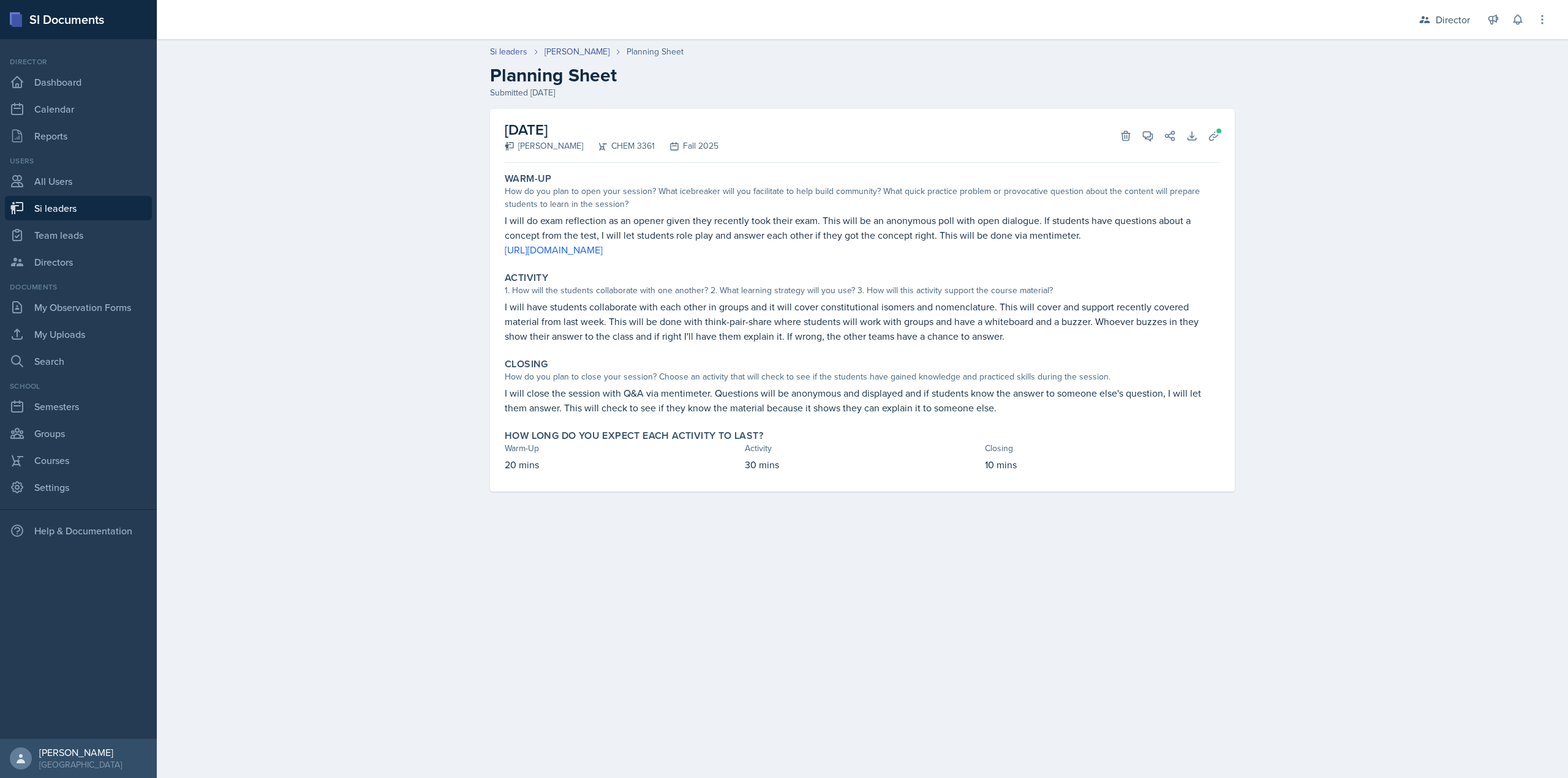
click at [649, 343] on p "I will have students collaborate with each other in groups and it will cover co…" at bounding box center [862, 321] width 715 height 44
click at [1143, 132] on icon at bounding box center [1148, 136] width 12 height 12
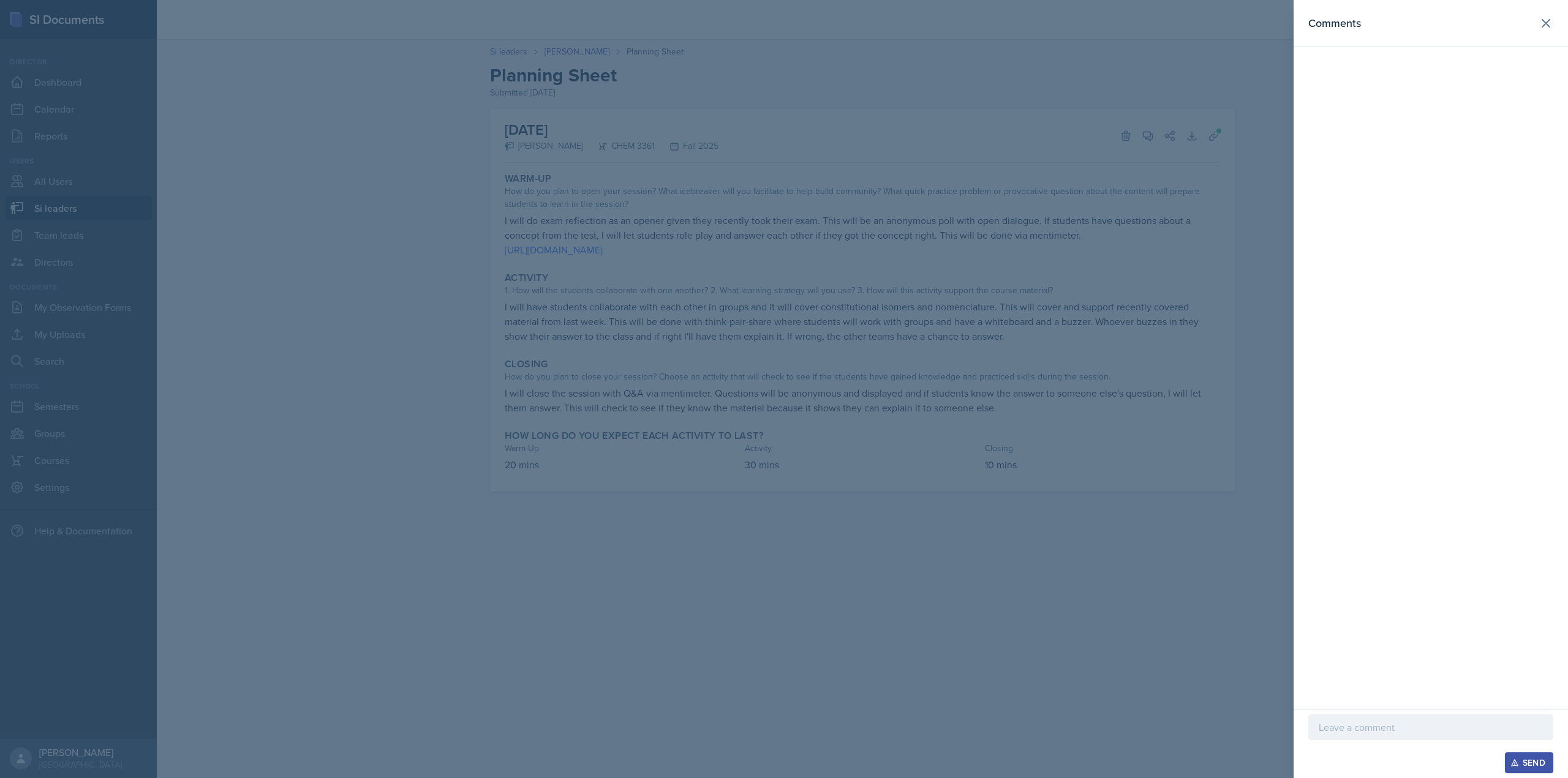
click at [1371, 723] on p at bounding box center [1431, 727] width 224 height 15
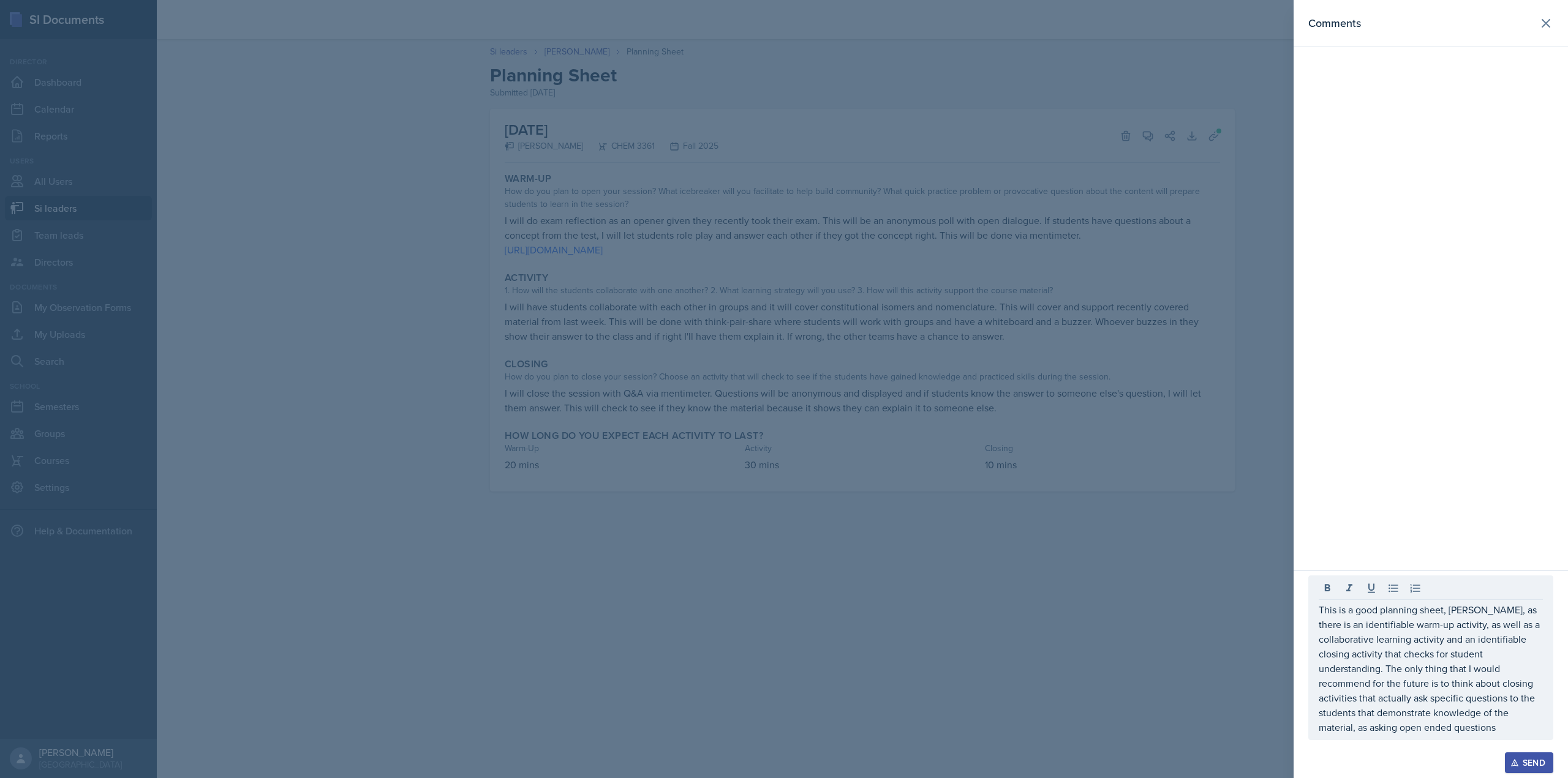
click at [1192, 445] on div at bounding box center [784, 389] width 1568 height 778
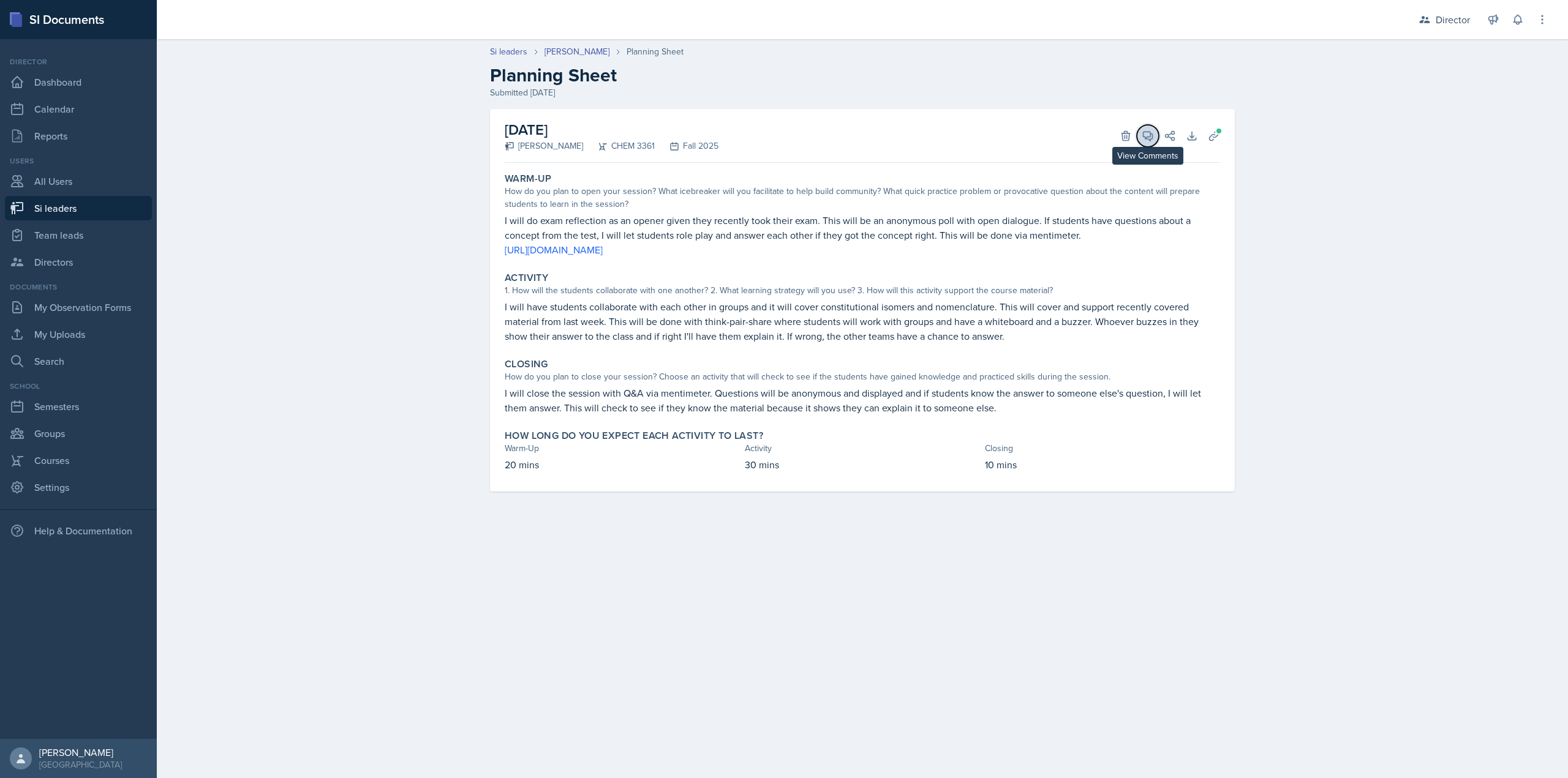
click at [1157, 138] on button "View Comments" at bounding box center [1147, 135] width 22 height 22
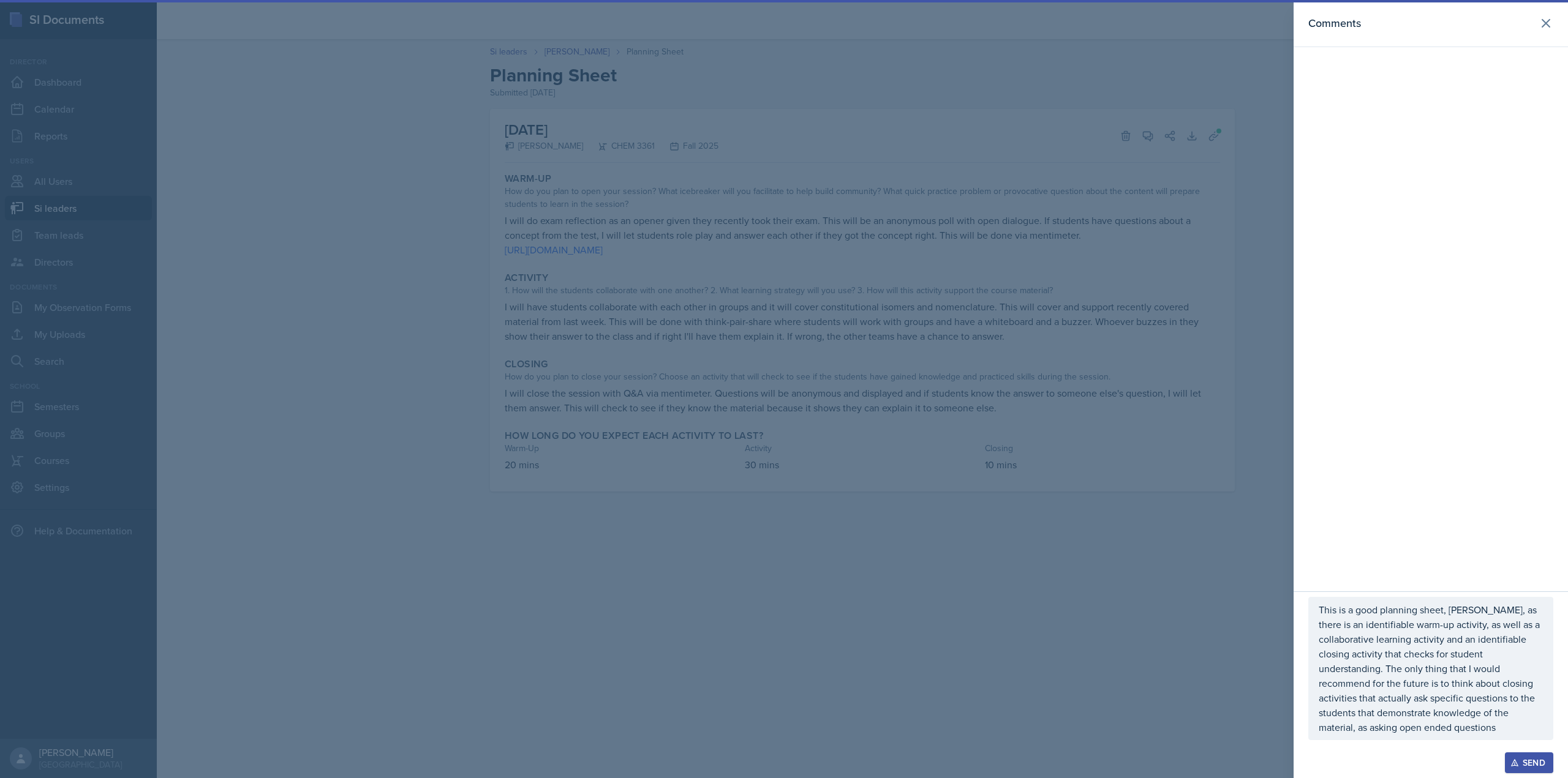
click at [995, 240] on div at bounding box center [784, 389] width 1568 height 778
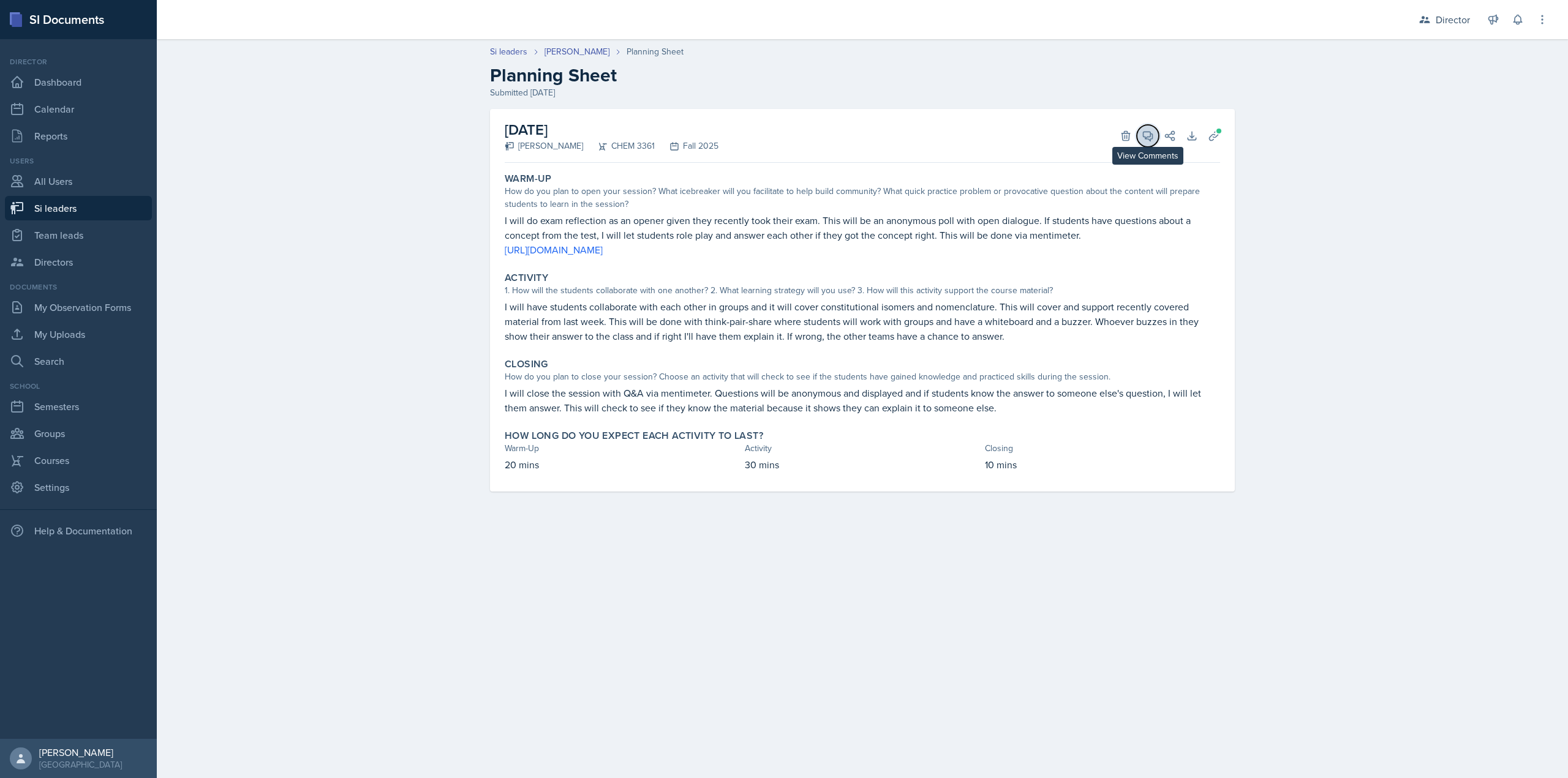
click at [1148, 132] on icon at bounding box center [1148, 136] width 10 height 10
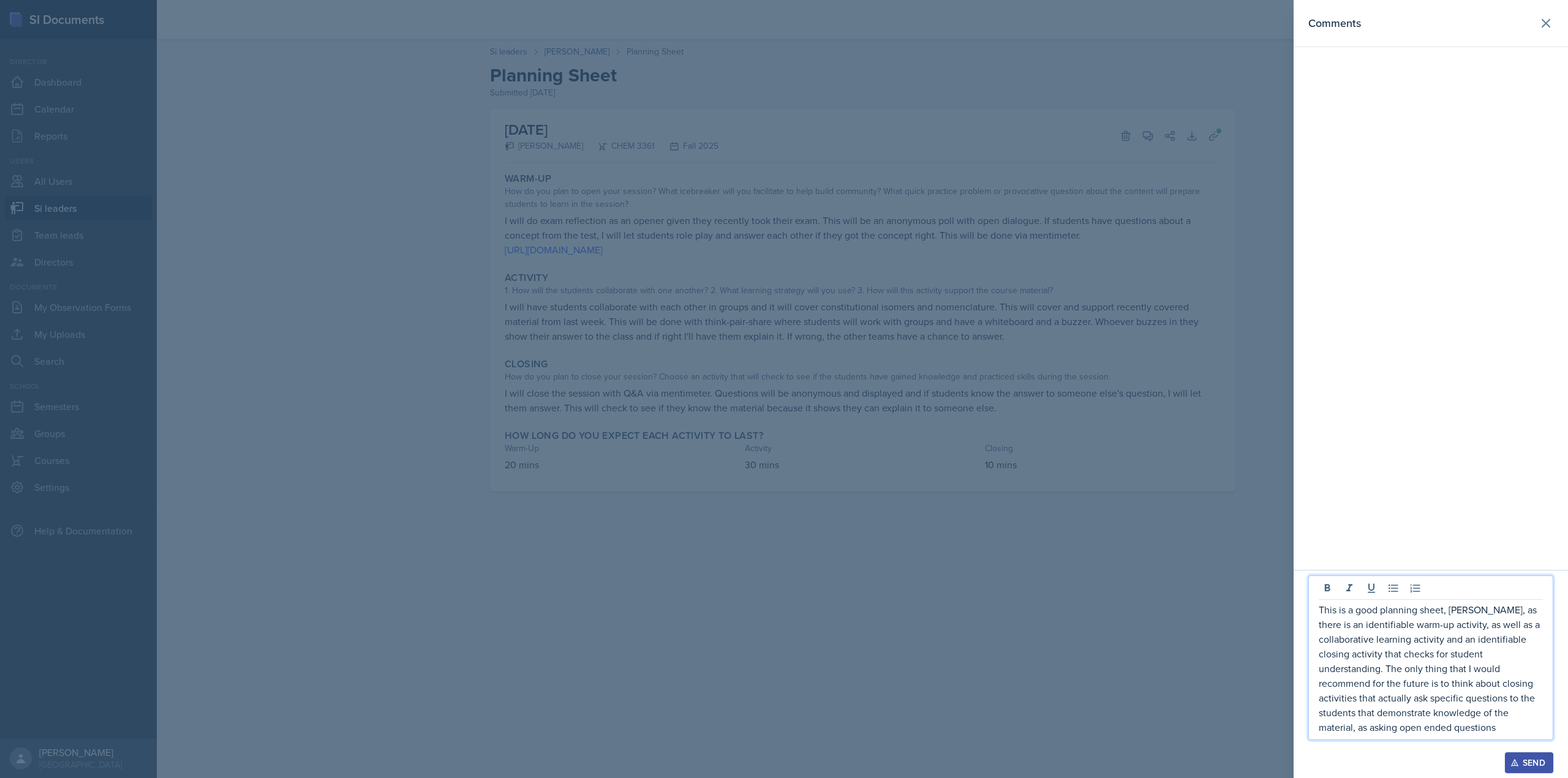
click at [1528, 731] on p "This is a good planning sheet, Octavia, as there is an identifiable warm-up act…" at bounding box center [1431, 668] width 224 height 132
click at [1523, 758] on div "Send" at bounding box center [1529, 762] width 32 height 10
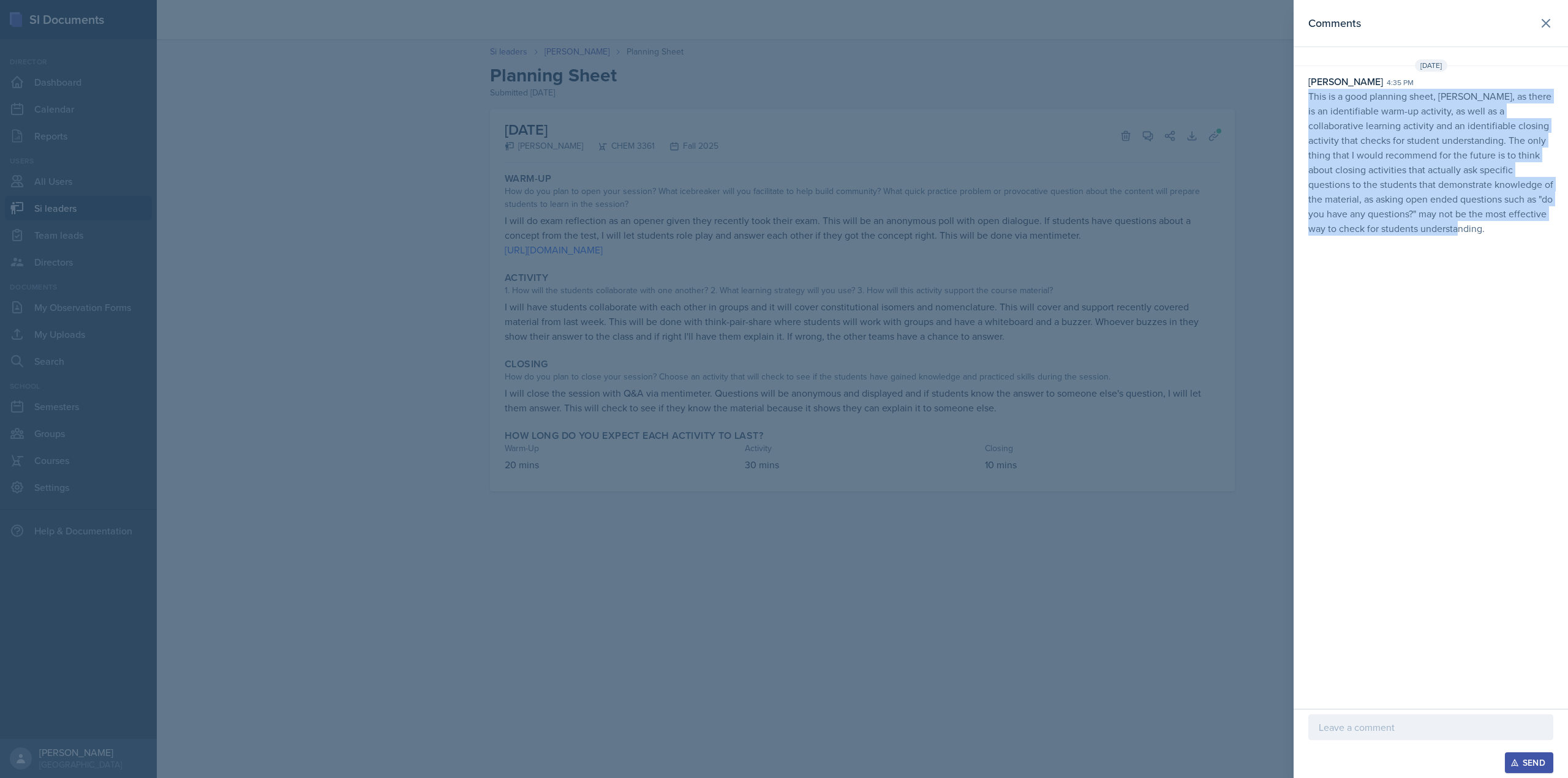
drag, startPoint x: 1430, startPoint y: 232, endPoint x: 1309, endPoint y: 91, distance: 185.8
click at [1309, 91] on p "This is a good planning sheet, Octavia, as there is an identifiable warm-up act…" at bounding box center [1431, 162] width 245 height 147
copy p "This is a good planning sheet, Octavia, as there is an identifiable warm-up act…"
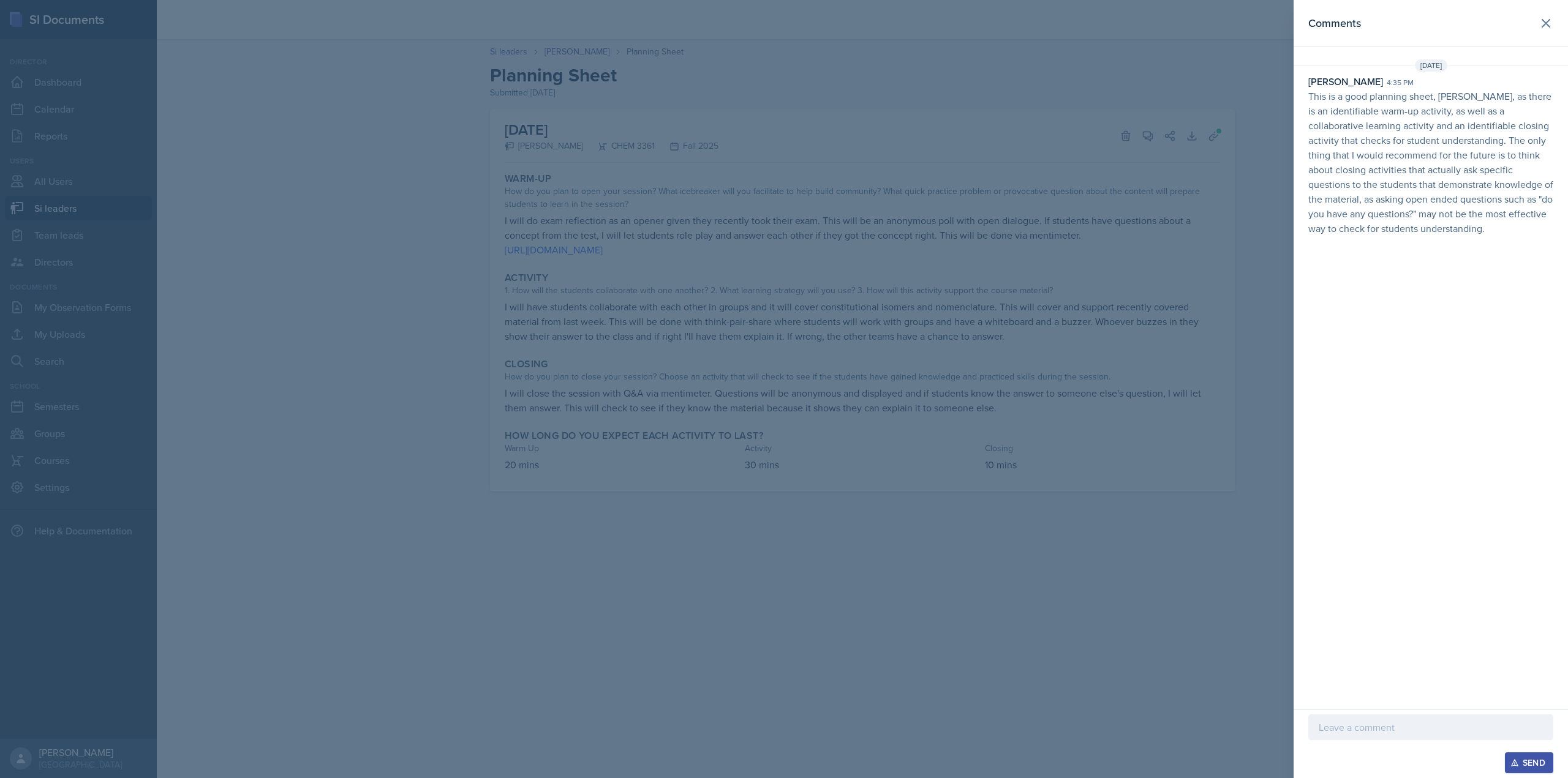
click at [1214, 449] on div at bounding box center [784, 389] width 1568 height 778
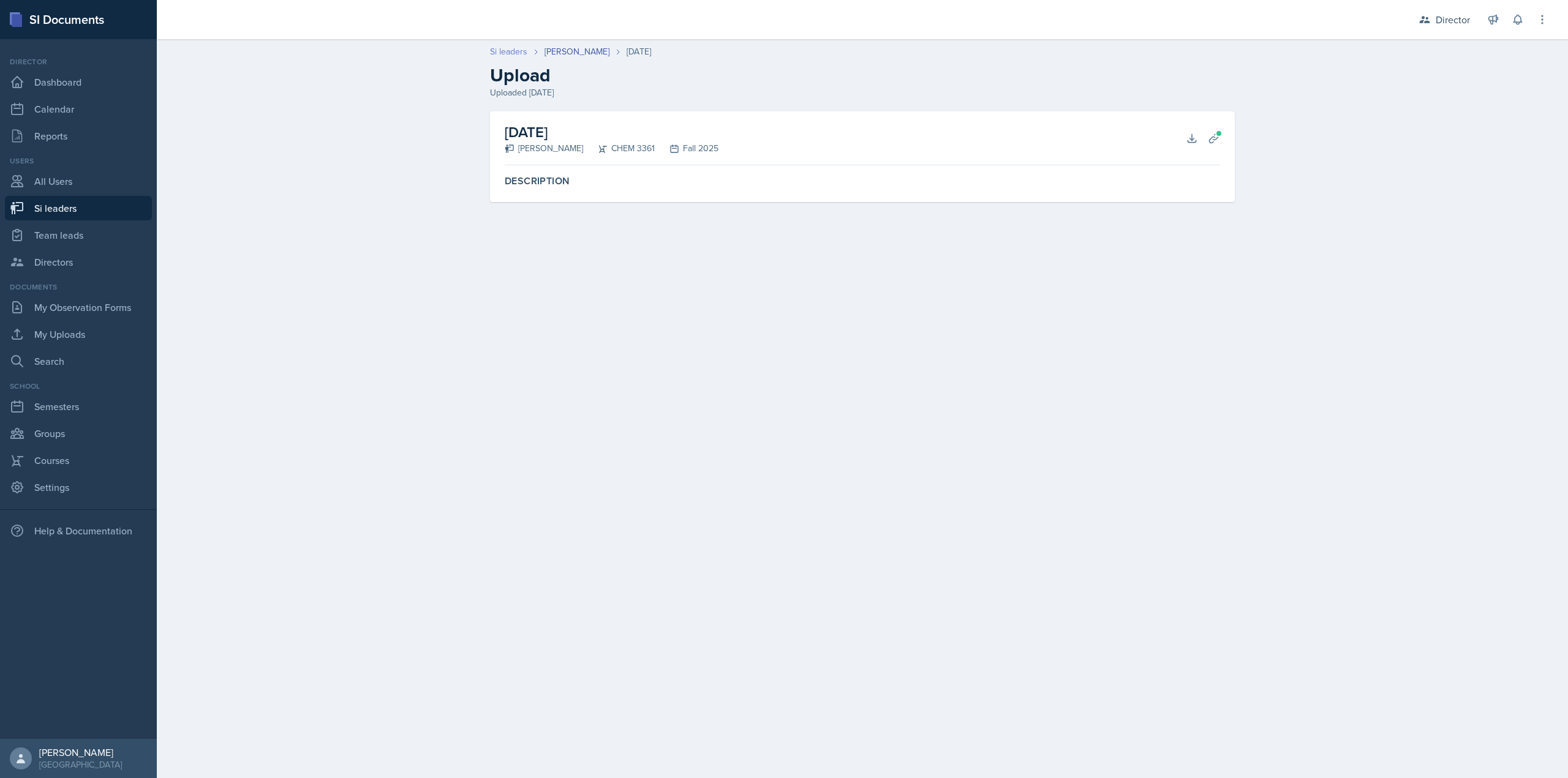
click at [518, 52] on link "Si leaders" at bounding box center [508, 52] width 38 height 13
select select "2bed604d-1099-4043-b1bc-2365e8740244"
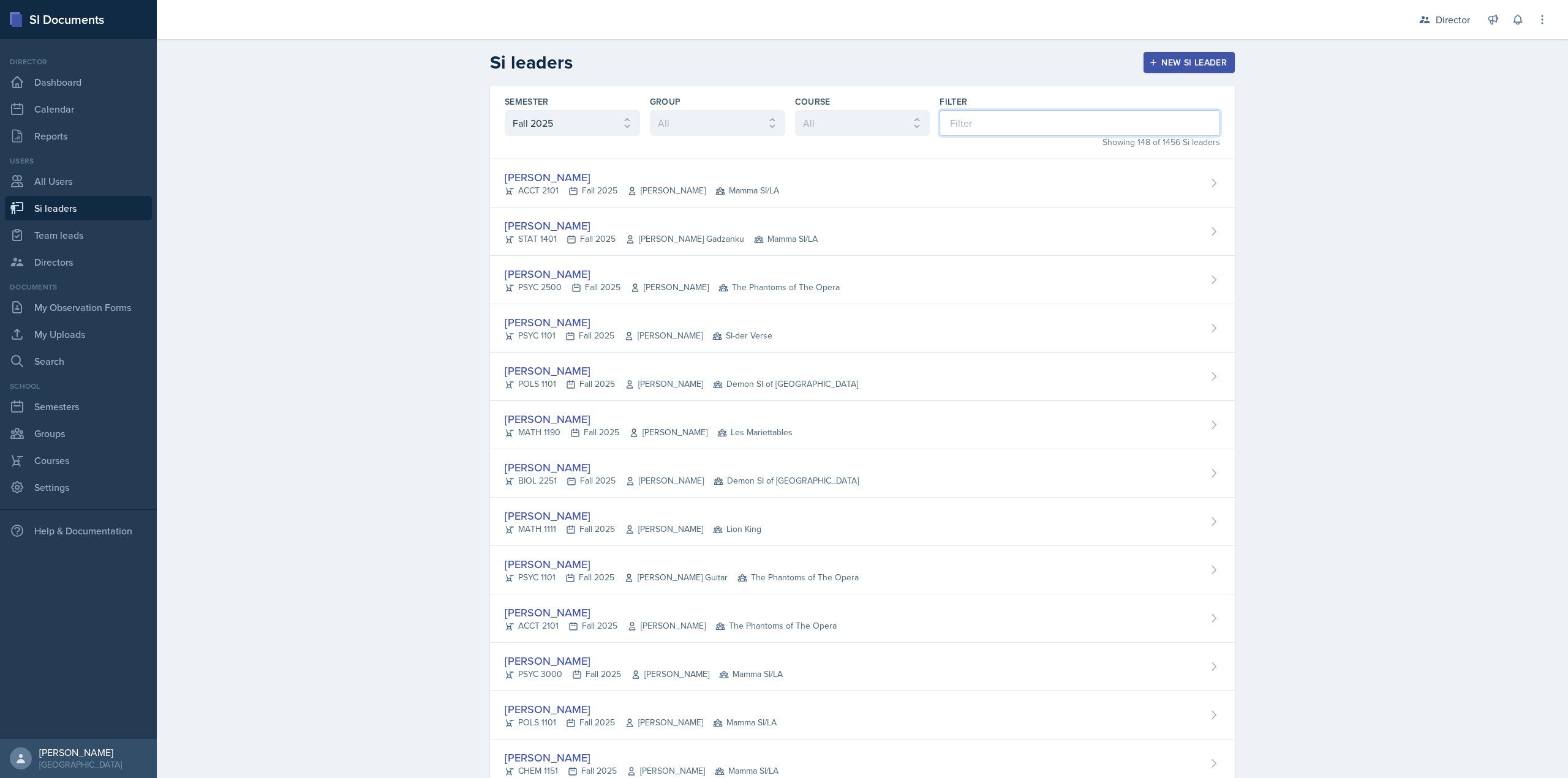
click at [985, 122] on input at bounding box center [1080, 122] width 280 height 25
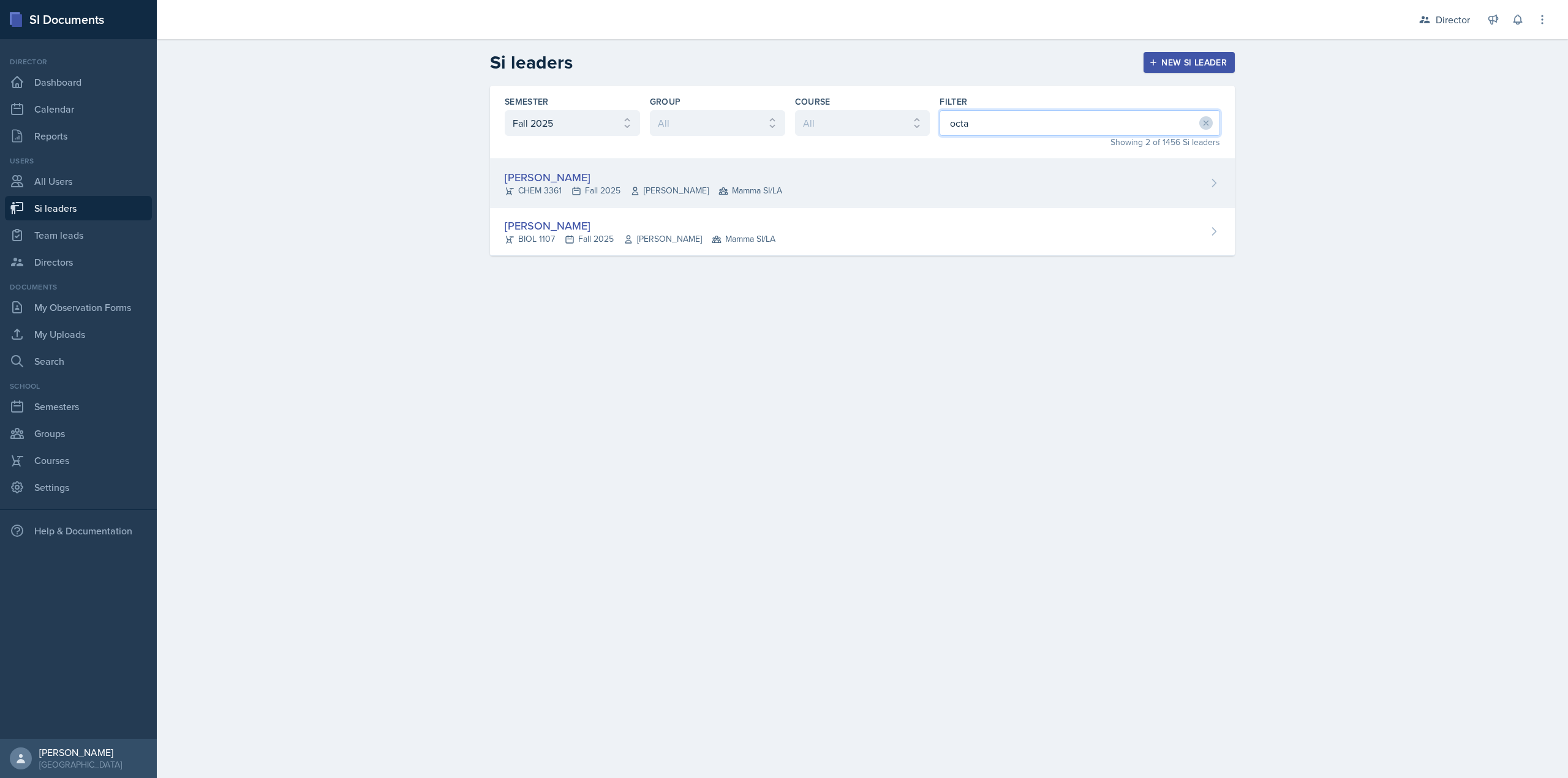
type input "octa"
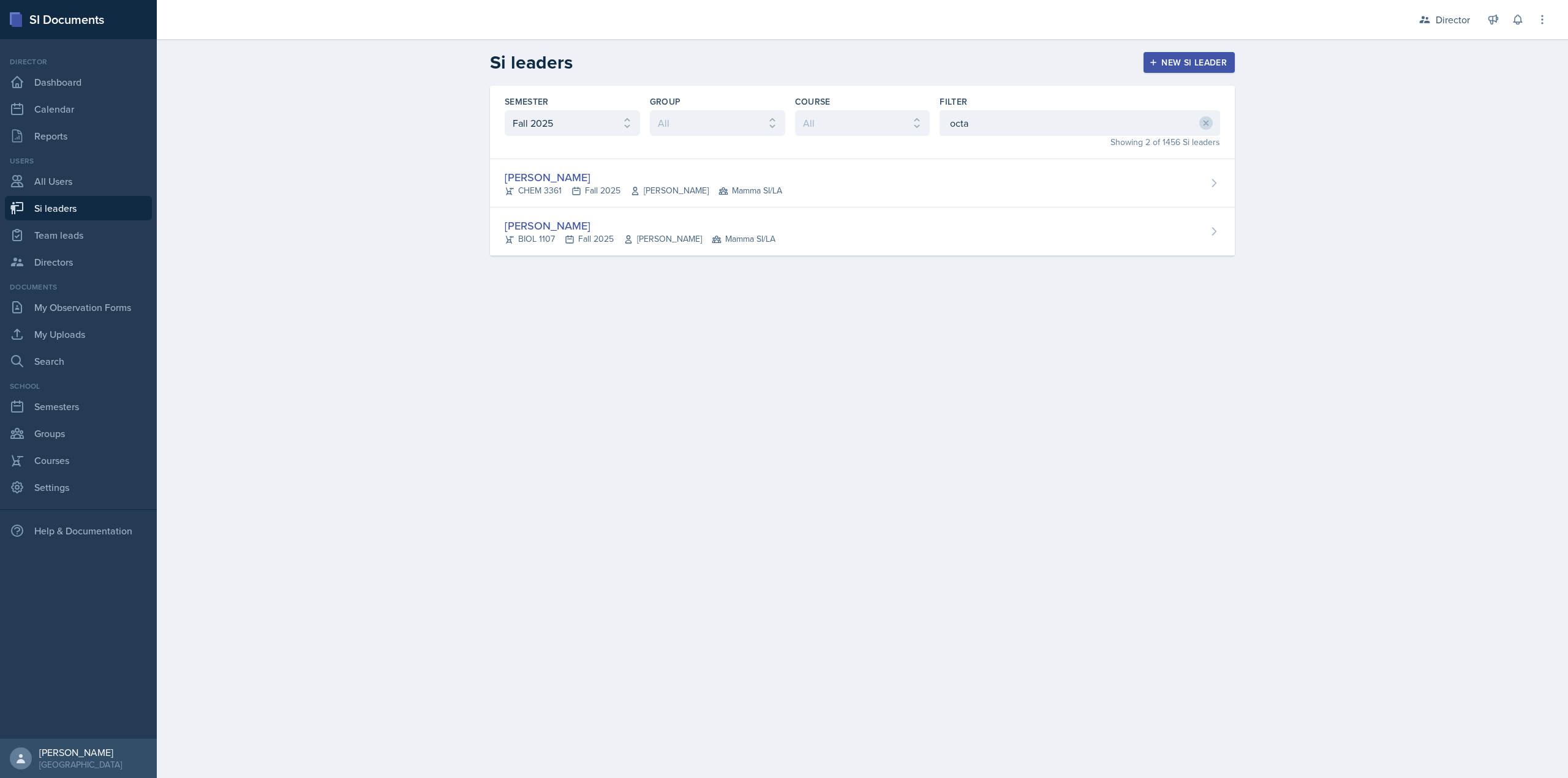
click at [794, 186] on div "Octavia Kaham CHEM 3361 Fall 2025 Jack Duff Mamma SI/LA" at bounding box center [862, 182] width 745 height 48
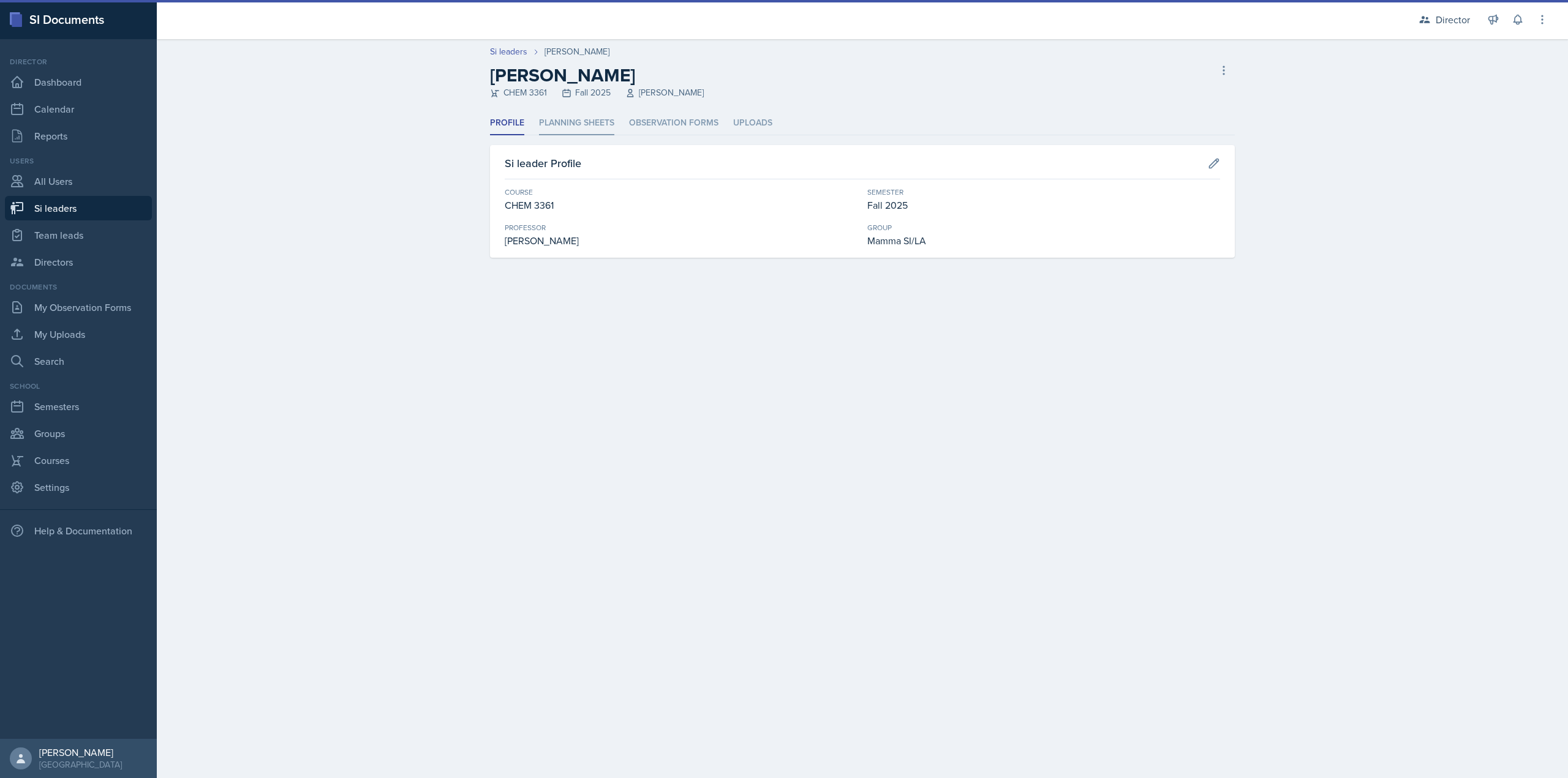
click at [608, 124] on li "Planning Sheets" at bounding box center [577, 123] width 75 height 24
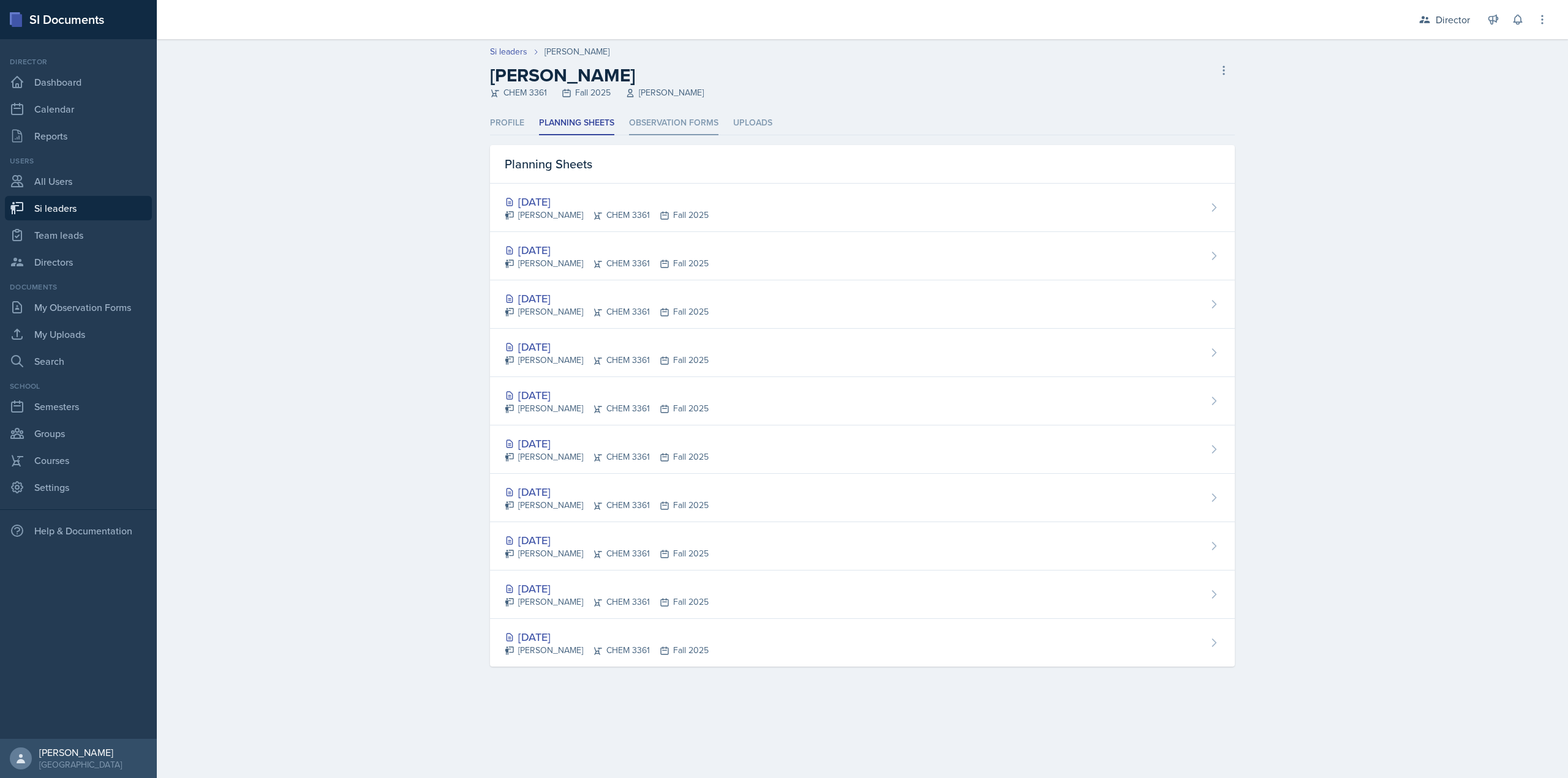
click at [684, 126] on li "Observation Forms" at bounding box center [673, 123] width 89 height 24
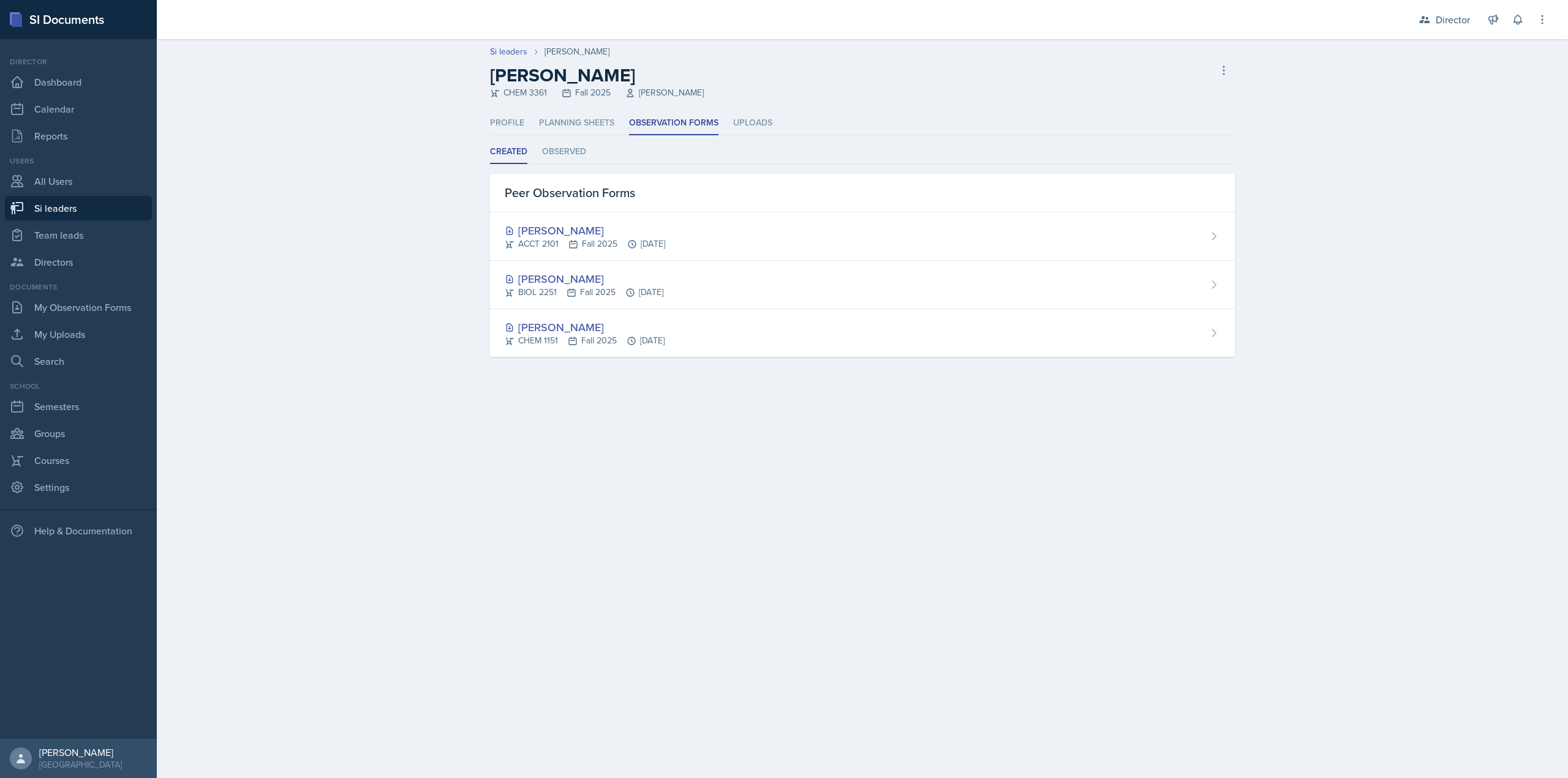
click at [571, 135] on div "Profile Planning Sheets Observation Forms Uploads Profile Planning Sheets Obser…" at bounding box center [862, 234] width 745 height 245
click at [577, 127] on li "Planning Sheets" at bounding box center [577, 123] width 75 height 24
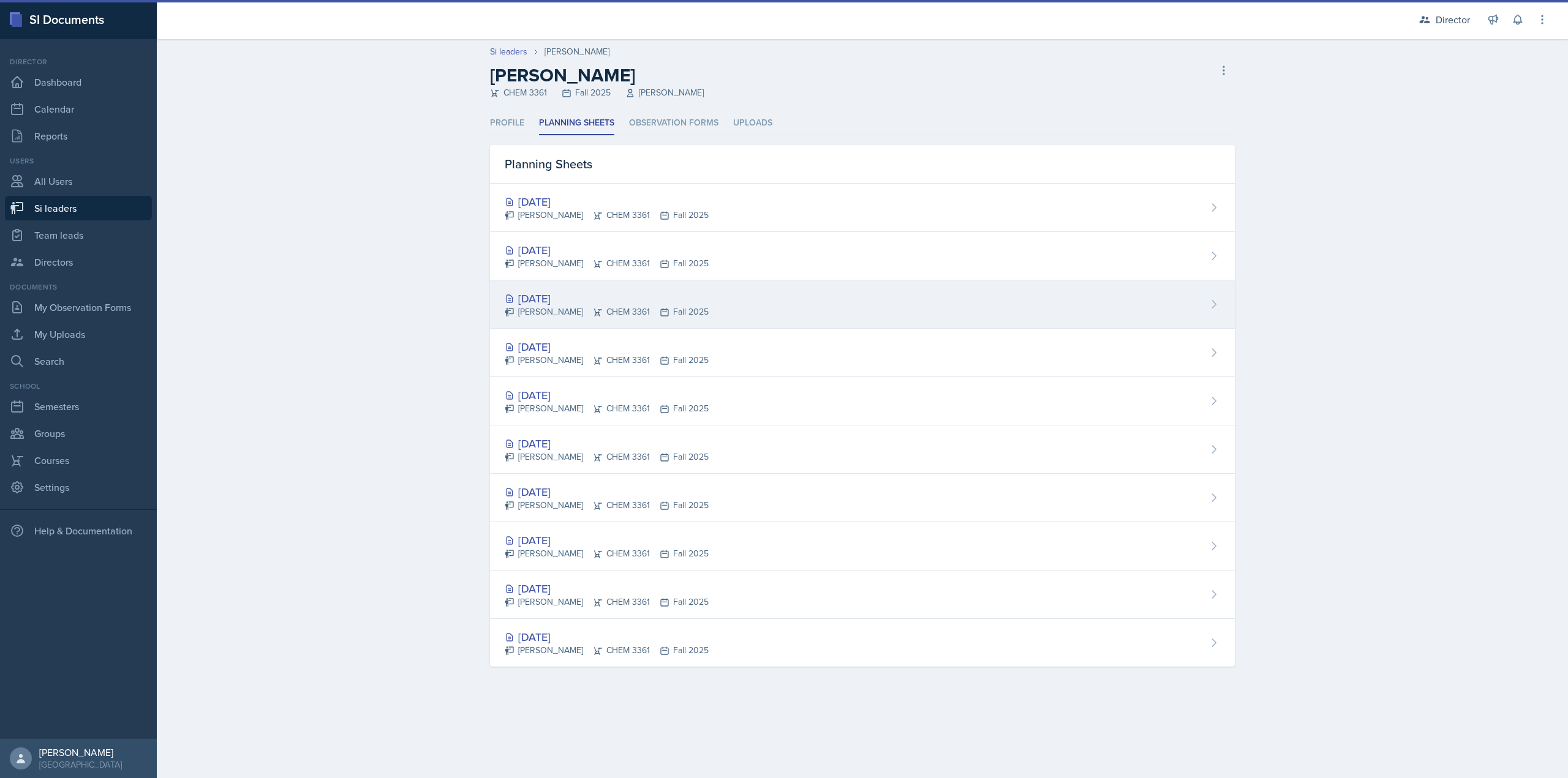
click at [563, 294] on div "Sep 18th, 2025" at bounding box center [607, 298] width 204 height 17
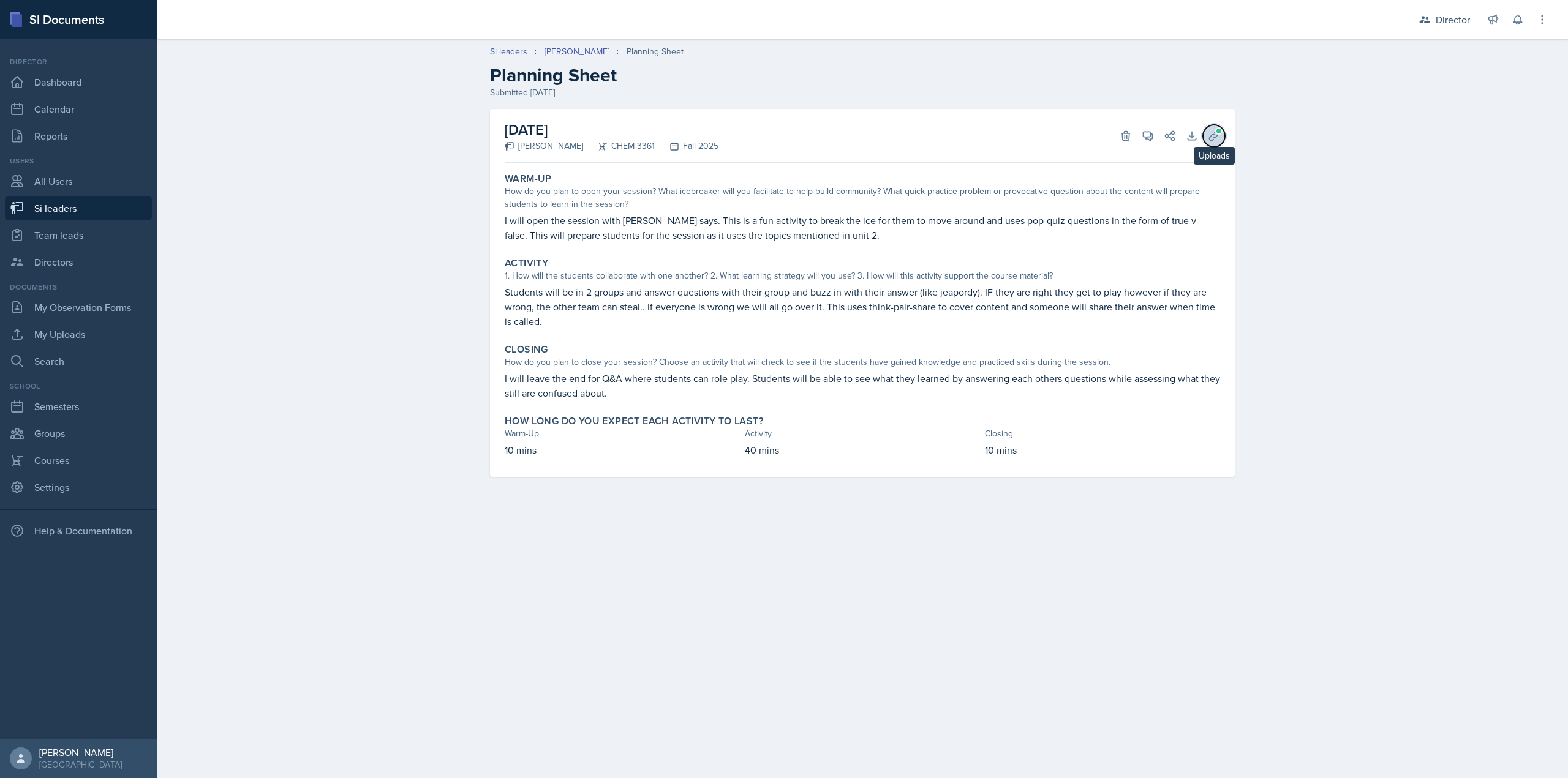
click at [1219, 130] on span at bounding box center [1219, 131] width 7 height 7
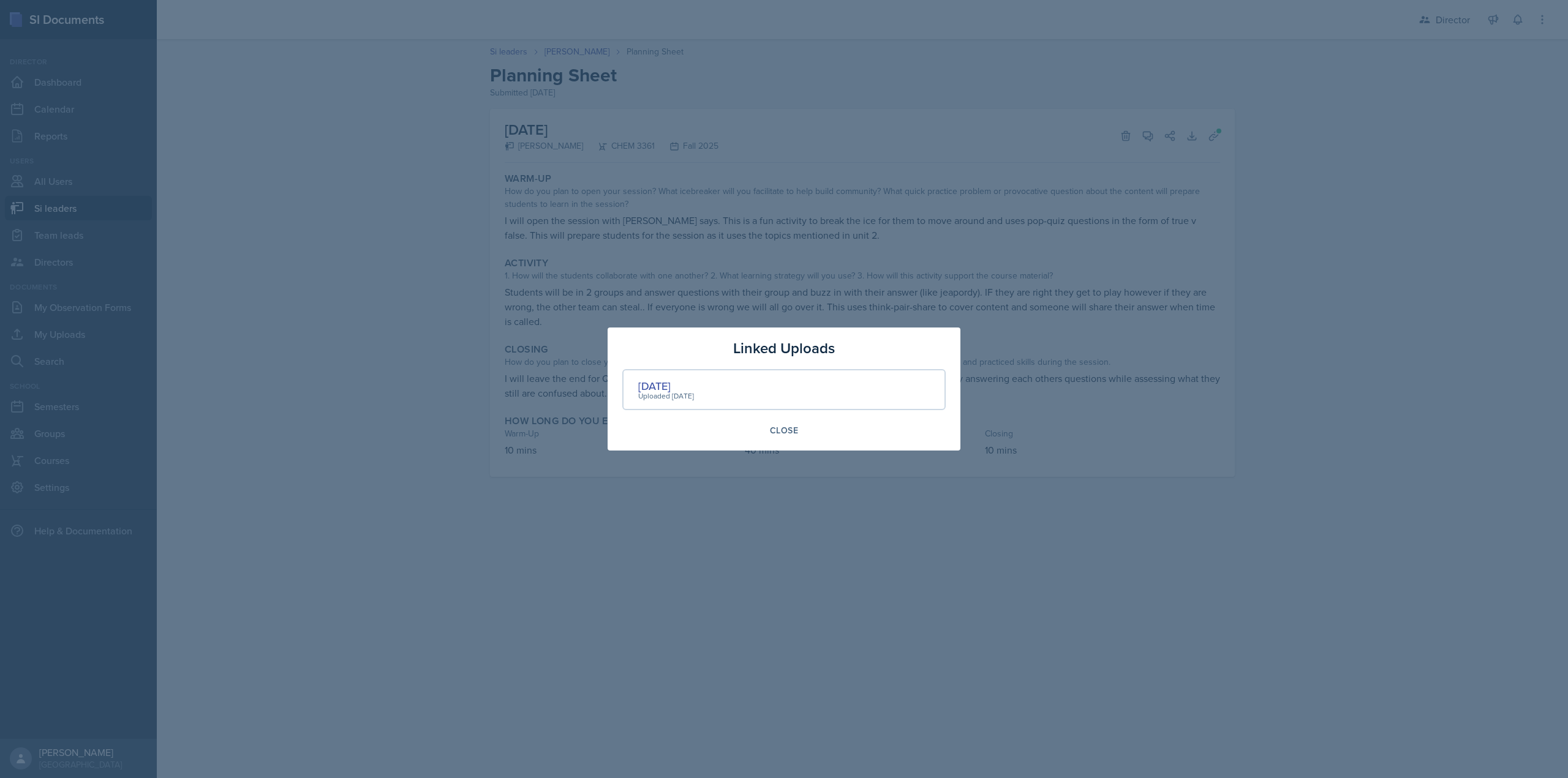
click at [789, 445] on div "Linked Uploads Sep 18th Uploaded Sep 8th, 2025 Close" at bounding box center [784, 389] width 353 height 123
click at [791, 433] on div "Close" at bounding box center [784, 430] width 28 height 10
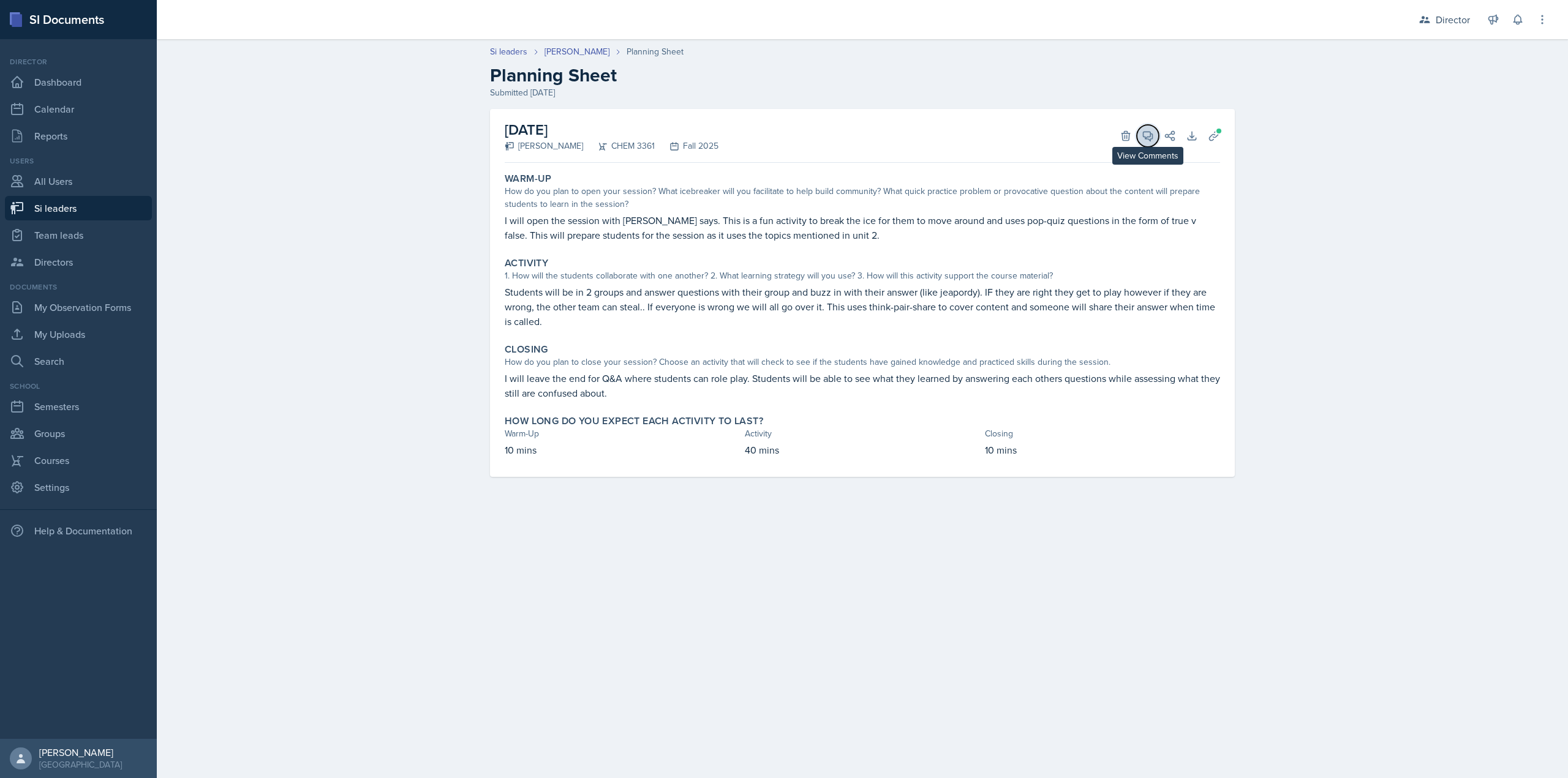
click at [1147, 142] on button "View Comments" at bounding box center [1147, 135] width 22 height 22
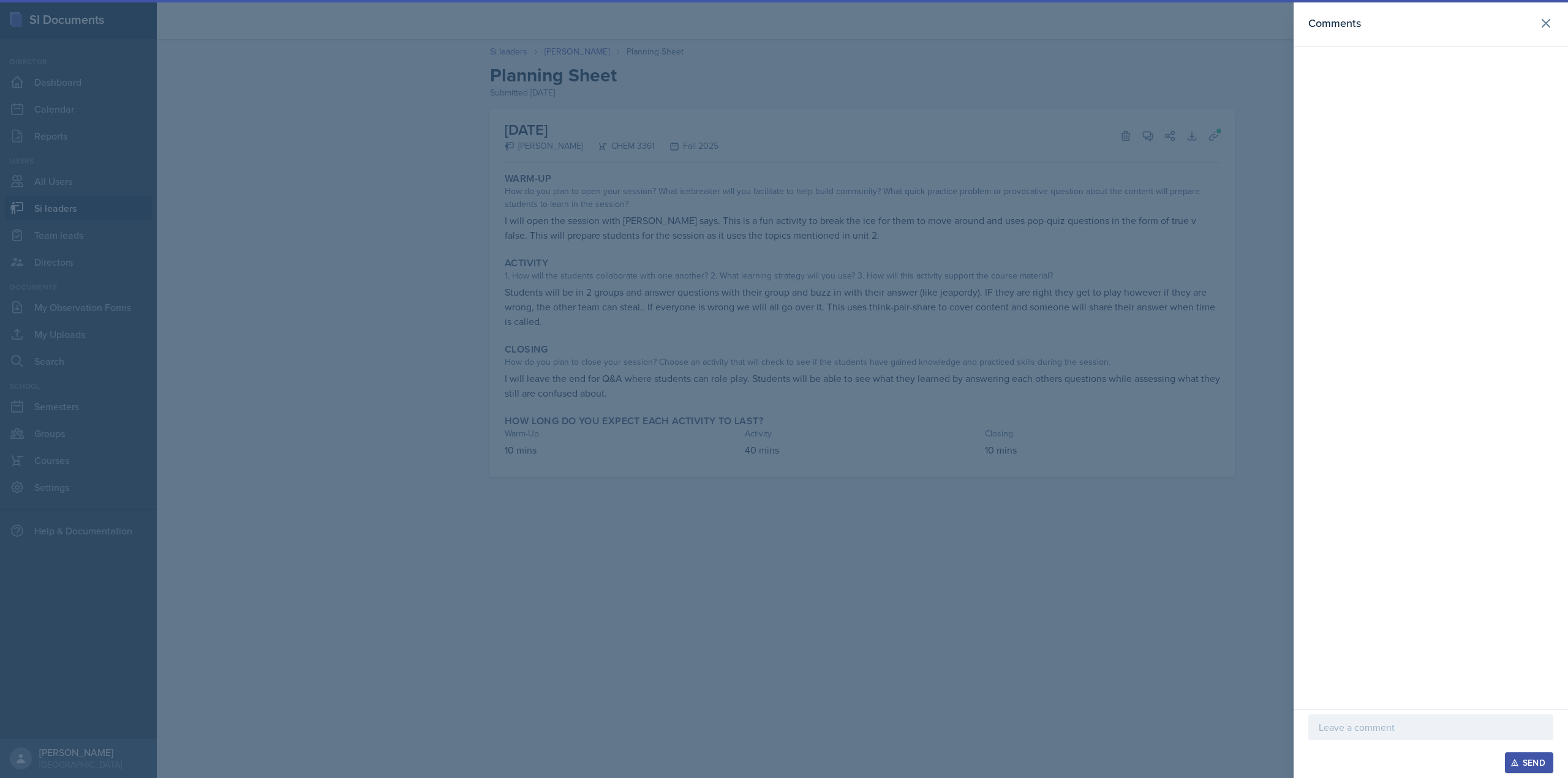
click at [1360, 722] on p at bounding box center [1431, 727] width 224 height 15
click at [1360, 736] on div "This is a good planning sheet that includes the use of a" at bounding box center [1431, 709] width 245 height 62
click at [1369, 728] on p "This is a good planning sheet that includes the use of a" at bounding box center [1431, 720] width 224 height 30
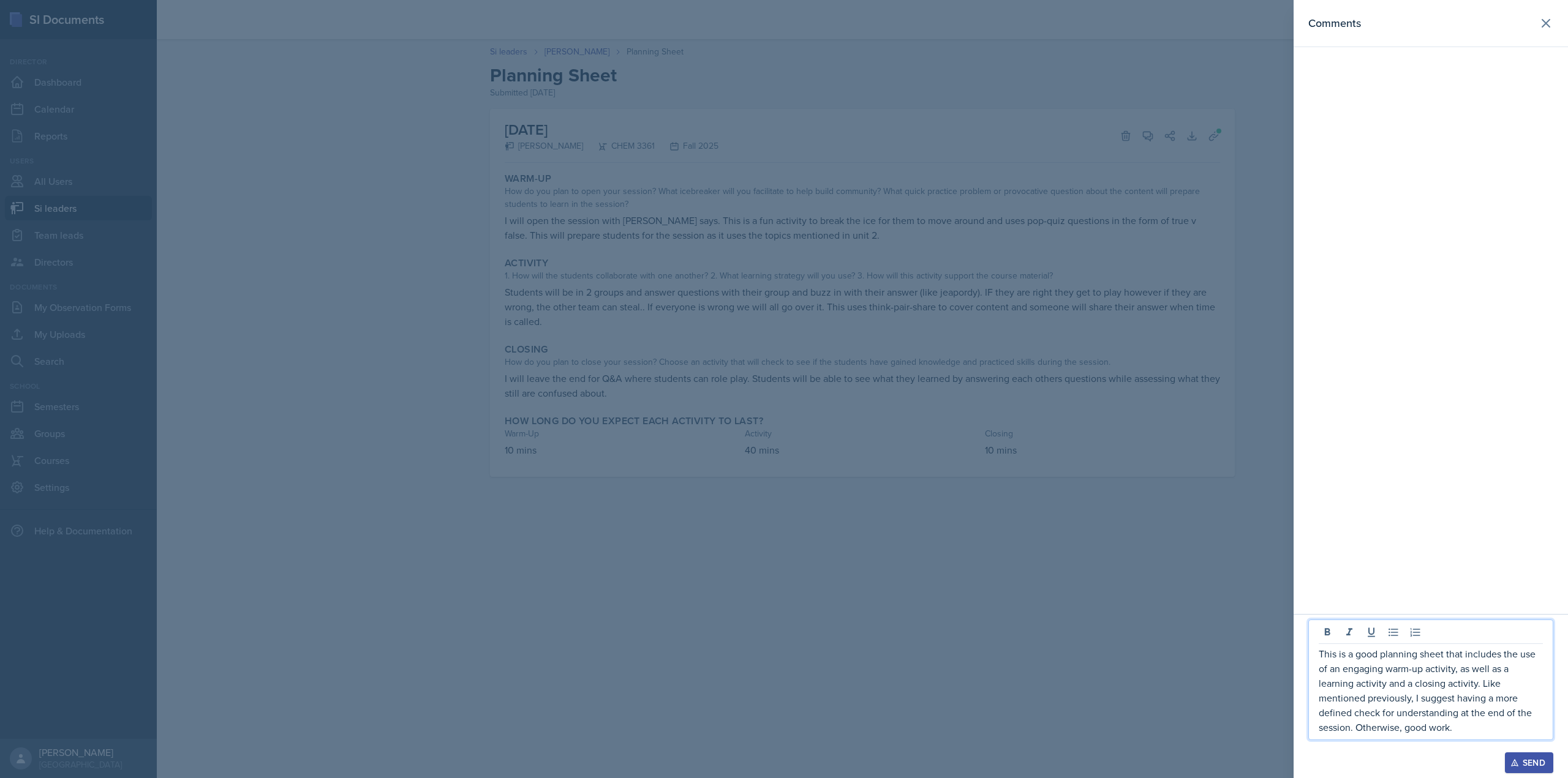
click at [1535, 762] on div "Send" at bounding box center [1529, 762] width 32 height 10
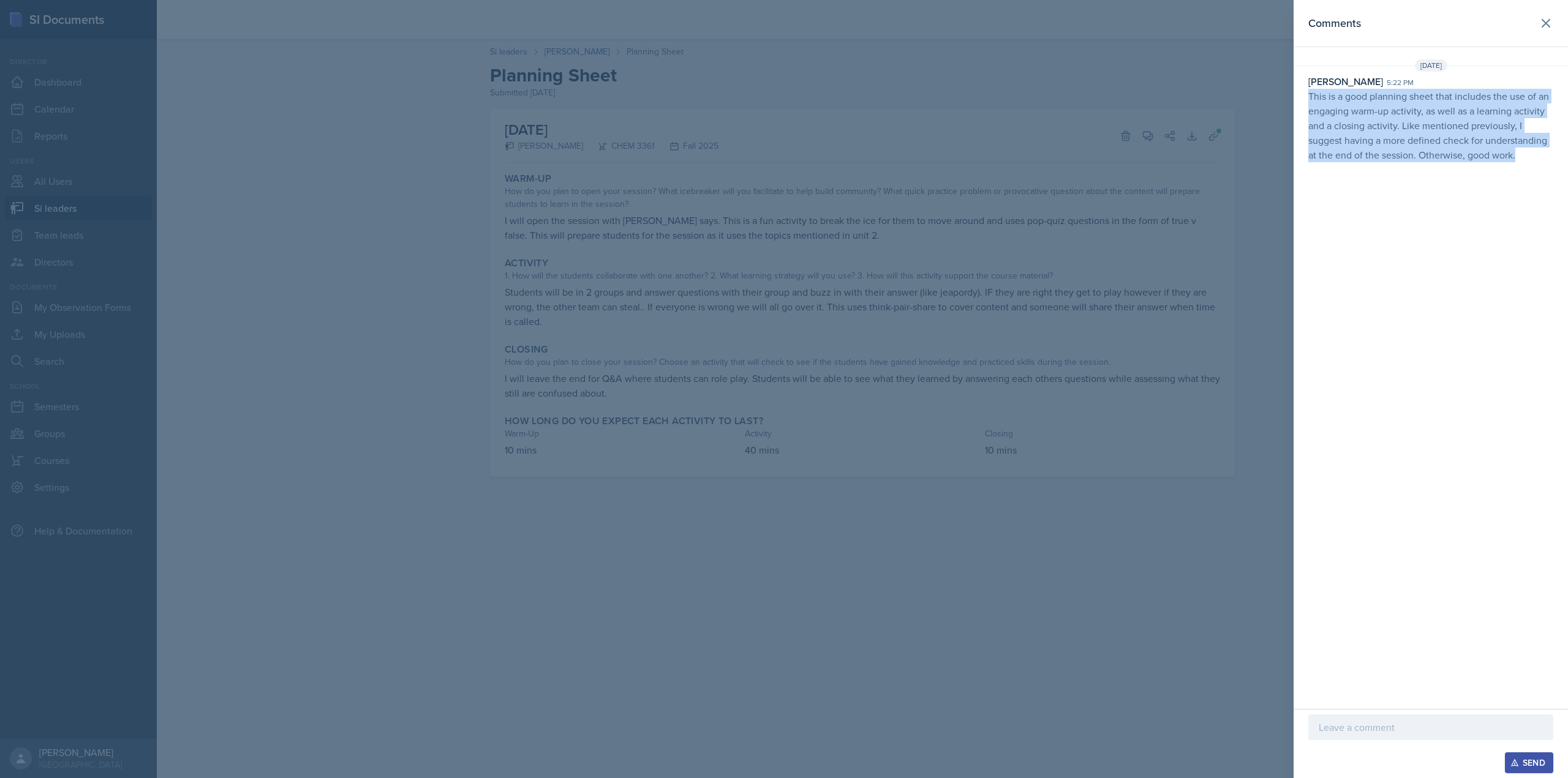
drag, startPoint x: 1495, startPoint y: 159, endPoint x: 1305, endPoint y: 101, distance: 198.7
click at [1305, 101] on div "Christian Wiggins 5:22 pm This is a good planning sheet that includes the use o…" at bounding box center [1431, 118] width 274 height 88
copy p "This is a good planning sheet that includes the use of an engaging warm-up acti…"
click at [1309, 522] on div "Comments Sep 17th, 2025 Christian Wiggins 5:22 pm This is a good planning sheet…" at bounding box center [1431, 355] width 274 height 709
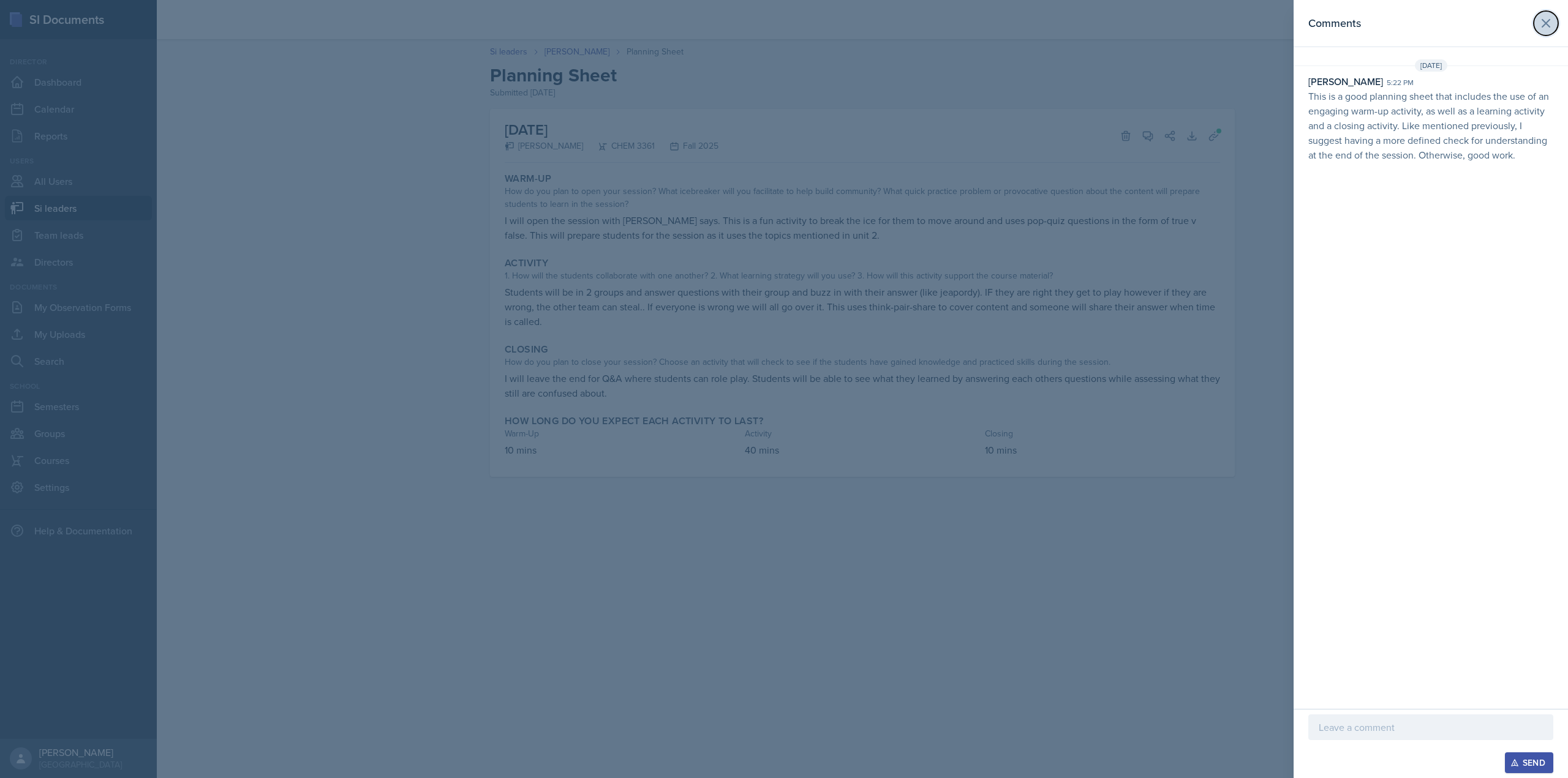
click at [1543, 21] on icon at bounding box center [1546, 23] width 7 height 7
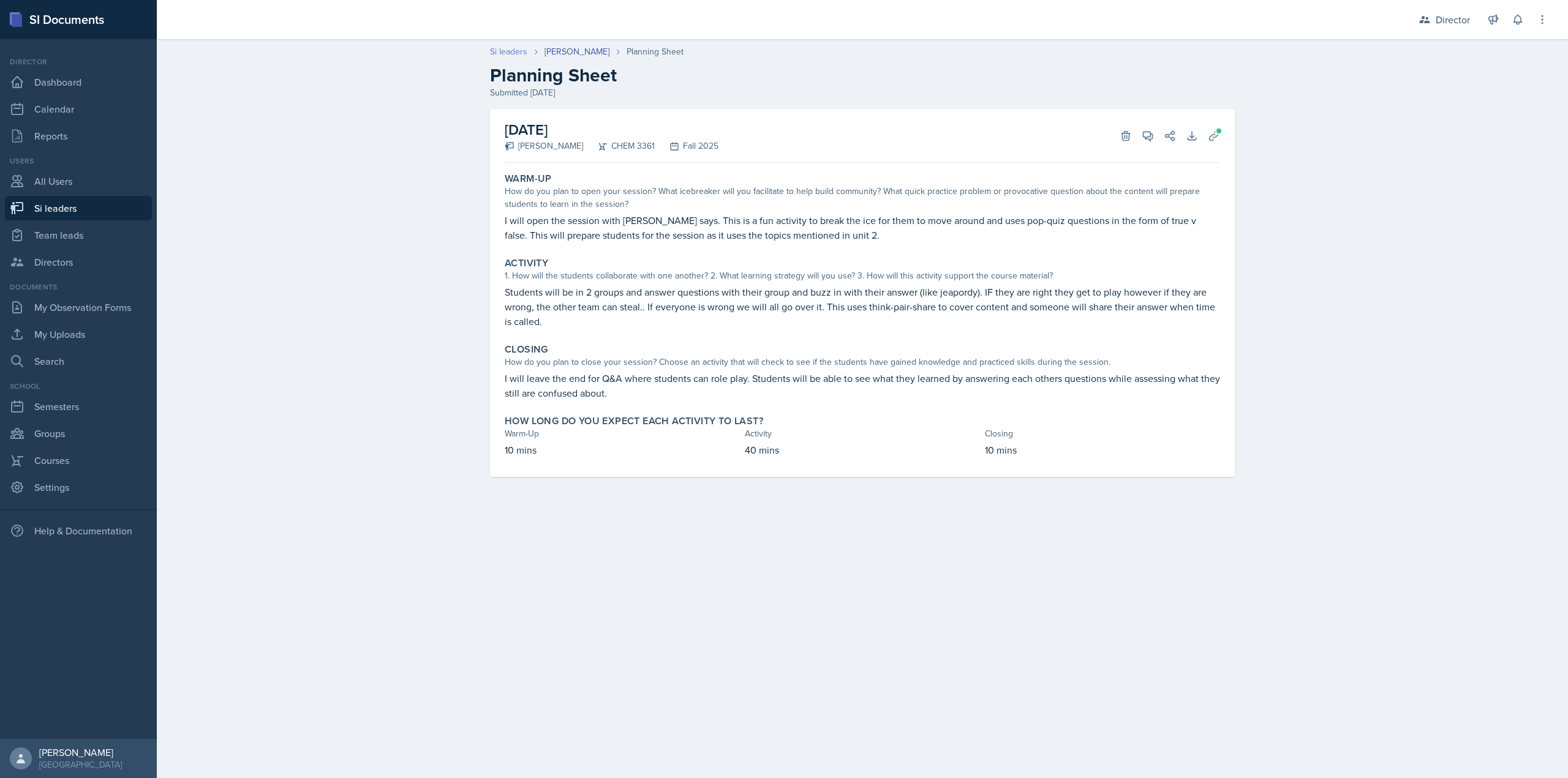
click at [520, 54] on link "Si leaders" at bounding box center [508, 52] width 38 height 13
select select "2bed604d-1099-4043-b1bc-2365e8740244"
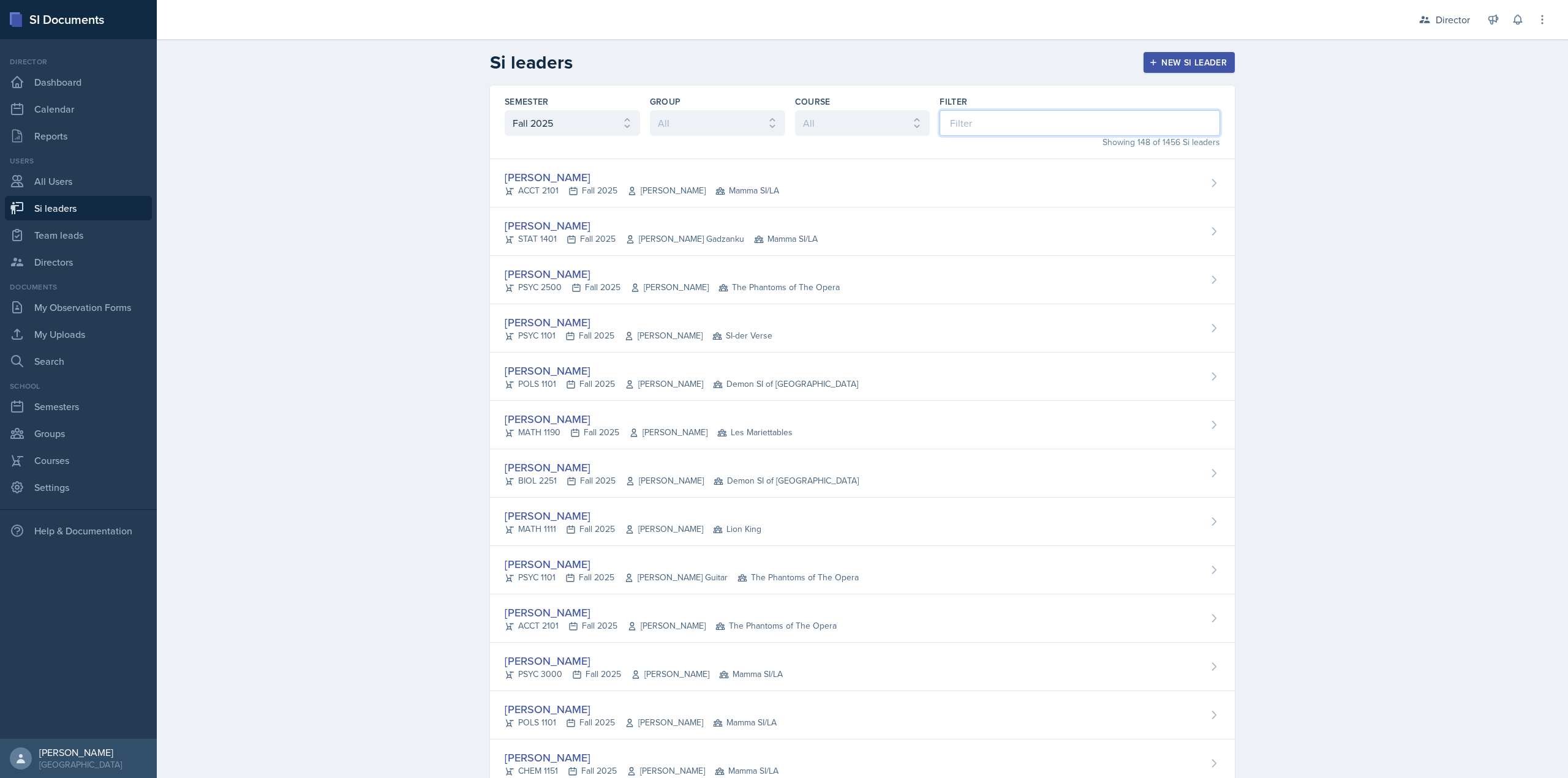
click at [952, 128] on input at bounding box center [1080, 122] width 280 height 25
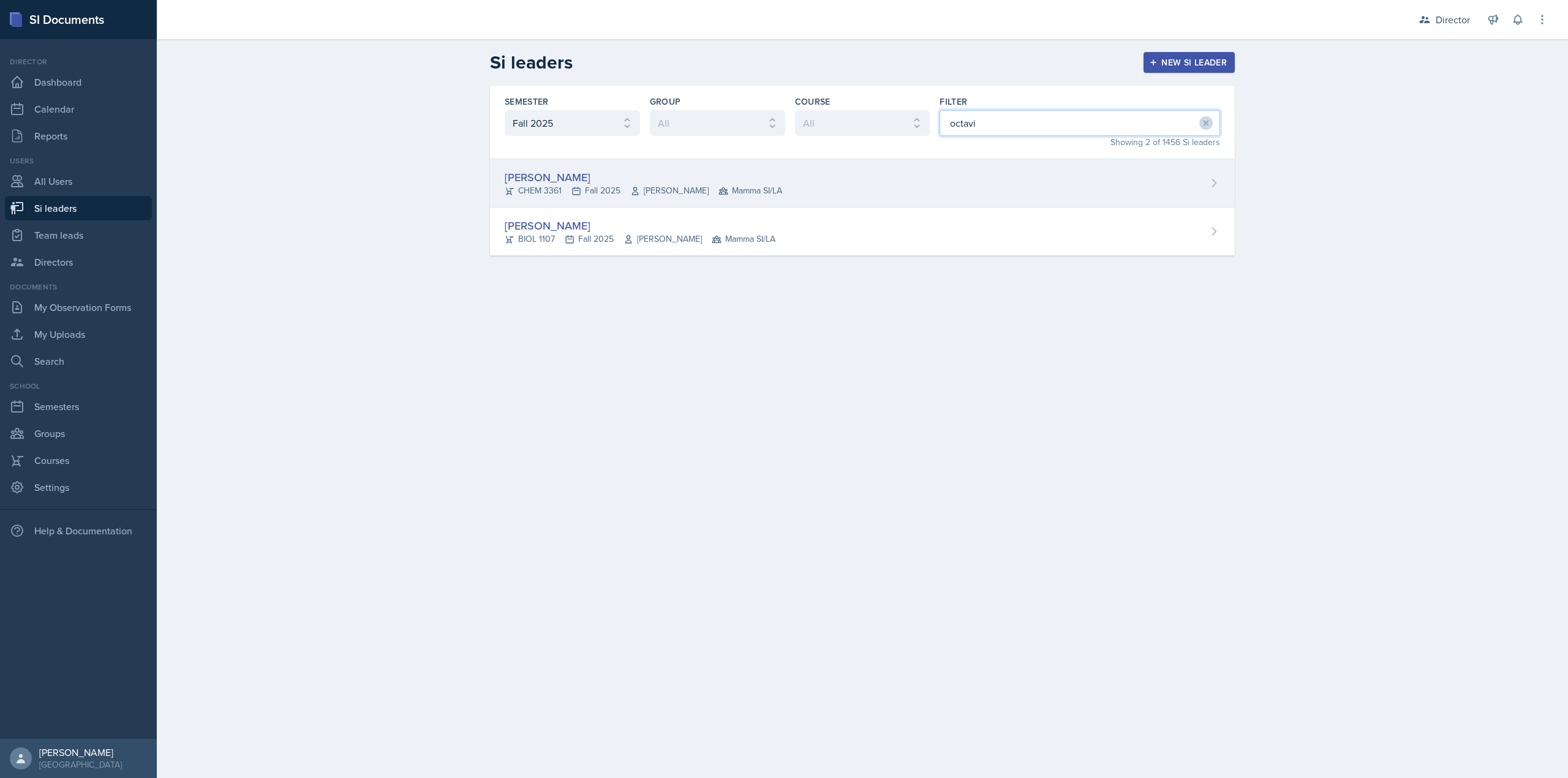
type input "octavi"
click at [867, 182] on div "Octavia Kaham CHEM 3361 Fall 2025 Jack Duff Mamma SI/LA" at bounding box center [862, 182] width 745 height 48
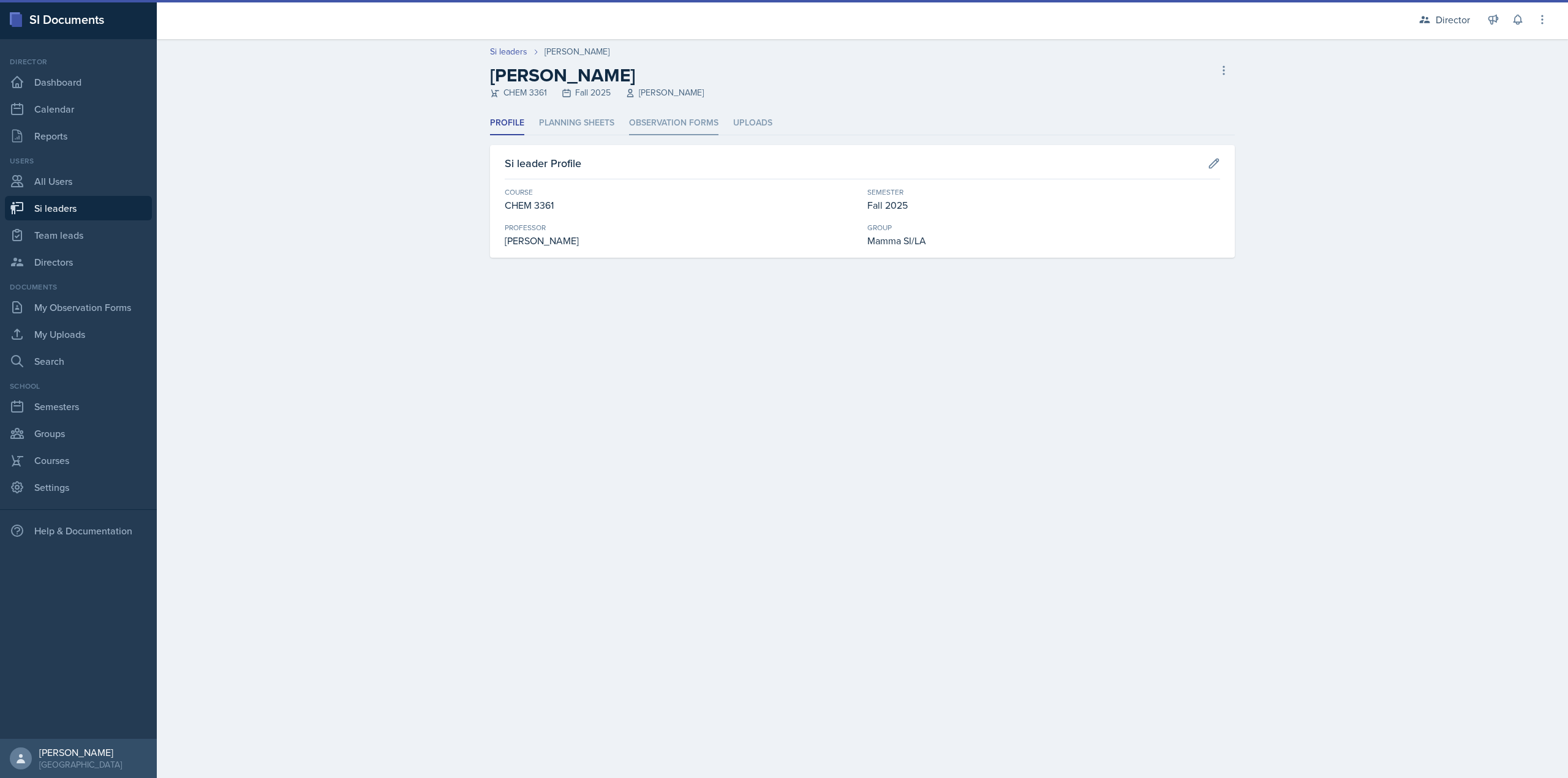
click at [675, 124] on li "Observation Forms" at bounding box center [673, 123] width 89 height 24
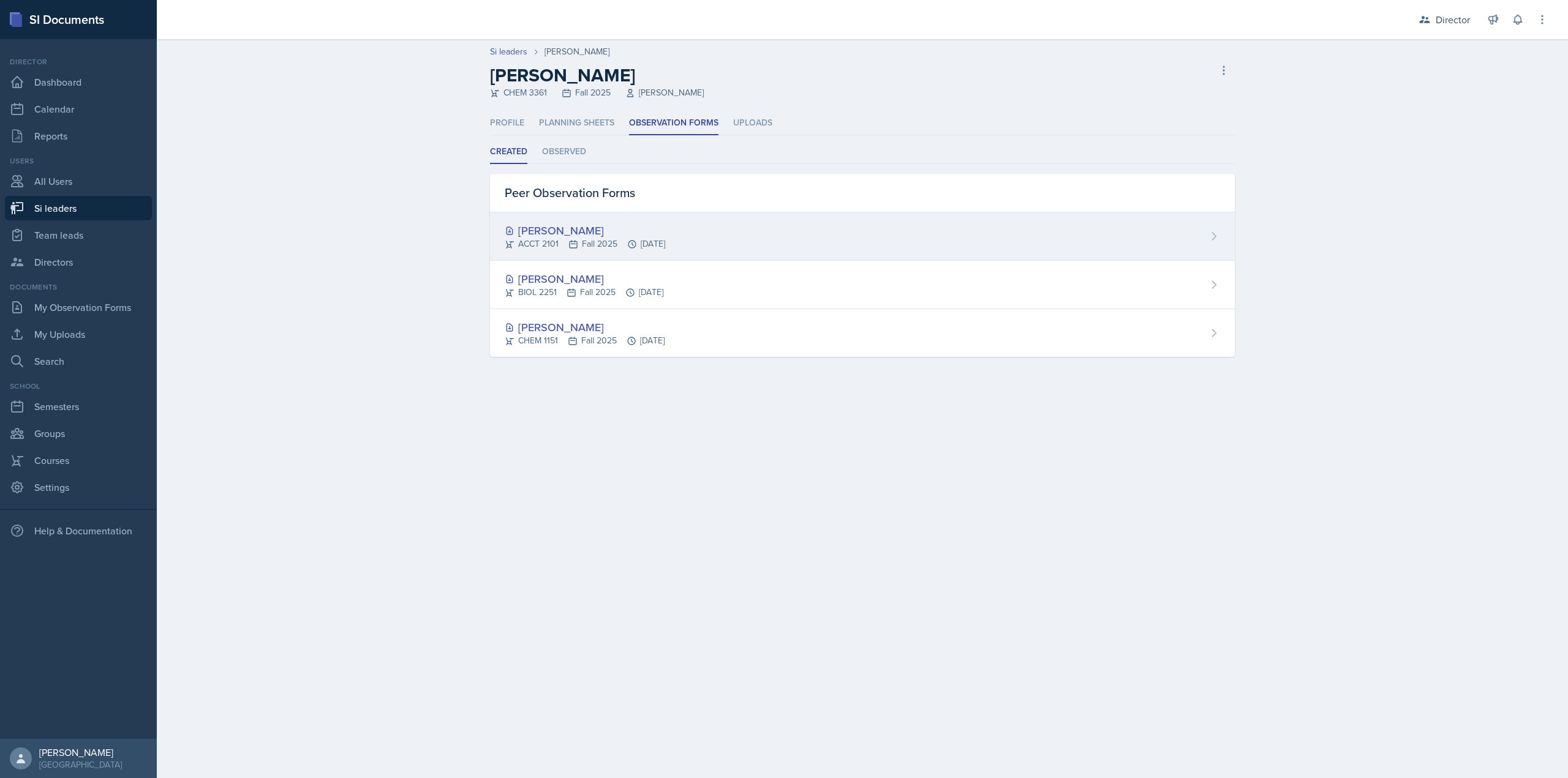
click at [640, 242] on div "ACCT 2101 Fall 2025 Sep 15th, 2025" at bounding box center [585, 244] width 161 height 13
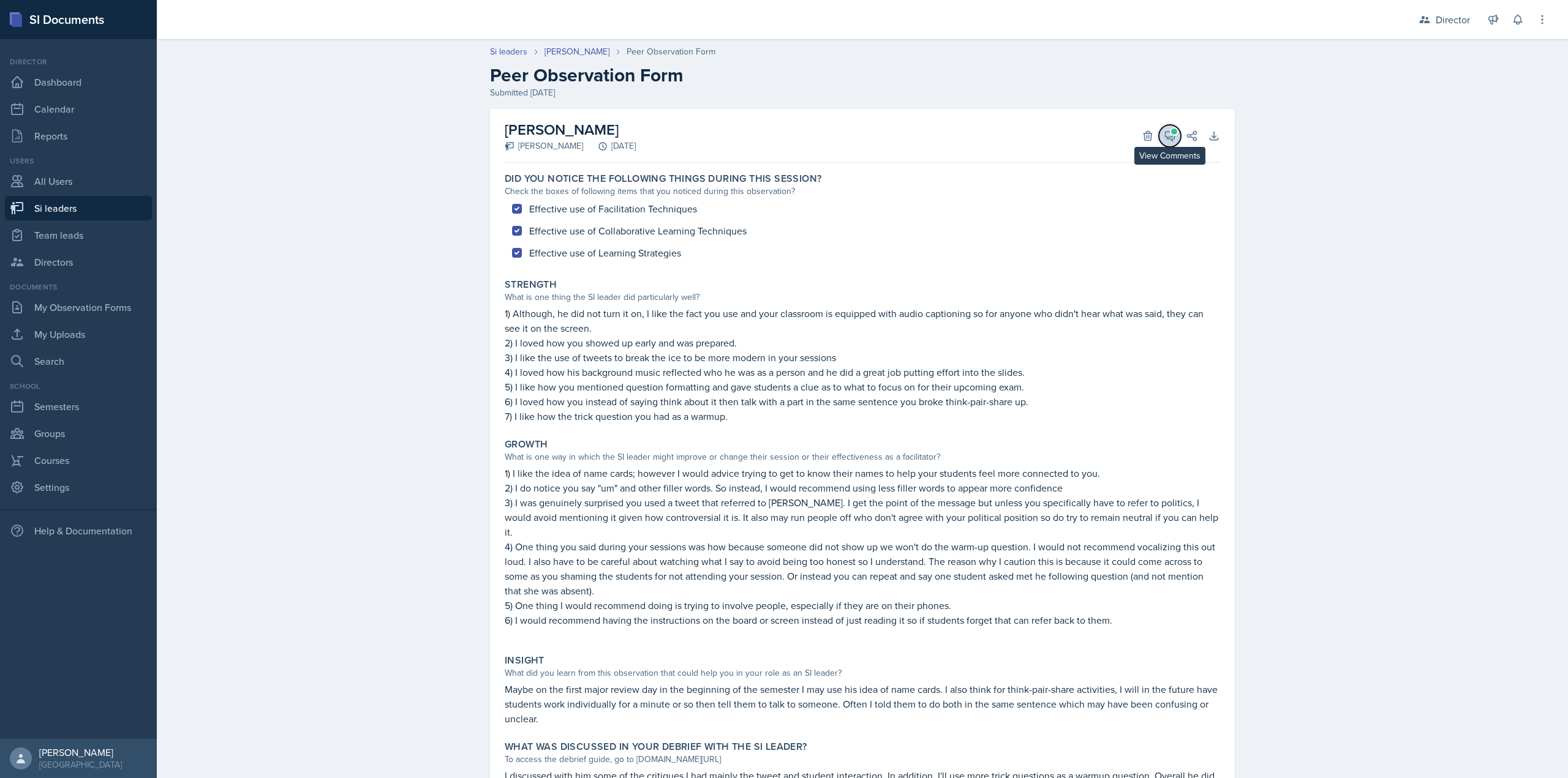
click at [1167, 134] on button "View Comments" at bounding box center [1170, 135] width 22 height 22
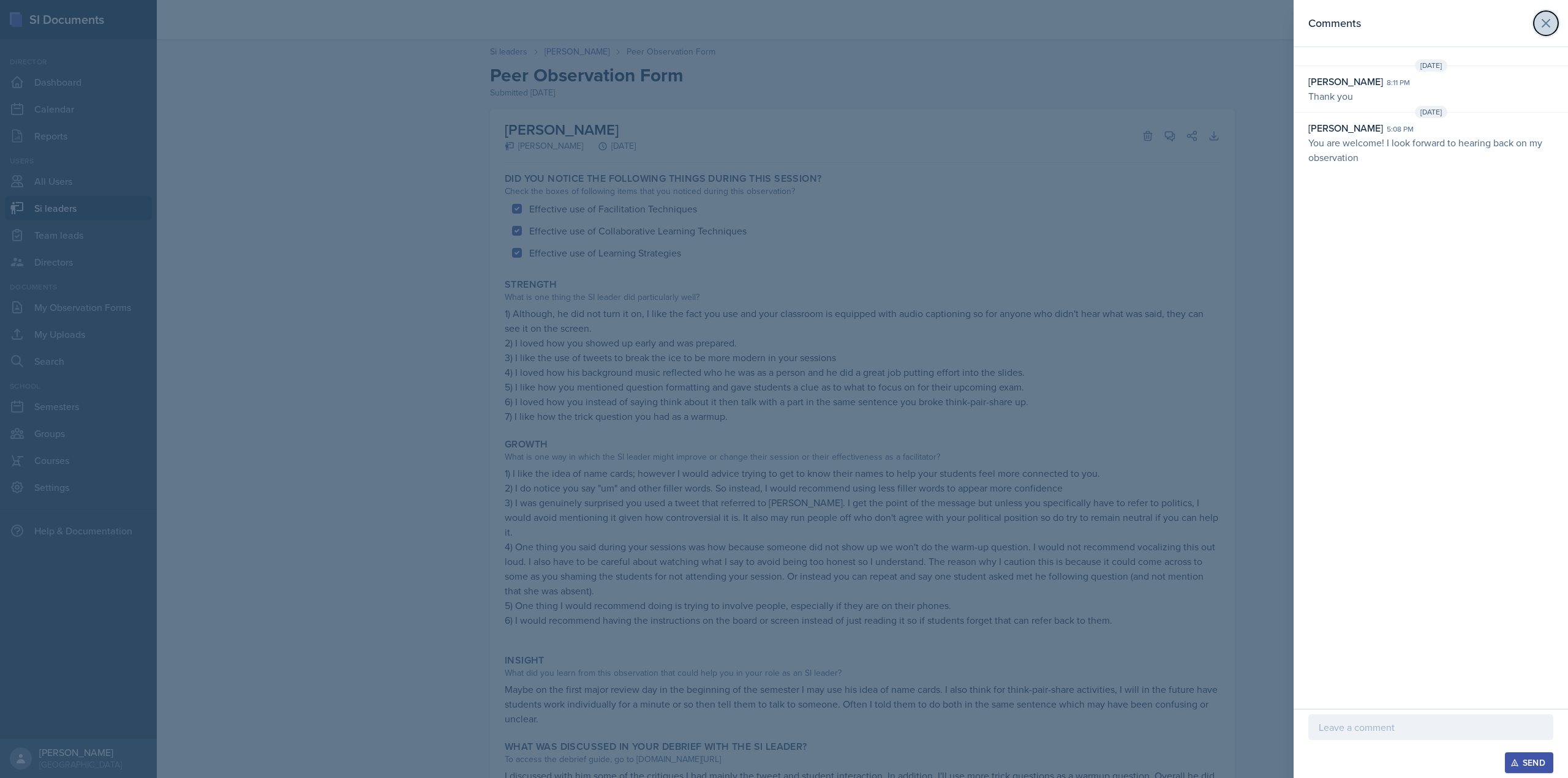
click at [1541, 24] on icon at bounding box center [1545, 23] width 15 height 15
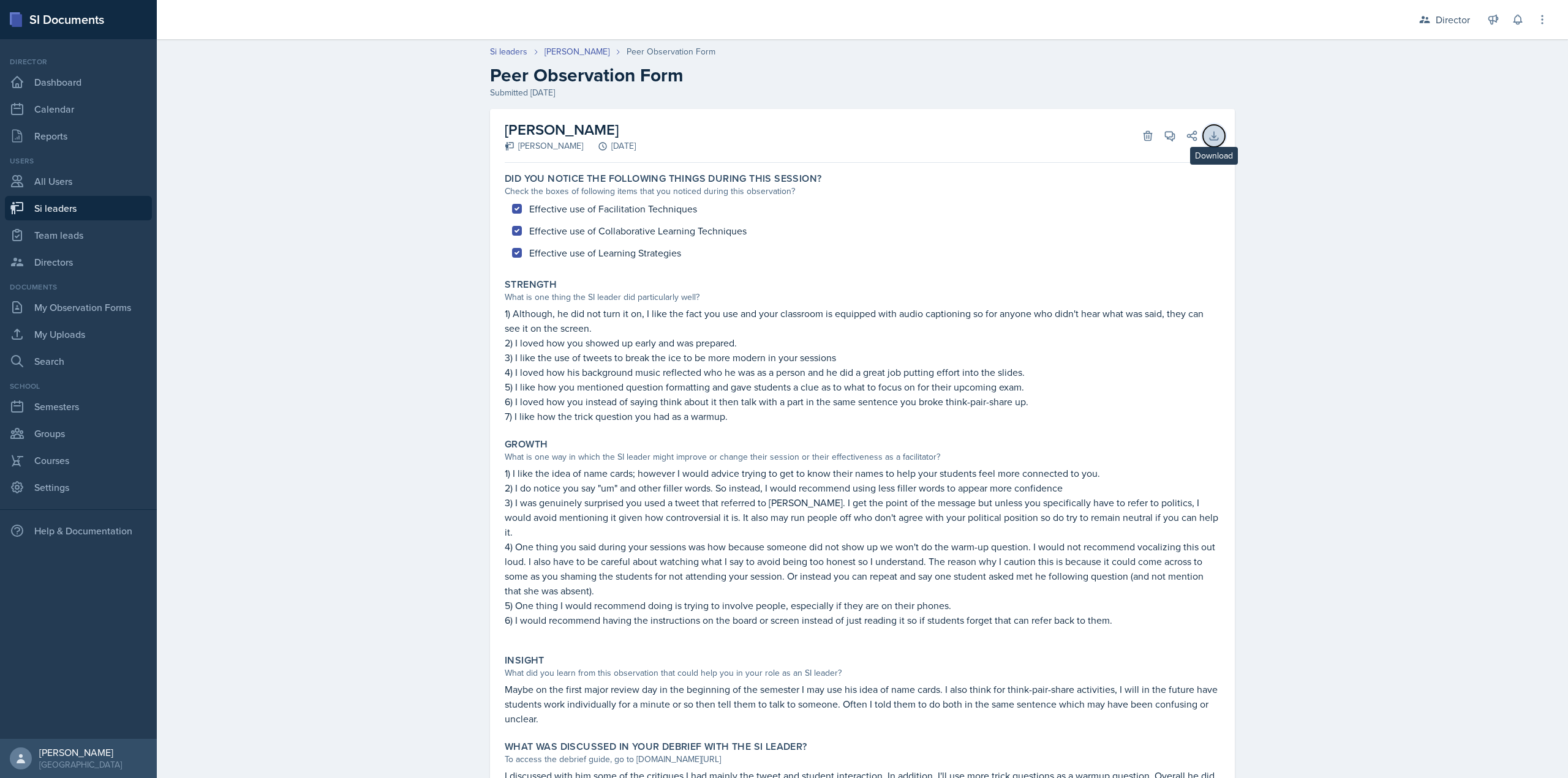
click at [1203, 136] on button "Download" at bounding box center [1213, 135] width 22 height 22
click at [1191, 141] on icon at bounding box center [1192, 135] width 10 height 10
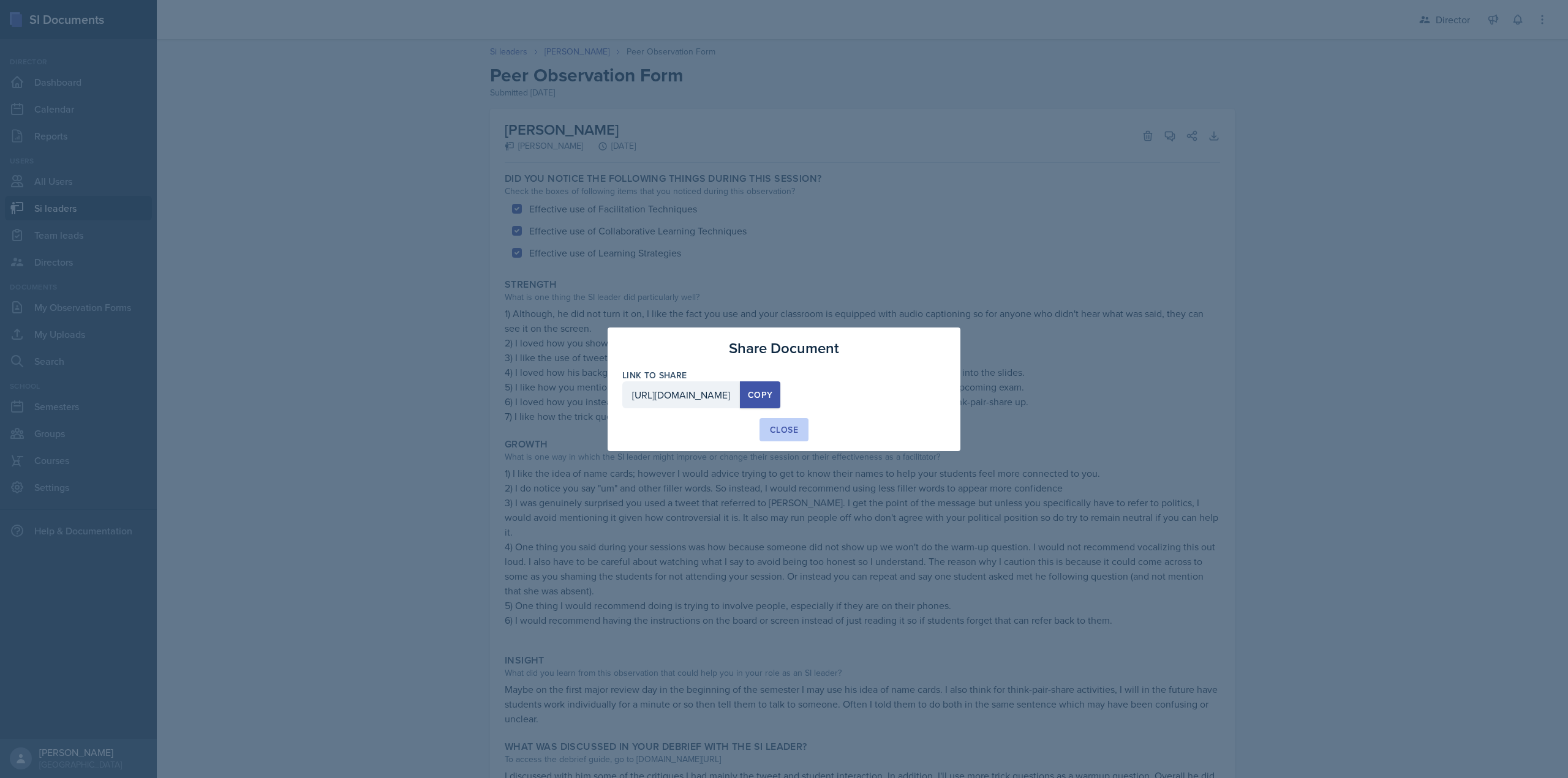
click at [790, 433] on div "Close" at bounding box center [784, 430] width 28 height 12
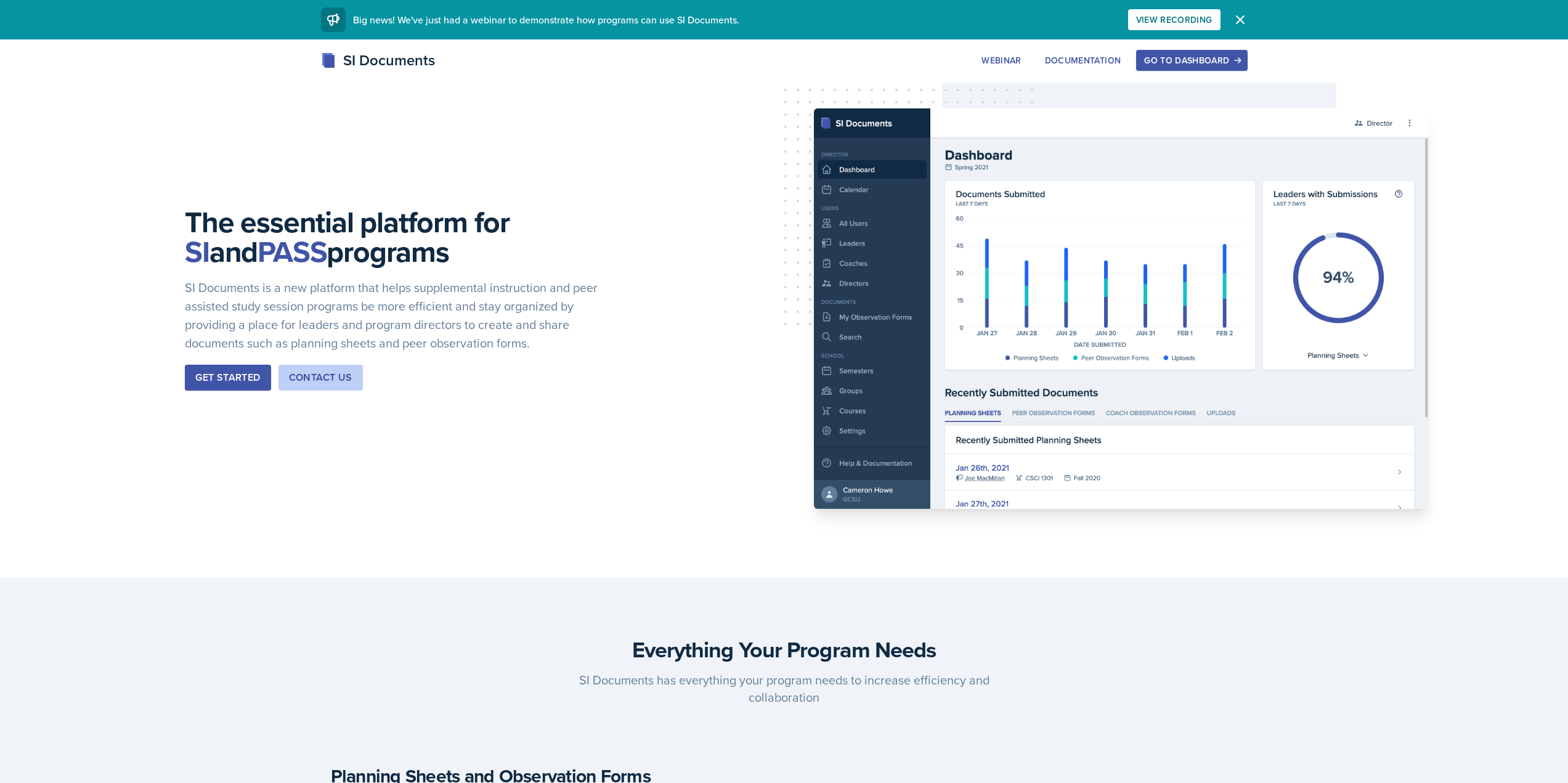
click at [1189, 47] on div "The essential platform for SI and PASS programs SI Documents is a new platform …" at bounding box center [784, 308] width 1568 height 539
click at [1190, 54] on button "Go to Dashboard" at bounding box center [1191, 61] width 111 height 21
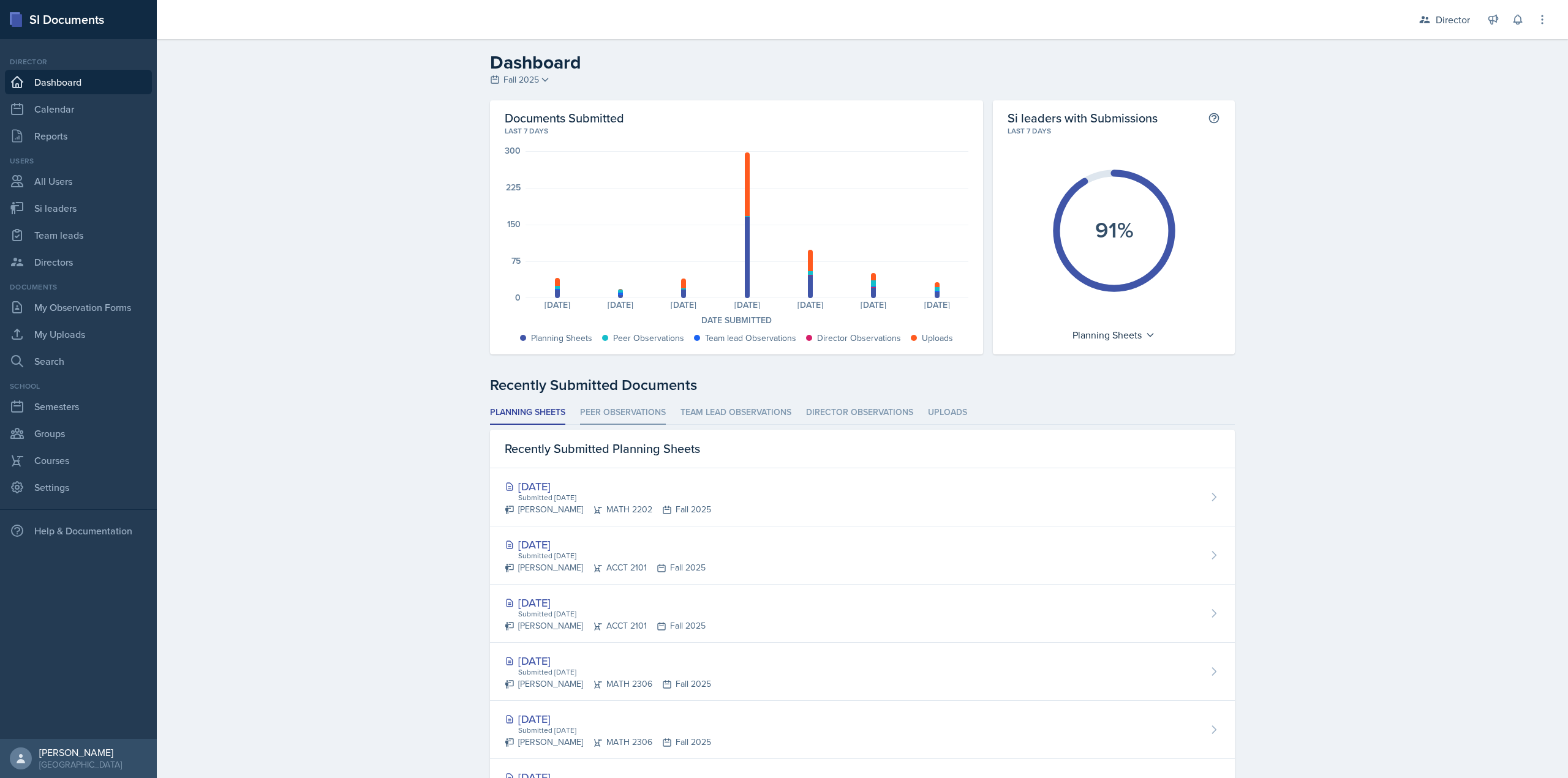
click at [640, 413] on li "Peer Observations" at bounding box center [623, 412] width 86 height 24
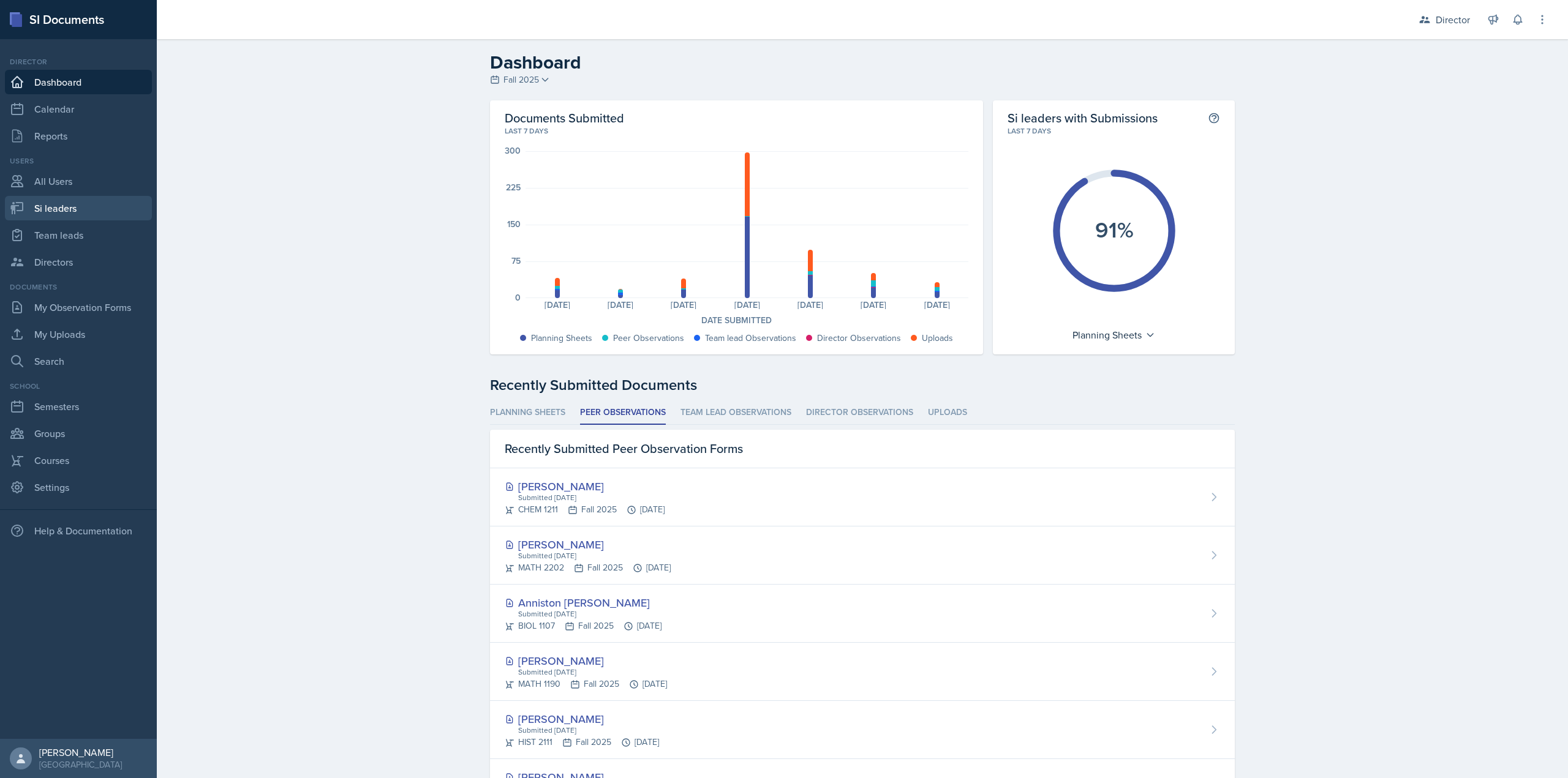
click at [96, 210] on link "Si leaders" at bounding box center [79, 208] width 147 height 24
select select "2bed604d-1099-4043-b1bc-2365e8740244"
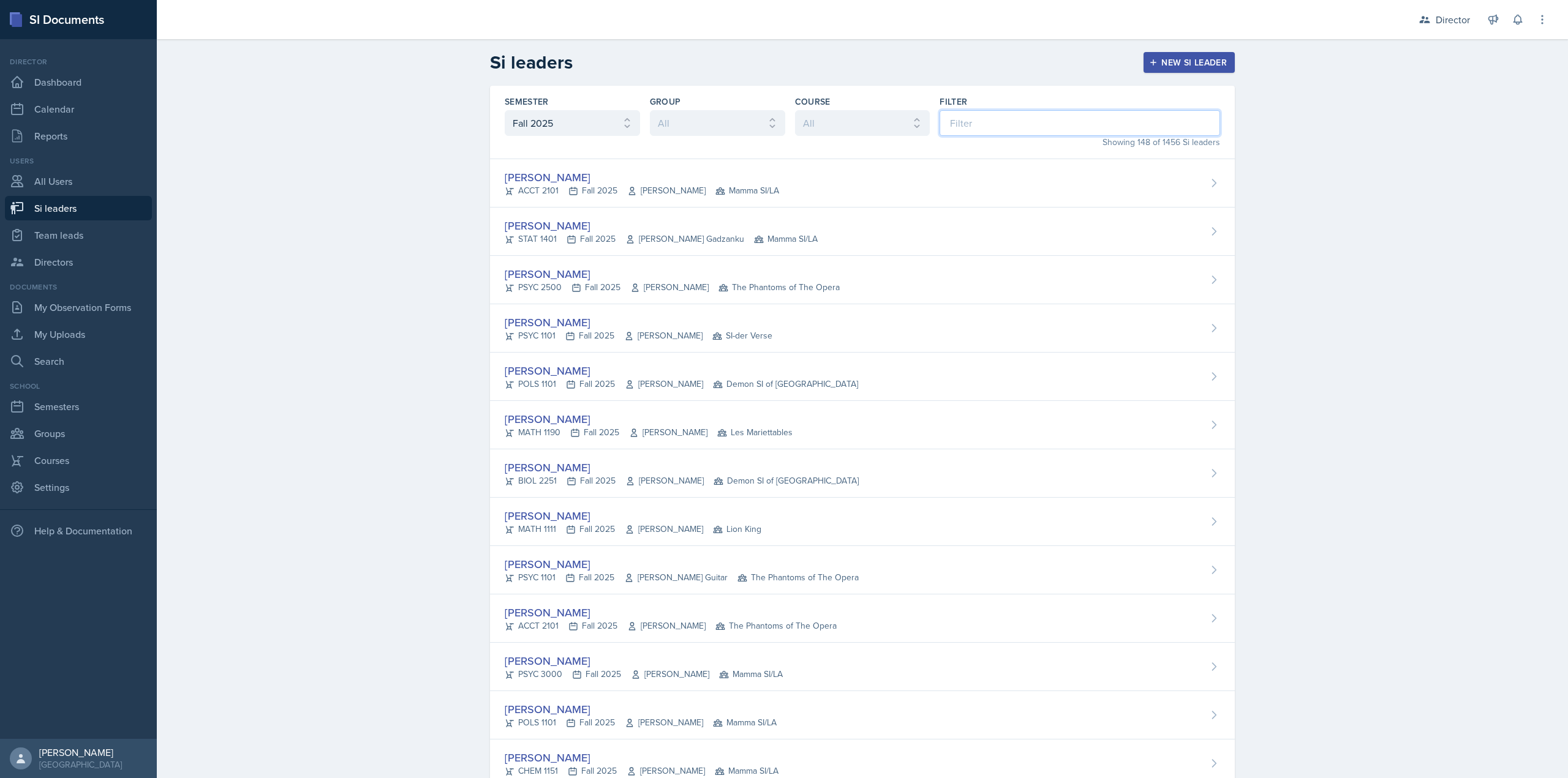
click at [993, 122] on input at bounding box center [1080, 122] width 280 height 25
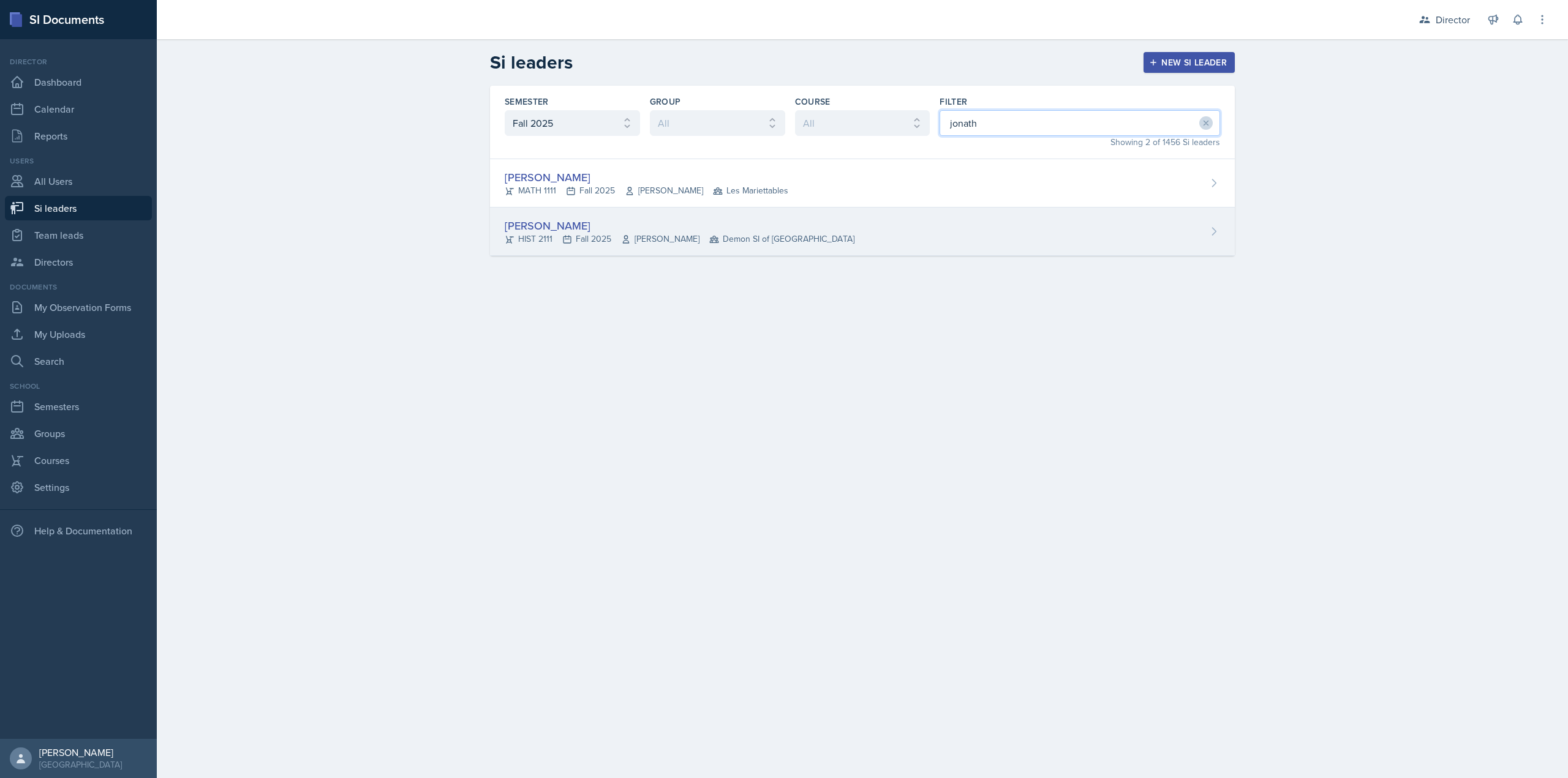
type input "jonath"
click at [1006, 238] on div "[PERSON_NAME] HIST 2111 Fall 2025 [PERSON_NAME] Demon SI of [GEOGRAPHIC_DATA]" at bounding box center [862, 231] width 745 height 48
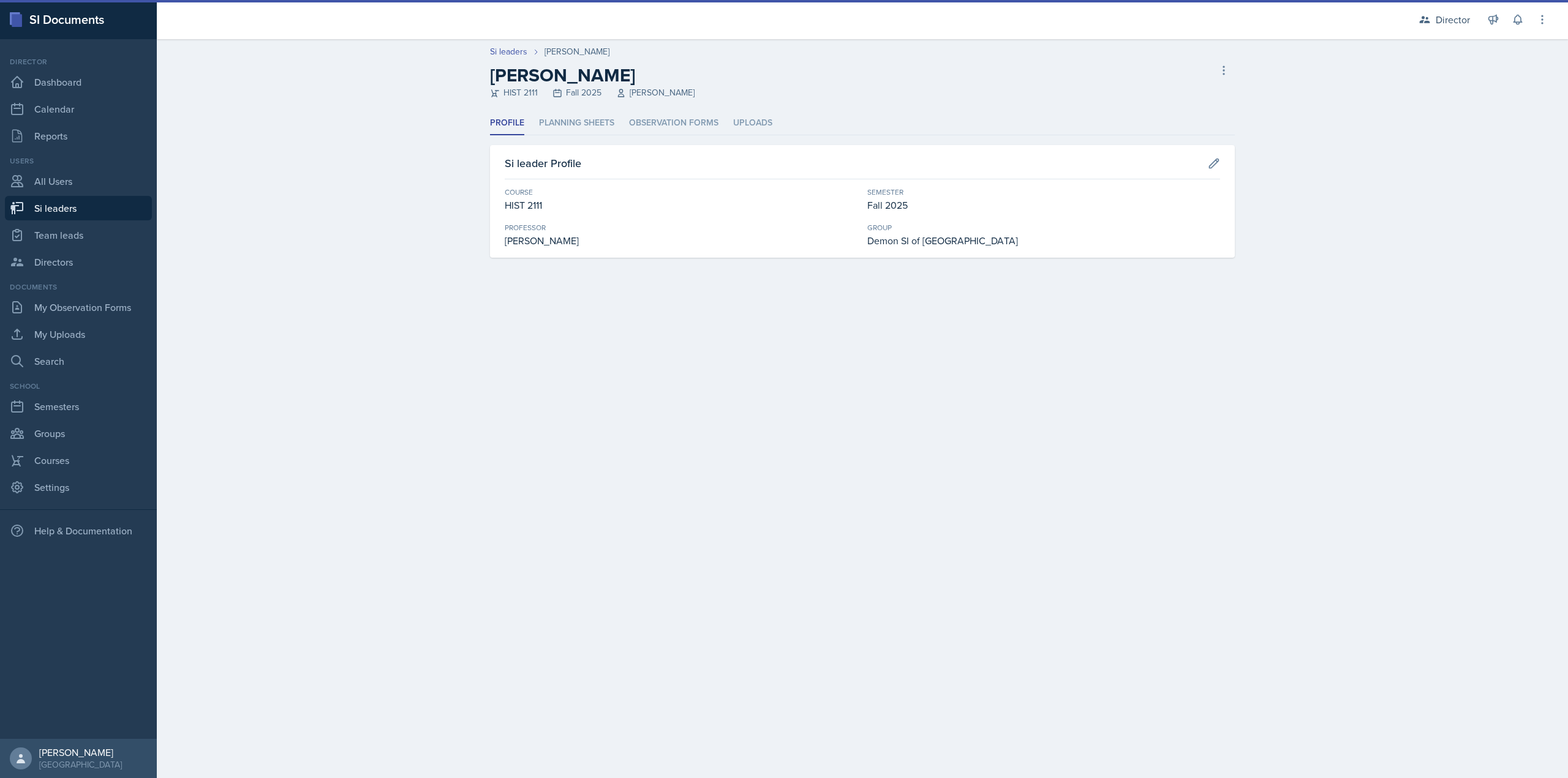
click at [652, 107] on header "Si leaders [PERSON_NAME] [PERSON_NAME] HIST 2111 Fall 2025 [PERSON_NAME] Delete…" at bounding box center [863, 75] width 1412 height 72
click at [651, 117] on li "Observation Forms" at bounding box center [673, 123] width 89 height 24
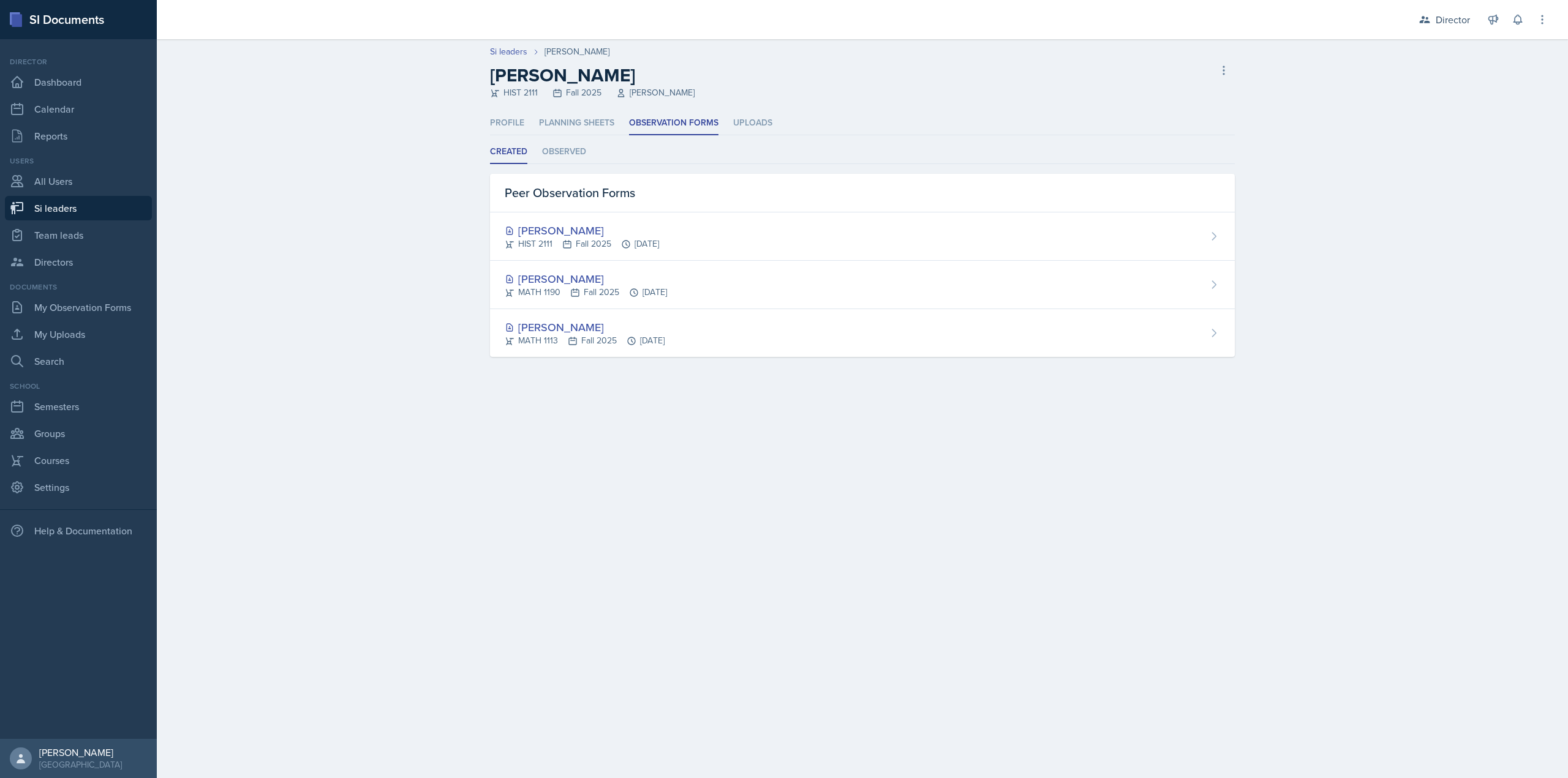
select select "2bed604d-1099-4043-b1bc-2365e8740244"
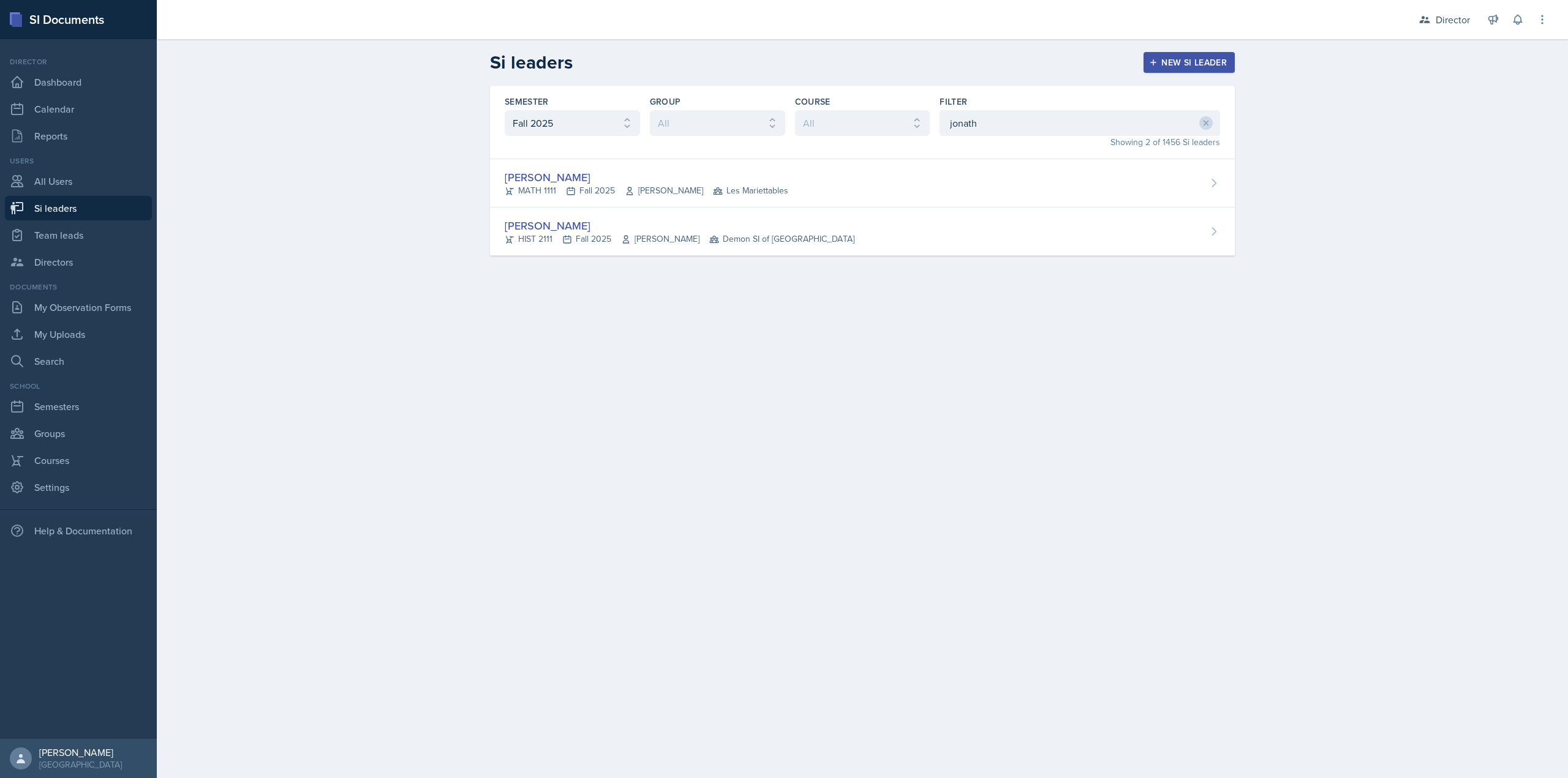
click at [409, 337] on main "Si leaders New Si leader Semester All Fall 2025 Summer 2025 Spring 2025 Fall 20…" at bounding box center [863, 409] width 1412 height 739
click at [63, 143] on link "Reports" at bounding box center [79, 136] width 147 height 24
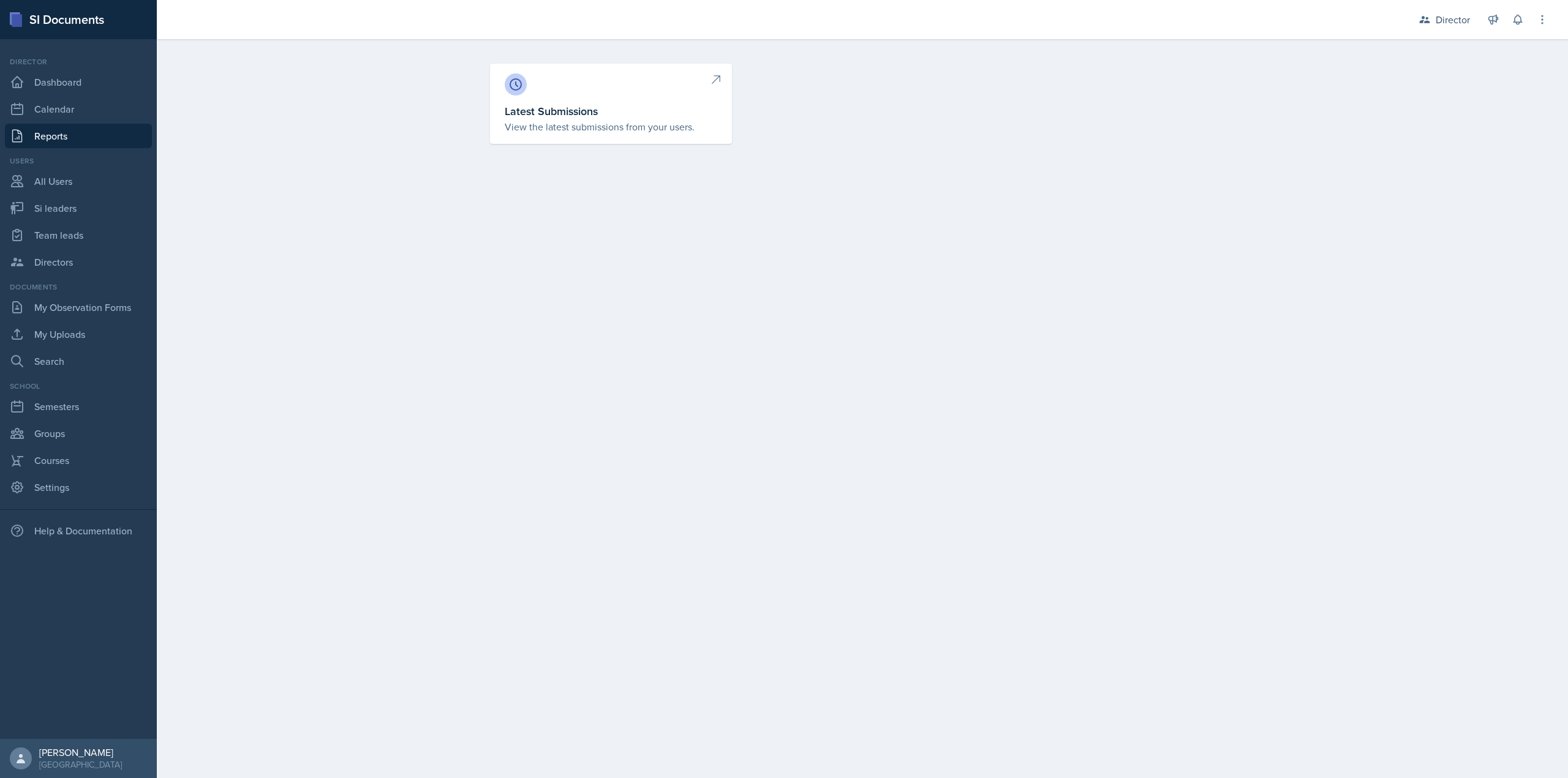
click at [670, 107] on h3 "Latest Submissions" at bounding box center [611, 111] width 212 height 17
select select "1"
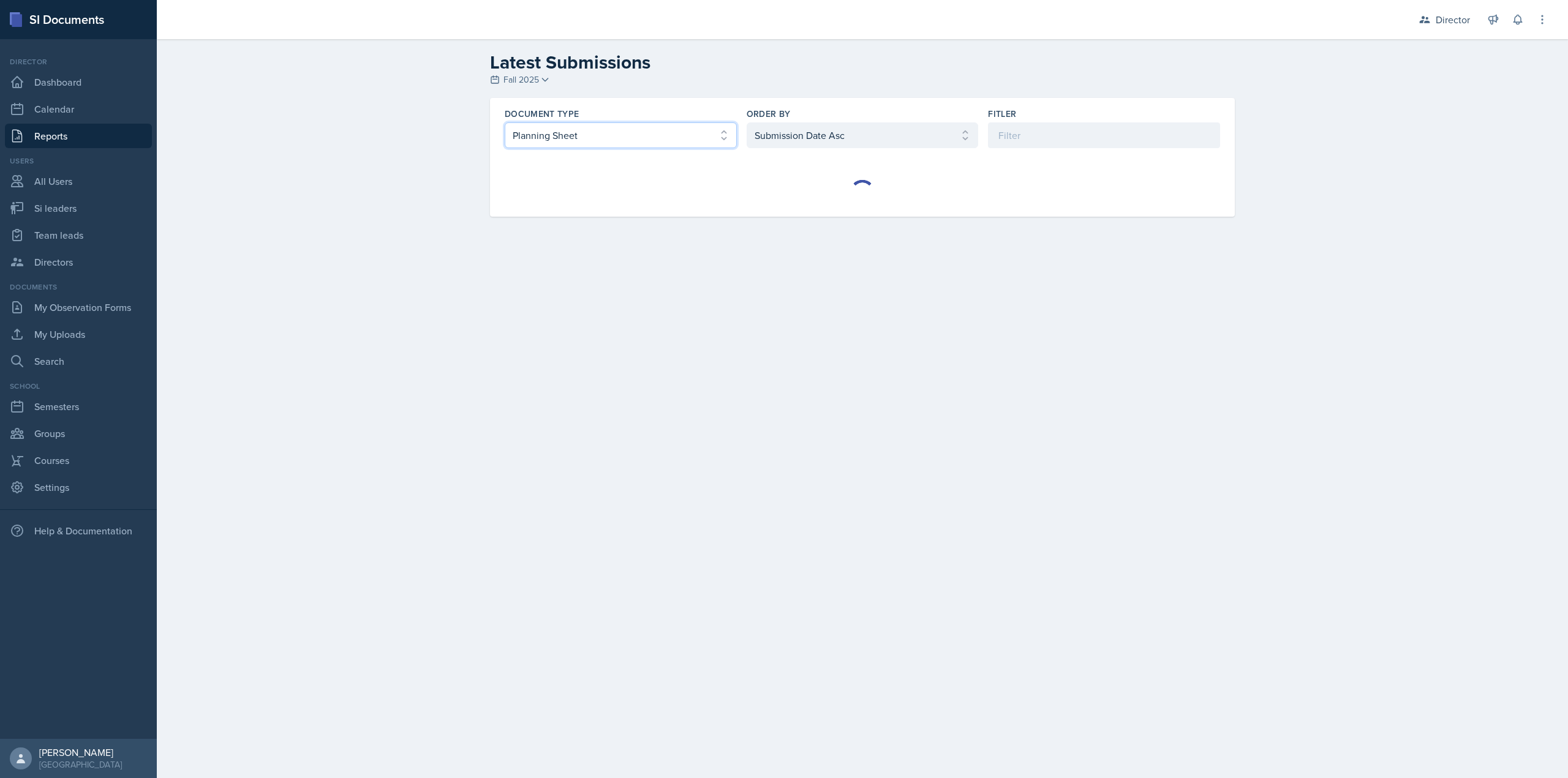
click at [680, 134] on select "Select document type Planning Sheet Peer Observation Form Team lead Observation…" at bounding box center [621, 134] width 232 height 25
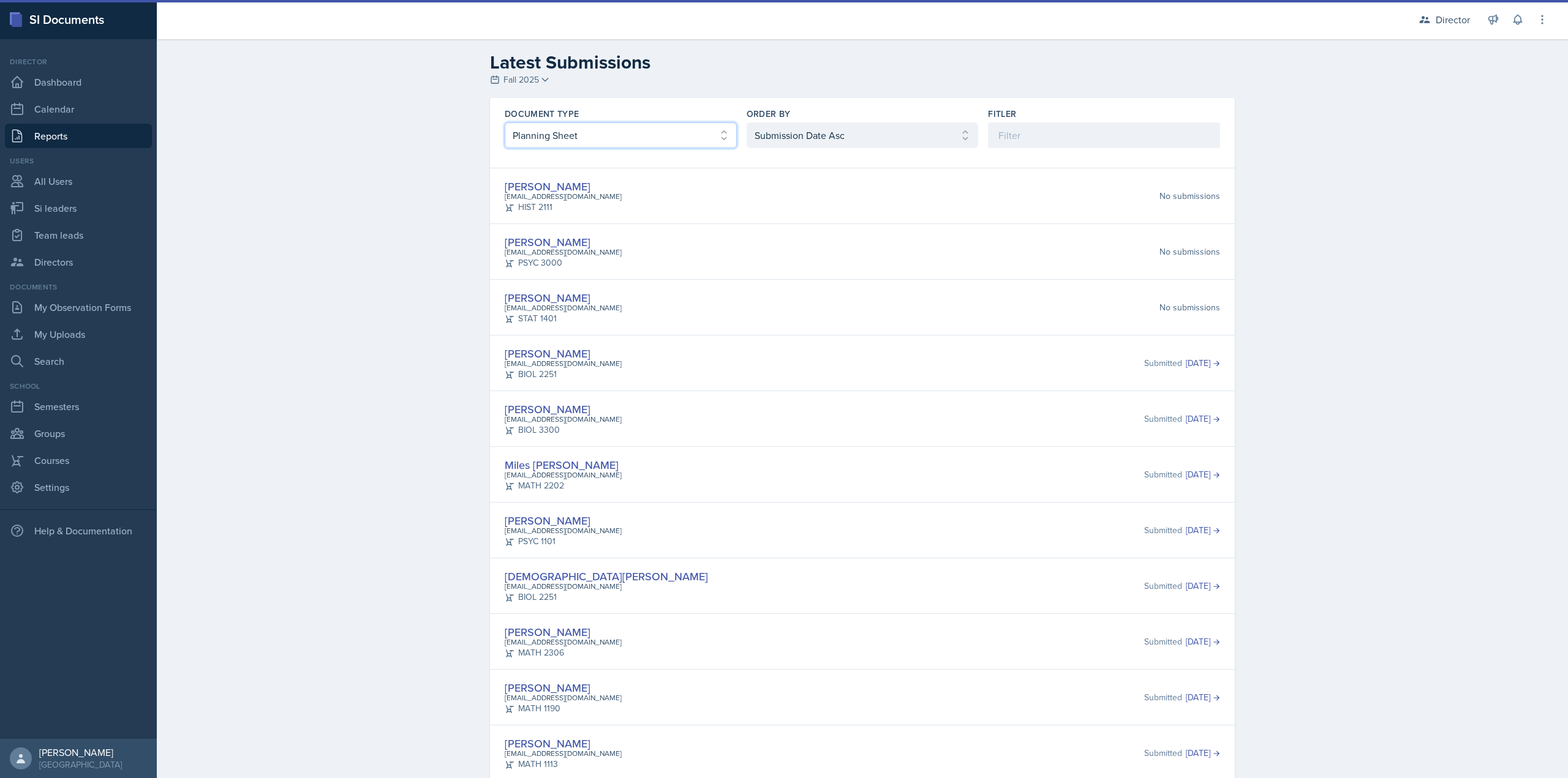
select select "2"
click at [505, 122] on select "Select document type Planning Sheet Peer Observation Form Team lead Observation…" at bounding box center [621, 134] width 232 height 25
click at [825, 131] on select "Select order by Submission Date Asc Submission Date Desc User Last Name" at bounding box center [863, 134] width 232 height 25
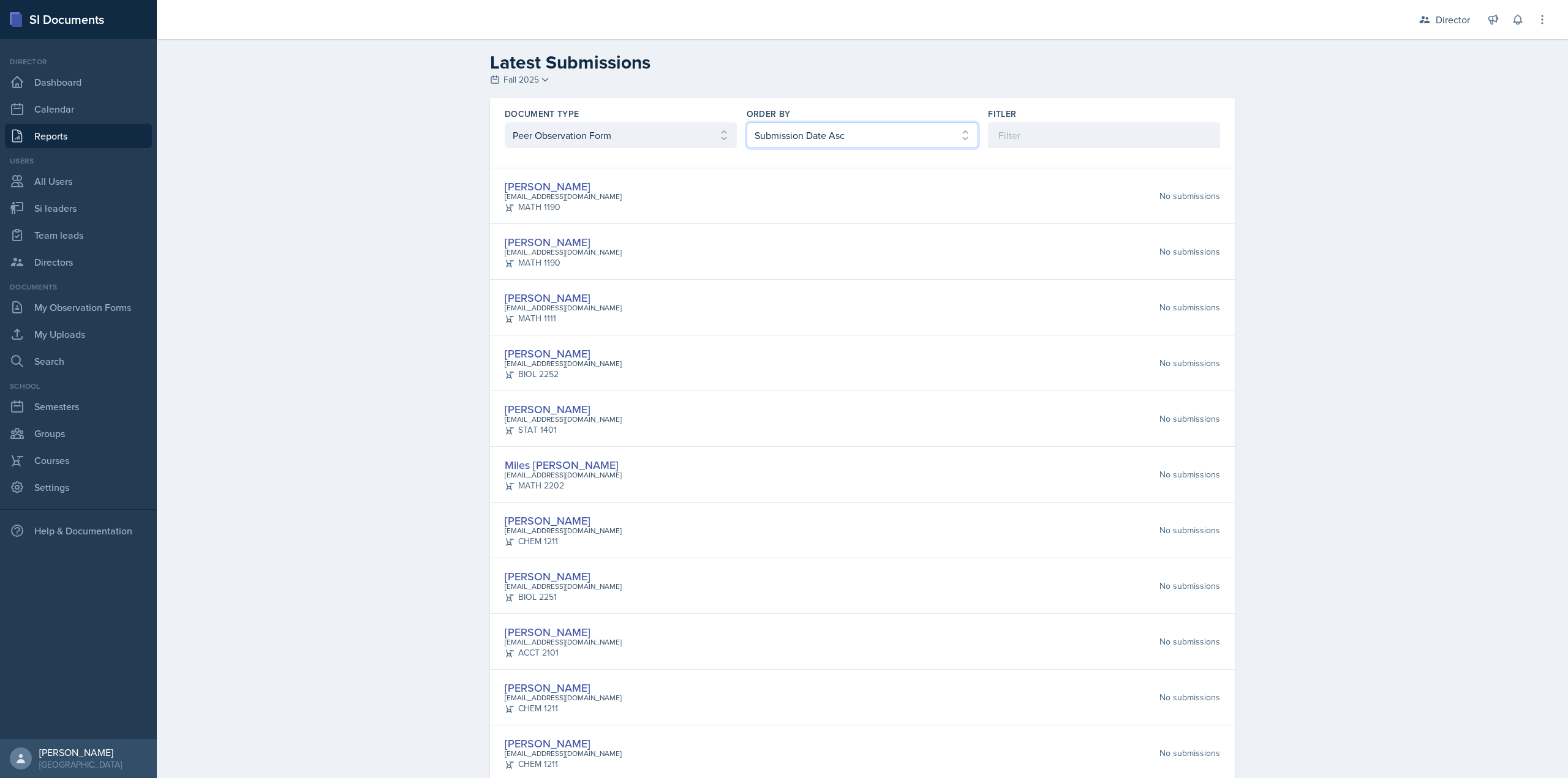
select select "2"
click at [747, 122] on select "Select order by Submission Date Asc Submission Date Desc User Last Name" at bounding box center [863, 134] width 232 height 25
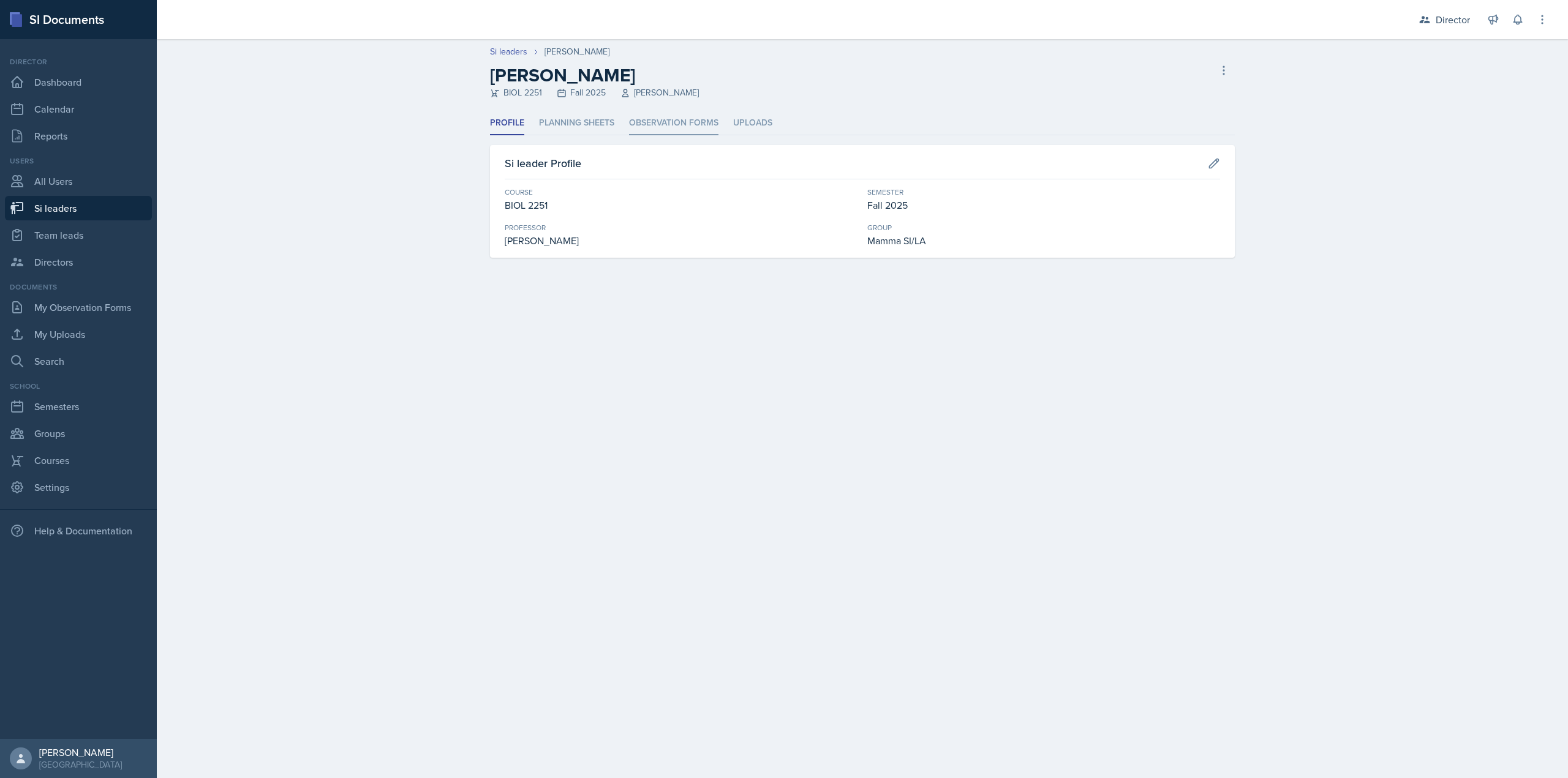
click at [667, 122] on li "Observation Forms" at bounding box center [673, 123] width 89 height 24
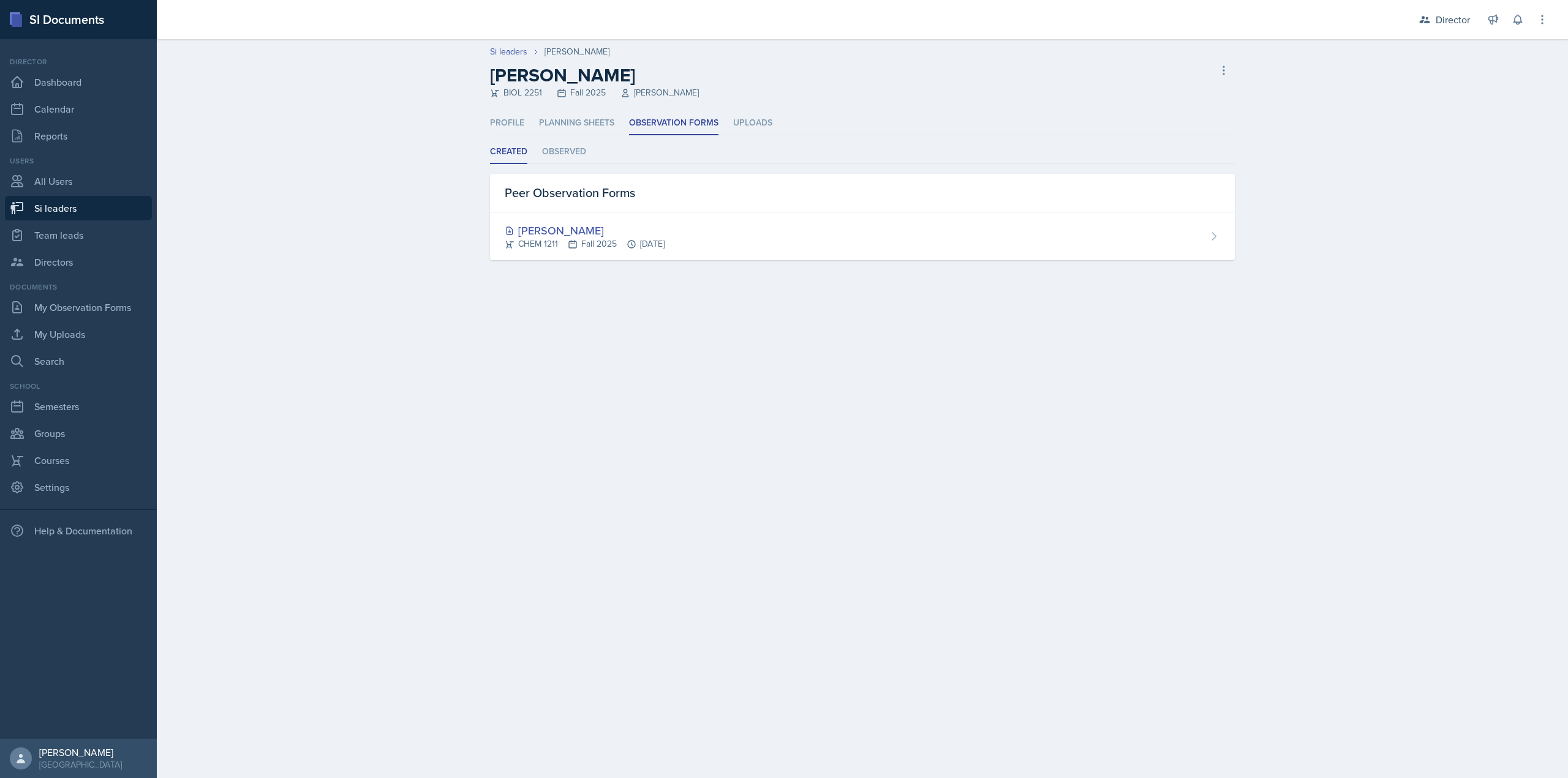
drag, startPoint x: 573, startPoint y: 244, endPoint x: 400, endPoint y: 279, distance: 176.5
click at [573, 244] on icon at bounding box center [572, 244] width 7 height 7
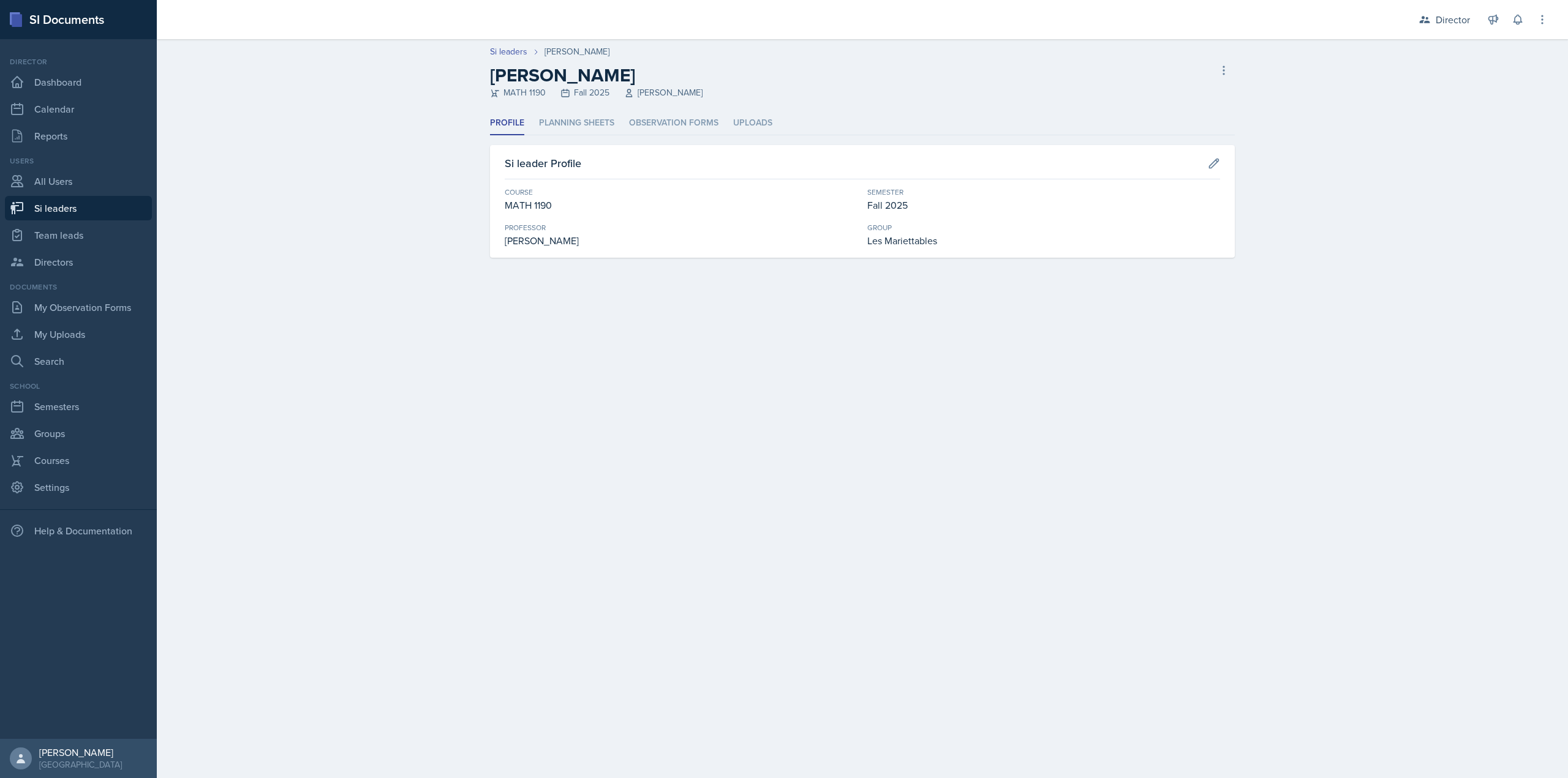
drag, startPoint x: 653, startPoint y: 125, endPoint x: 608, endPoint y: 159, distance: 56.4
click at [653, 125] on li "Observation Forms" at bounding box center [673, 123] width 89 height 24
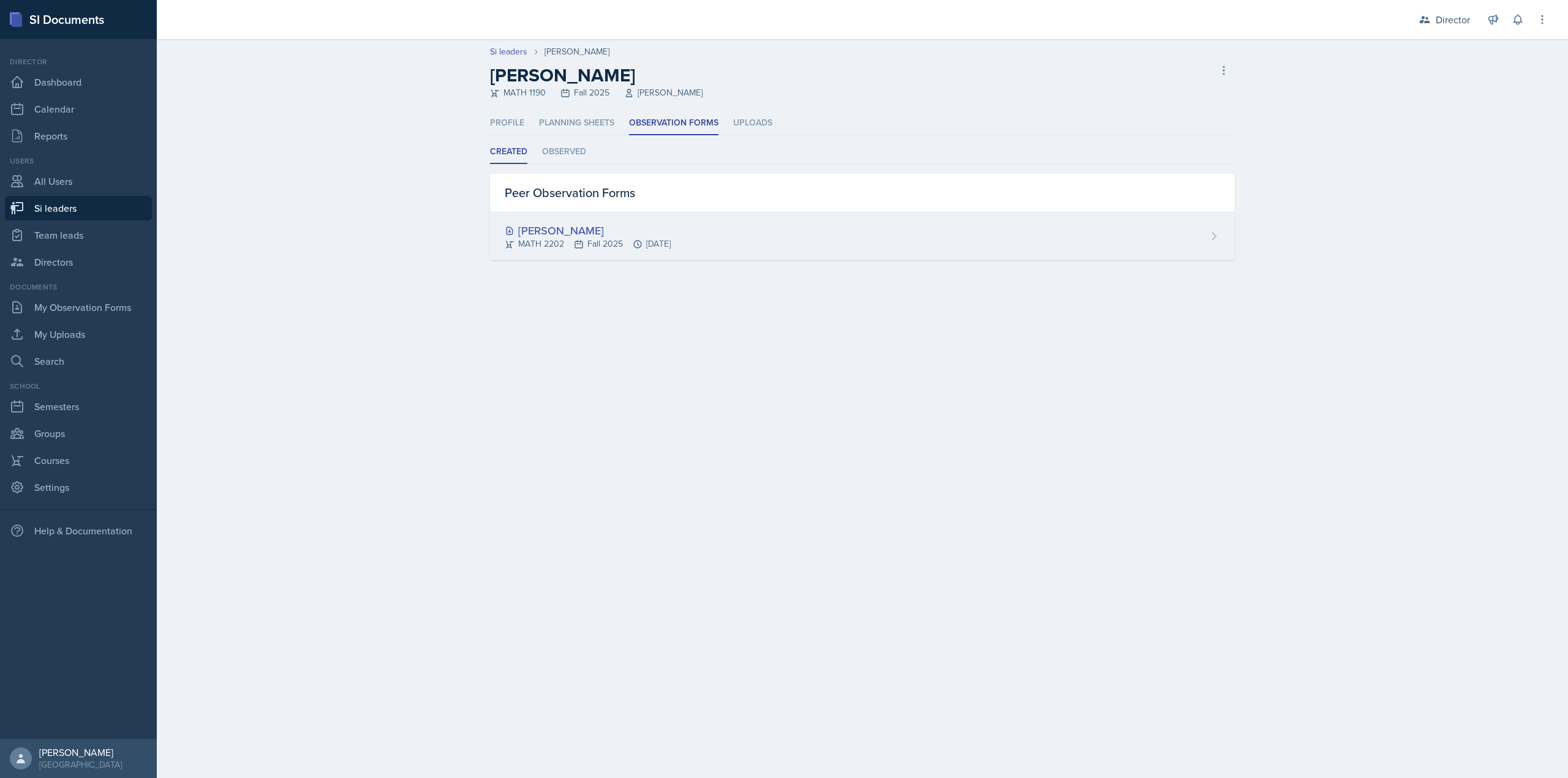
click at [734, 238] on div "[PERSON_NAME] MATH 2202 Fall 2025 [DATE]" at bounding box center [862, 236] width 745 height 48
